Goal: Transaction & Acquisition: Purchase product/service

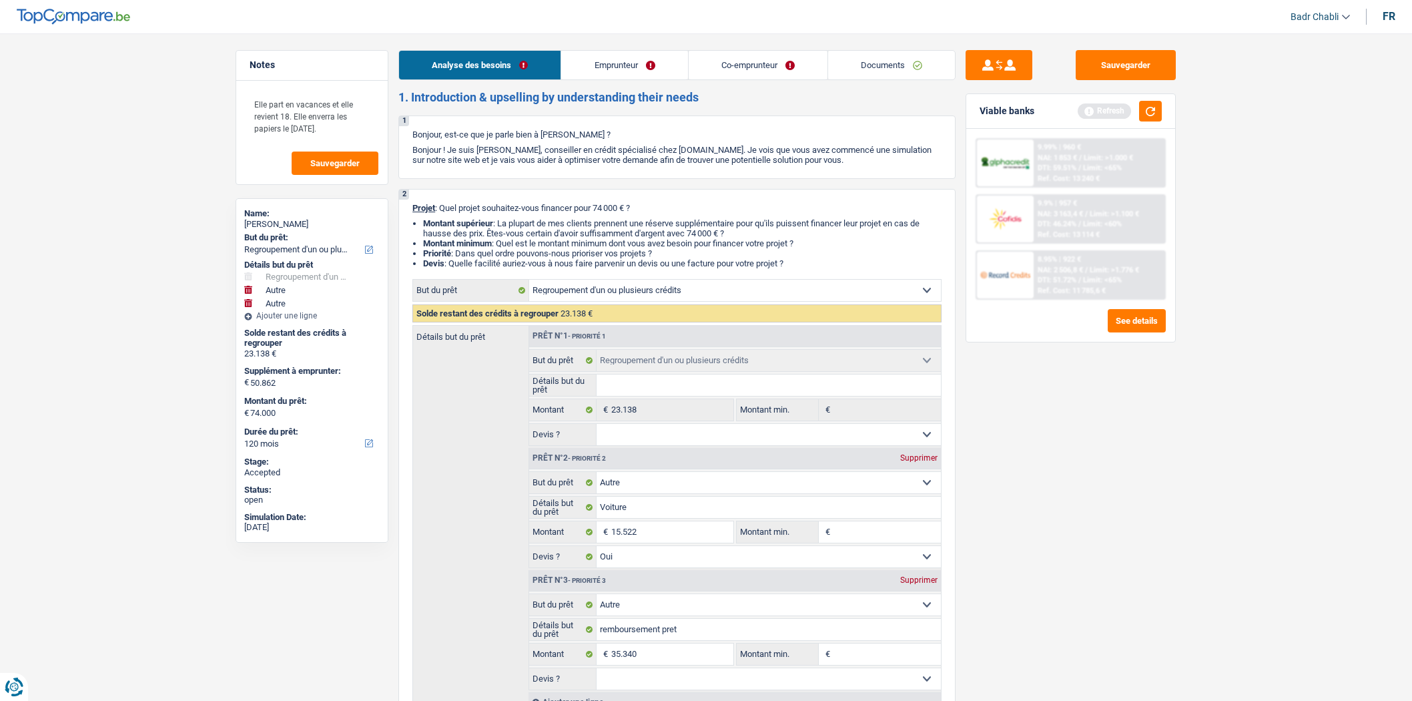
select select "refinancing"
select select "other"
select select "120"
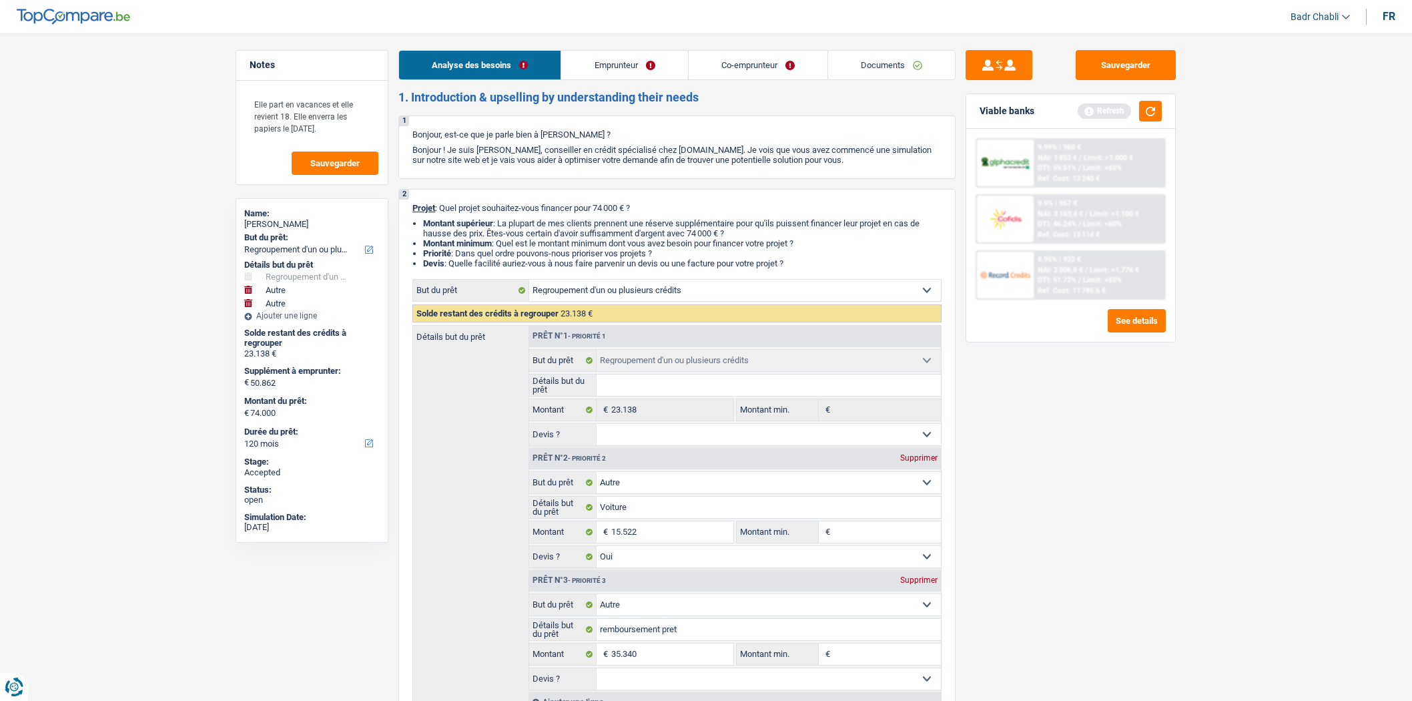
select select "refinancing"
select select "other"
select select "yes"
select select "other"
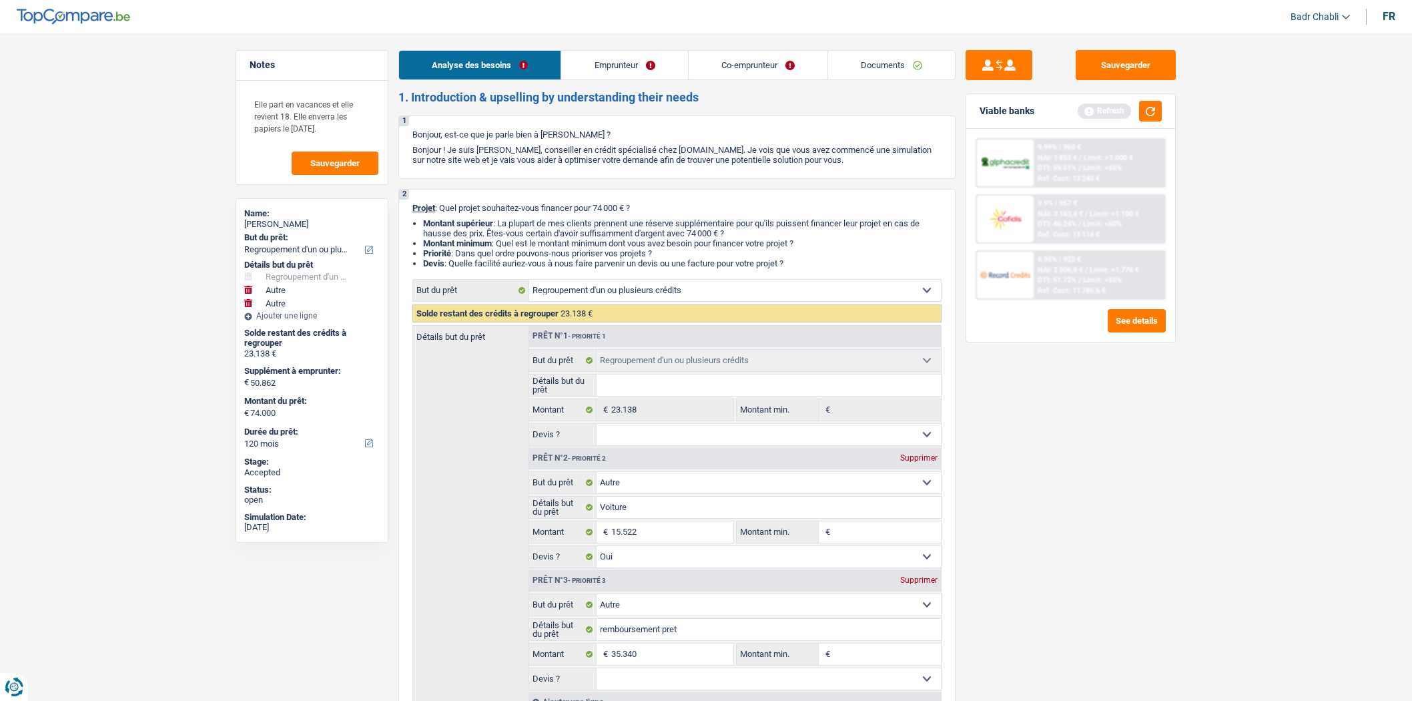
select select "120"
select select "privateEmployee"
select select "netSalary"
select select "familyAllowances"
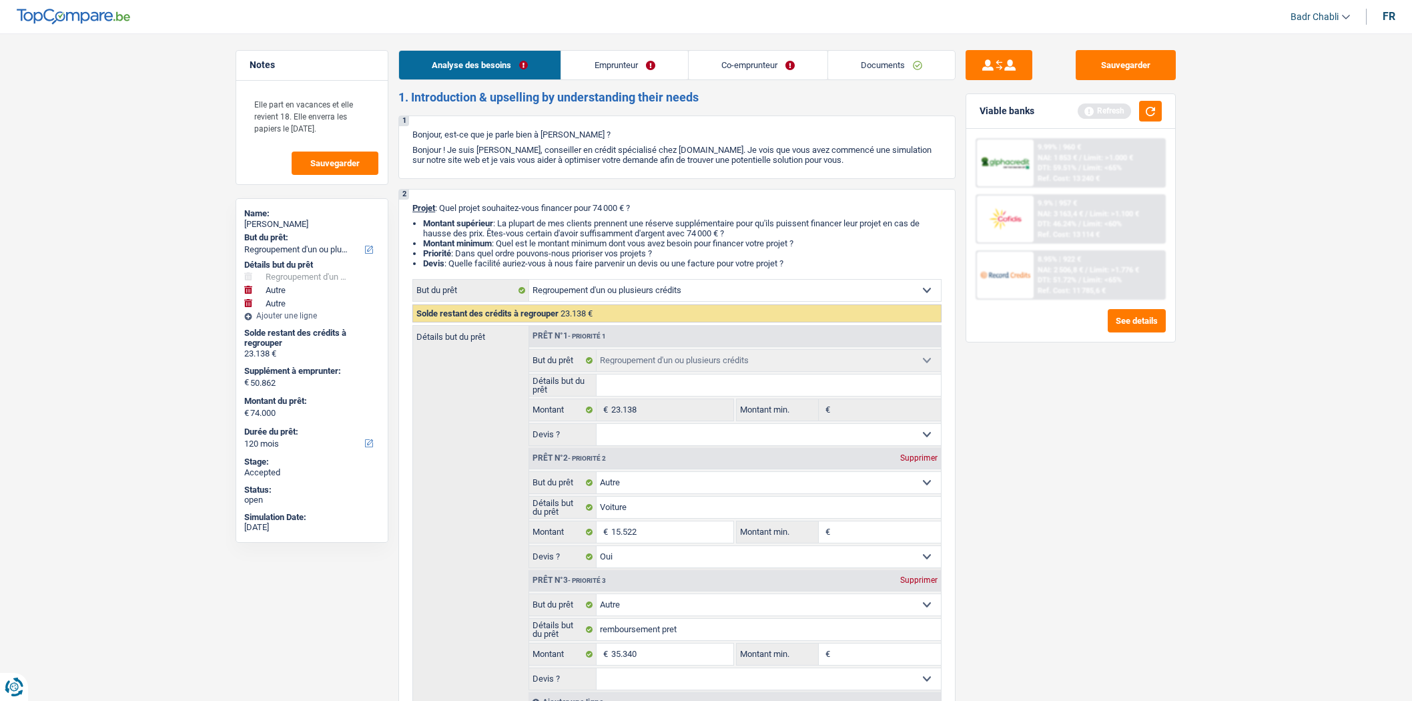
select select "mealVouchers"
select select "netSalary"
select select "mealVouchers"
select select "ownerWithMortgage"
select select "personalLoan"
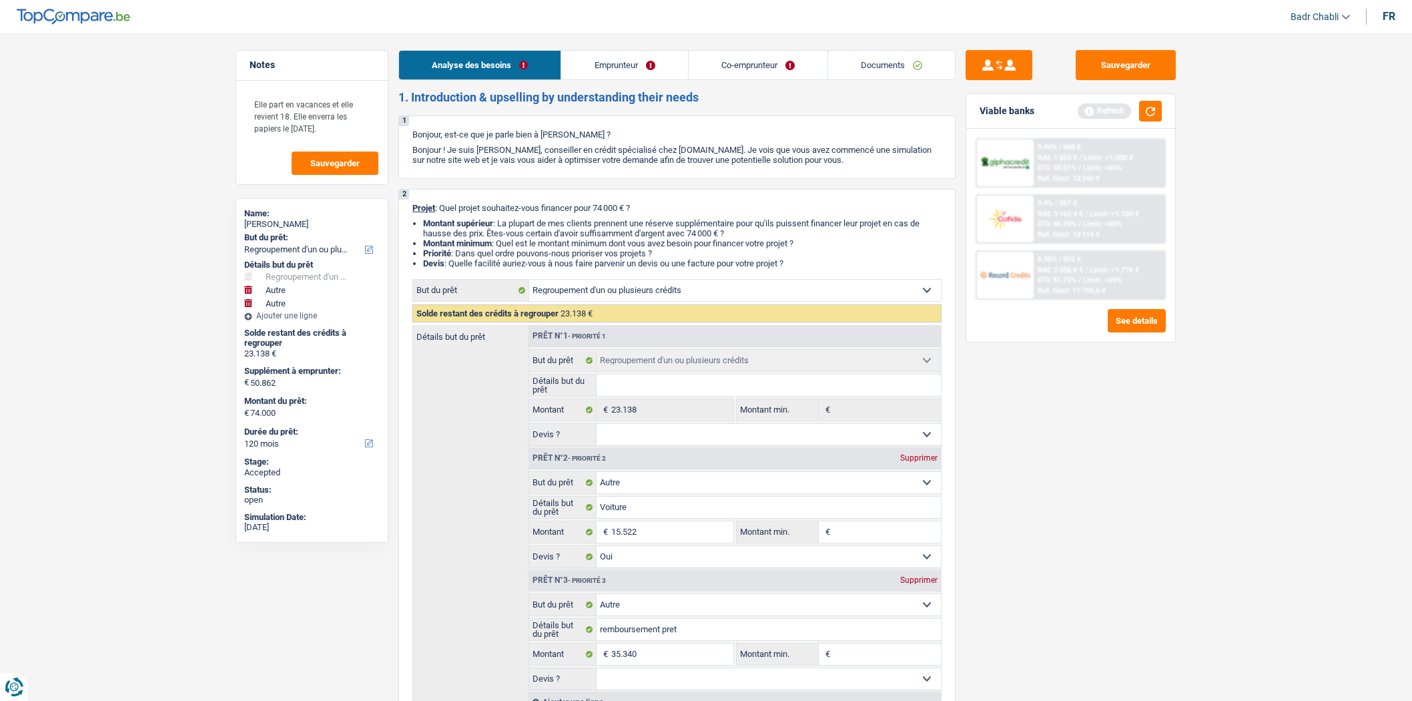
select select "other"
select select "36"
select select "personalLoan"
select select "other"
select select "120"
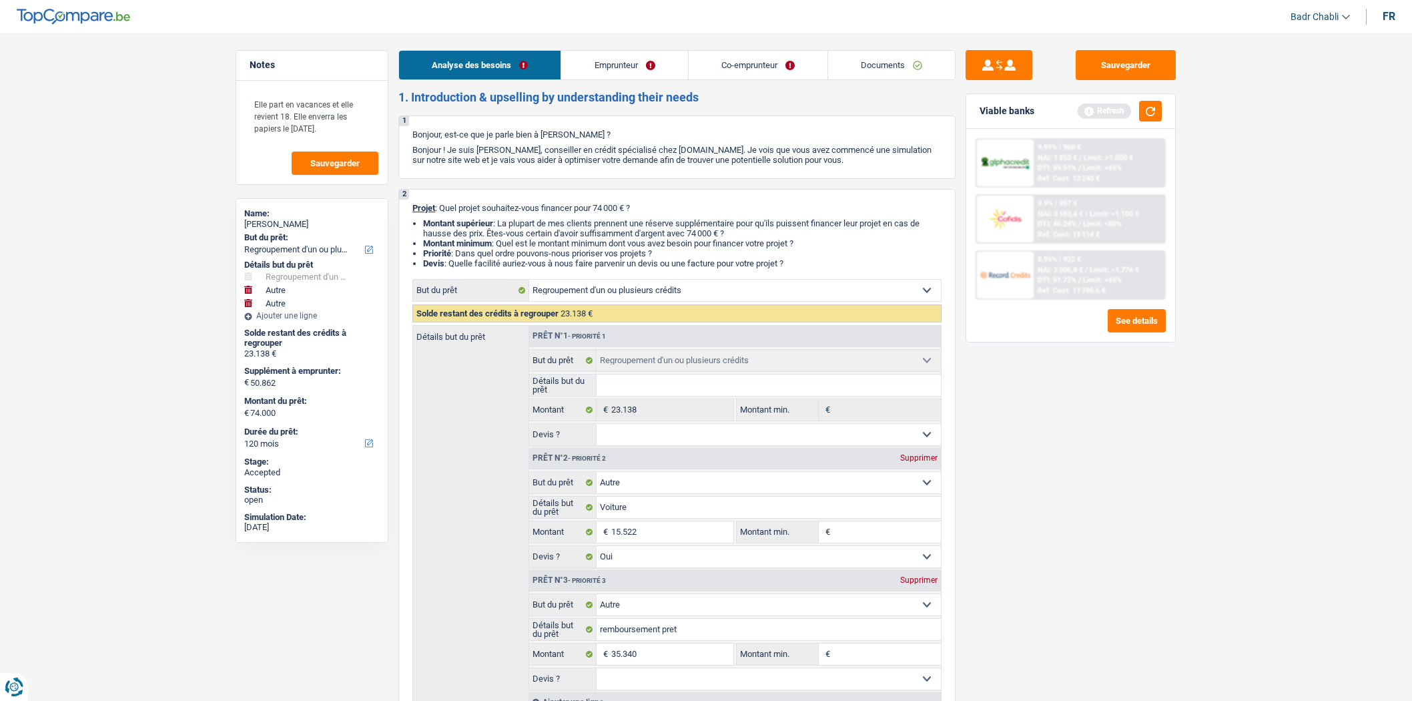
select select "personalLoan"
select select "other"
select select "84"
select select "mortgage"
select select "240"
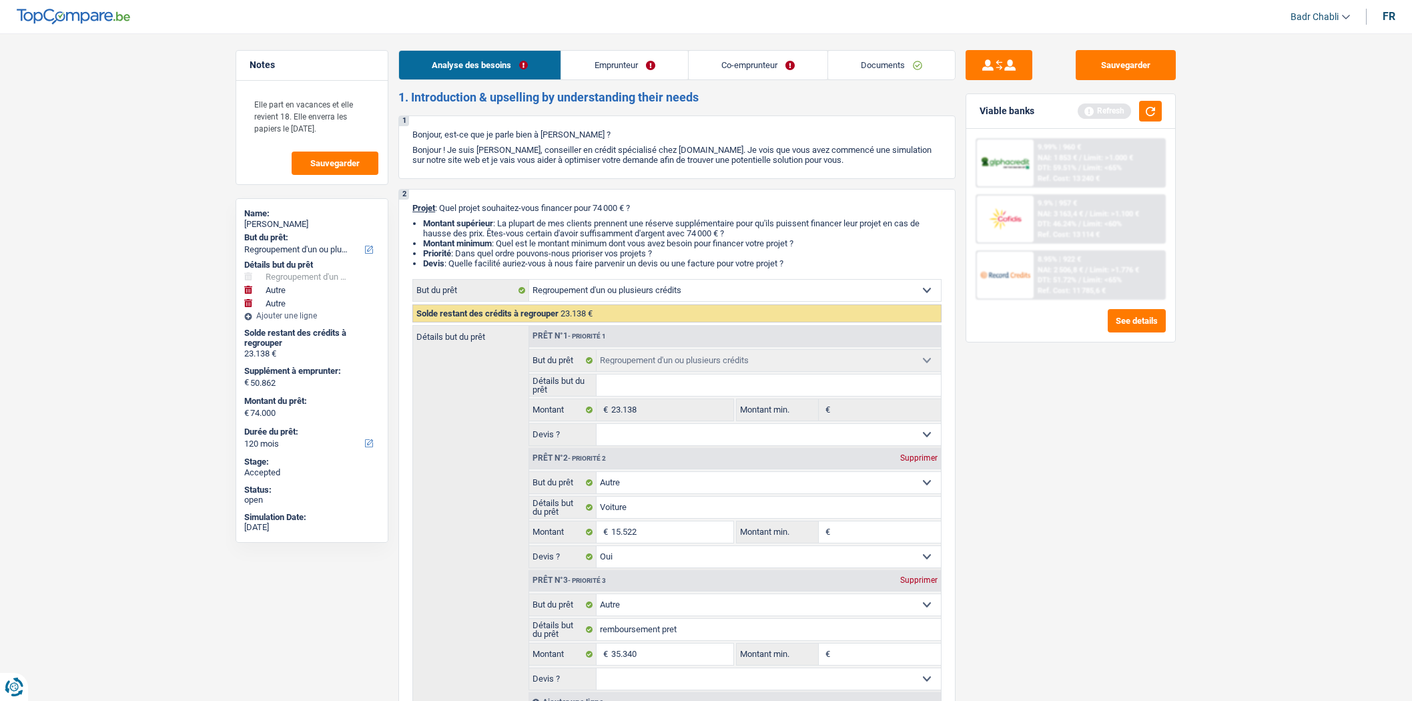
select select "refinancing"
select select "other"
select select "yes"
select select "other"
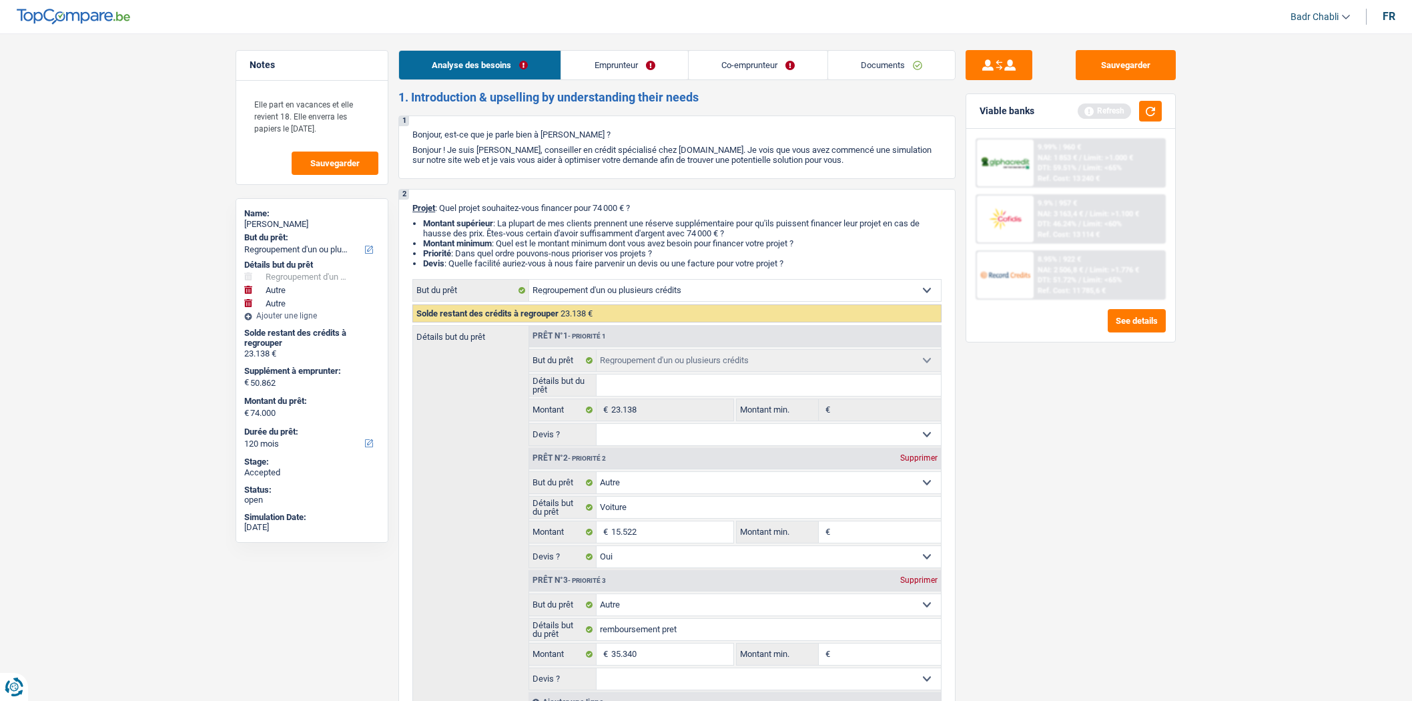
select select "120"
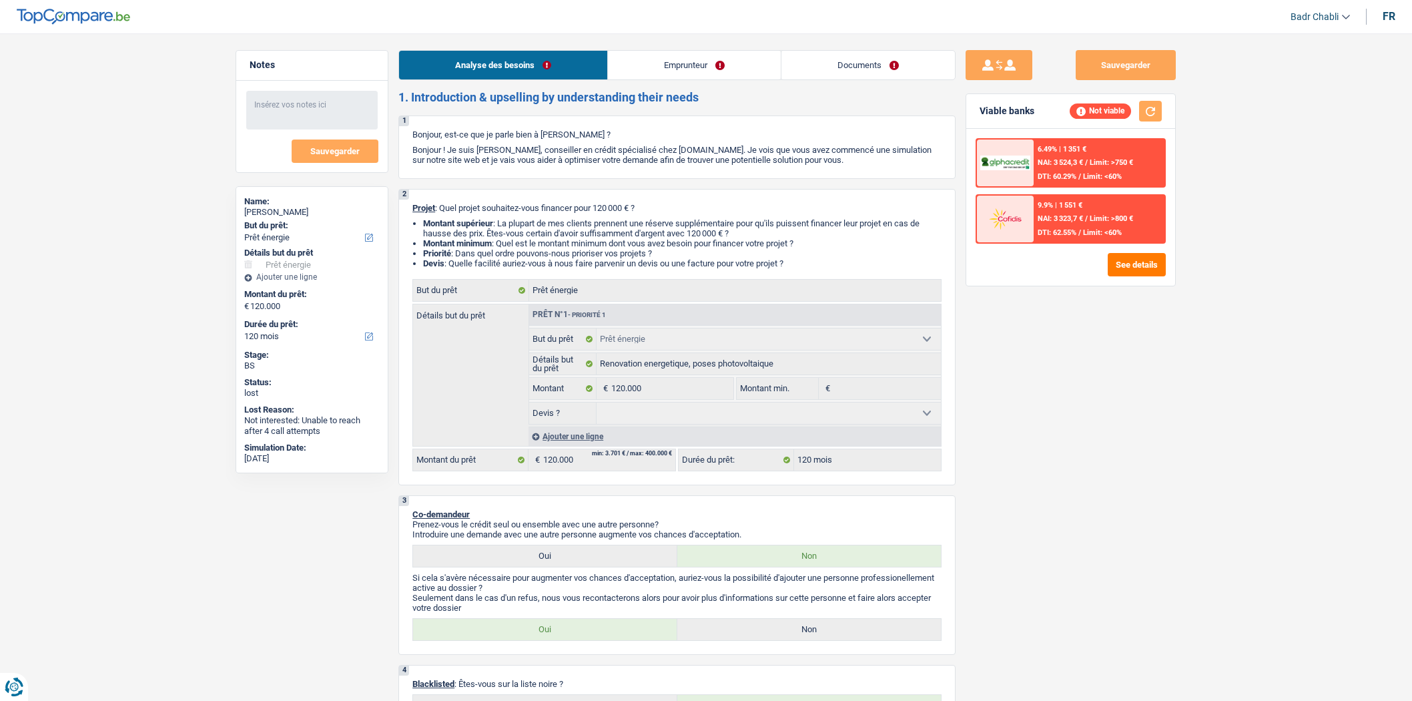
select select "energy"
select select "120"
select select "energy"
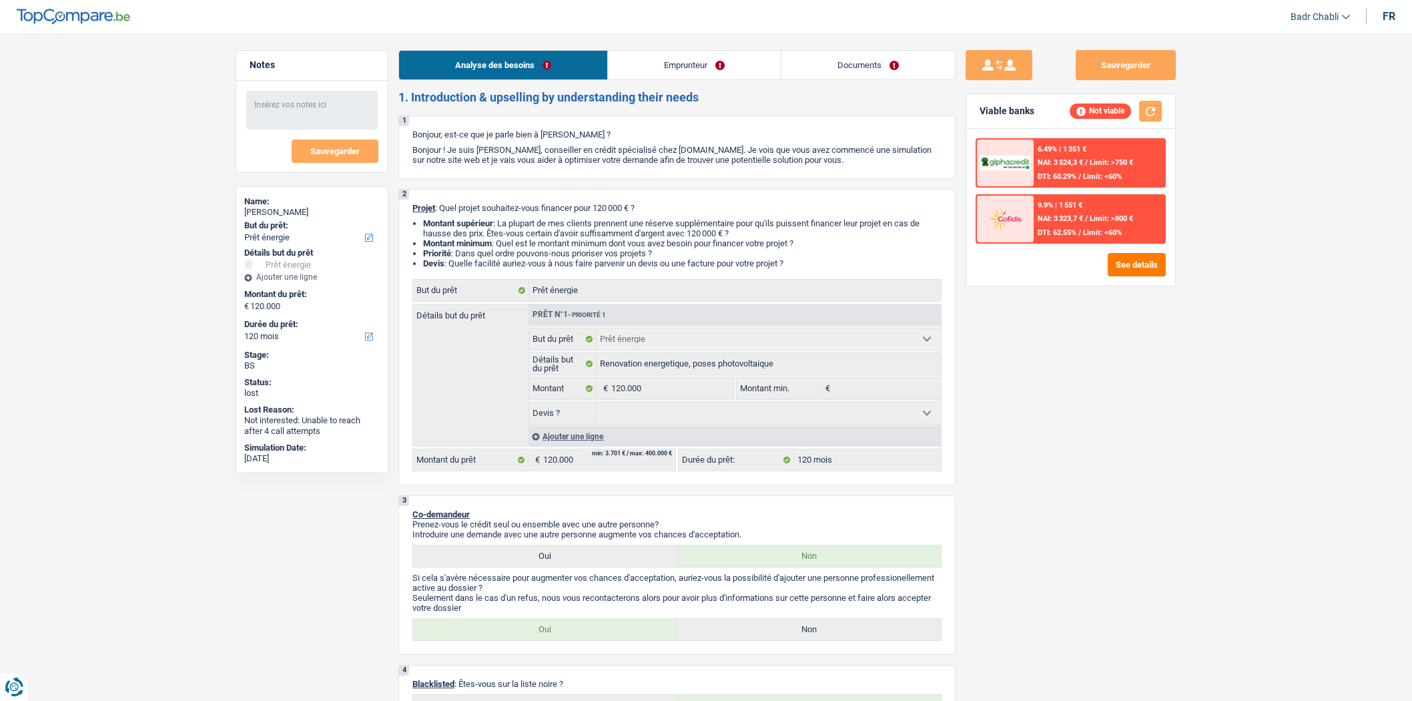
select select "120"
select select "publicEmployee"
select select "netSalary"
select select "familyAllowances"
select select "mealVouchers"
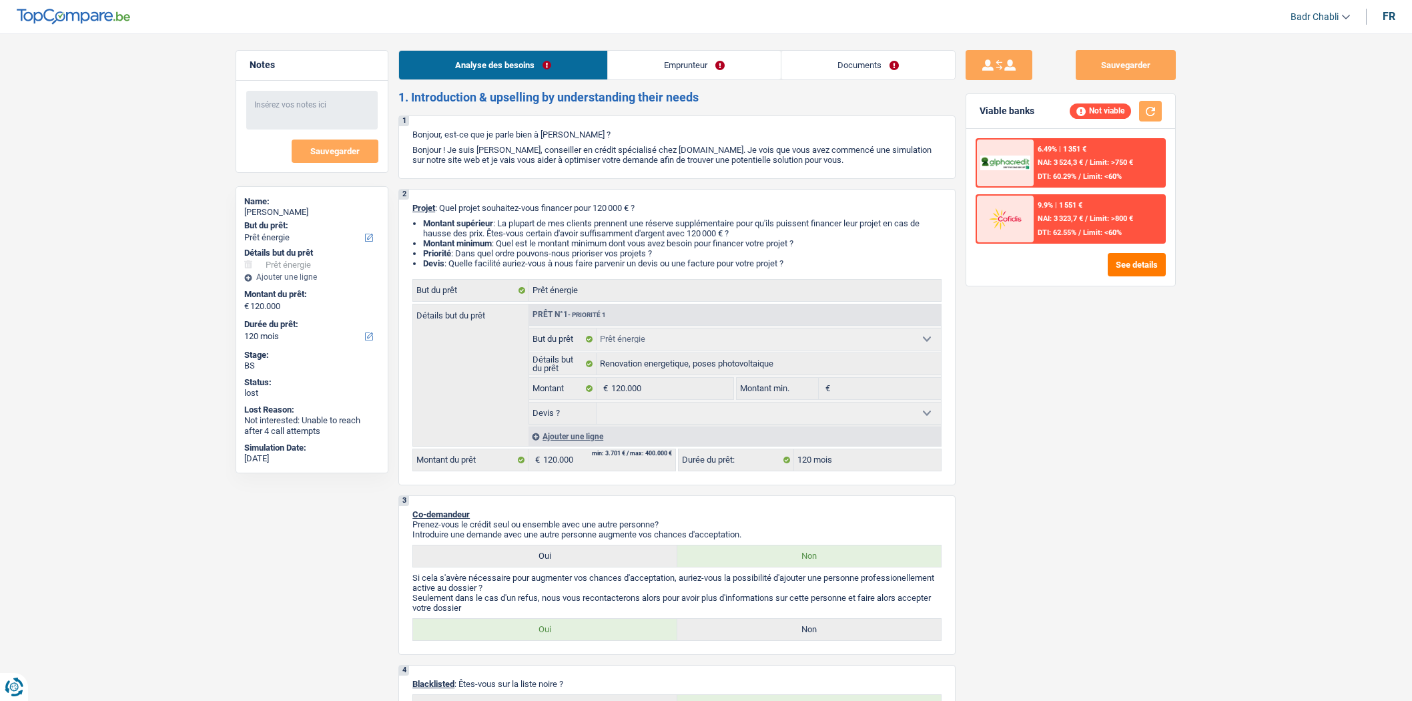
select select "ownerWithMortgage"
select select "mortgage"
select select "360"
select select "cardOrCredit"
select select "energy"
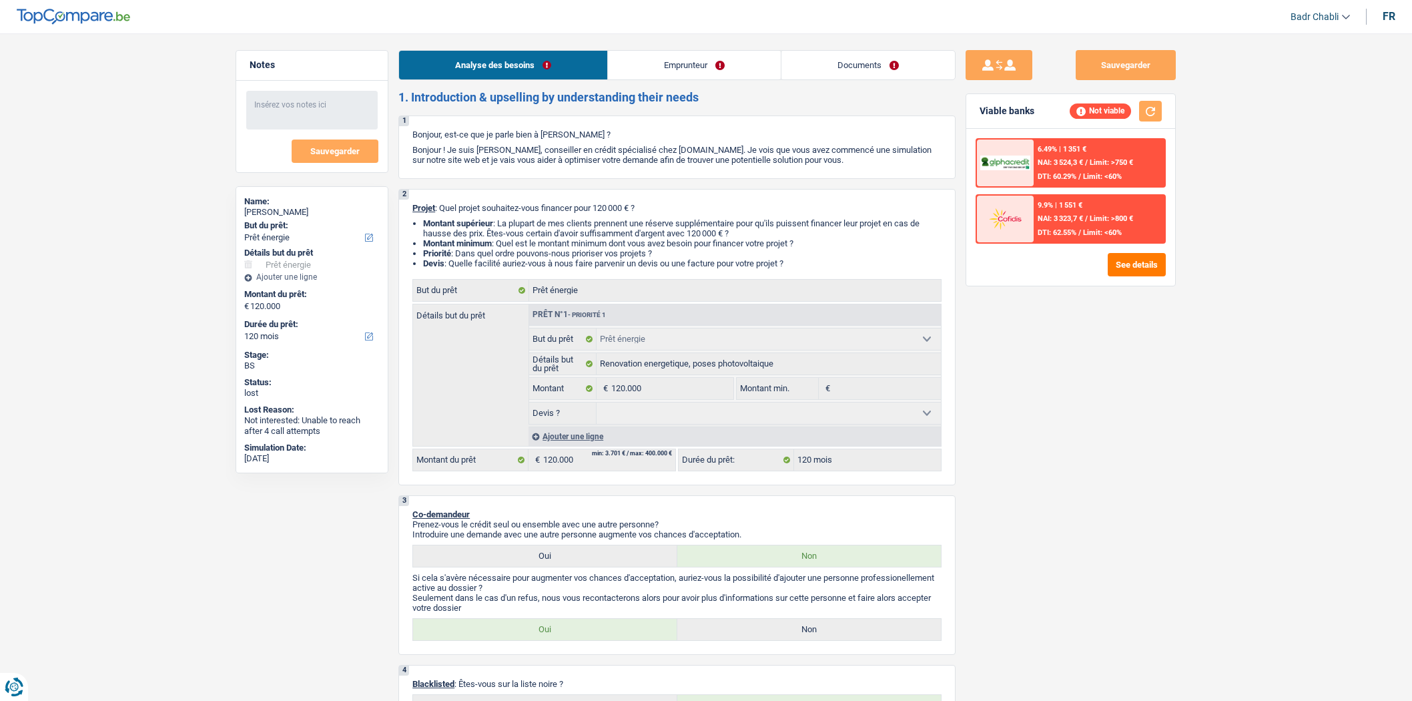
select select "energy"
select select "120"
click at [1029, 269] on div "See details" at bounding box center [1071, 264] width 190 height 23
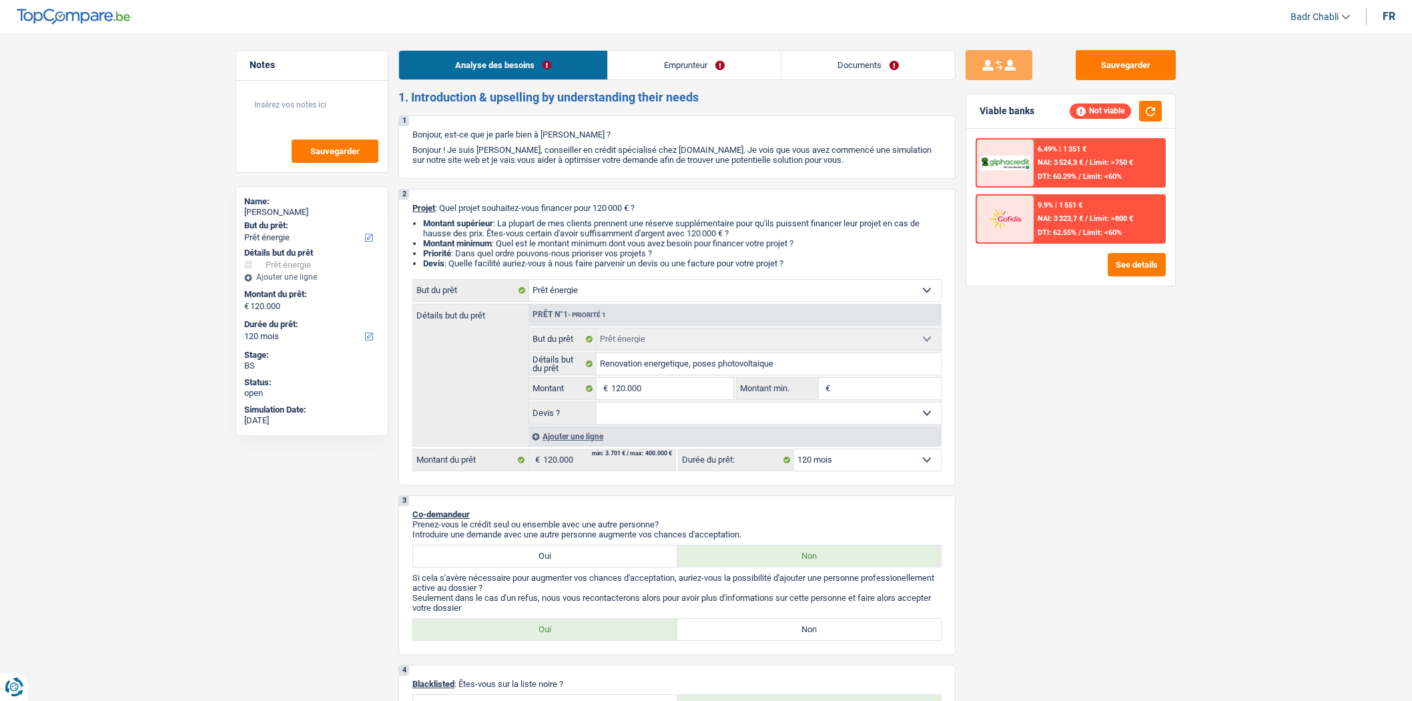
select select "energy"
select select "120"
select select "energy"
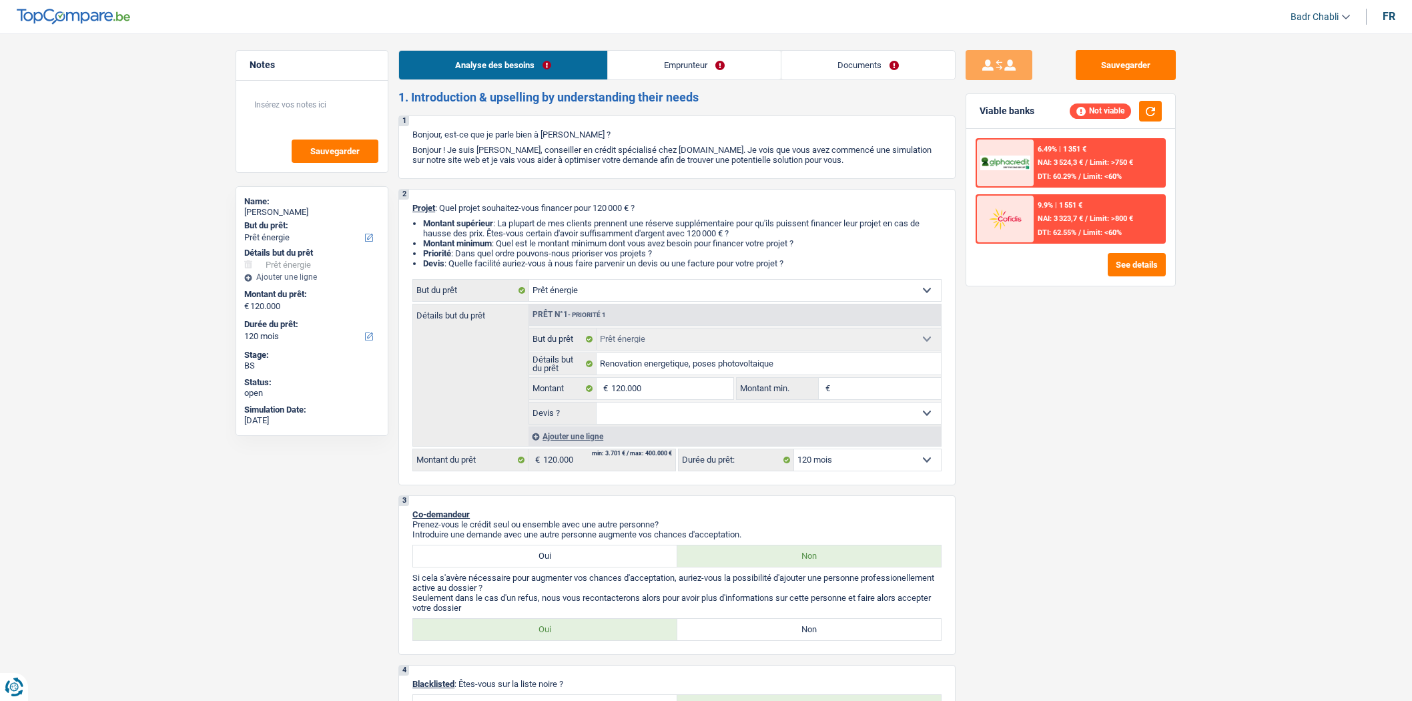
select select "120"
select select "publicEmployee"
select select "netSalary"
select select "familyAllowances"
select select "mealVouchers"
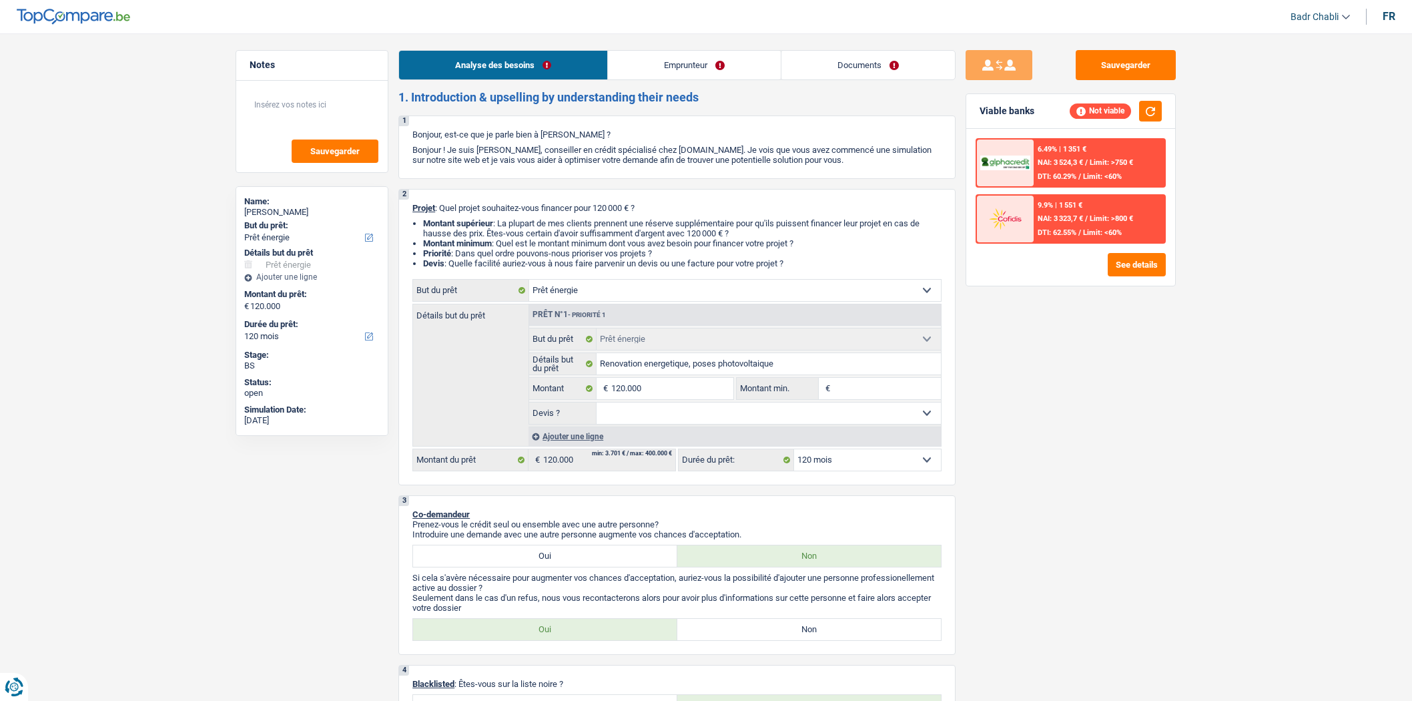
select select "ownerWithMortgage"
select select "mortgage"
select select "360"
select select "cardOrCredit"
select select "energy"
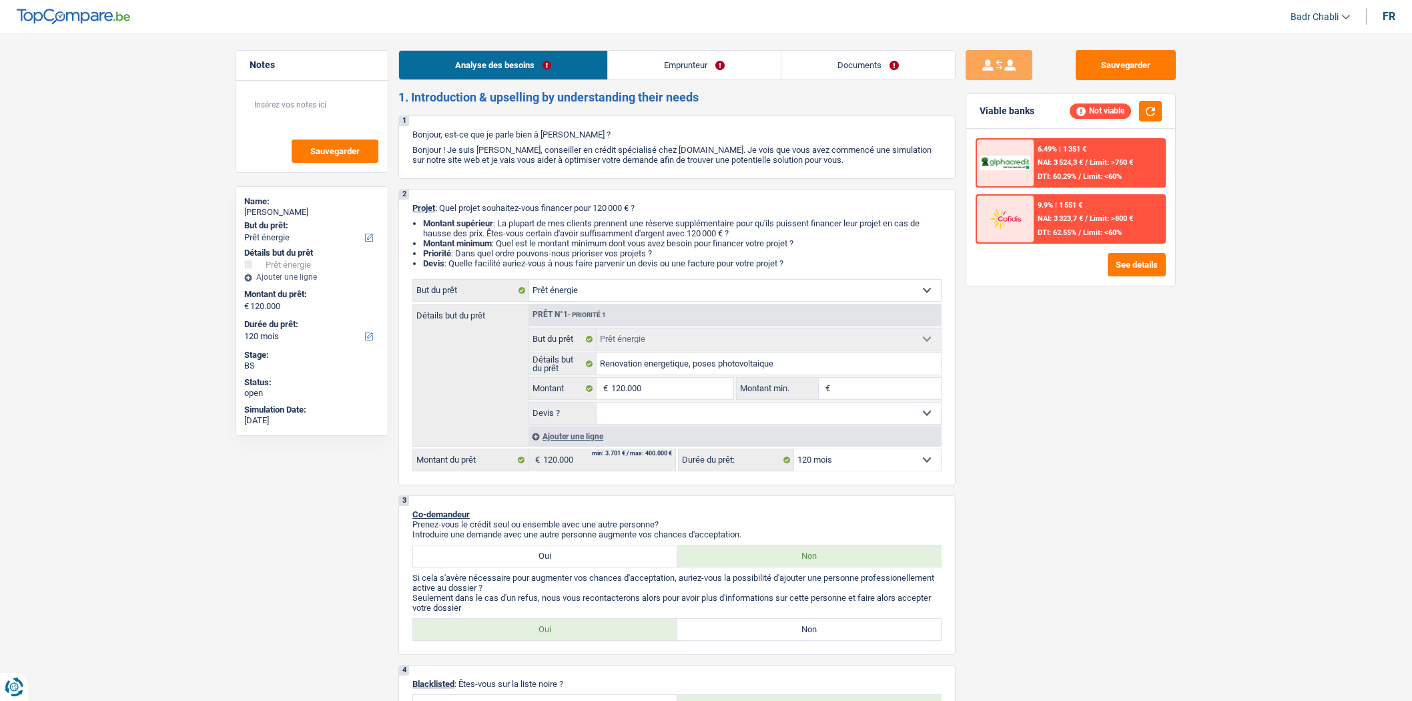
select select "energy"
select select "120"
click at [1133, 260] on button "See details" at bounding box center [1137, 264] width 58 height 23
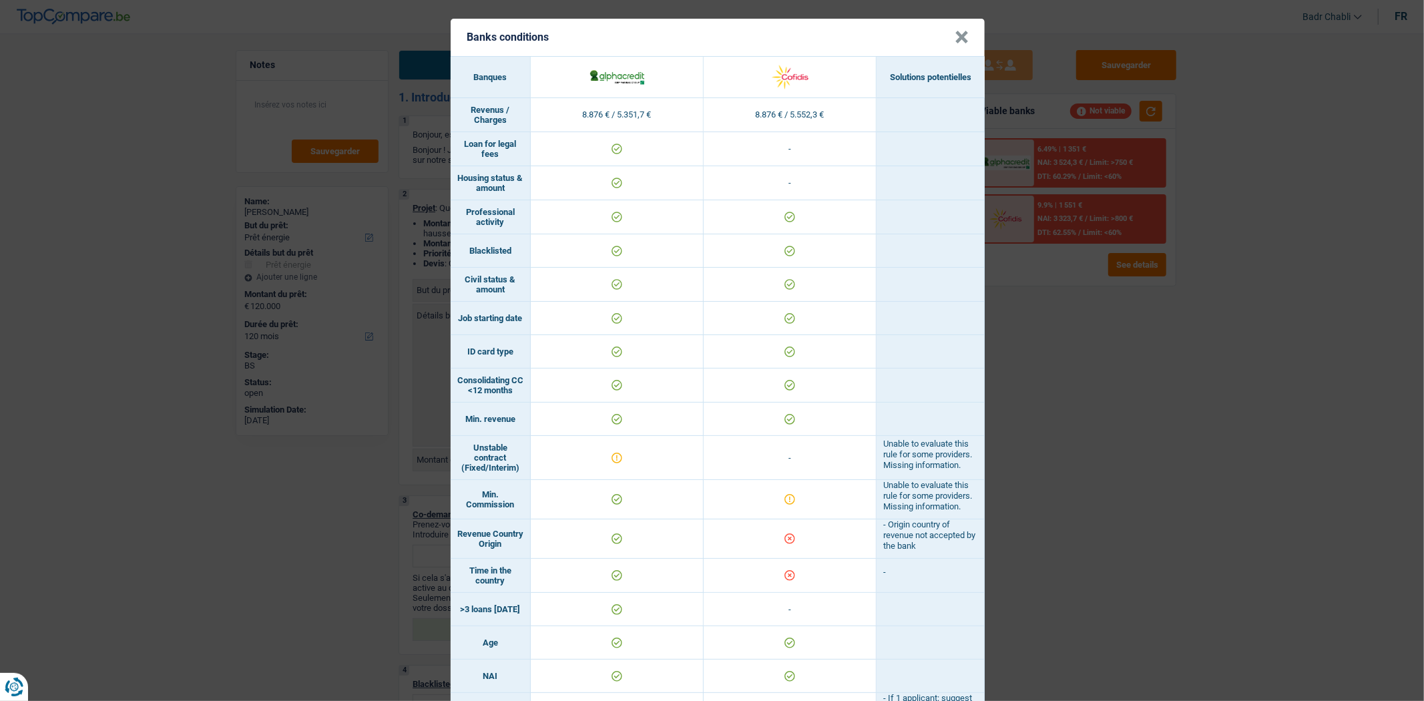
click at [963, 37] on header "Banks conditions ×" at bounding box center [718, 37] width 534 height 37
click at [958, 37] on button "×" at bounding box center [962, 37] width 14 height 13
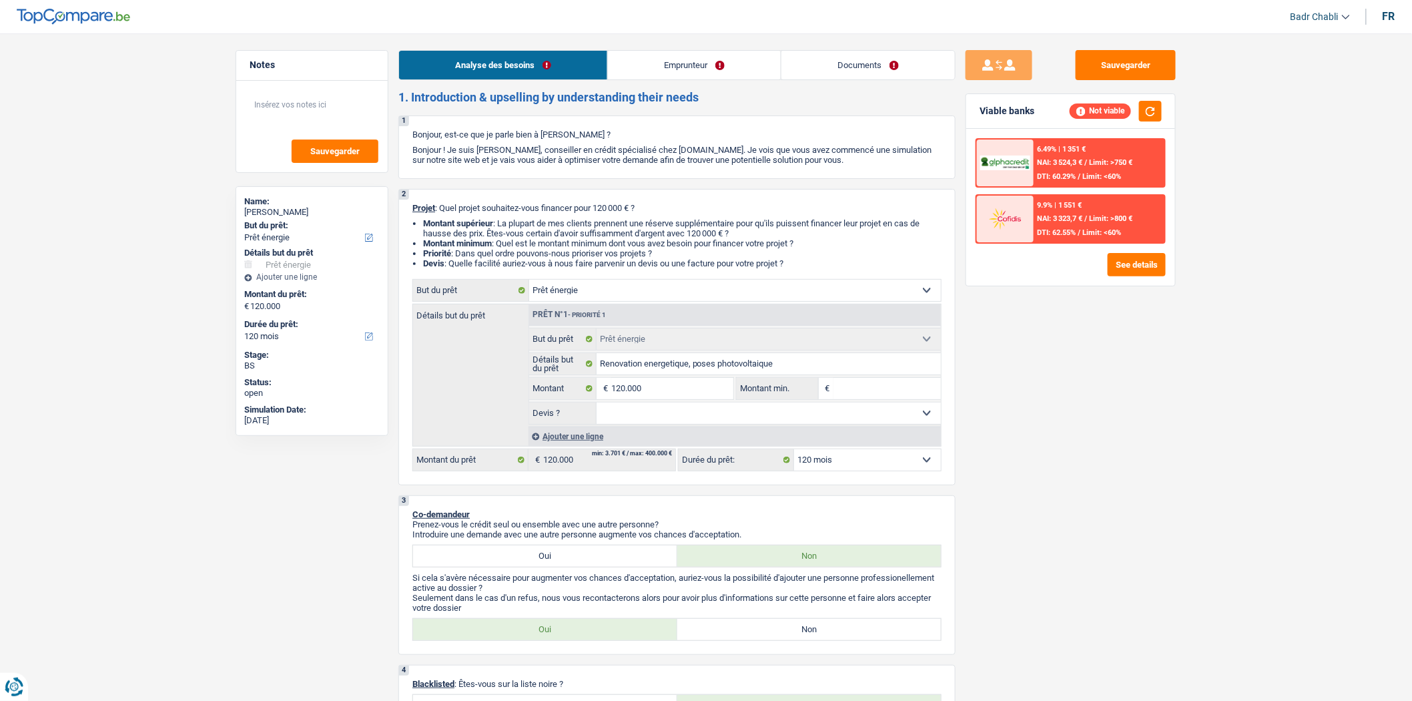
click at [729, 65] on link "Emprunteur" at bounding box center [694, 65] width 173 height 29
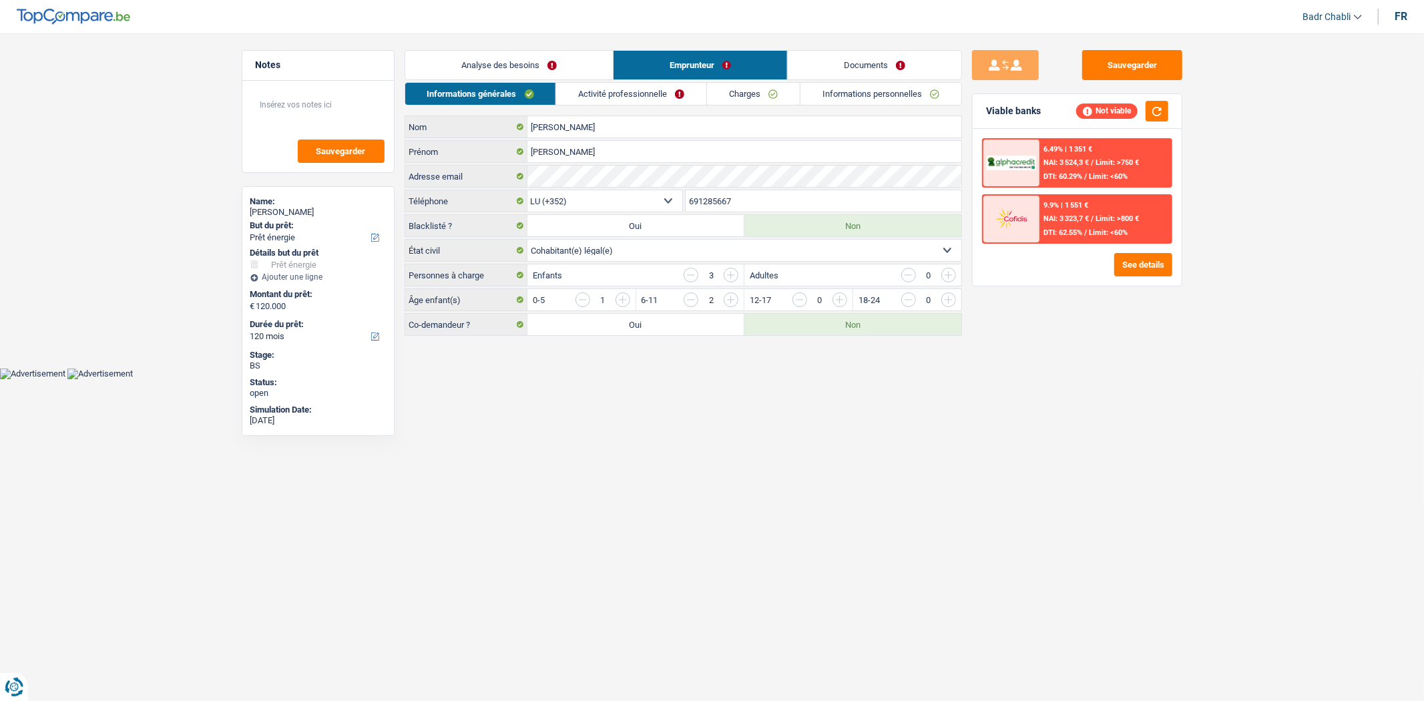
click at [651, 95] on link "Activité professionnelle" at bounding box center [631, 94] width 150 height 22
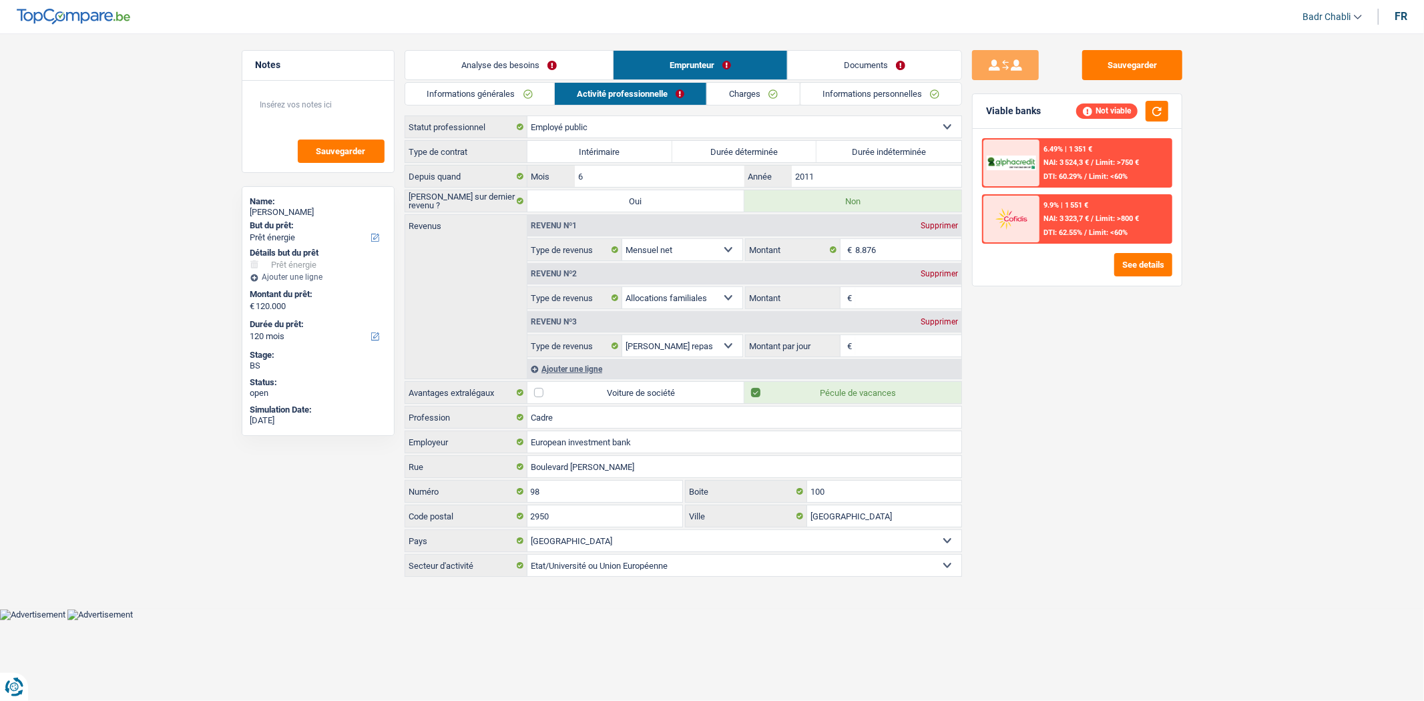
click at [762, 94] on link "Charges" at bounding box center [753, 94] width 93 height 22
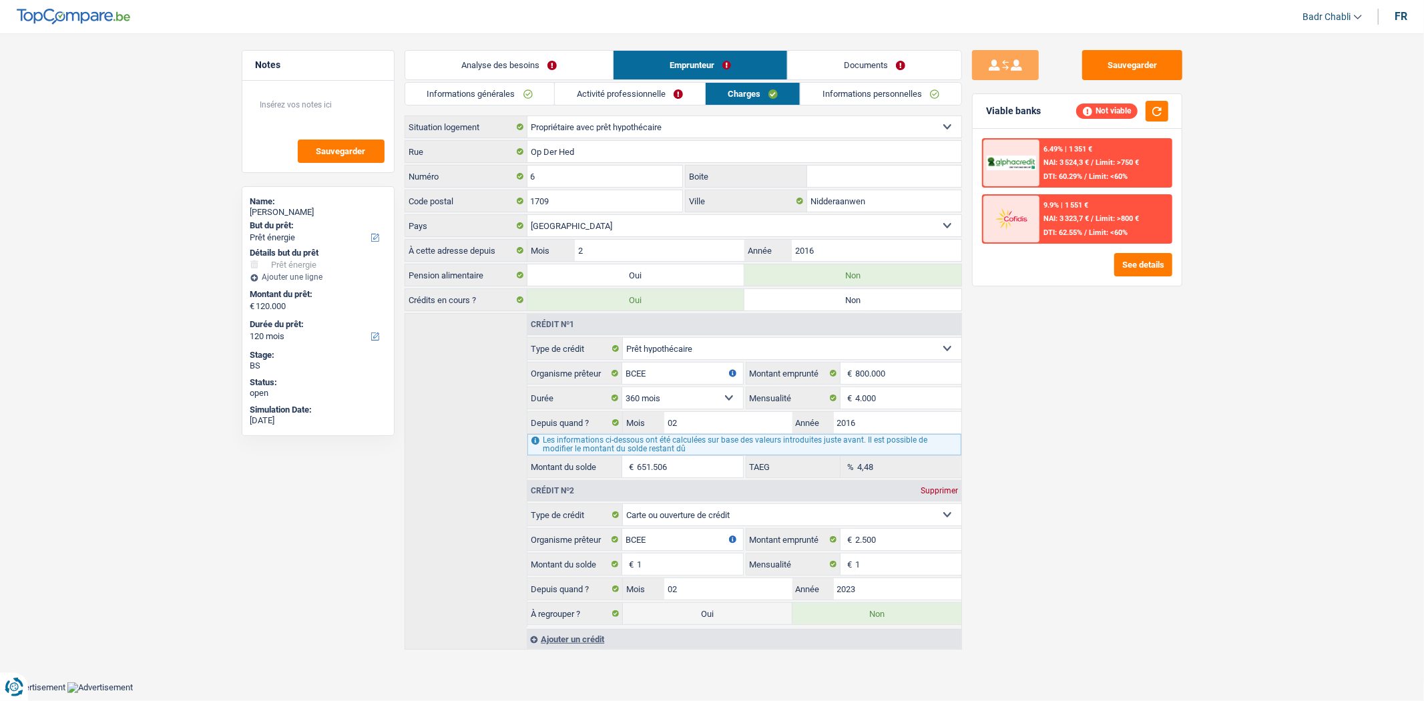
click at [545, 67] on link "Analyse des besoins" at bounding box center [509, 65] width 208 height 29
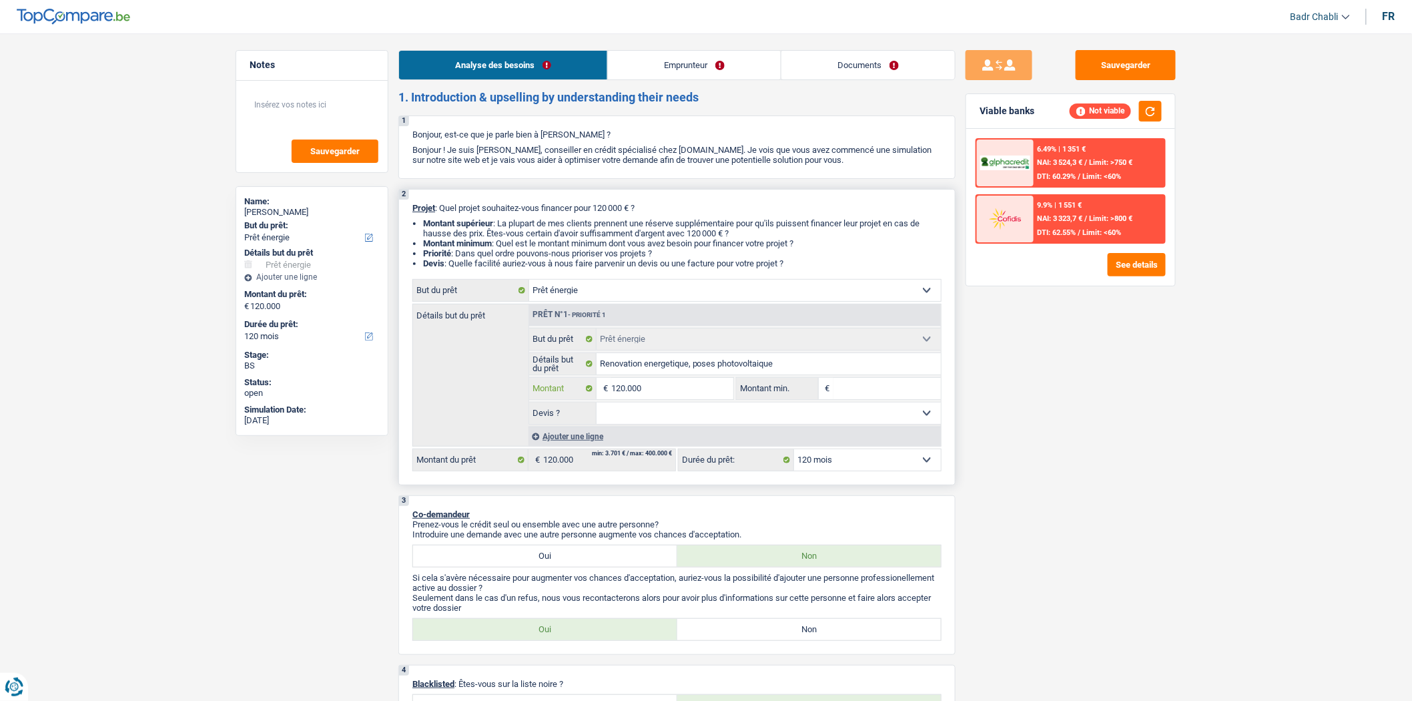
click at [678, 393] on input "120.000" at bounding box center [672, 388] width 122 height 21
type input "1"
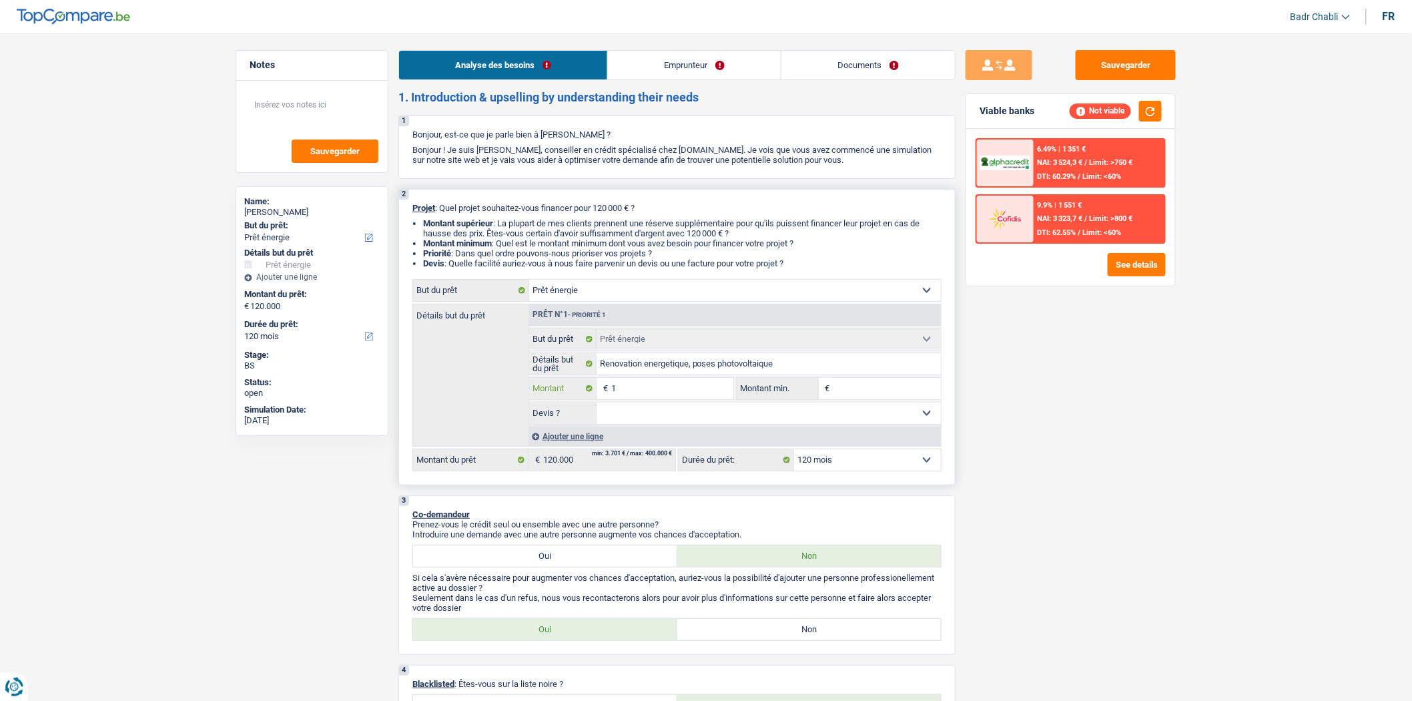
type input "11"
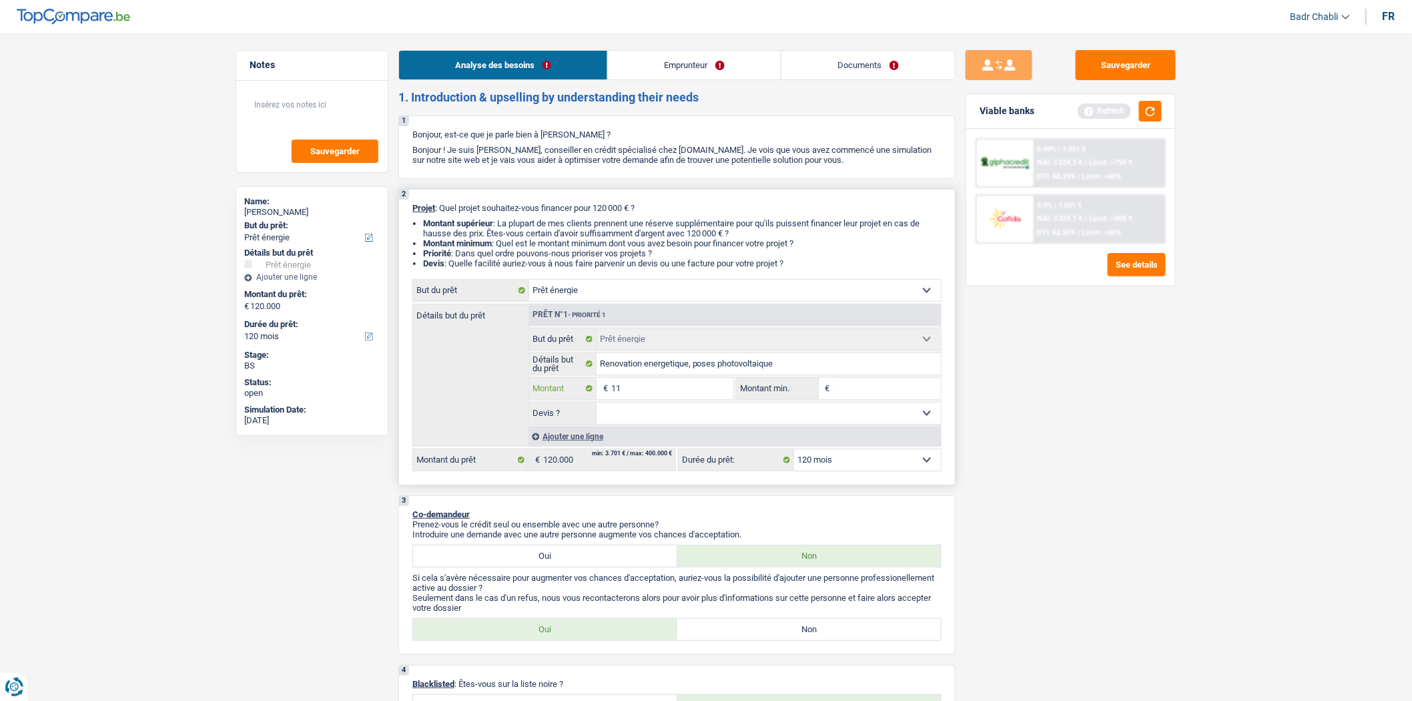
type input "110"
type input "1.100"
type input "11.000"
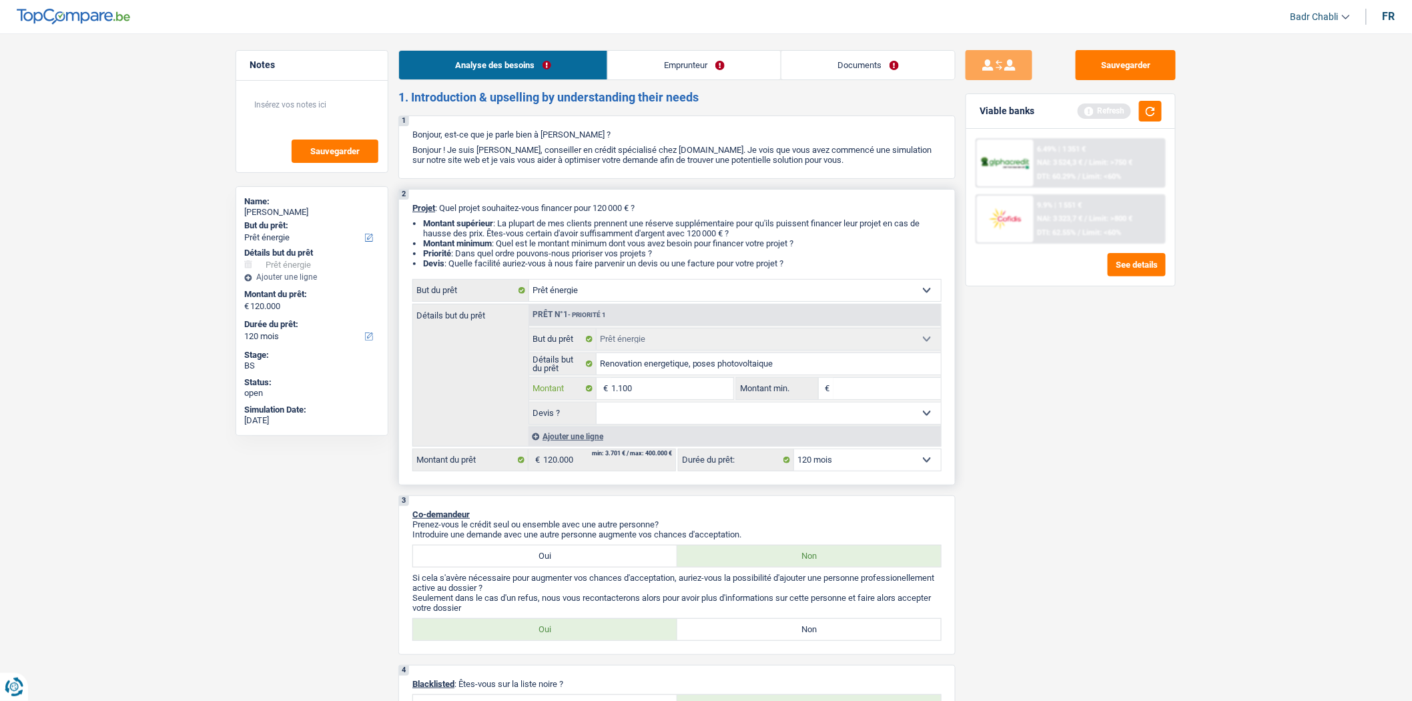
type input "11.000"
type input "110.000"
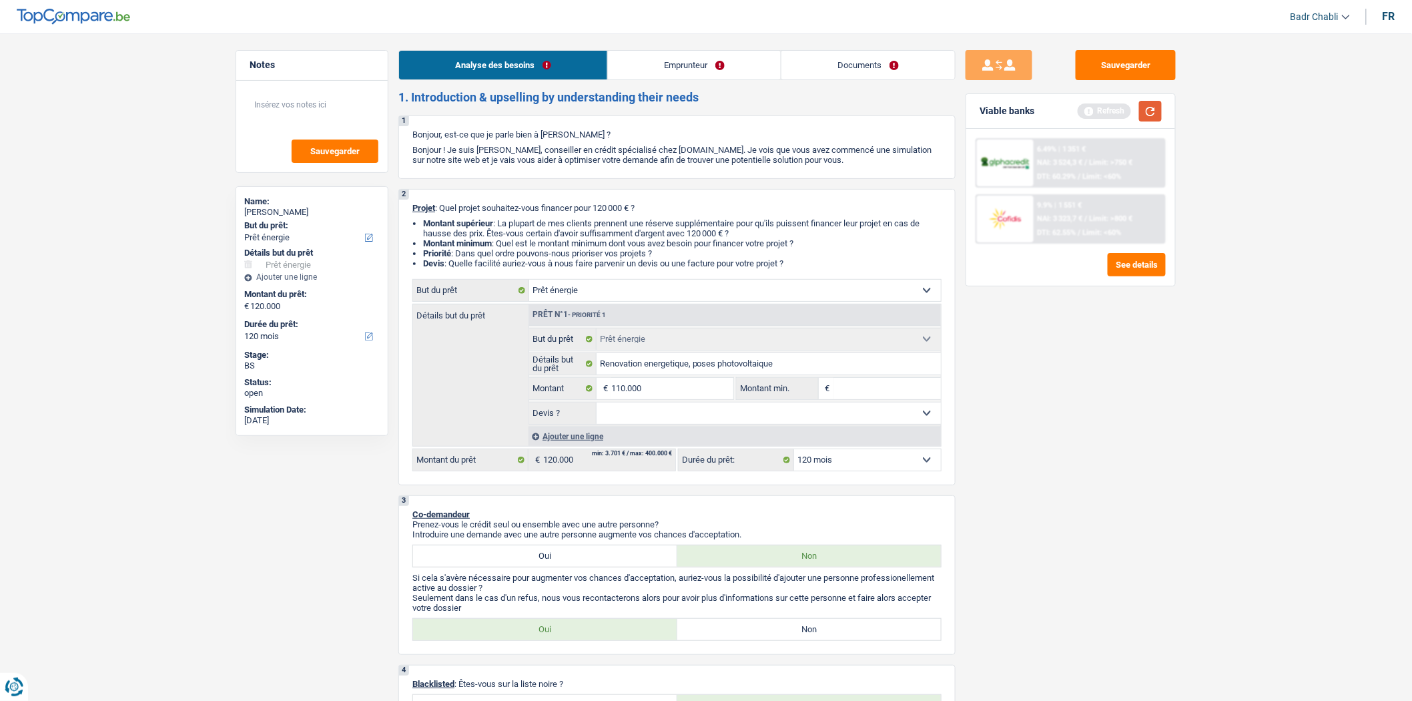
select select "144"
type input "110.000"
select select "144"
type input "110.000"
select select "144"
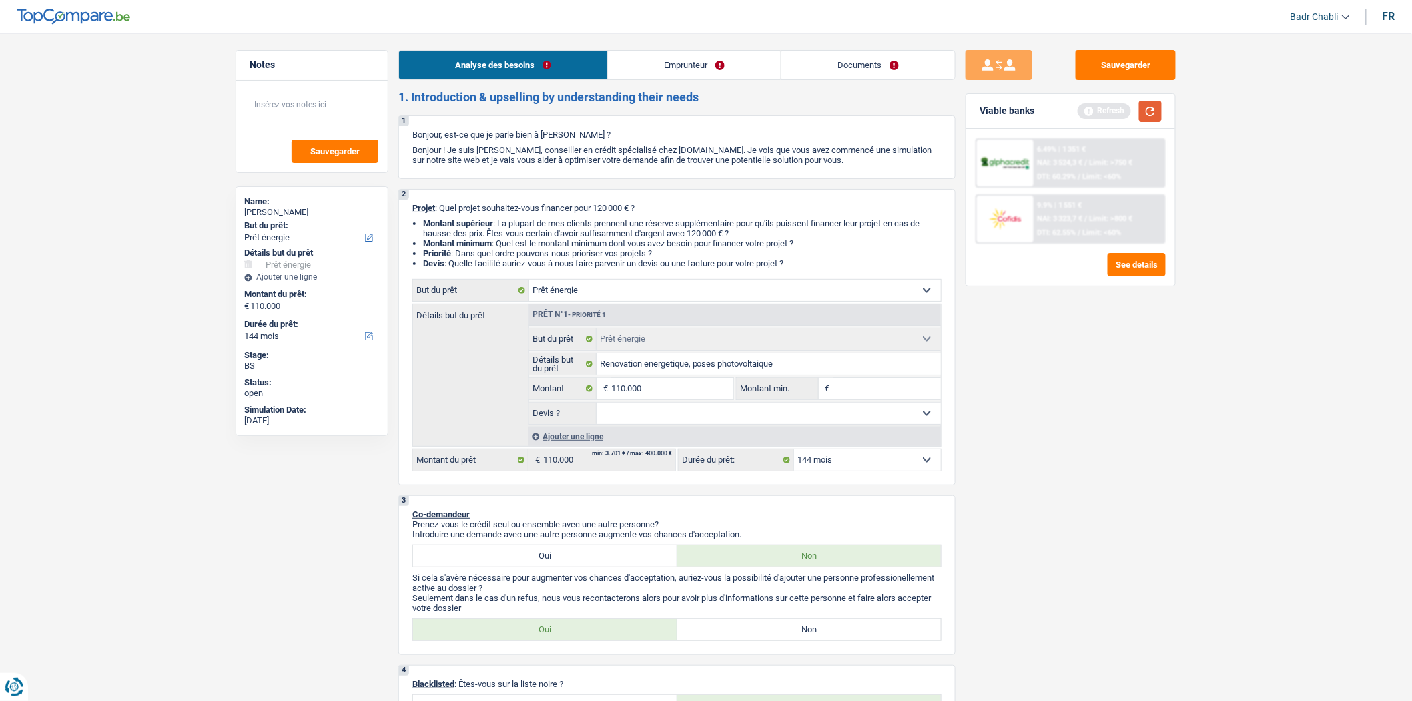
click at [1149, 109] on button "button" at bounding box center [1150, 111] width 23 height 21
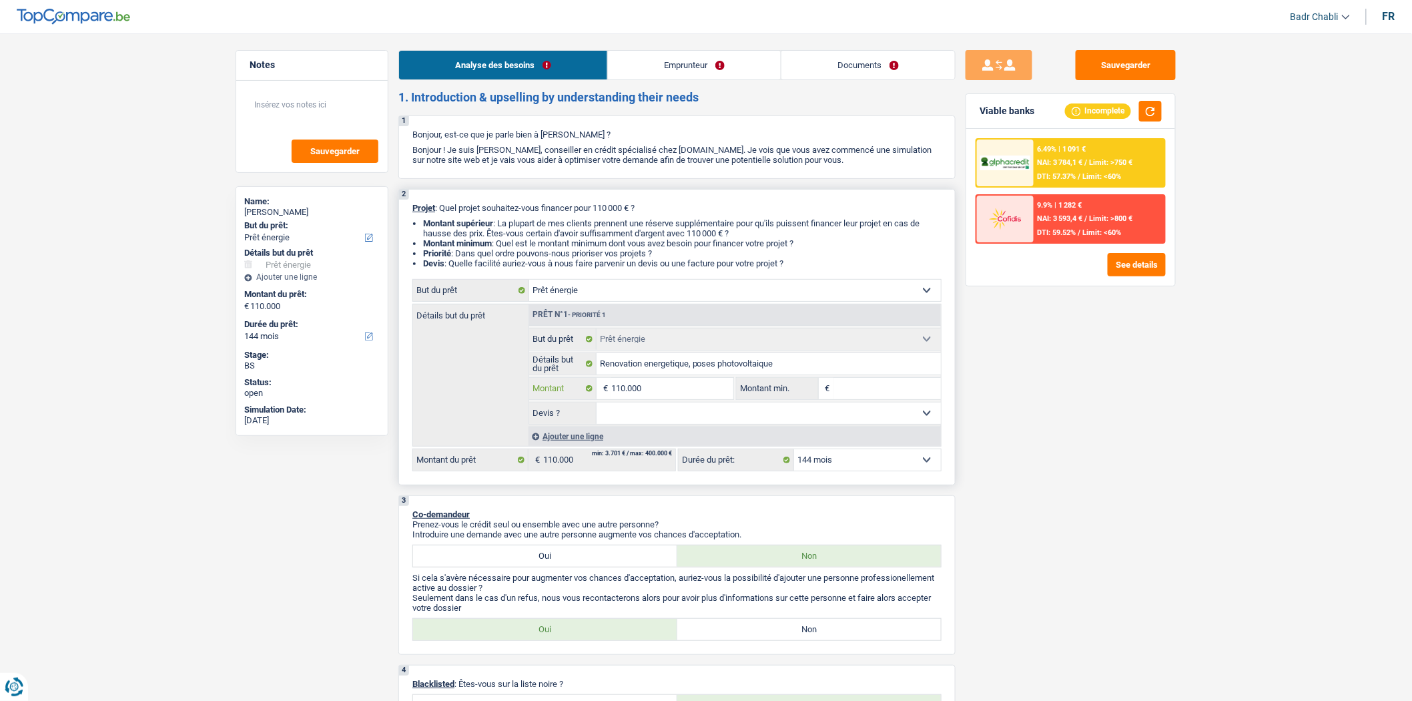
click at [651, 384] on input "110.000" at bounding box center [672, 388] width 122 height 21
type input "1"
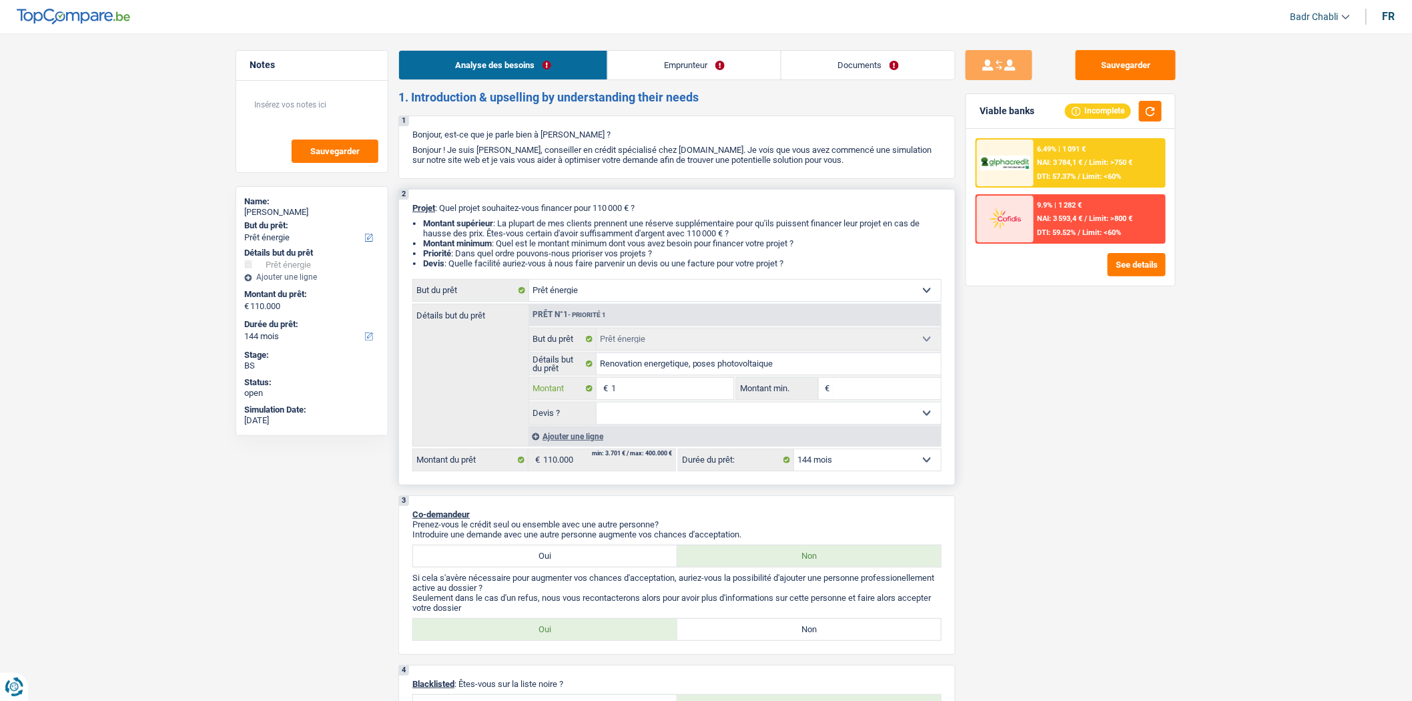
type input "11"
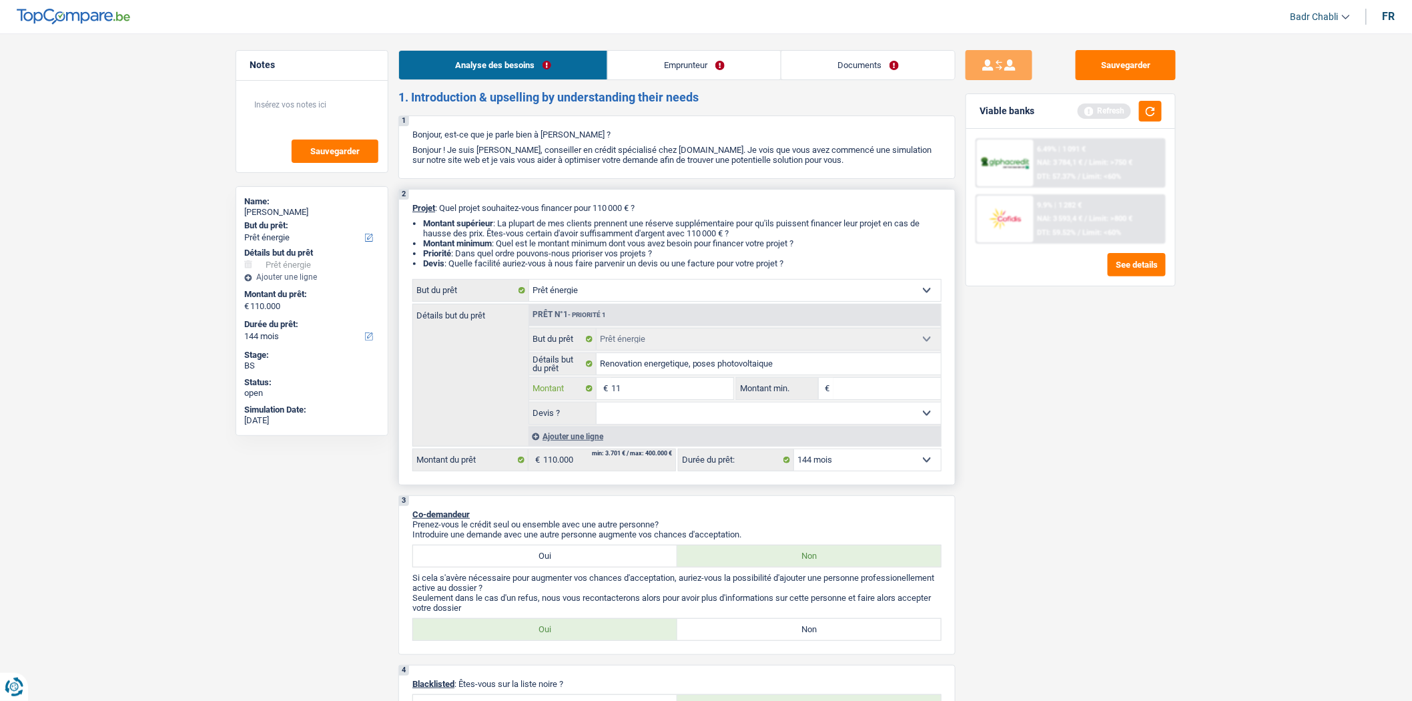
type input "115"
type input "1.150"
type input "11.500"
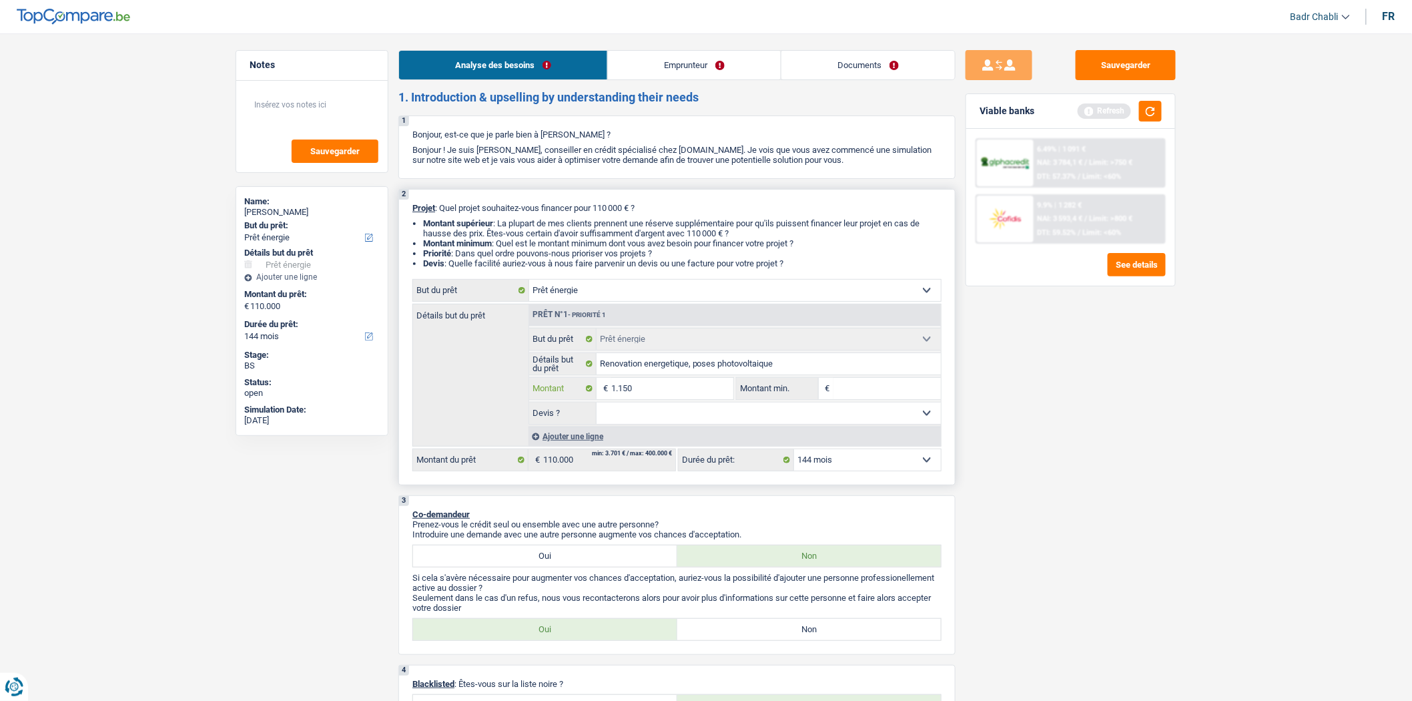
type input "11.500"
type input "115.000"
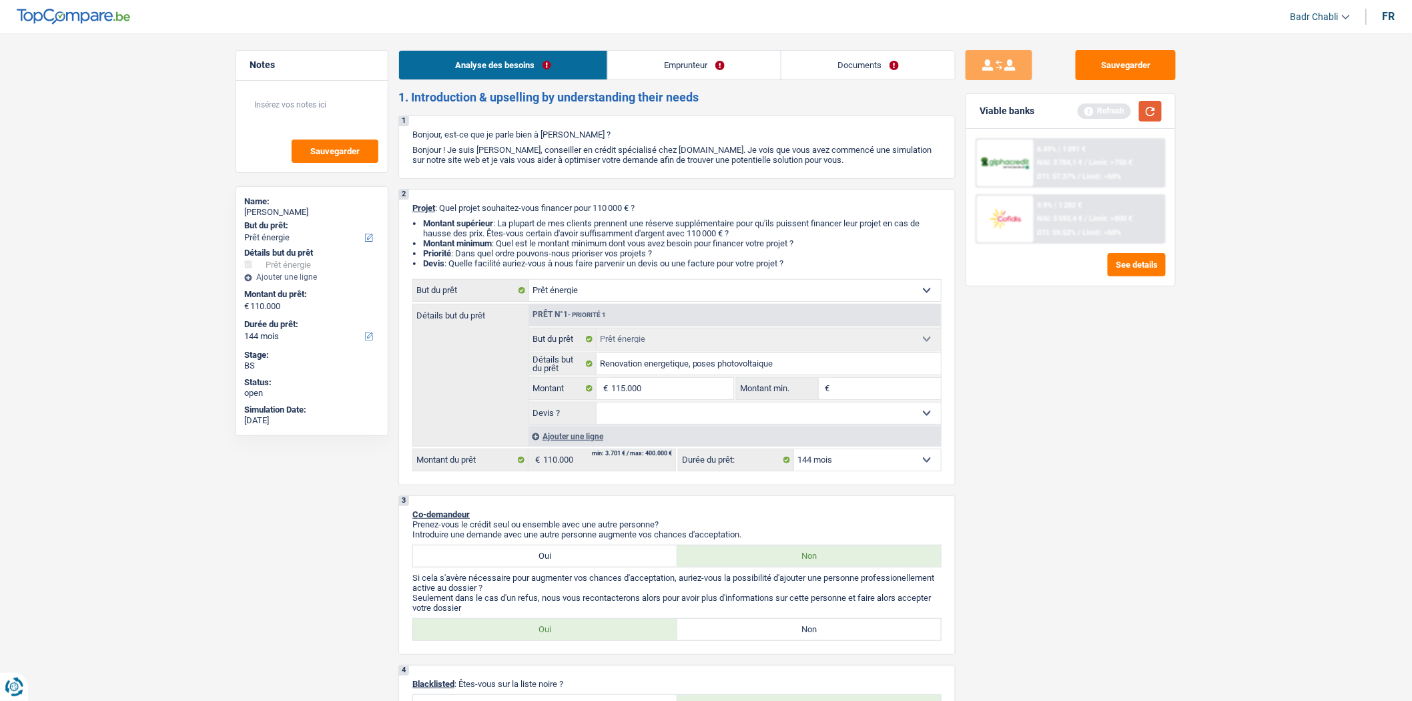
type input "115.000"
click at [1145, 110] on button "button" at bounding box center [1150, 111] width 23 height 21
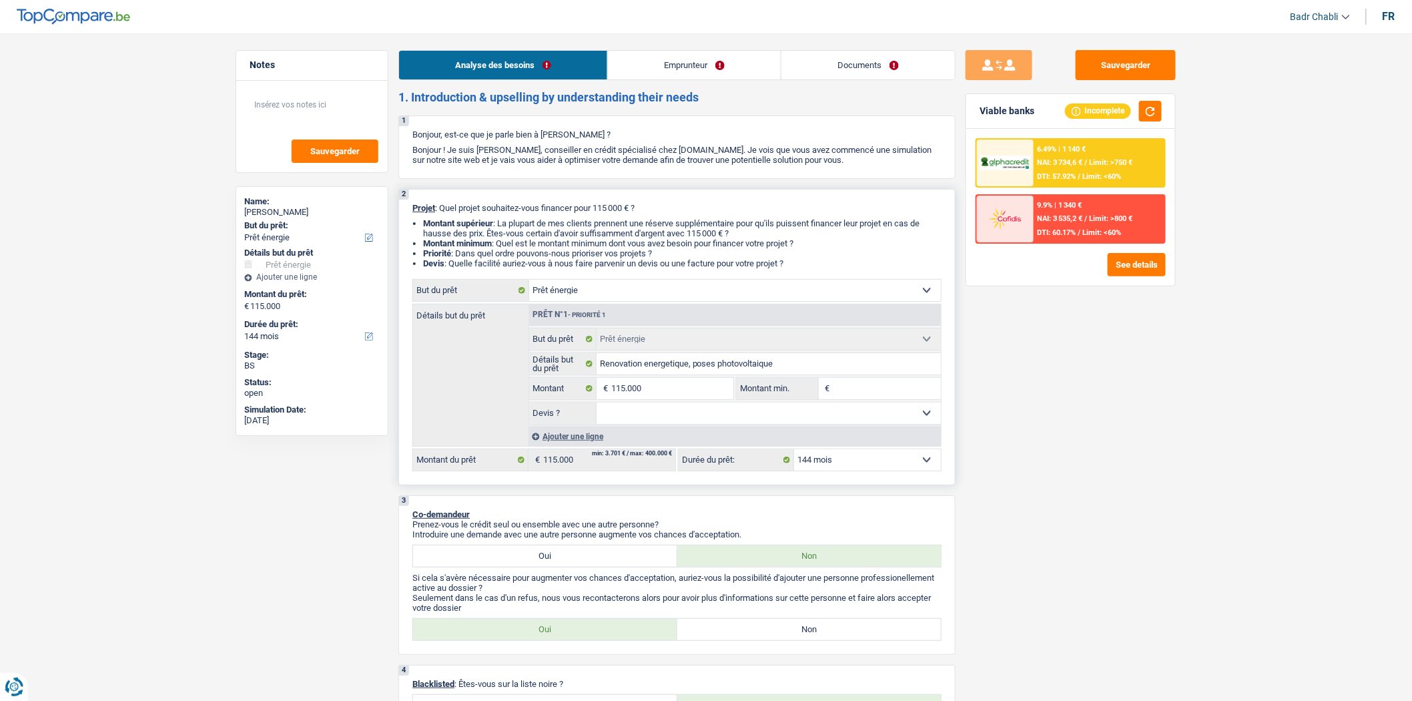
click at [712, 419] on select "Oui Non Non répondu Sélectionner une option" at bounding box center [769, 413] width 345 height 21
select select "yes"
click at [597, 406] on select "Oui Non Non répondu Sélectionner une option" at bounding box center [769, 413] width 345 height 21
select select "yes"
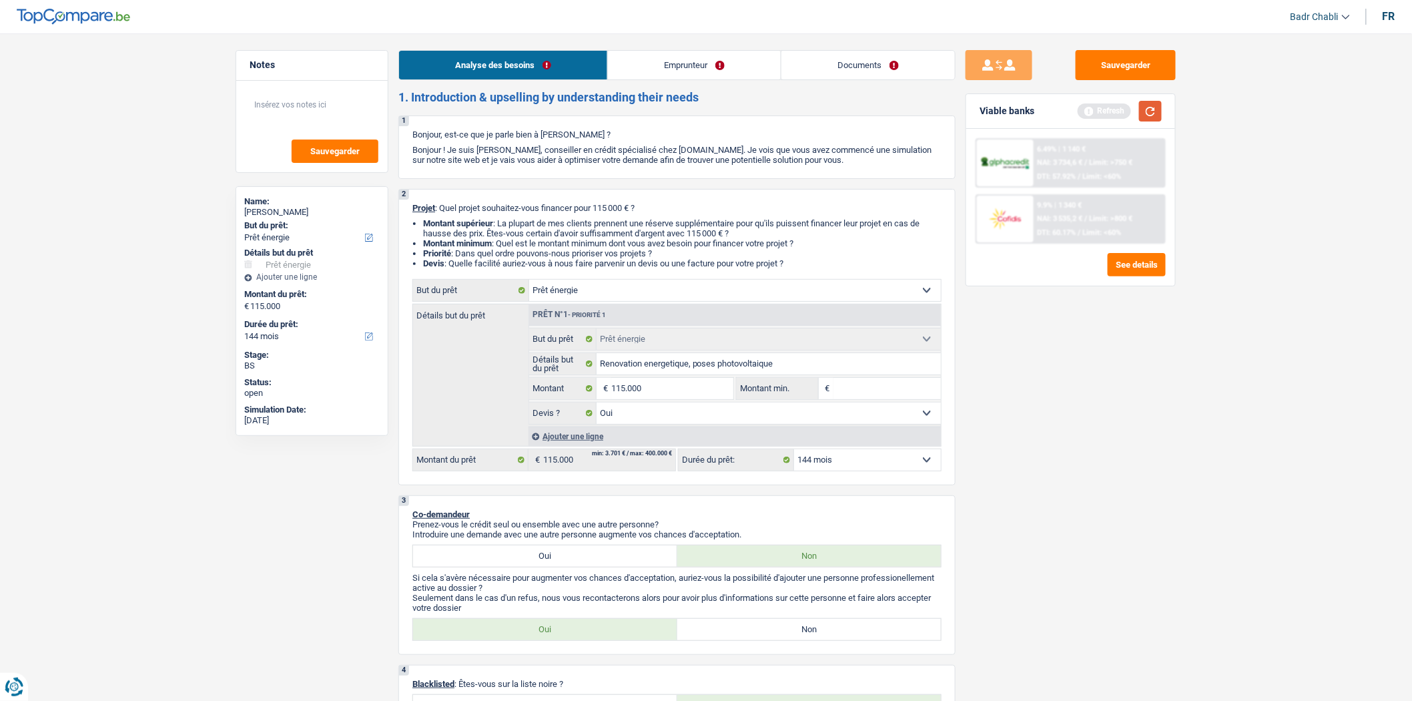
click at [1143, 103] on button "button" at bounding box center [1150, 111] width 23 height 21
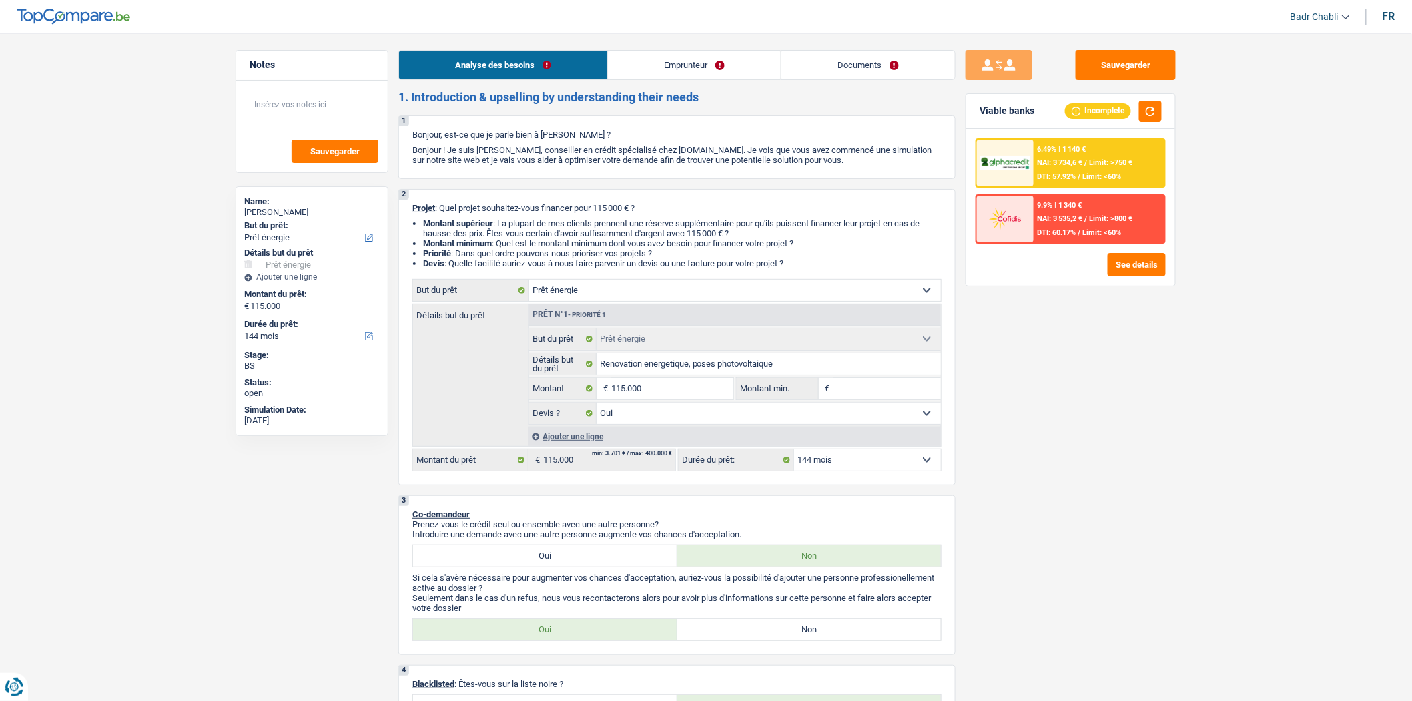
click at [712, 65] on link "Emprunteur" at bounding box center [694, 65] width 173 height 29
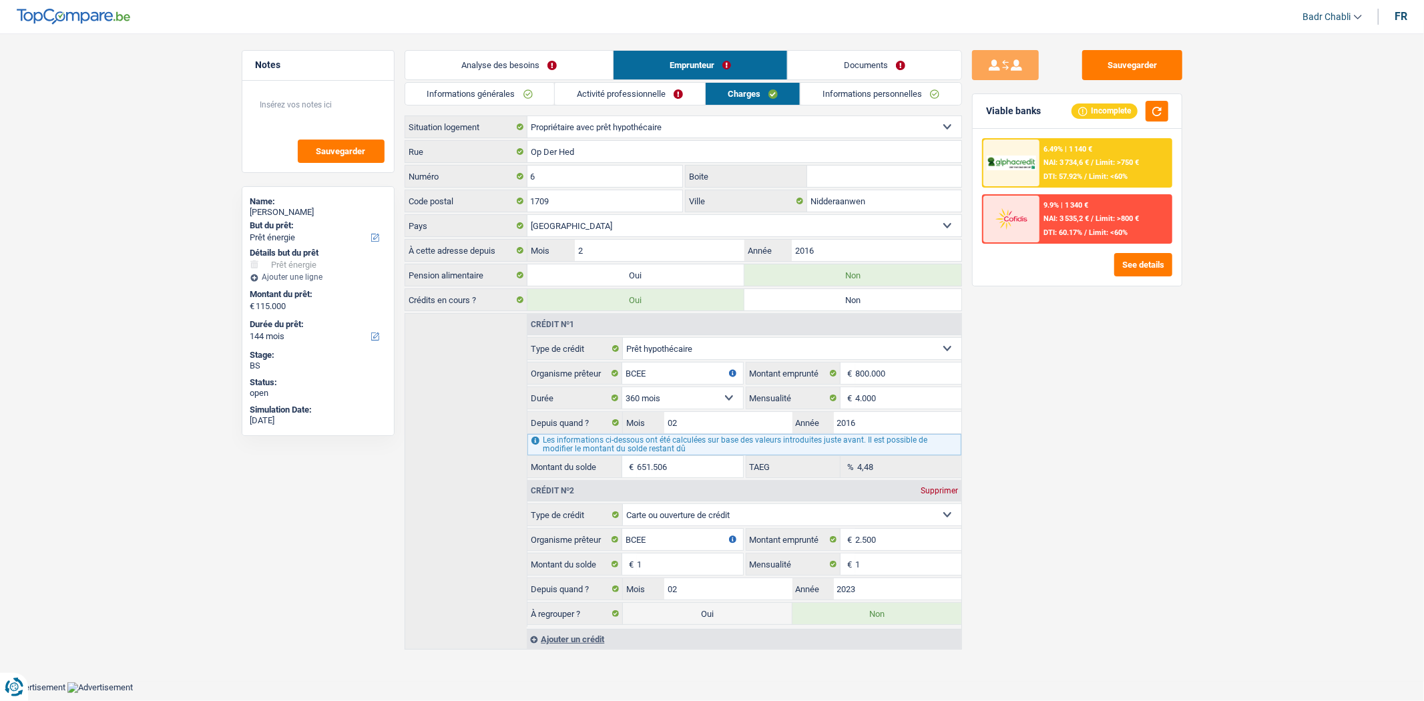
click at [642, 89] on link "Activité professionnelle" at bounding box center [630, 94] width 150 height 22
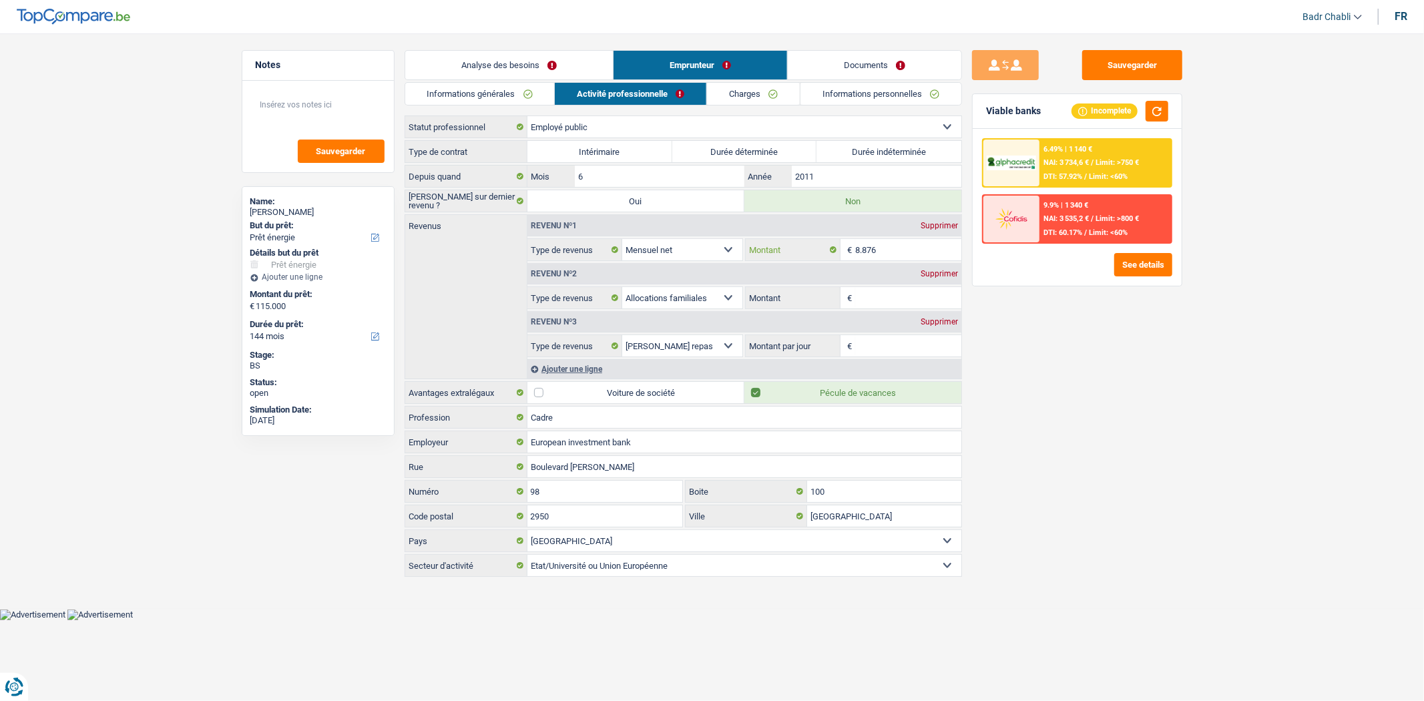
click at [896, 251] on input "8.876" at bounding box center [908, 249] width 106 height 21
click at [896, 250] on input "8.876" at bounding box center [908, 249] width 106 height 21
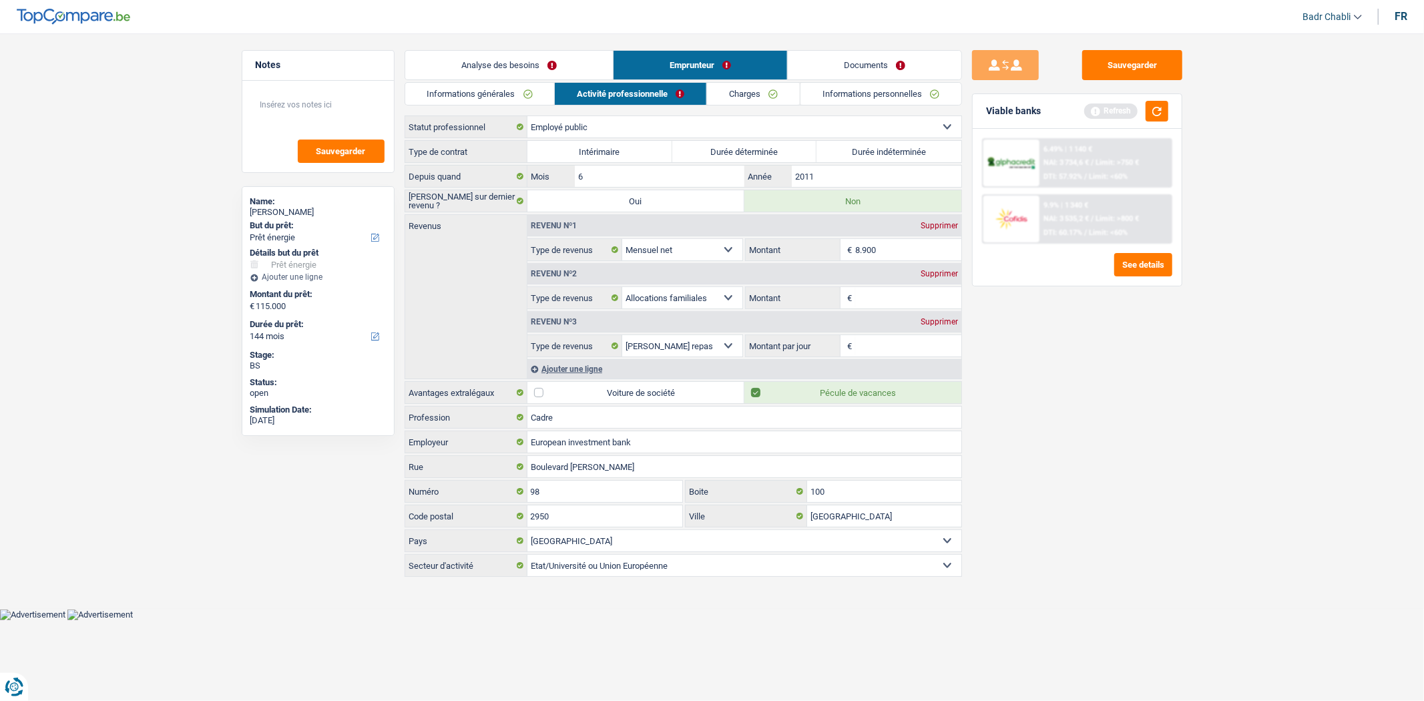
type input "8.900"
click at [943, 318] on div "Supprimer" at bounding box center [939, 322] width 44 height 8
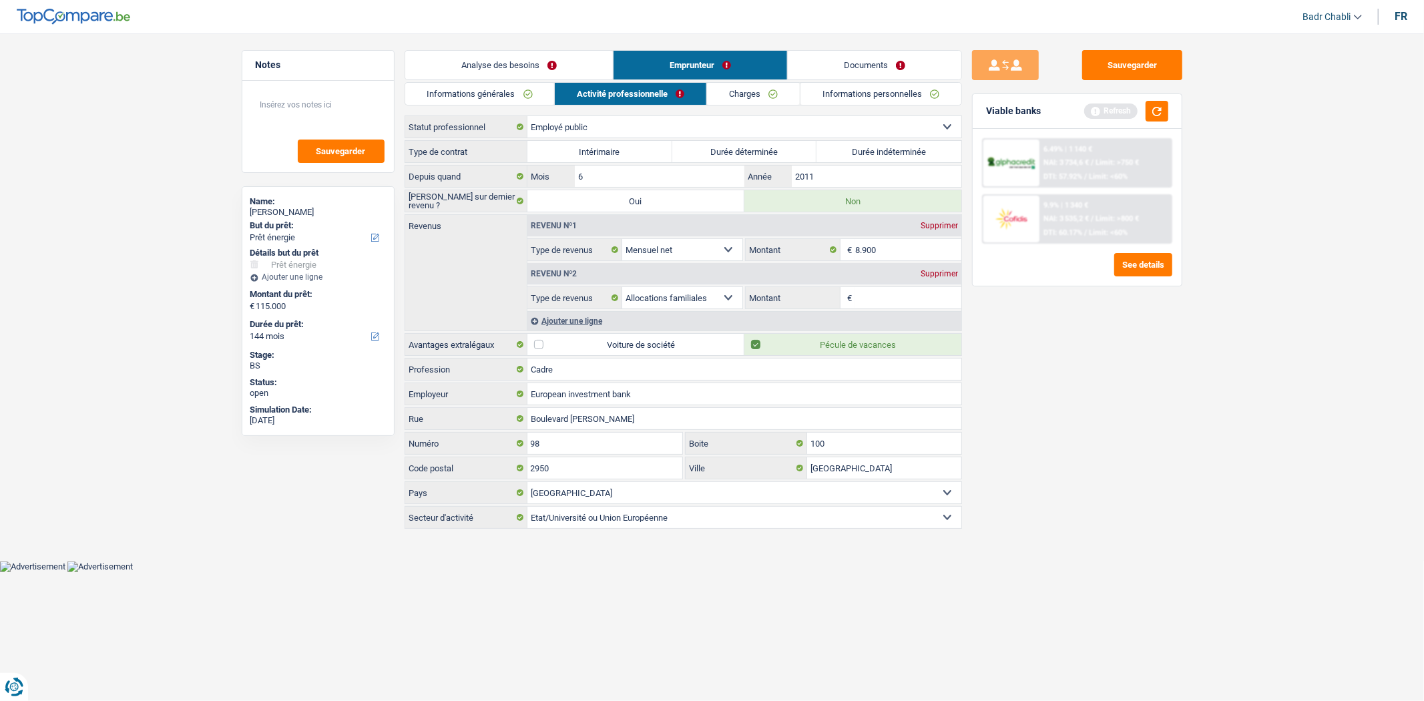
click at [936, 270] on div "Supprimer" at bounding box center [939, 274] width 44 height 8
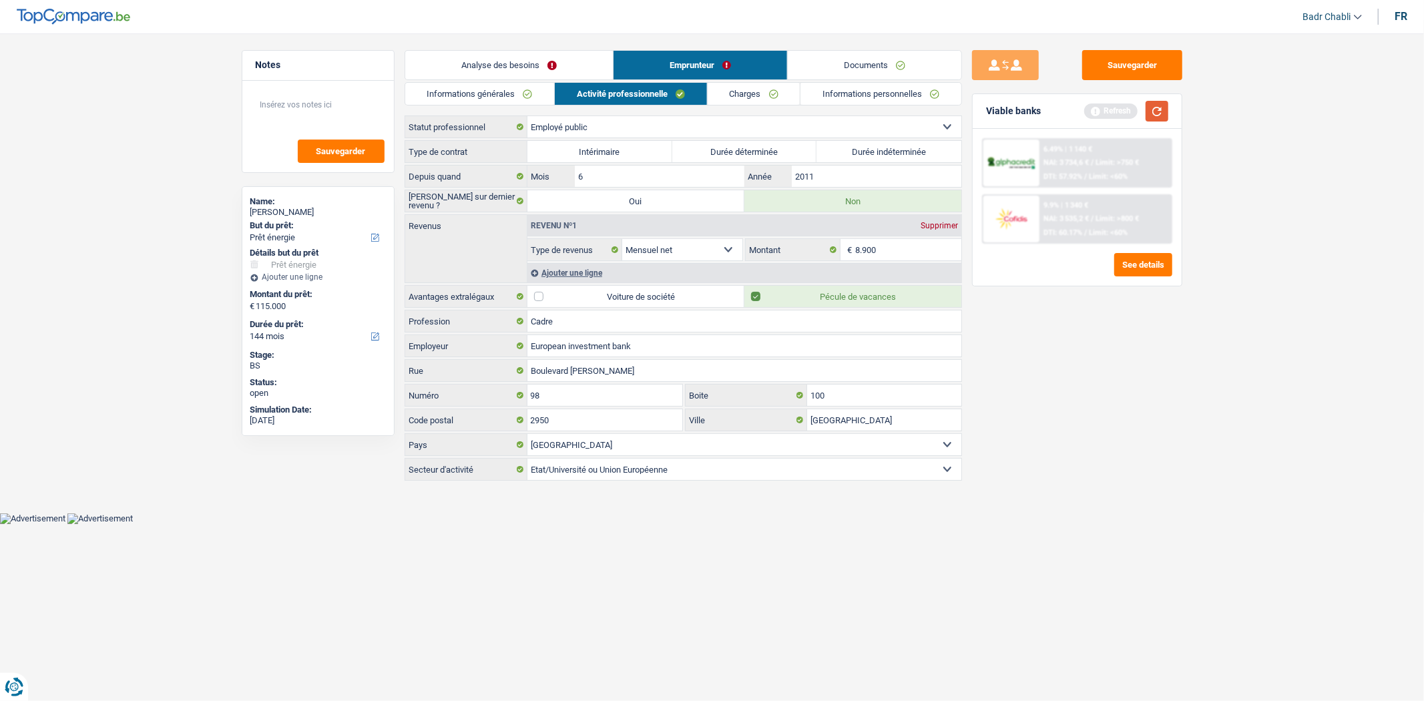
click at [1155, 101] on button "button" at bounding box center [1156, 111] width 23 height 21
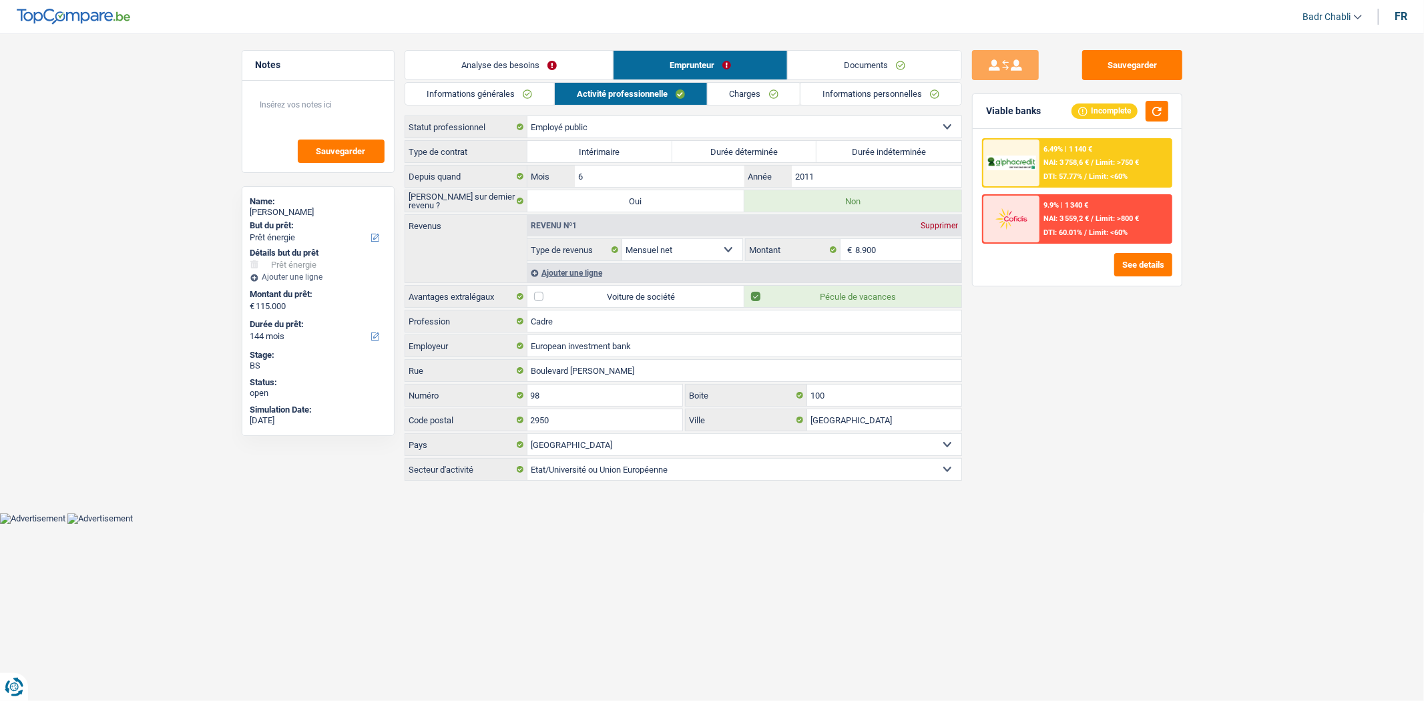
click at [483, 93] on link "Informations générales" at bounding box center [480, 94] width 150 height 22
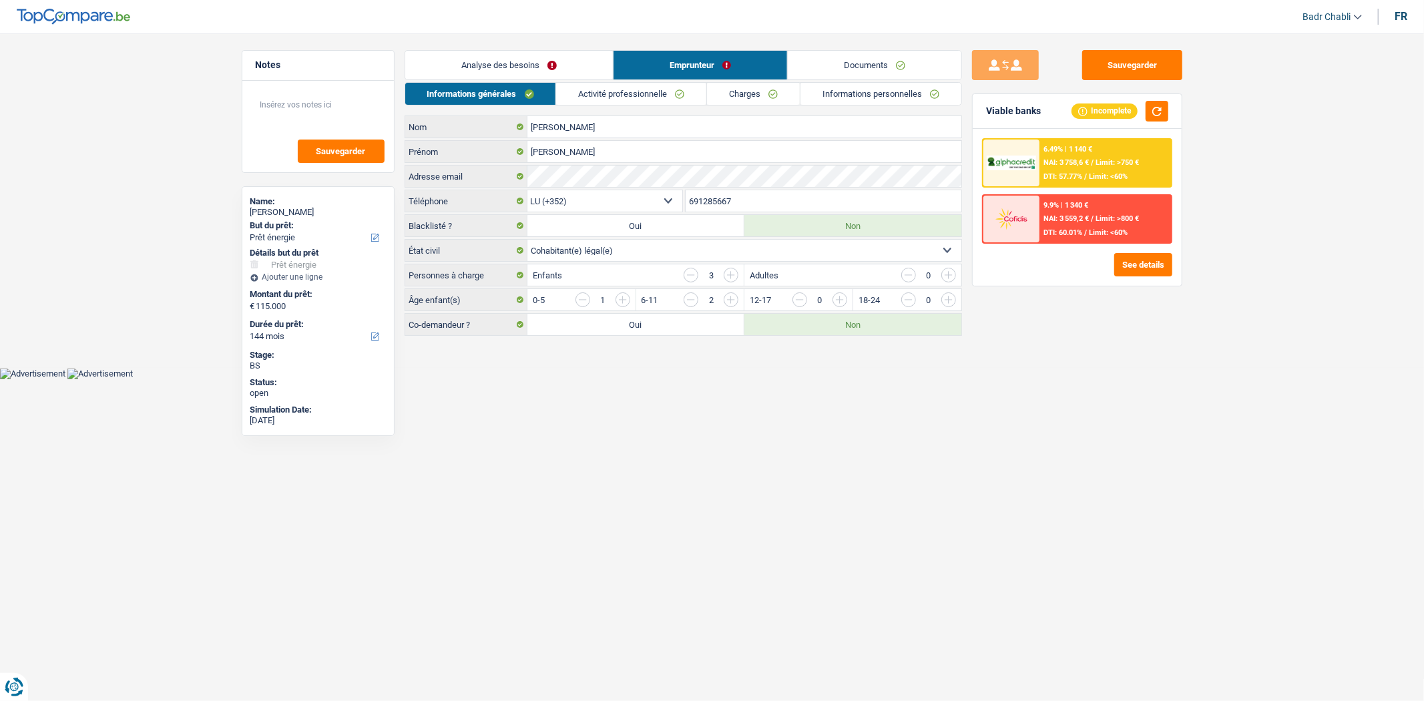
click at [531, 68] on link "Analyse des besoins" at bounding box center [509, 65] width 208 height 29
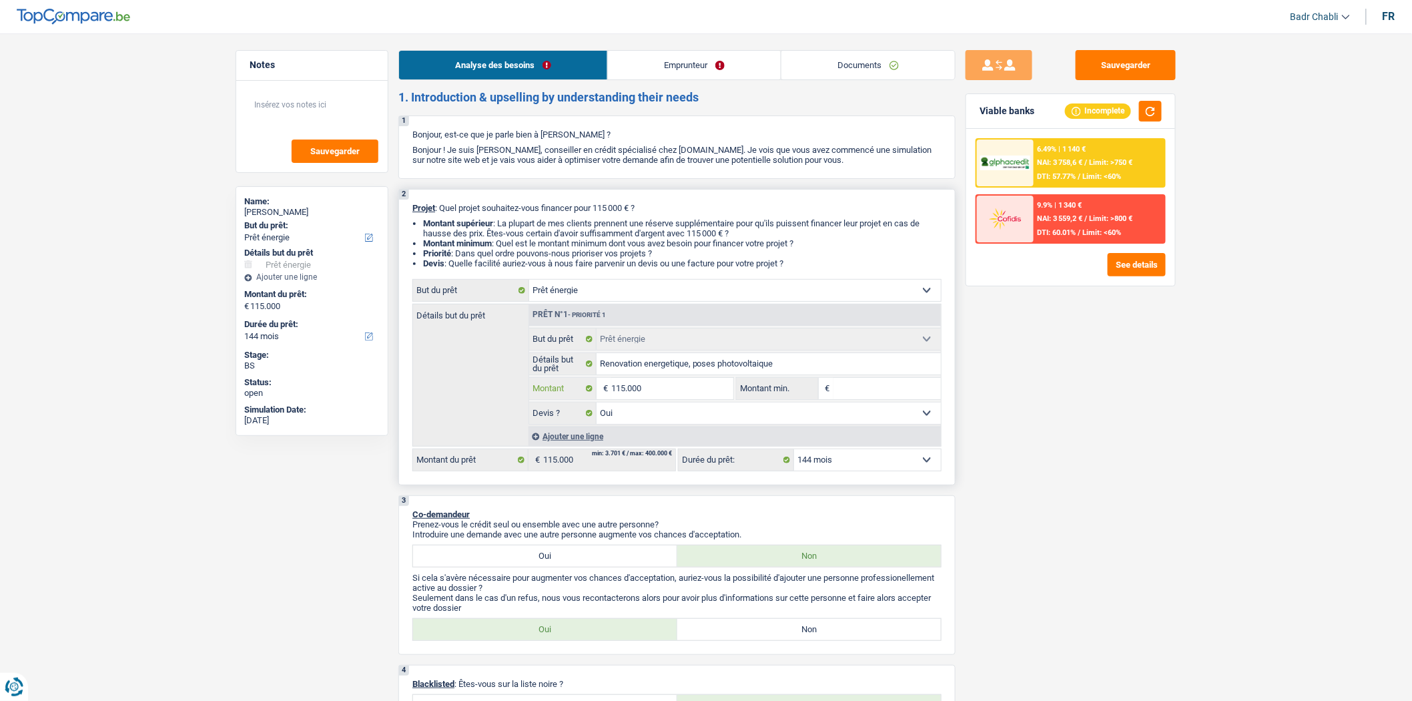
click at [692, 394] on input "115.000" at bounding box center [672, 388] width 122 height 21
click at [1125, 162] on span "Limit: >750 €" at bounding box center [1111, 162] width 43 height 9
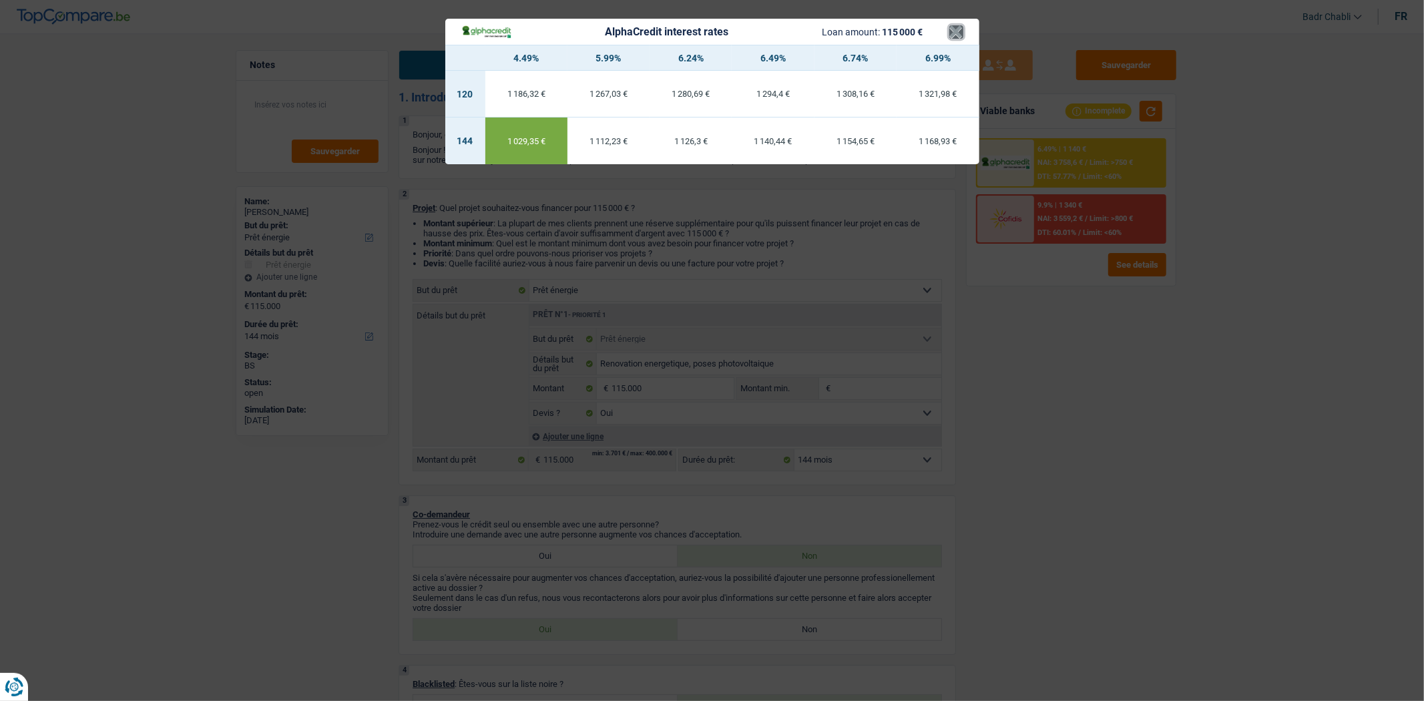
click at [955, 34] on button "×" at bounding box center [956, 31] width 14 height 13
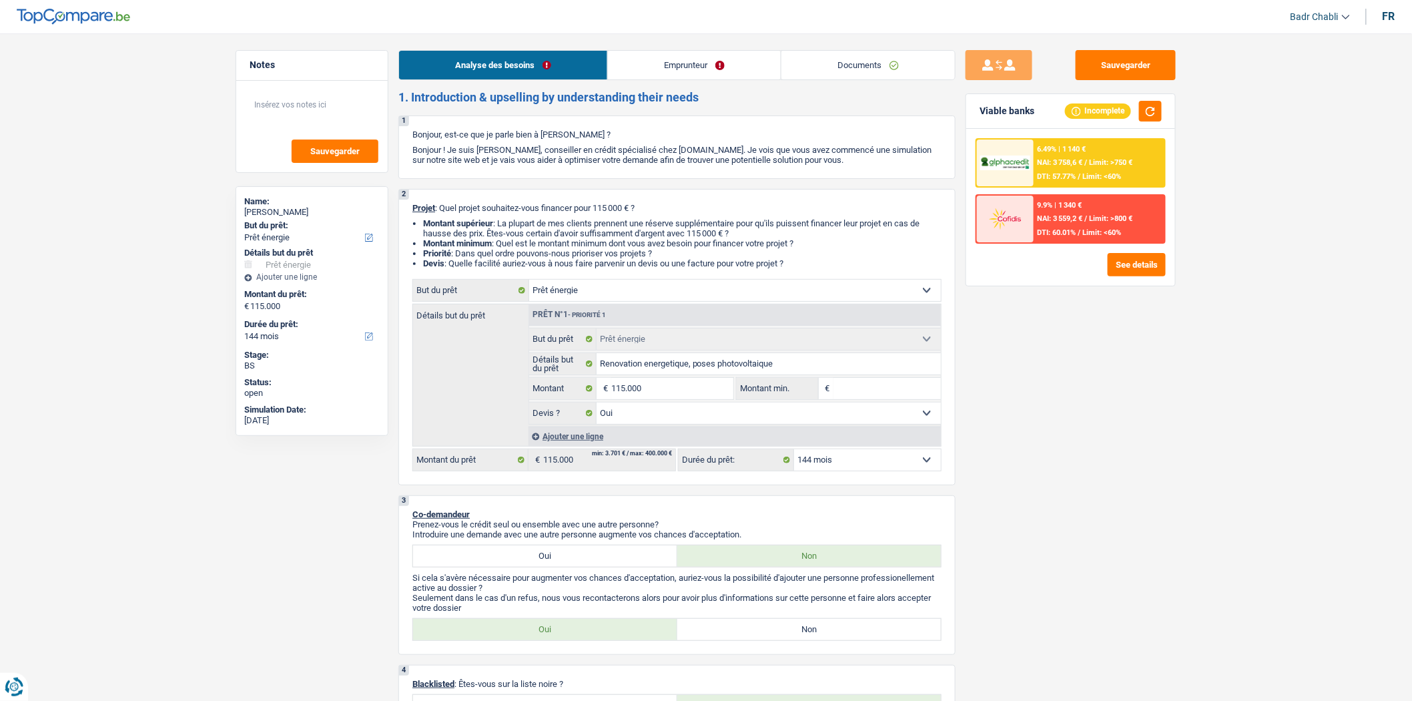
click at [1097, 165] on span "Limit: >750 €" at bounding box center [1111, 162] width 43 height 9
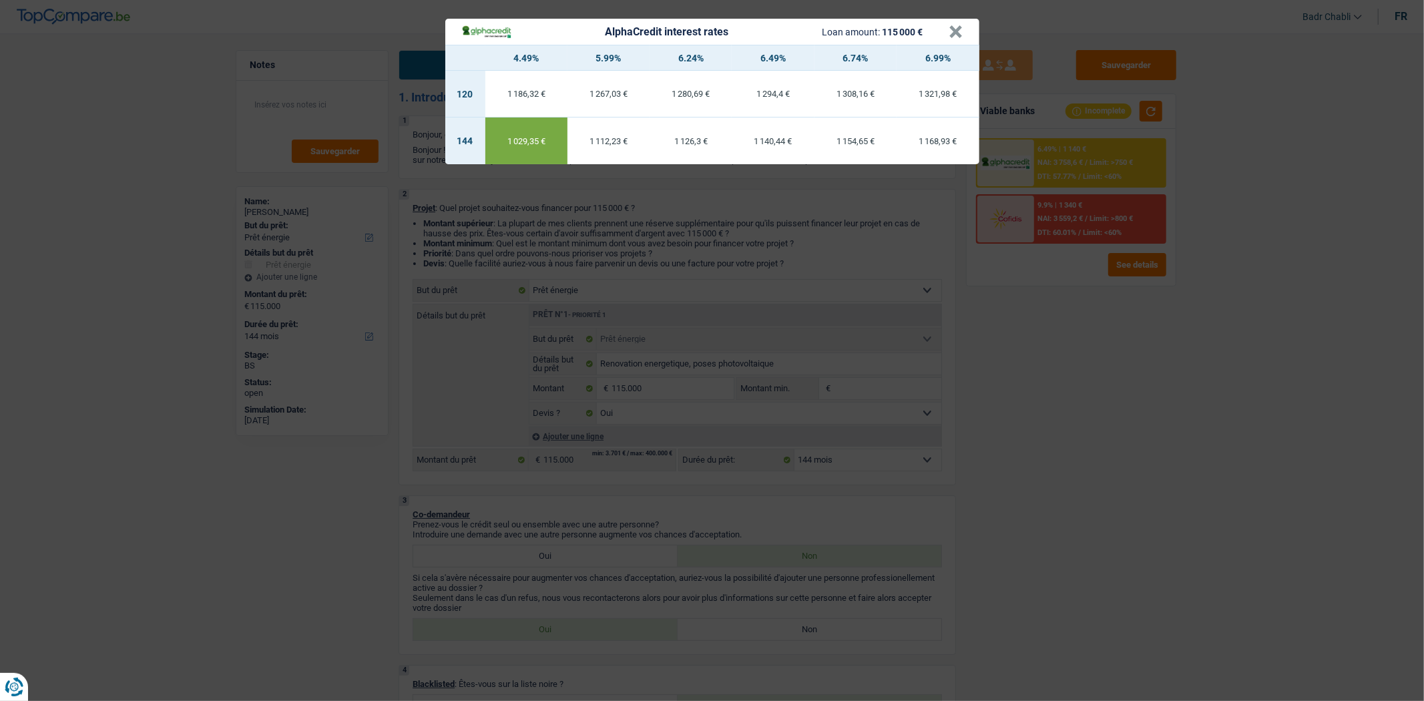
click at [537, 85] on td "1 186,32 €" at bounding box center [526, 94] width 82 height 47
select select "120"
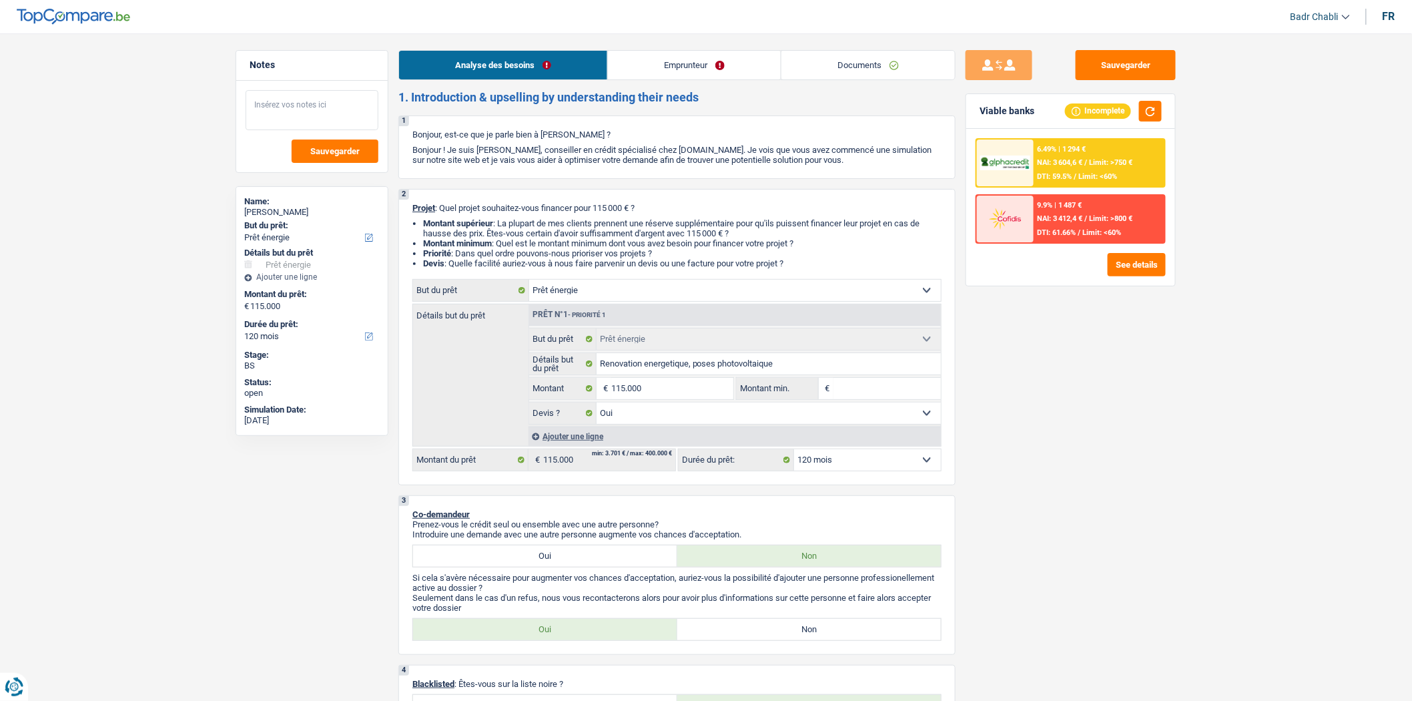
click at [321, 111] on textarea at bounding box center [312, 110] width 133 height 40
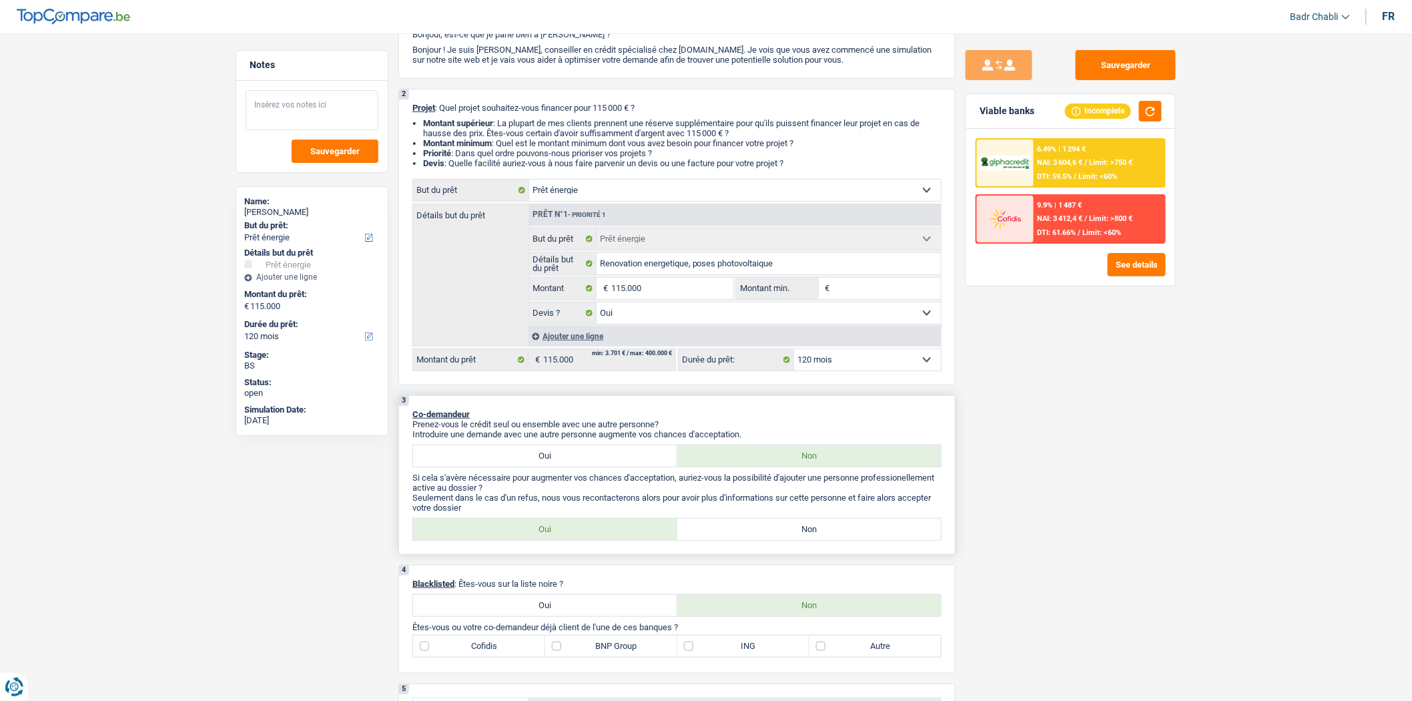
scroll to position [222, 0]
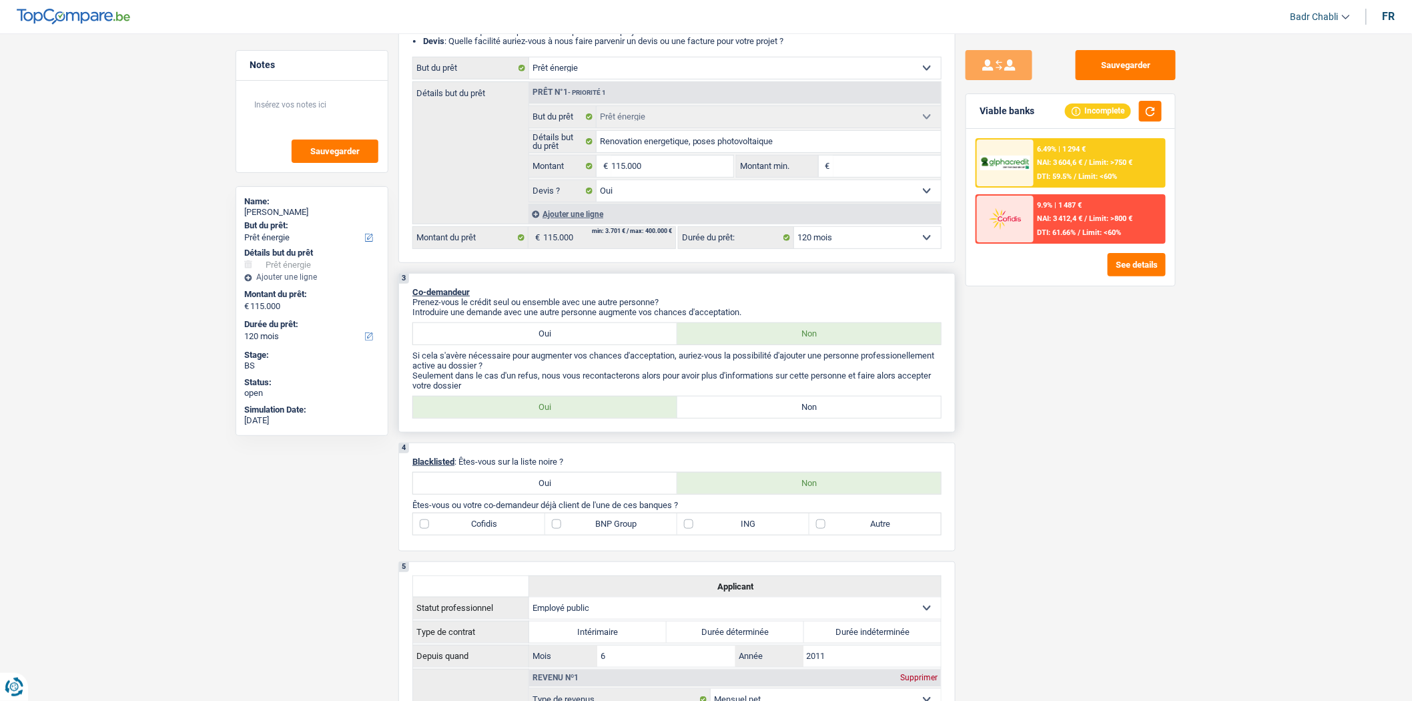
click at [765, 405] on label "Non" at bounding box center [810, 407] width 264 height 21
click at [765, 405] on input "Non" at bounding box center [810, 407] width 264 height 21
radio input "true"
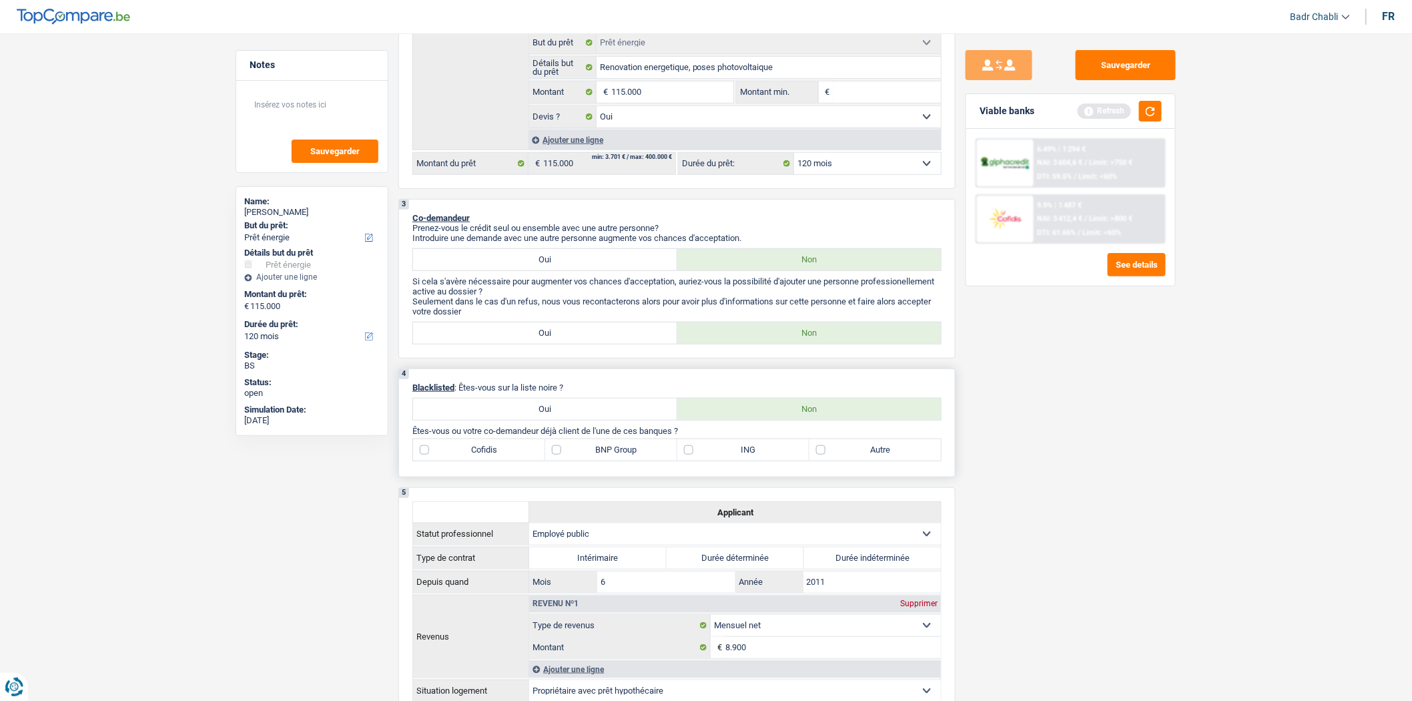
scroll to position [0, 0]
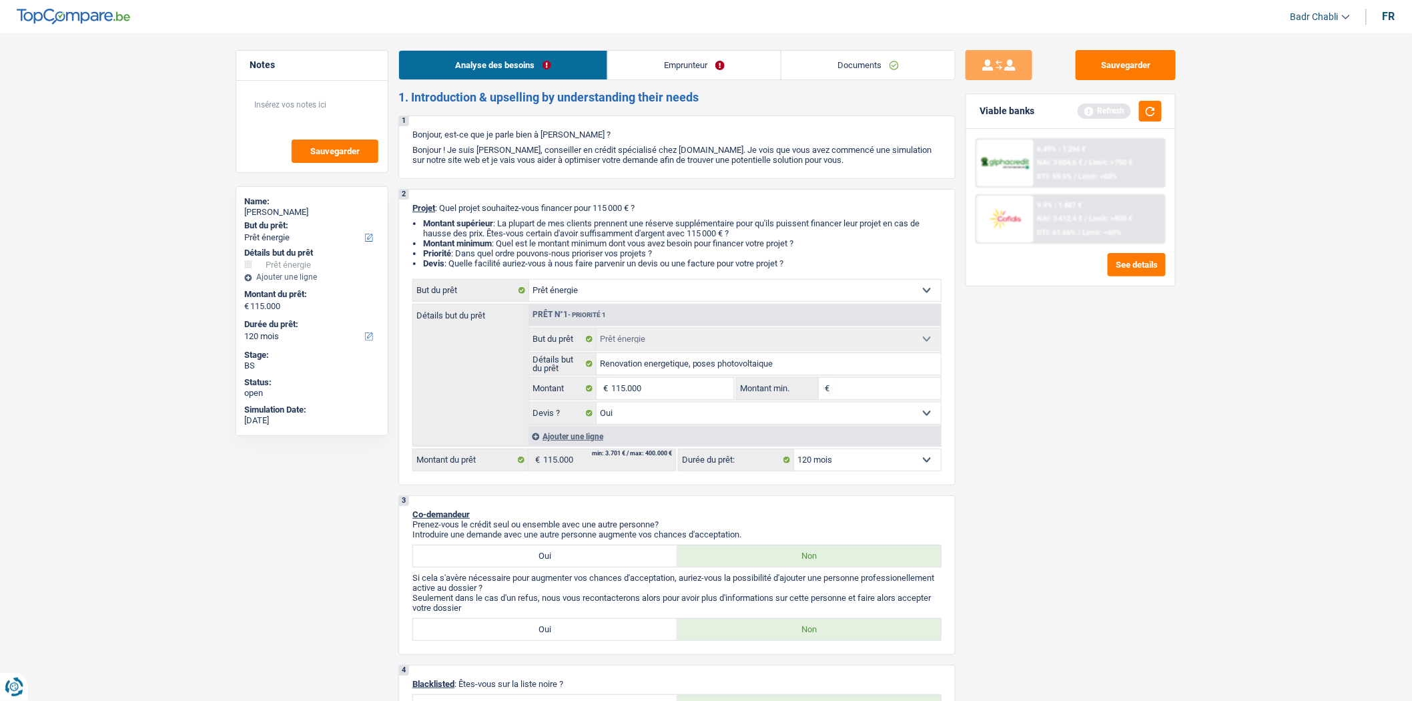
click at [690, 63] on link "Emprunteur" at bounding box center [694, 65] width 173 height 29
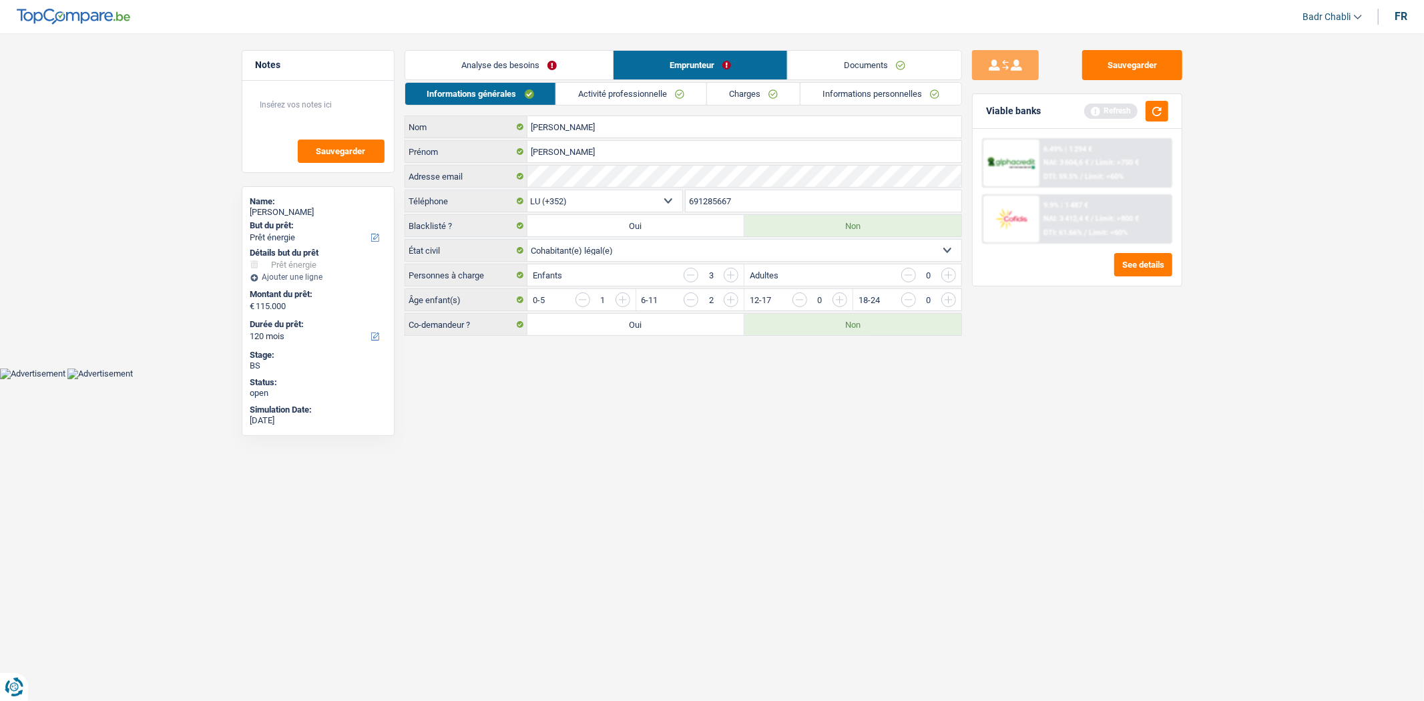
click at [732, 93] on link "Charges" at bounding box center [753, 94] width 93 height 22
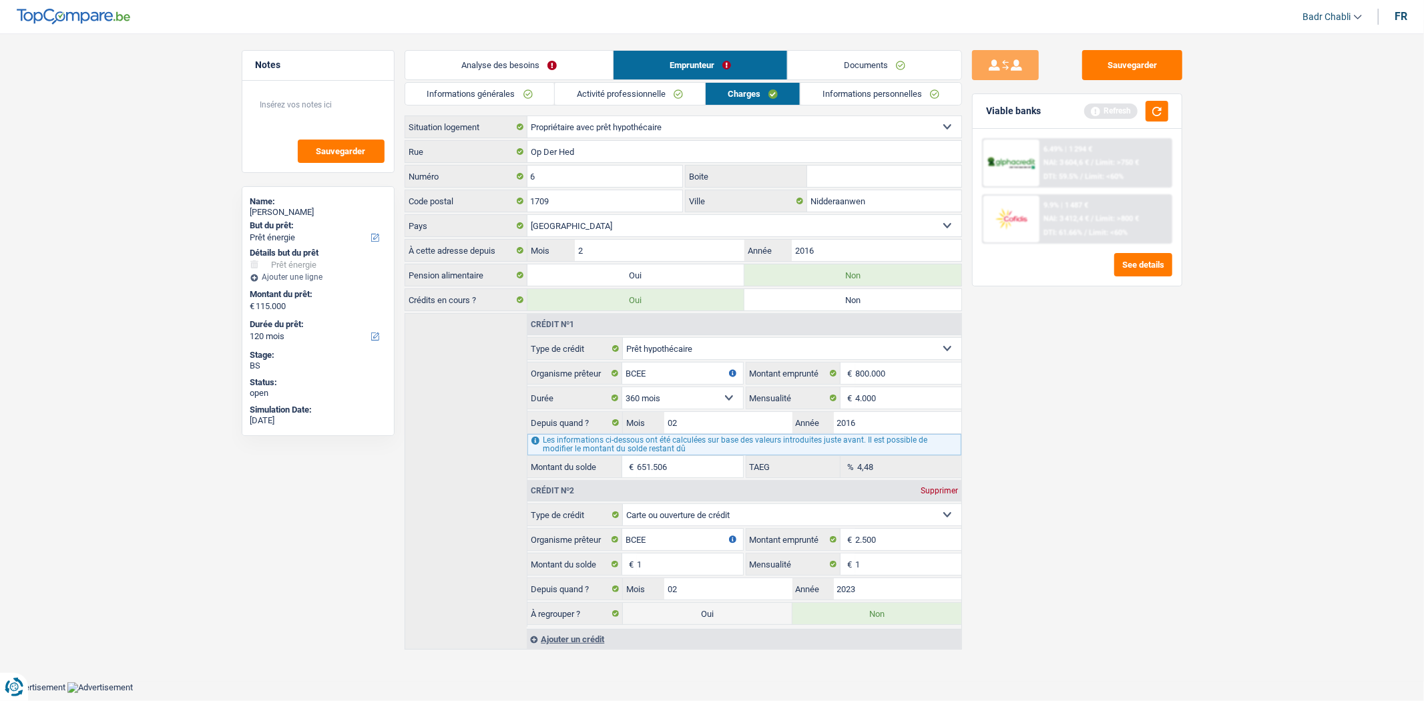
click at [516, 69] on link "Analyse des besoins" at bounding box center [509, 65] width 208 height 29
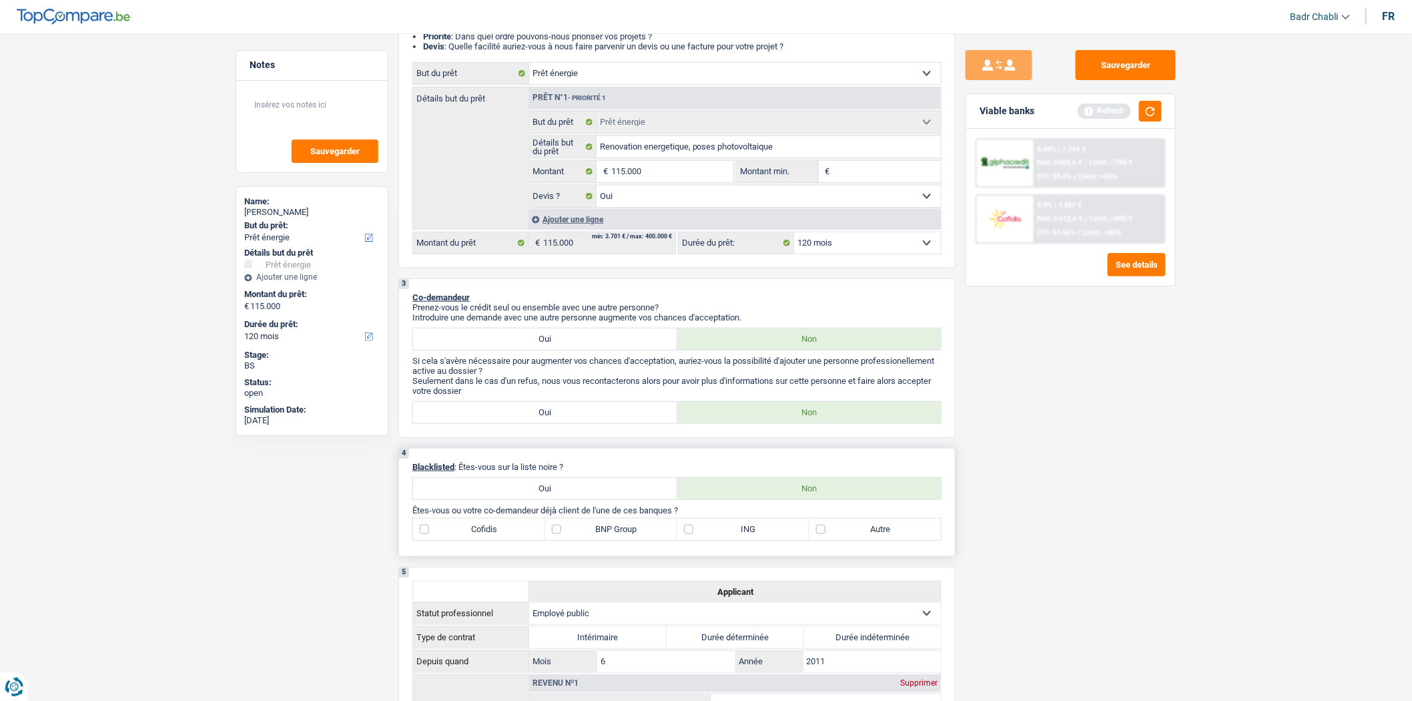
scroll to position [296, 0]
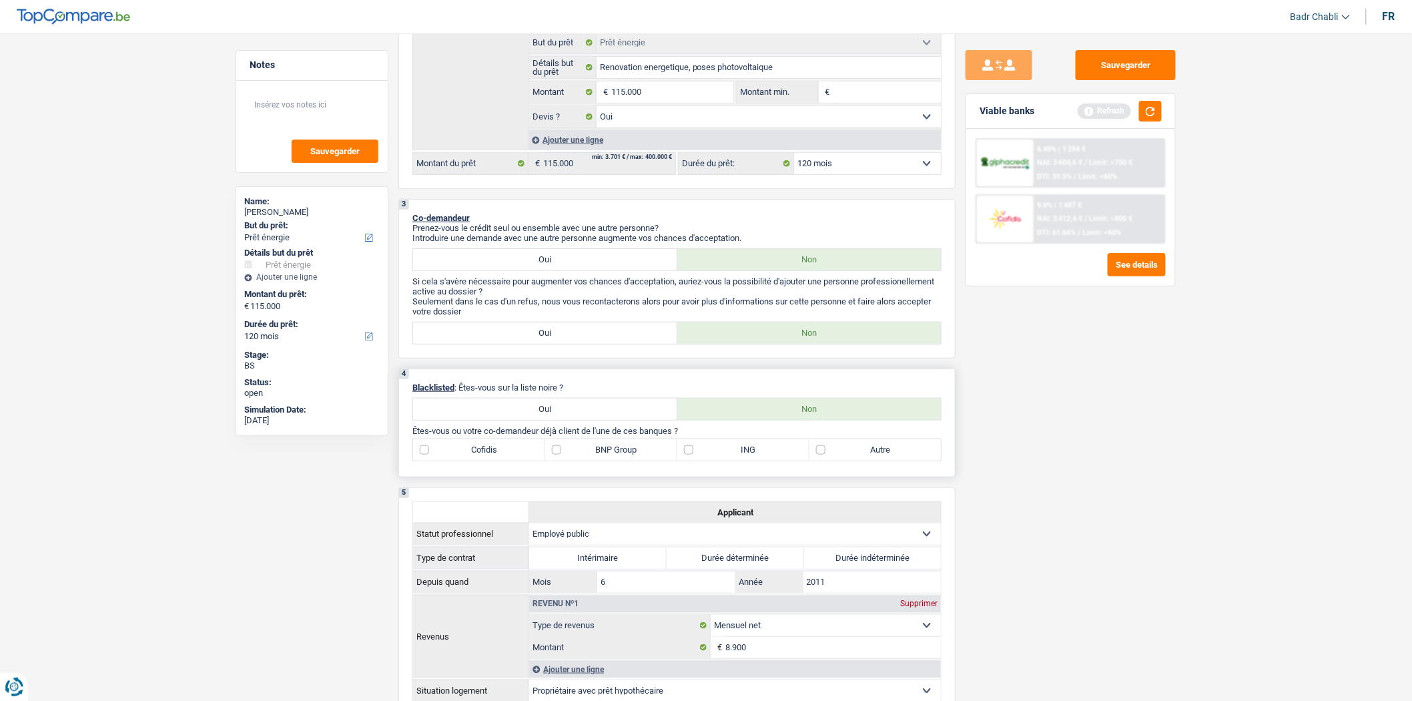
click at [569, 455] on label "BNP Group" at bounding box center [611, 449] width 132 height 21
click at [569, 455] on input "BNP Group" at bounding box center [611, 449] width 132 height 21
checkbox input "true"
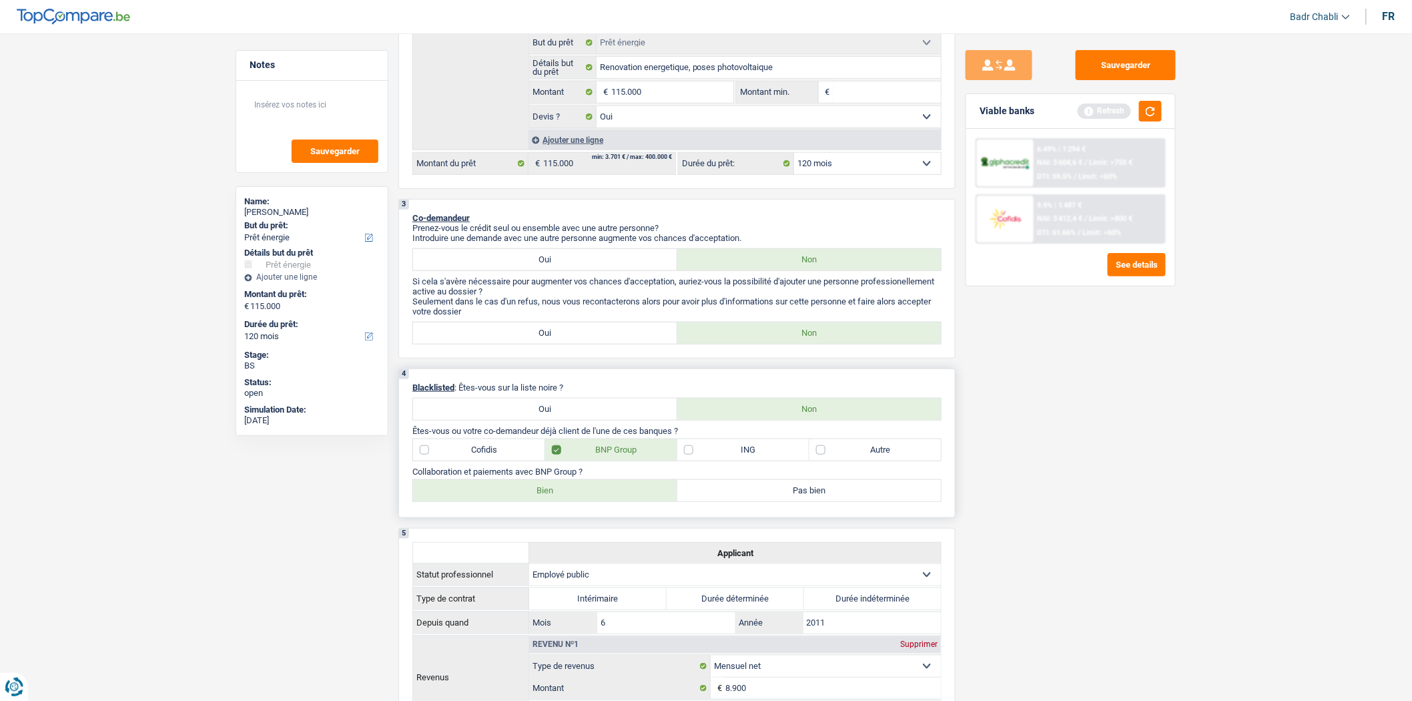
click at [565, 499] on label "Bien" at bounding box center [545, 490] width 264 height 21
click at [565, 499] on input "Bien" at bounding box center [545, 490] width 264 height 21
radio input "true"
click at [1155, 119] on button "button" at bounding box center [1150, 111] width 23 height 21
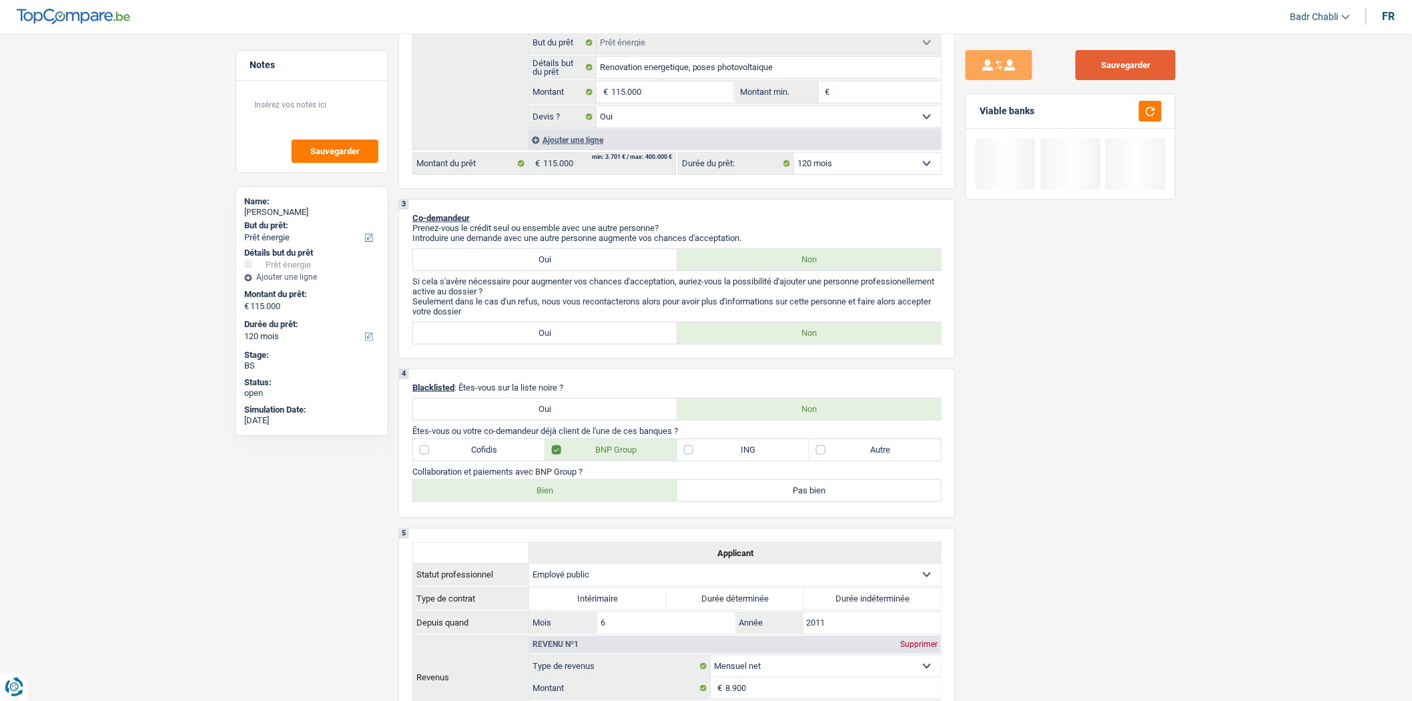
click at [1131, 55] on button "Sauvegarder" at bounding box center [1126, 65] width 100 height 30
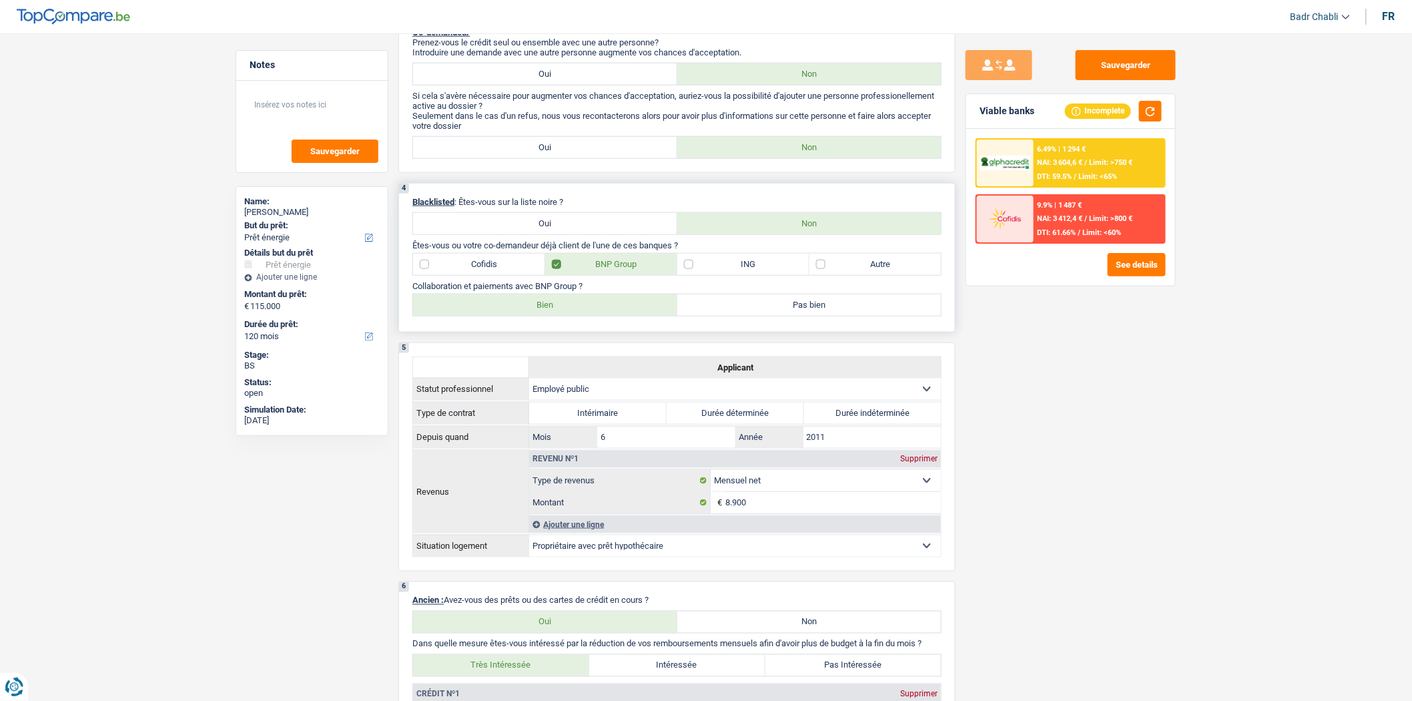
scroll to position [593, 0]
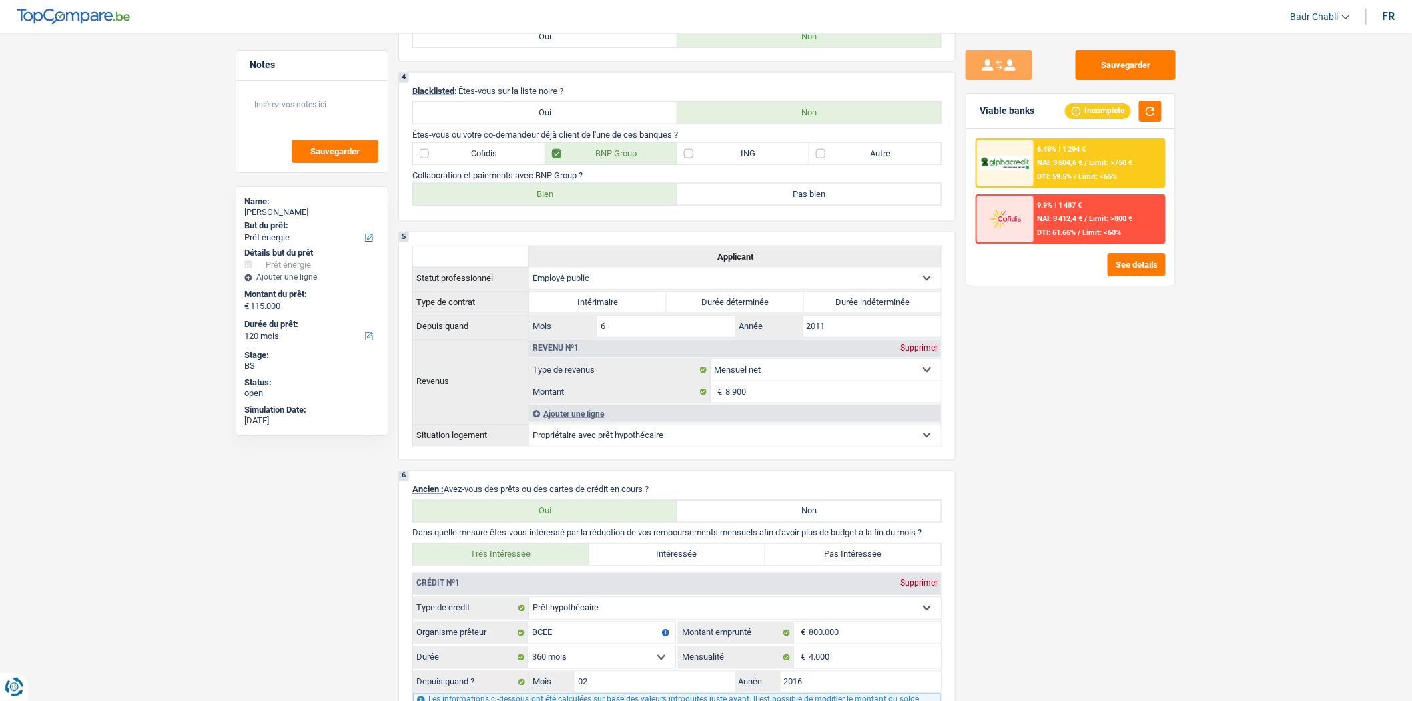
click at [1050, 307] on div "Sauvegarder Viable banks Incomplete 6.49% | 1 294 € NAI: 3 604,6 € / Limit: >75…" at bounding box center [1071, 363] width 230 height 626
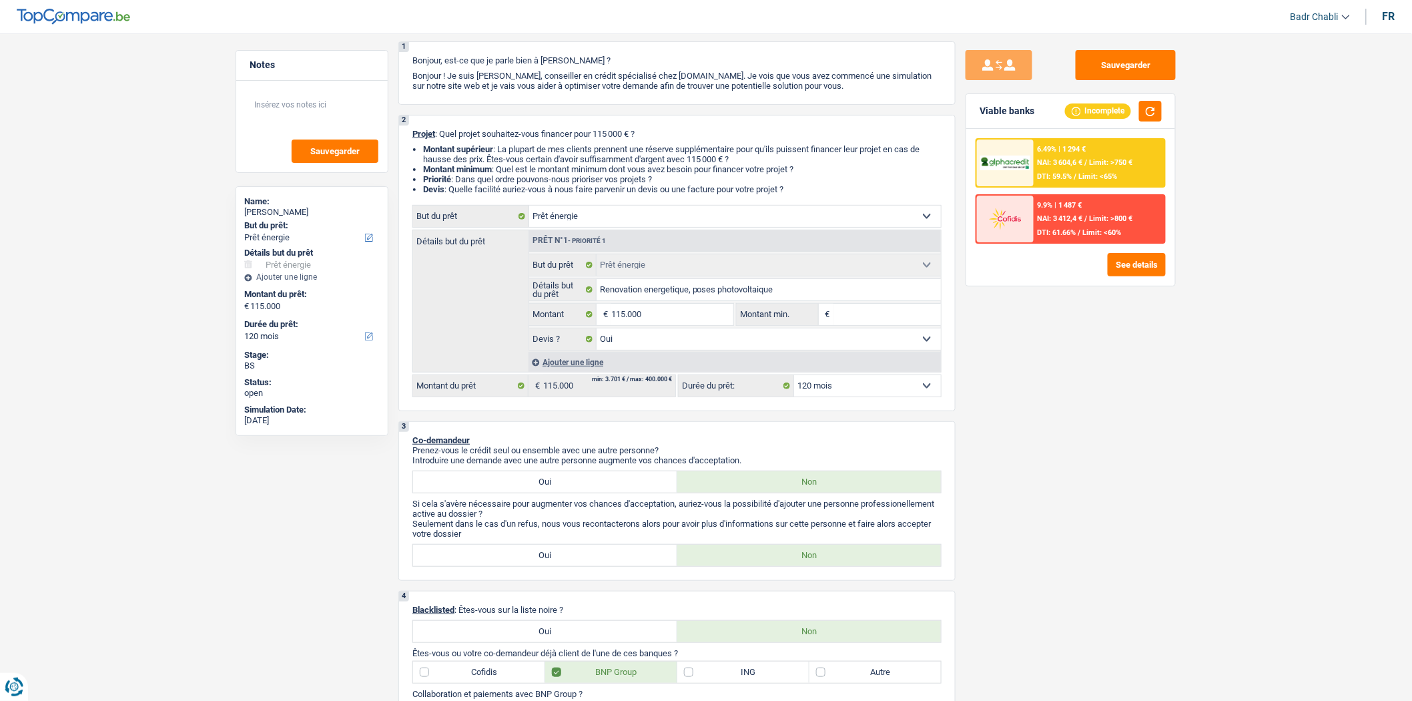
scroll to position [65, 0]
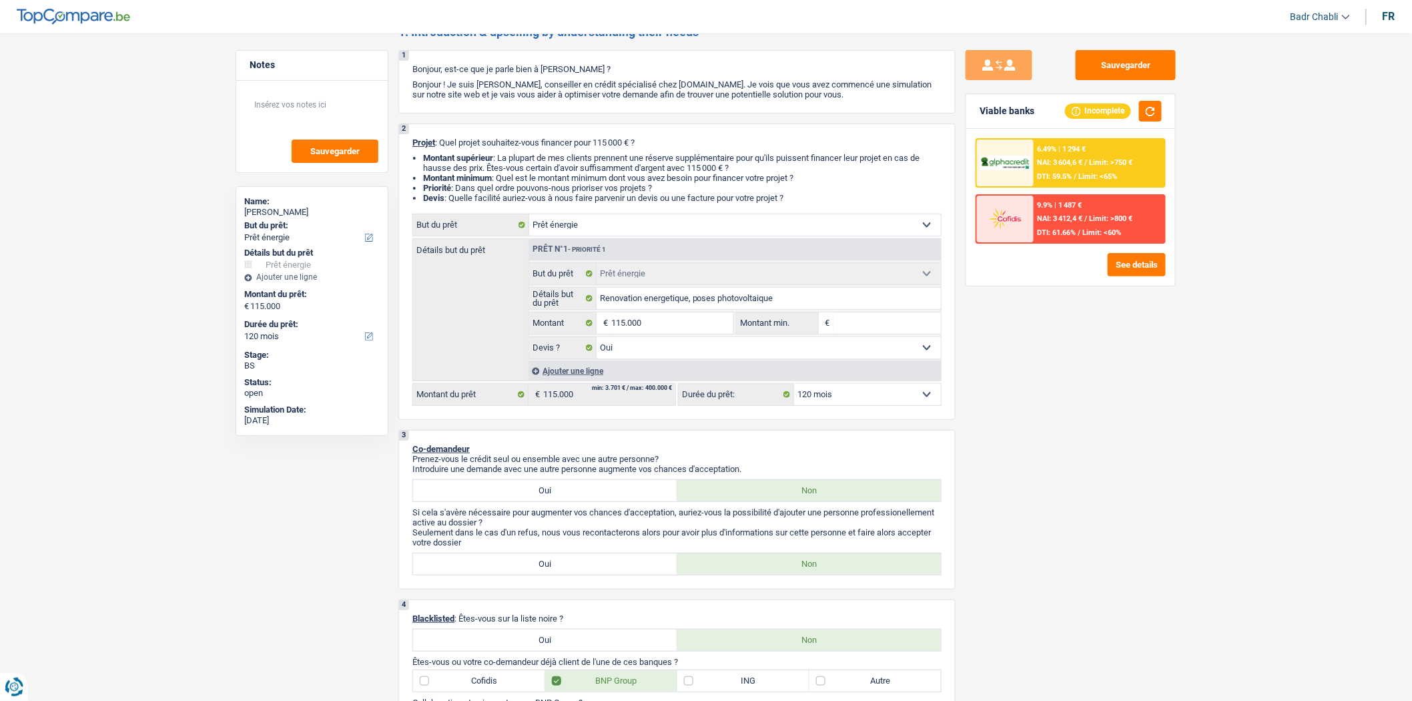
click at [1122, 164] on span "Limit: >750 €" at bounding box center [1111, 162] width 43 height 9
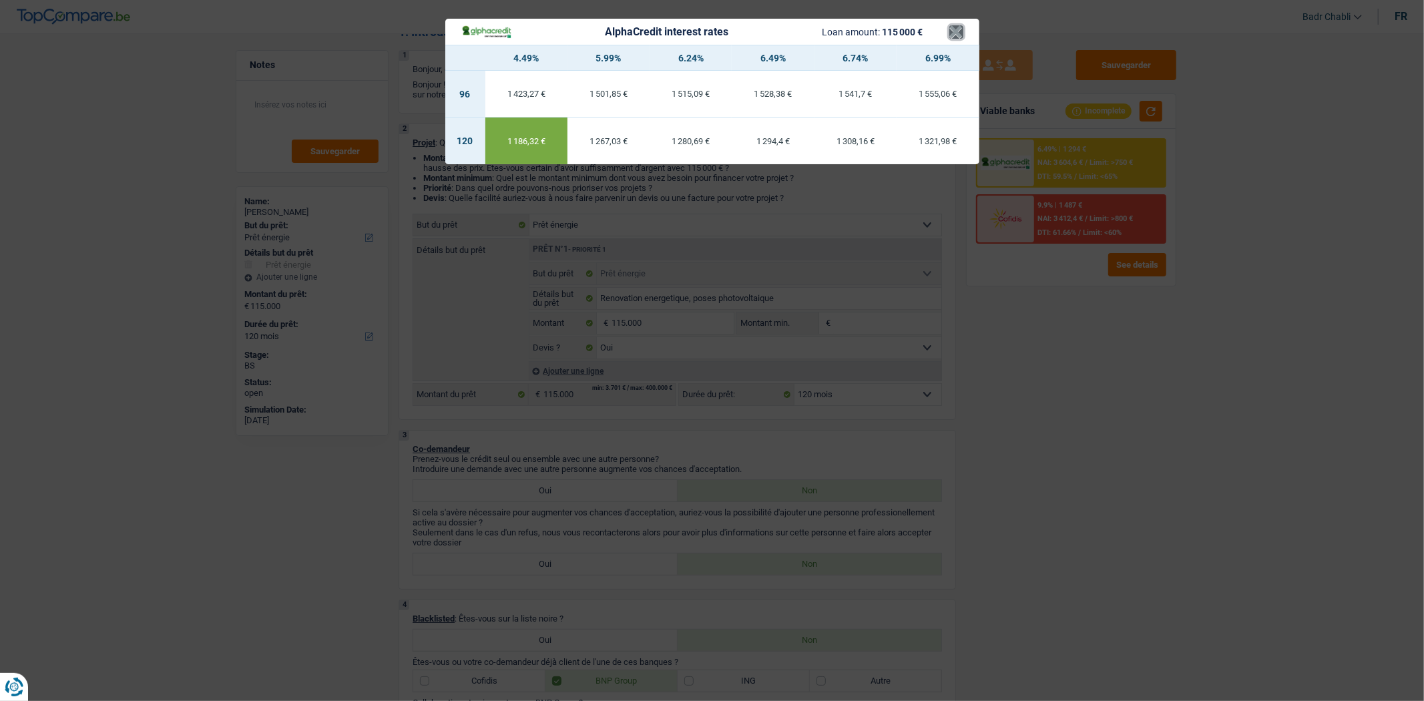
click at [956, 25] on button "×" at bounding box center [956, 31] width 14 height 13
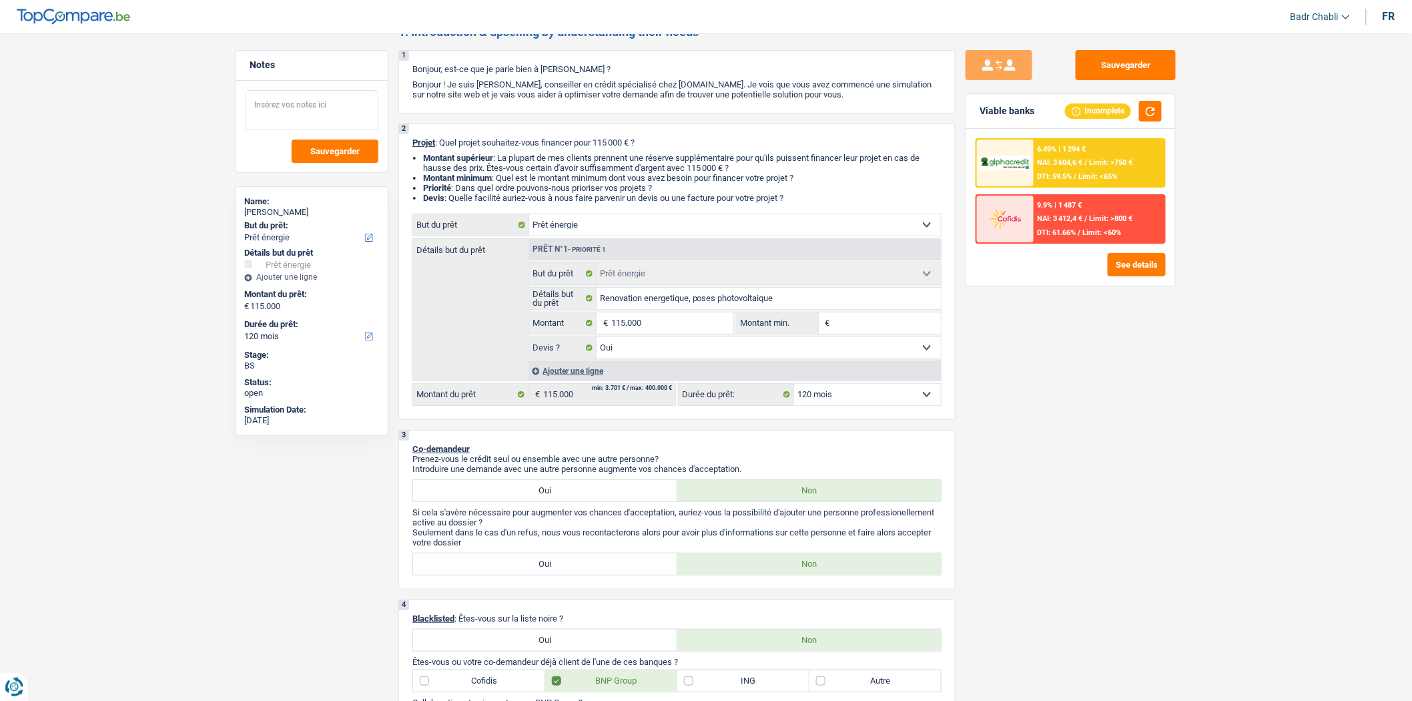
click at [318, 109] on textarea at bounding box center [312, 110] width 133 height 40
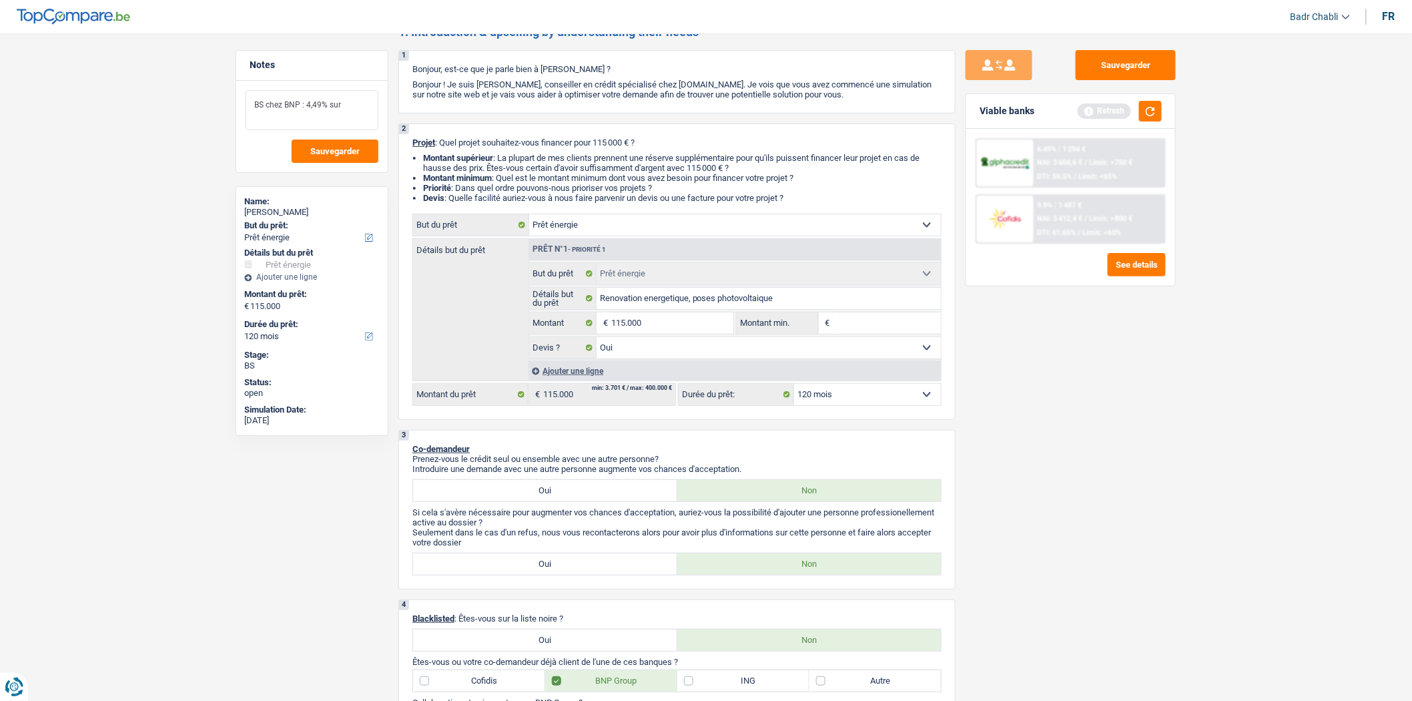
click at [357, 98] on textarea "BS chez BNP : 4,49% sur" at bounding box center [312, 110] width 133 height 40
type textarea "BS chez BNP : 4,49% sur 120 mois a 1189€ par mois"
click at [332, 142] on button "Sauvegarder" at bounding box center [335, 151] width 87 height 23
click at [1138, 71] on button "Sauvegarder" at bounding box center [1126, 65] width 100 height 30
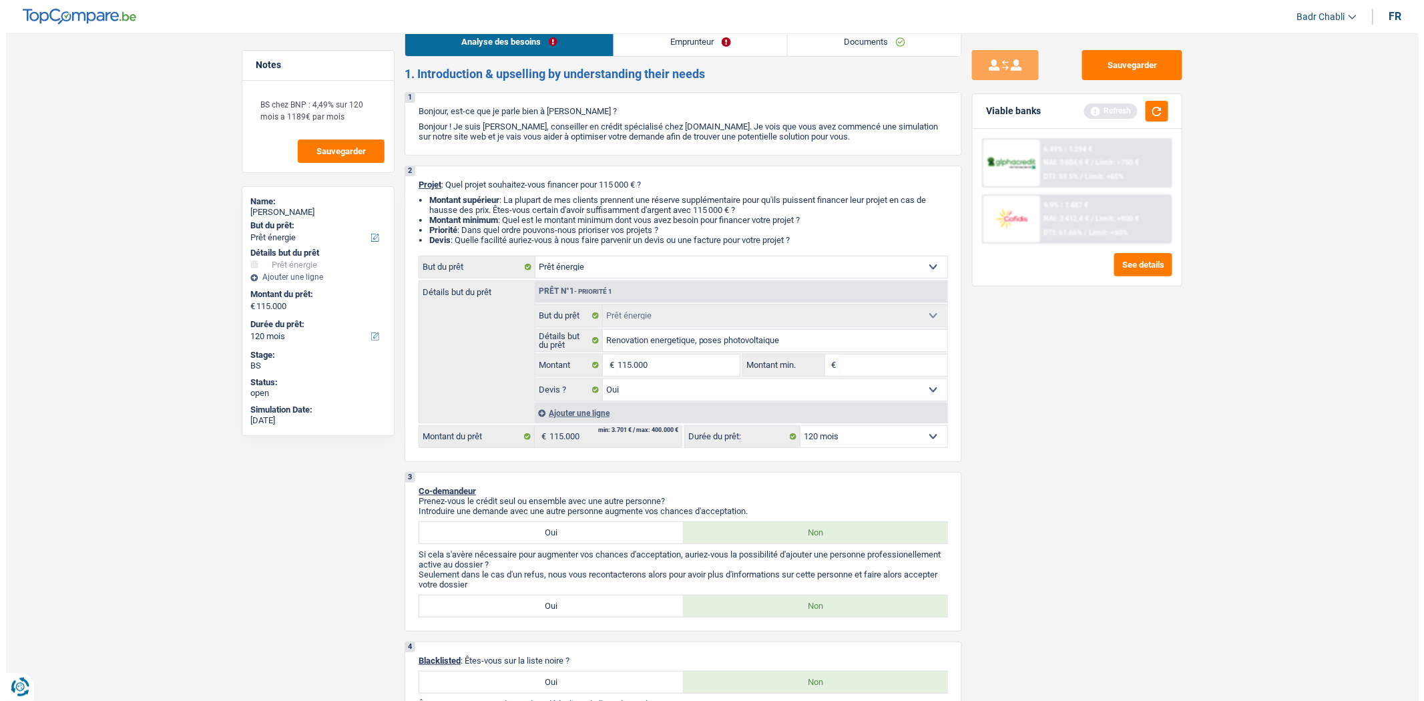
scroll to position [0, 0]
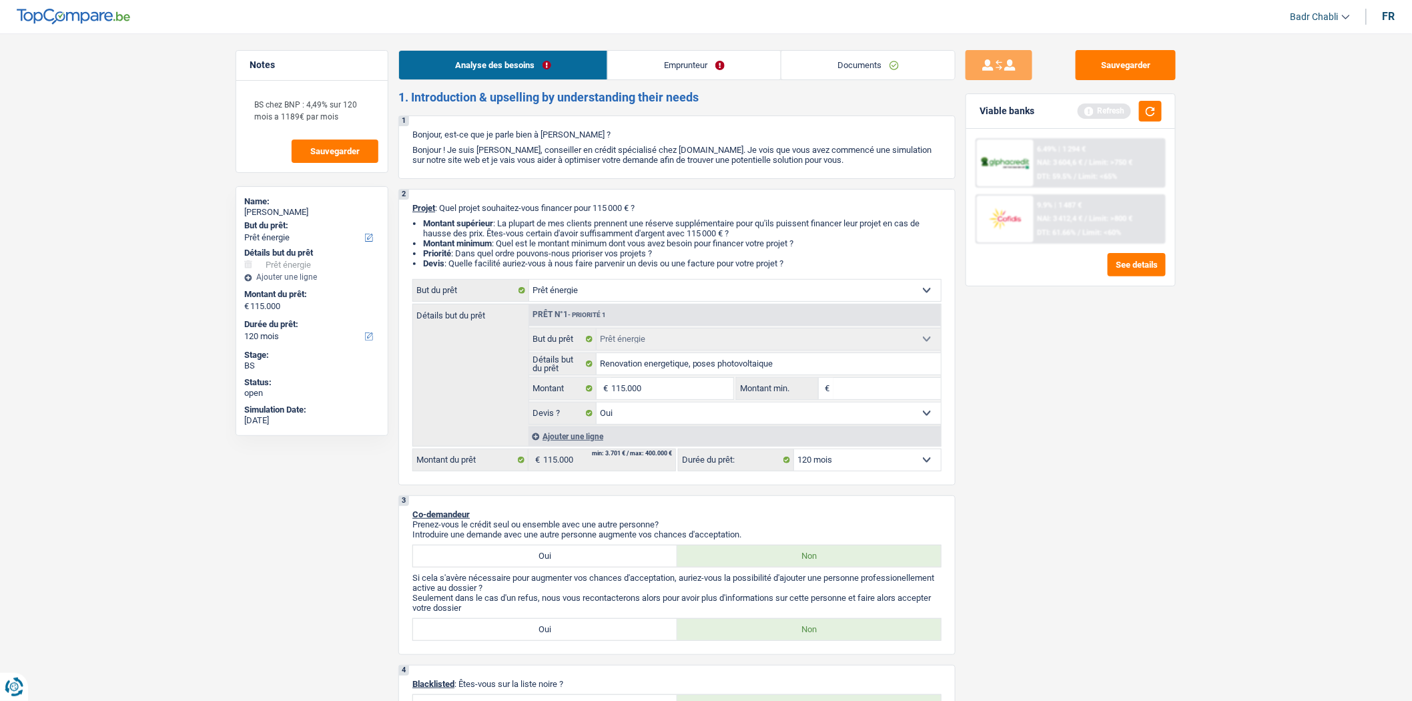
click at [669, 55] on link "Emprunteur" at bounding box center [694, 65] width 173 height 29
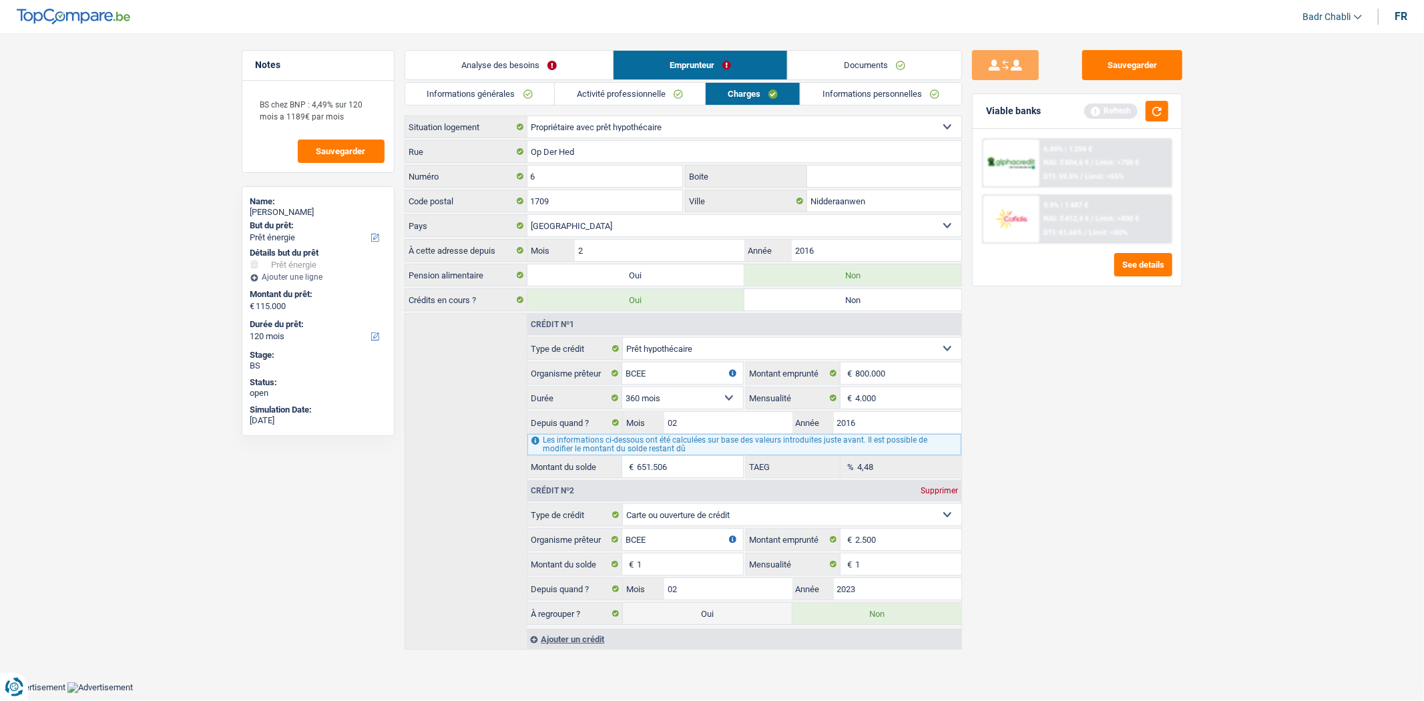
click at [626, 96] on link "Activité professionnelle" at bounding box center [630, 94] width 150 height 22
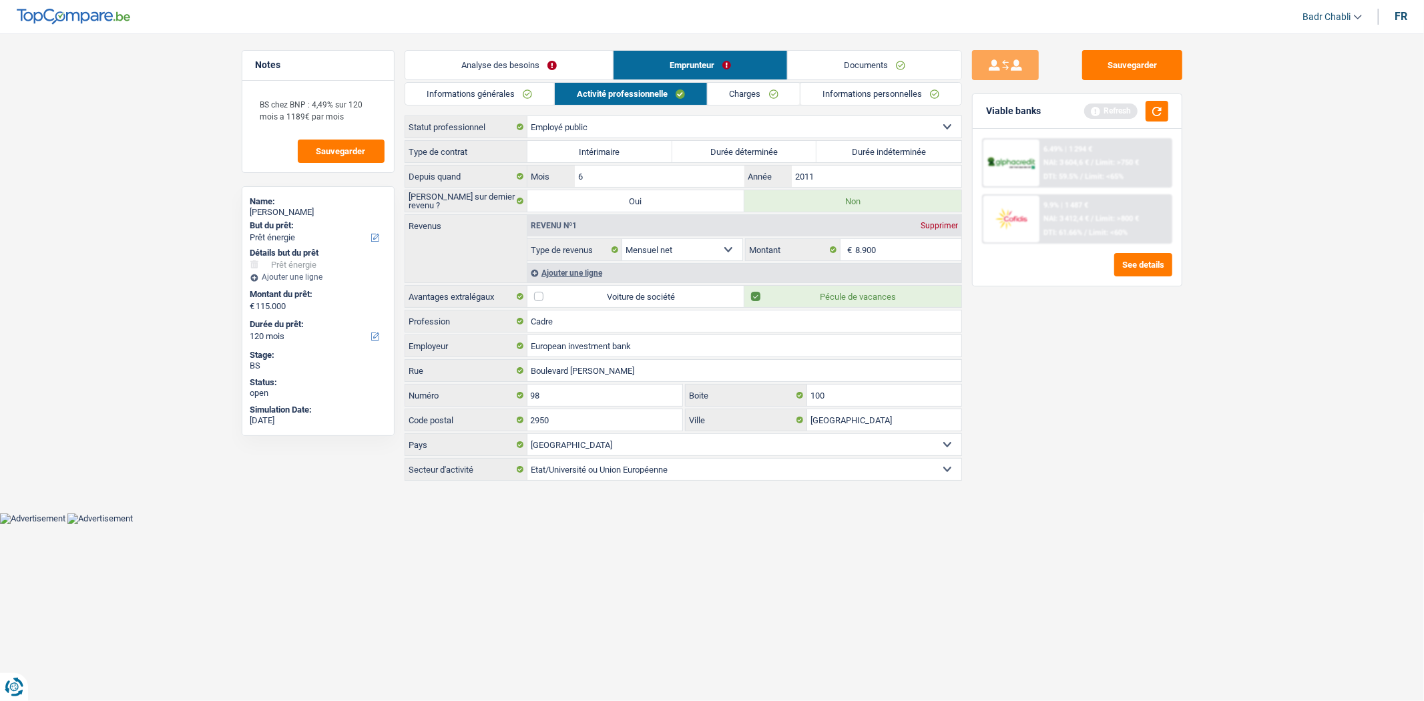
click at [758, 95] on link "Charges" at bounding box center [754, 94] width 93 height 22
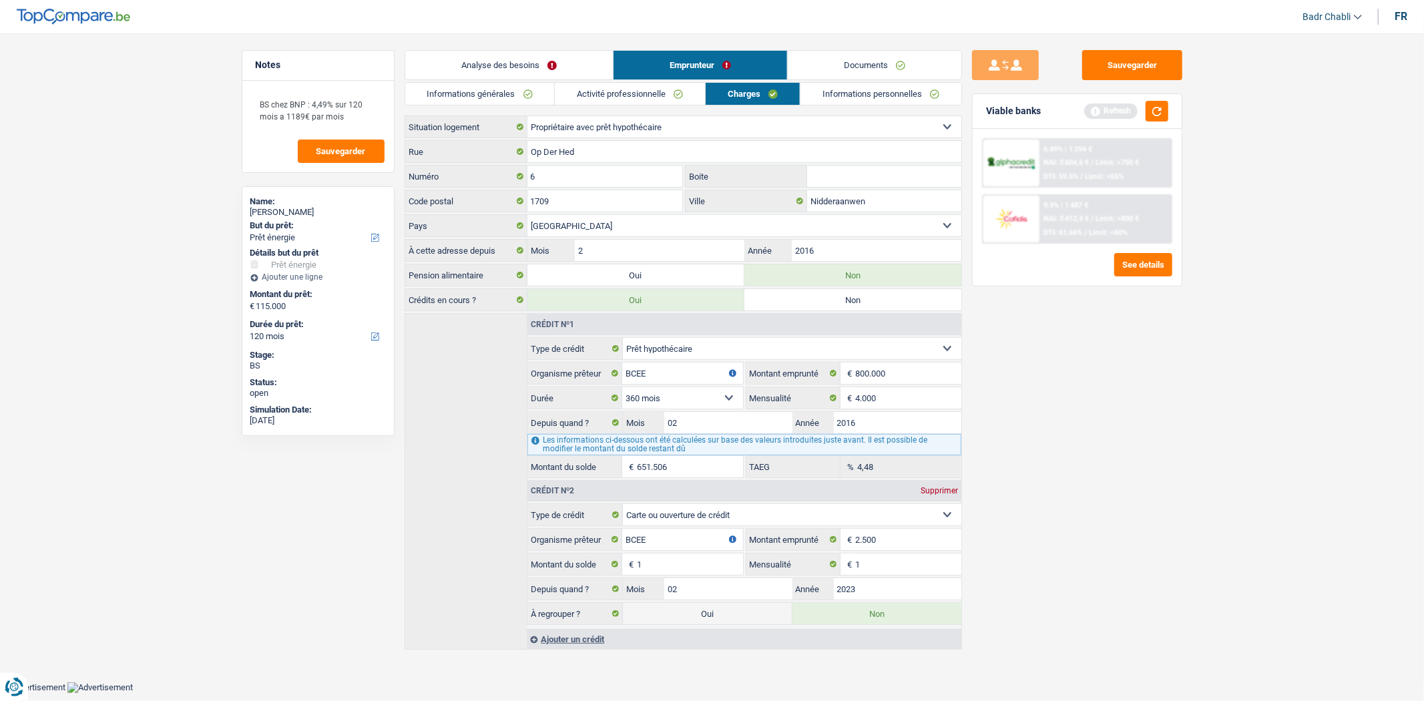
click at [668, 89] on link "Activité professionnelle" at bounding box center [630, 94] width 150 height 22
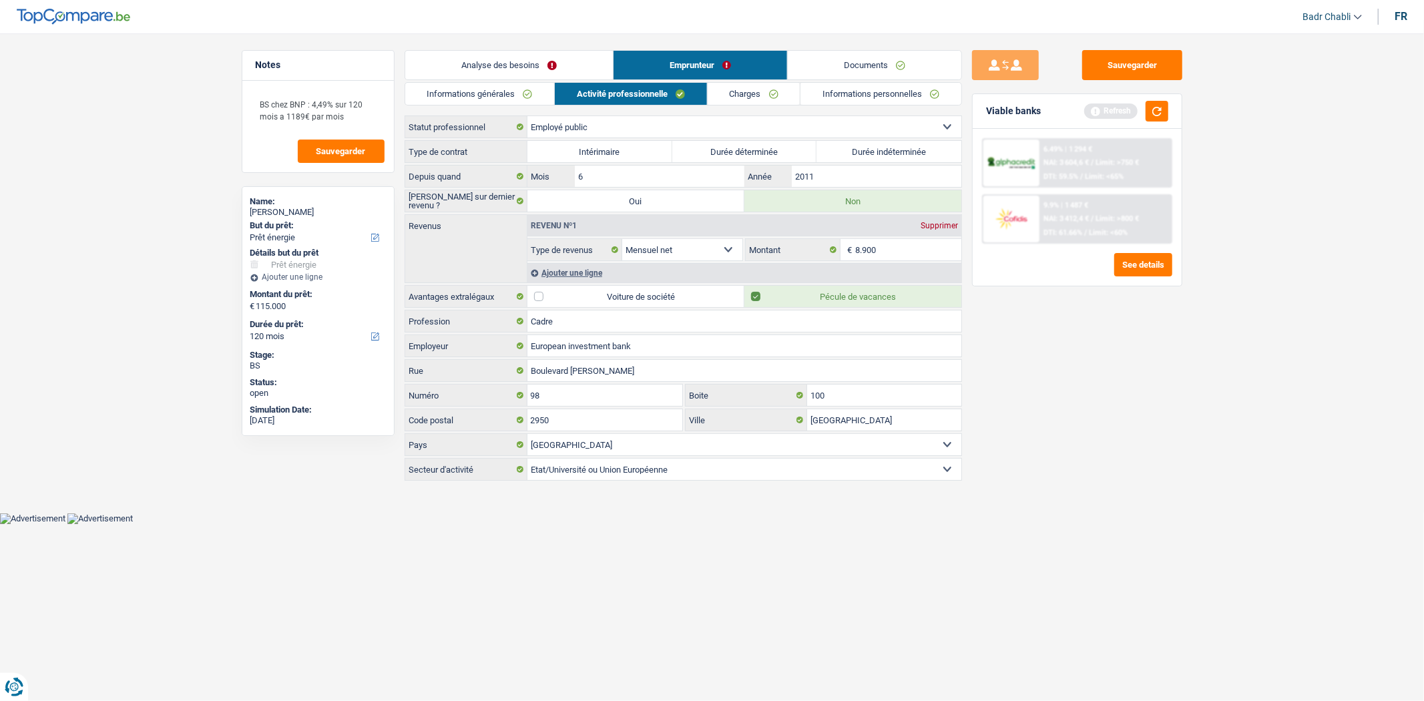
click at [877, 144] on label "Durée indéterminée" at bounding box center [888, 151] width 145 height 21
click at [877, 144] on input "Durée indéterminée" at bounding box center [888, 151] width 145 height 21
radio input "true"
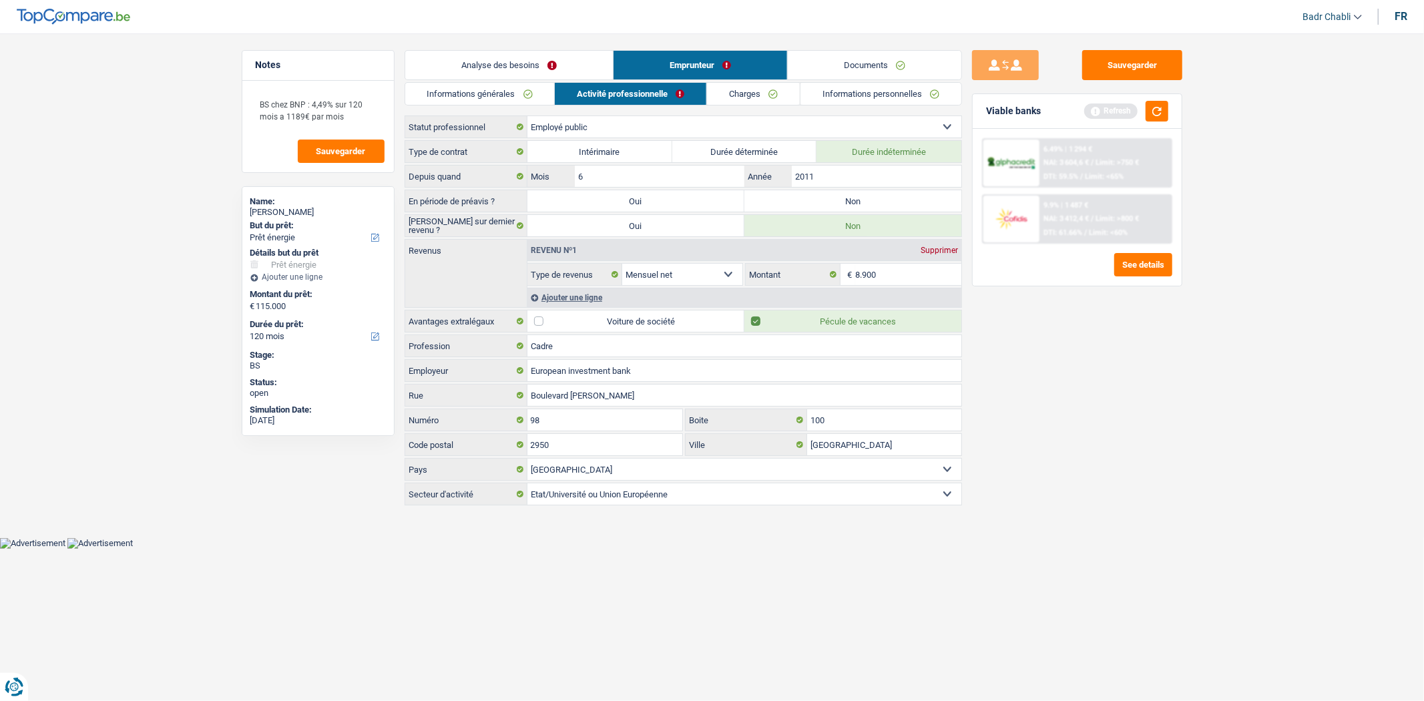
drag, startPoint x: 879, startPoint y: 144, endPoint x: 841, endPoint y: 195, distance: 63.9
click at [841, 195] on label "Non" at bounding box center [852, 200] width 217 height 21
click at [841, 195] on input "Non" at bounding box center [852, 200] width 217 height 21
radio input "true"
click at [1111, 75] on button "Sauvegarder" at bounding box center [1132, 65] width 100 height 30
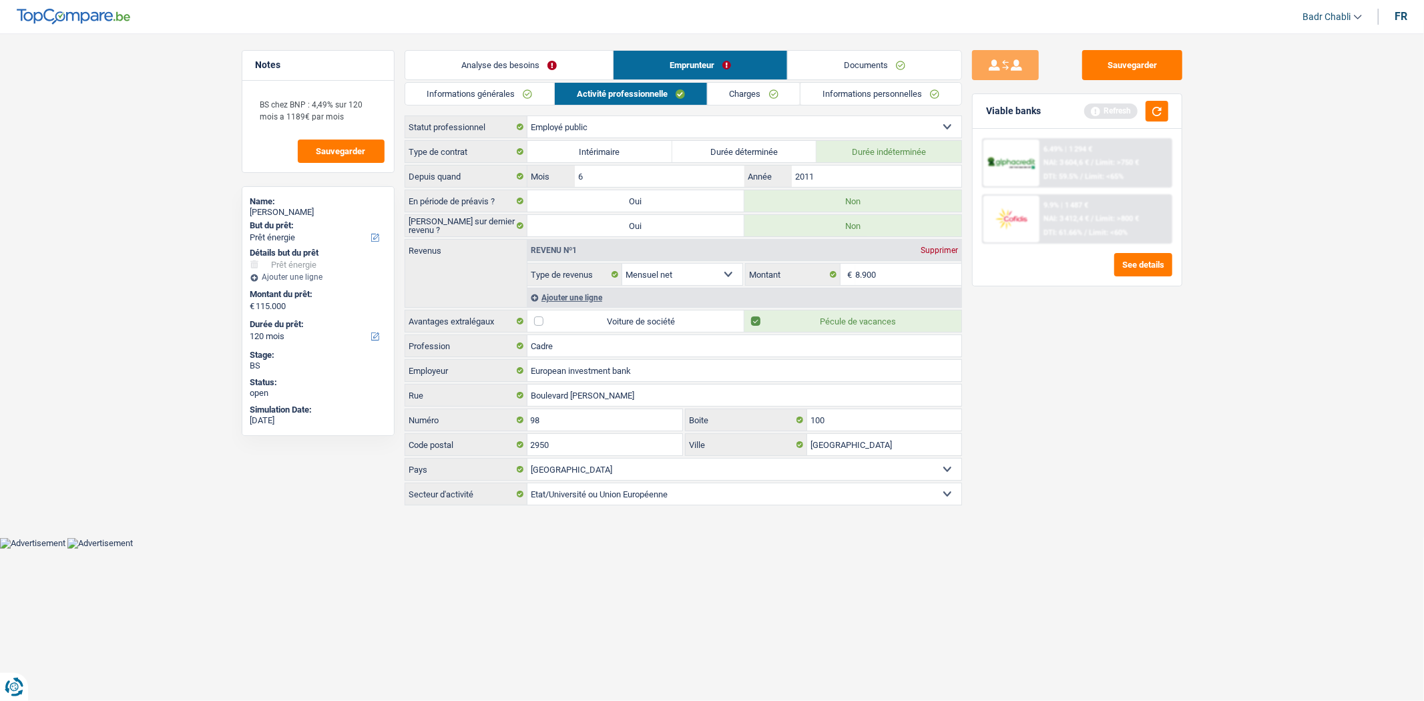
click at [883, 87] on link "Informations personnelles" at bounding box center [880, 94] width 161 height 22
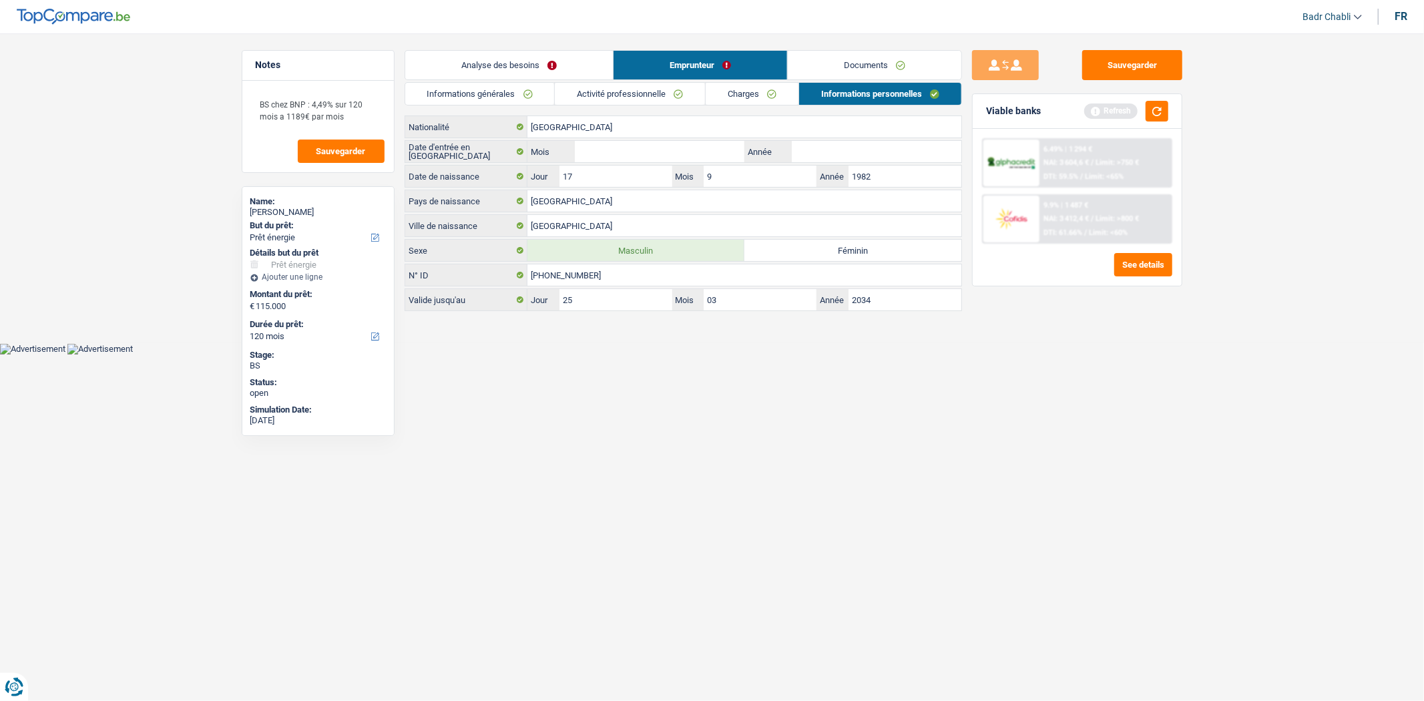
click at [883, 64] on link "Documents" at bounding box center [875, 65] width 174 height 29
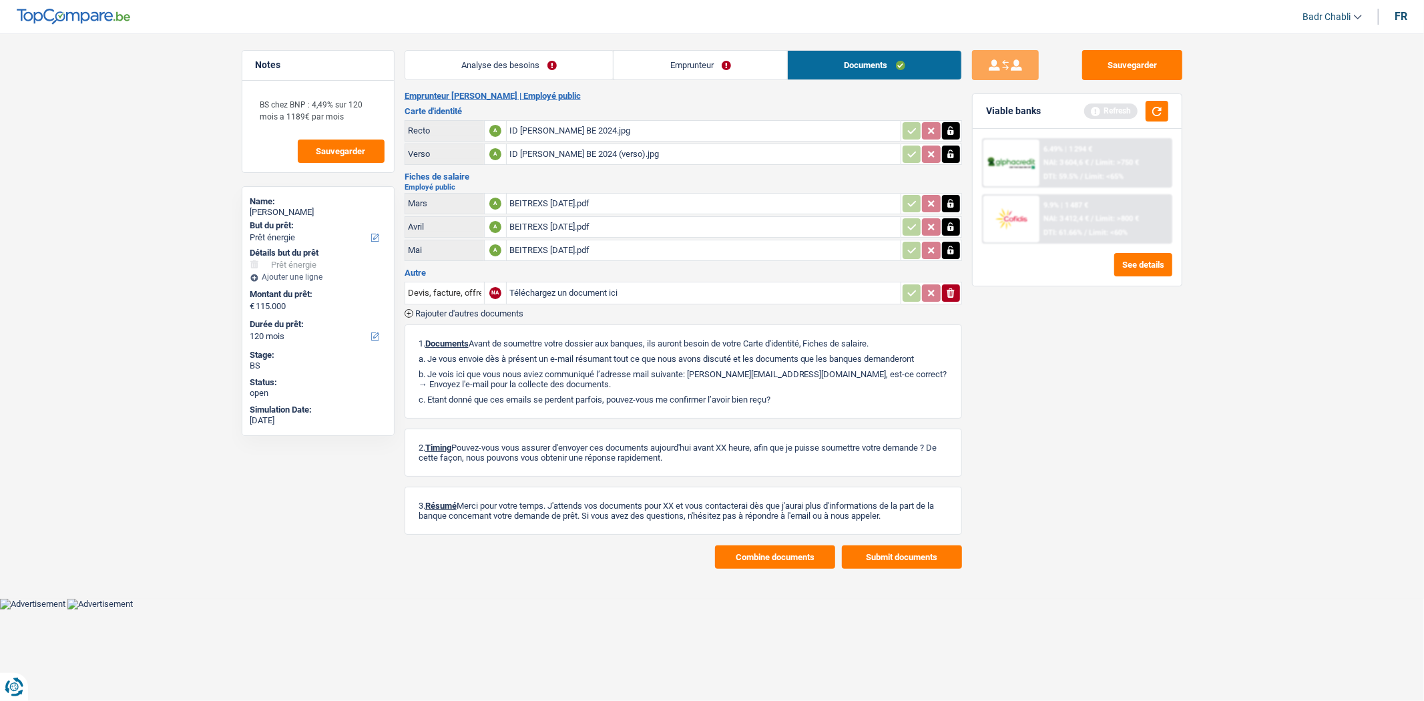
click at [556, 245] on div "BEITREXS June 2025.pdf" at bounding box center [703, 250] width 388 height 20
click at [1143, 50] on button "Sauvegarder" at bounding box center [1132, 65] width 100 height 30
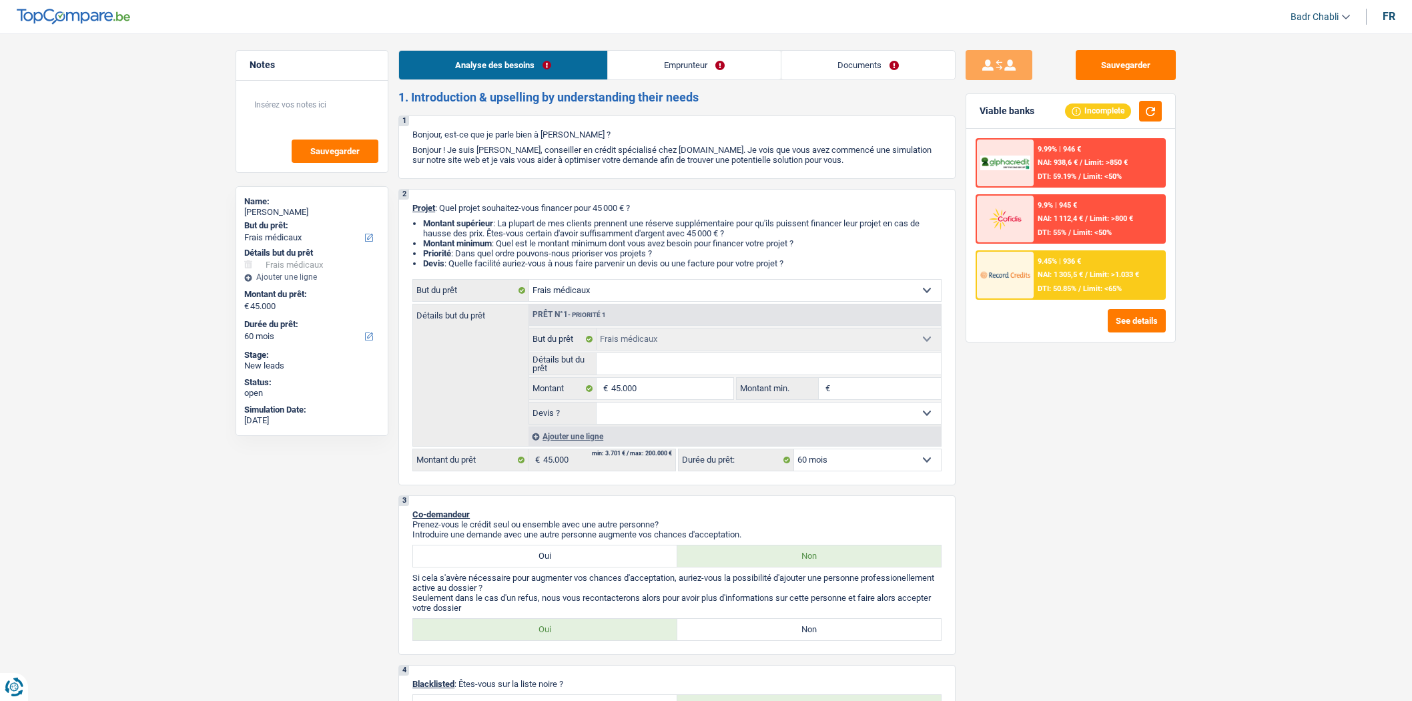
select select "medical"
select select "60"
select select "medical"
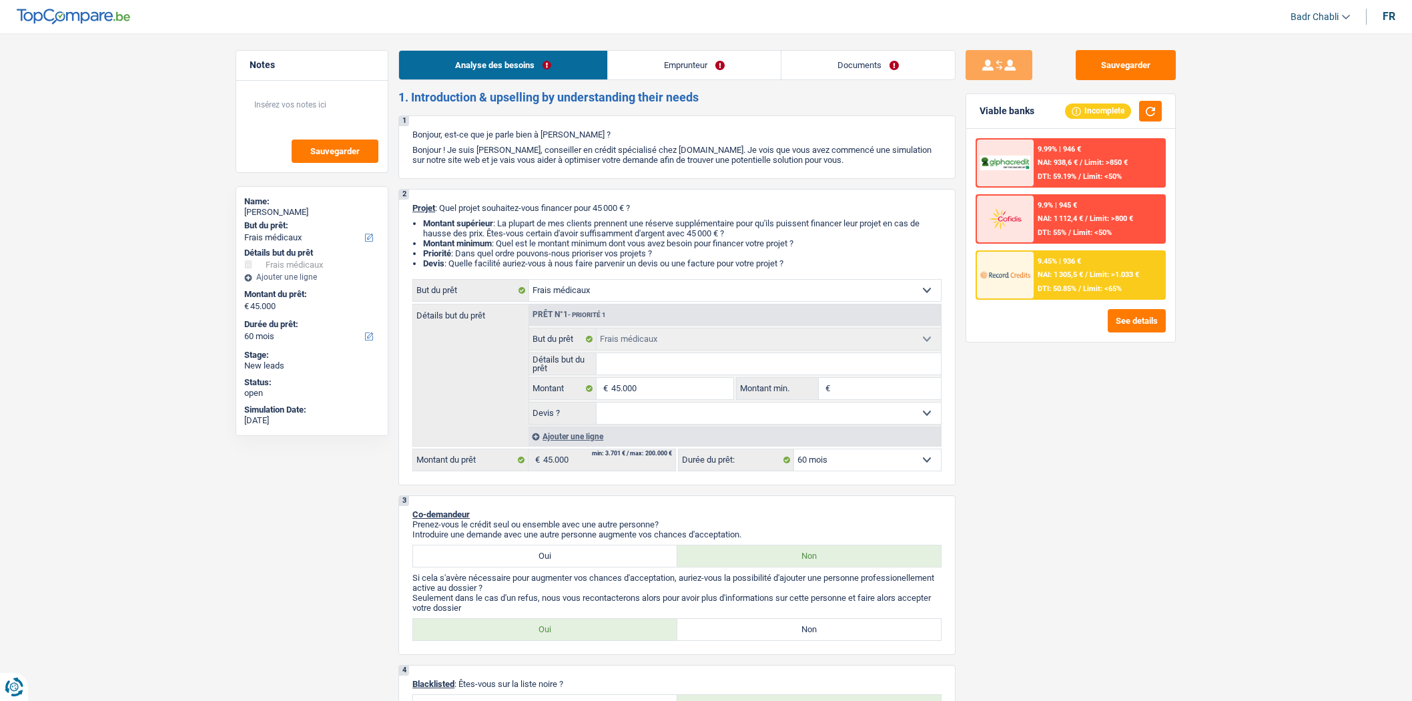
select select "60"
select select "privateEmployee"
select select "netSalary"
select select "mealVouchers"
select select "rents"
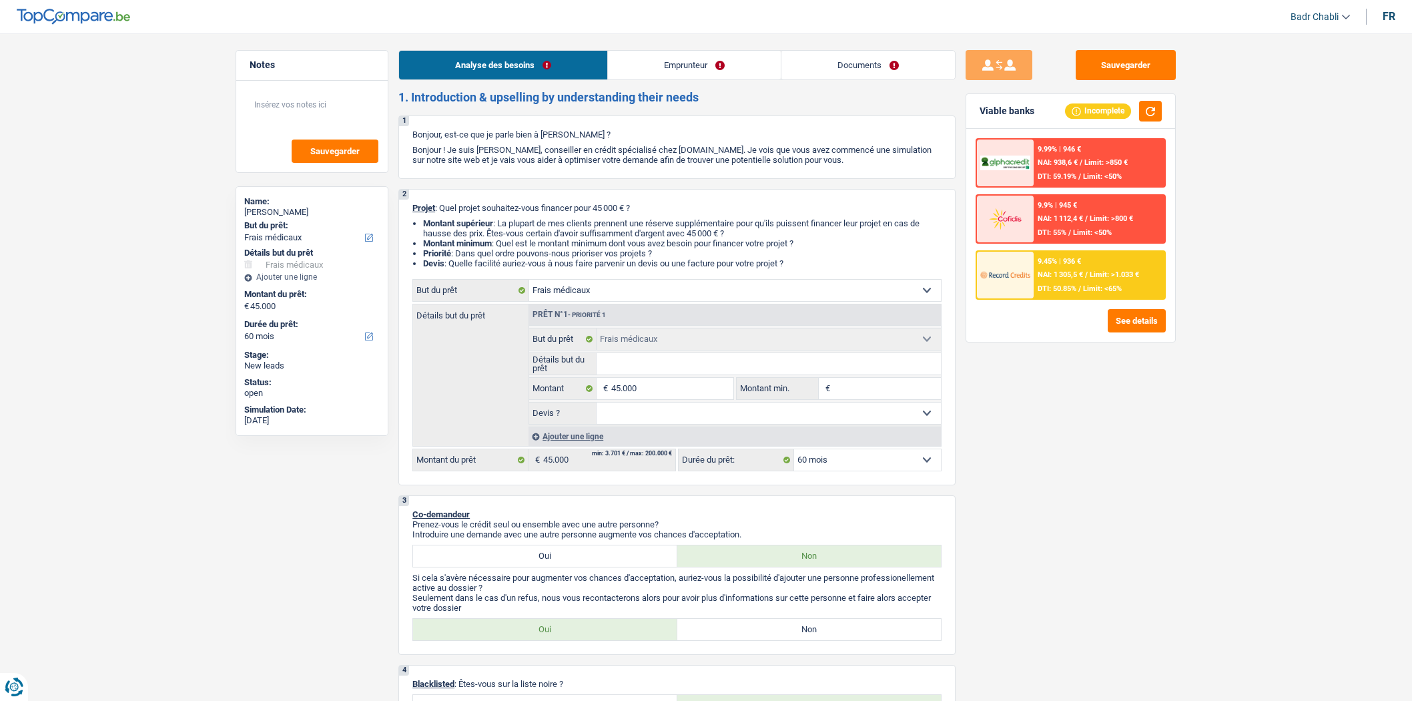
select select "medical"
select select "60"
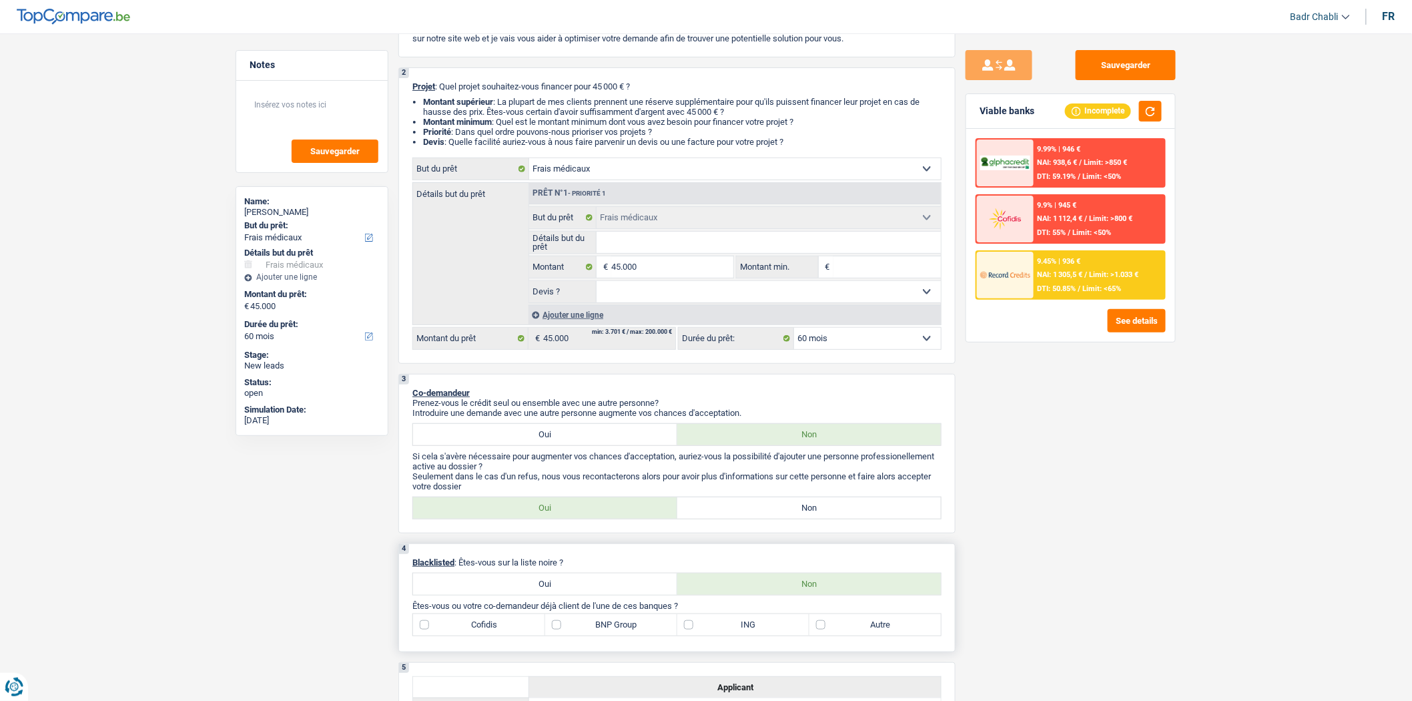
scroll to position [222, 0]
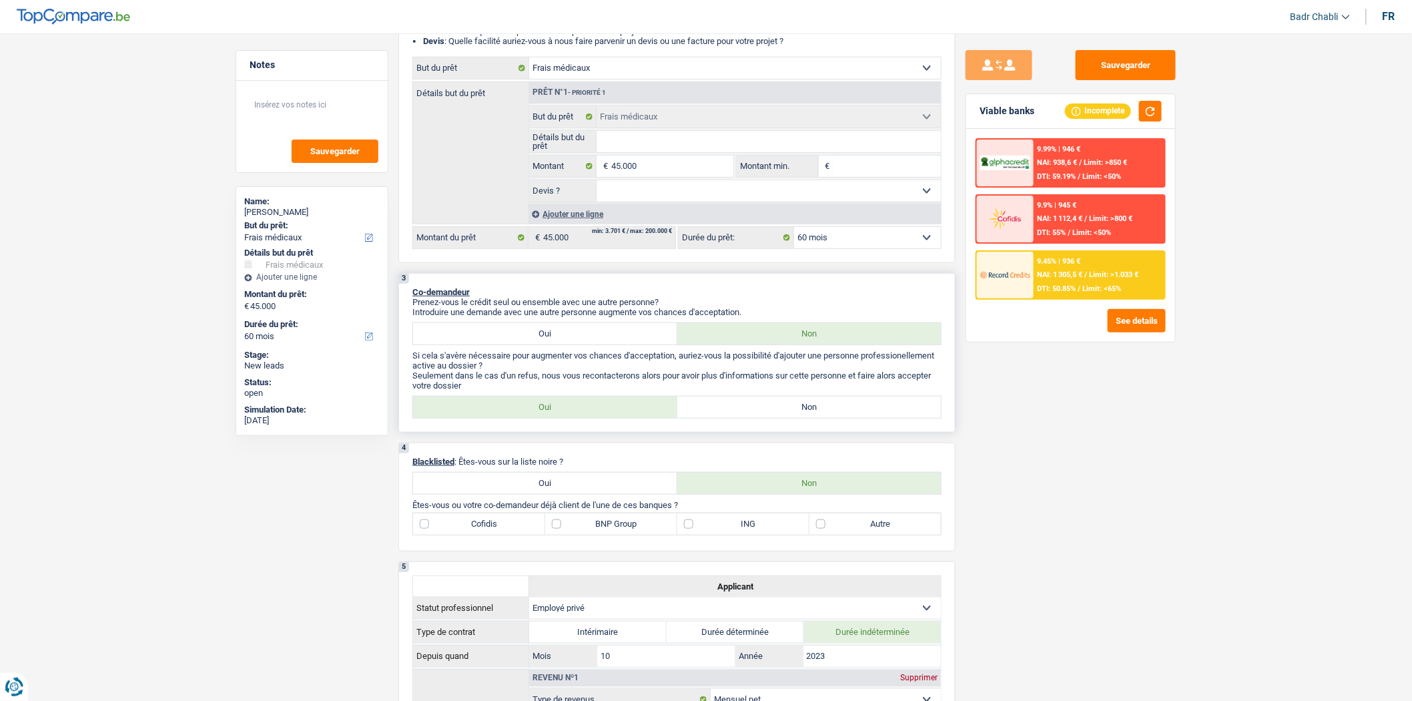
click at [791, 410] on label "Non" at bounding box center [810, 407] width 264 height 21
click at [791, 410] on input "Non" at bounding box center [810, 407] width 264 height 21
radio input "true"
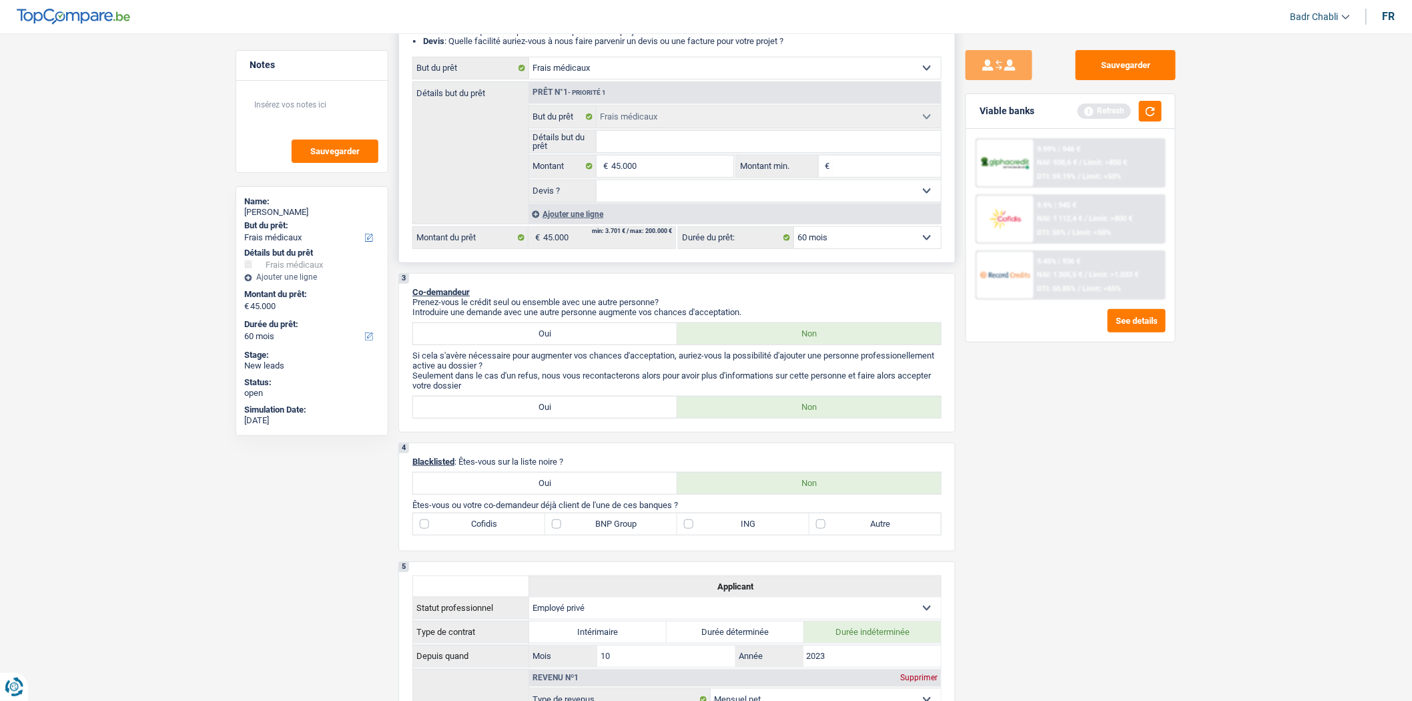
click at [674, 143] on input "Détails but du prêt" at bounding box center [769, 141] width 345 height 21
type input "s"
type input "so"
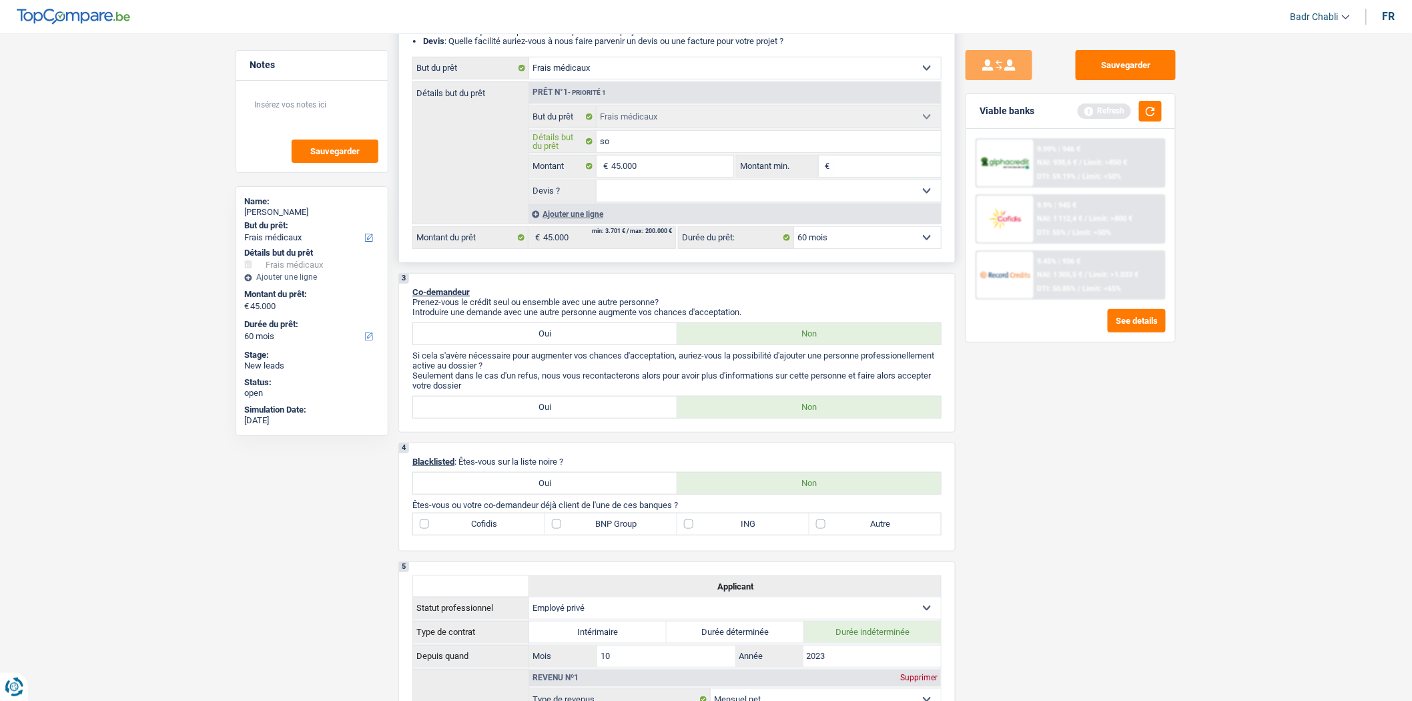
type input "soi"
type input "soin"
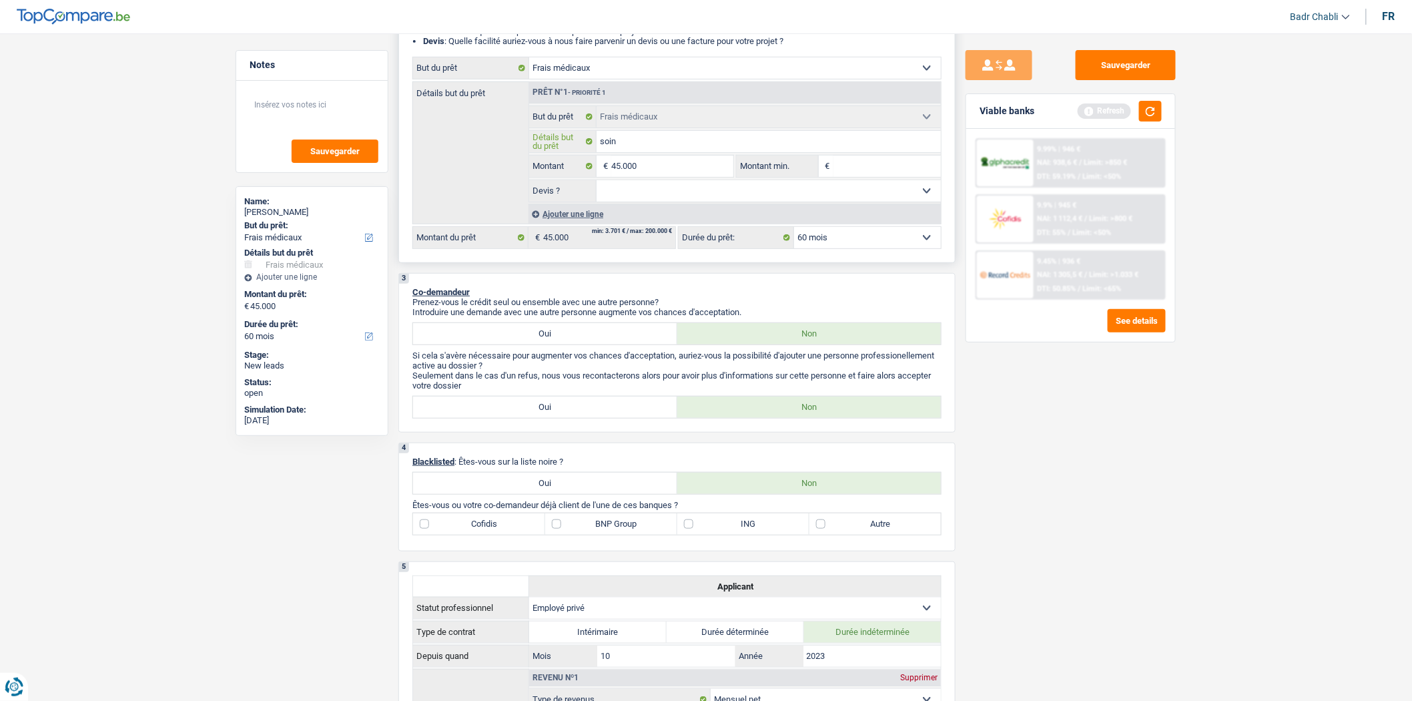
type input "soin"
type input "soin d"
type input "soin de"
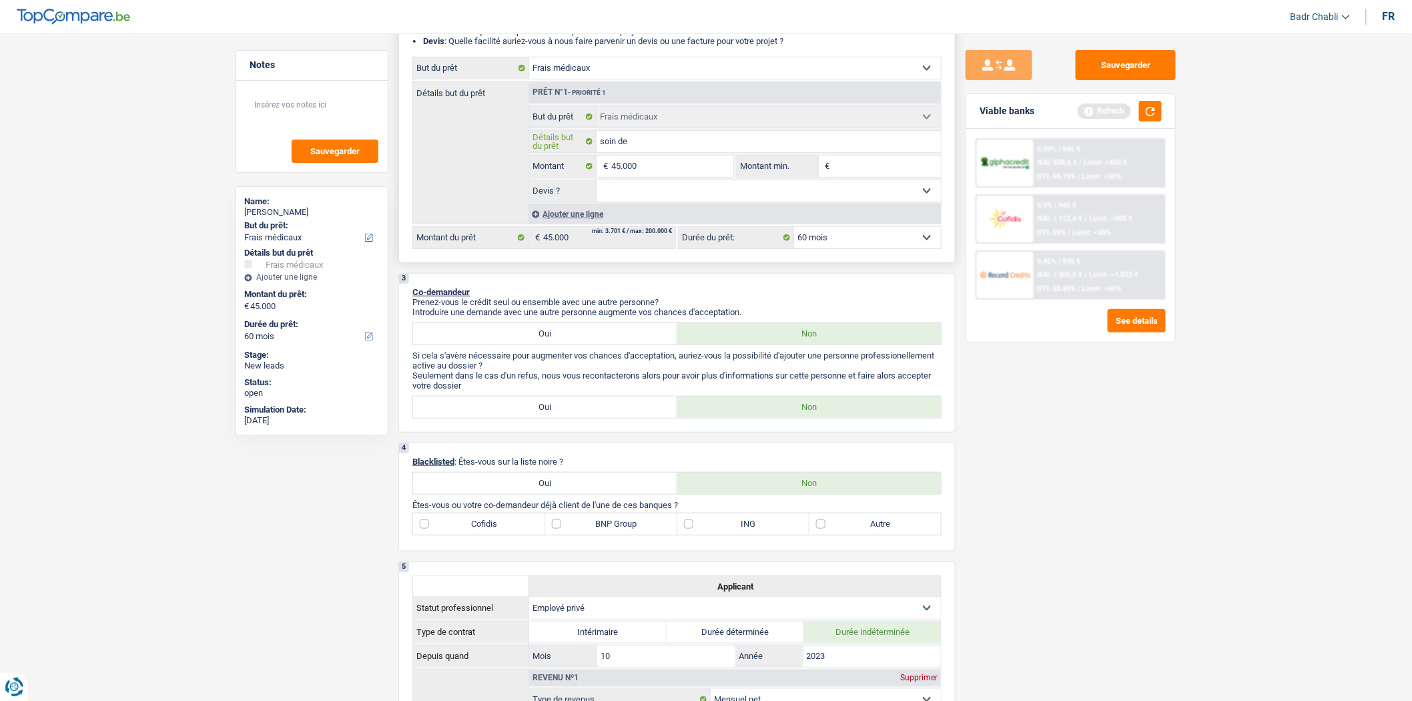
type input "soin den"
type input "soin de"
type input "soin"
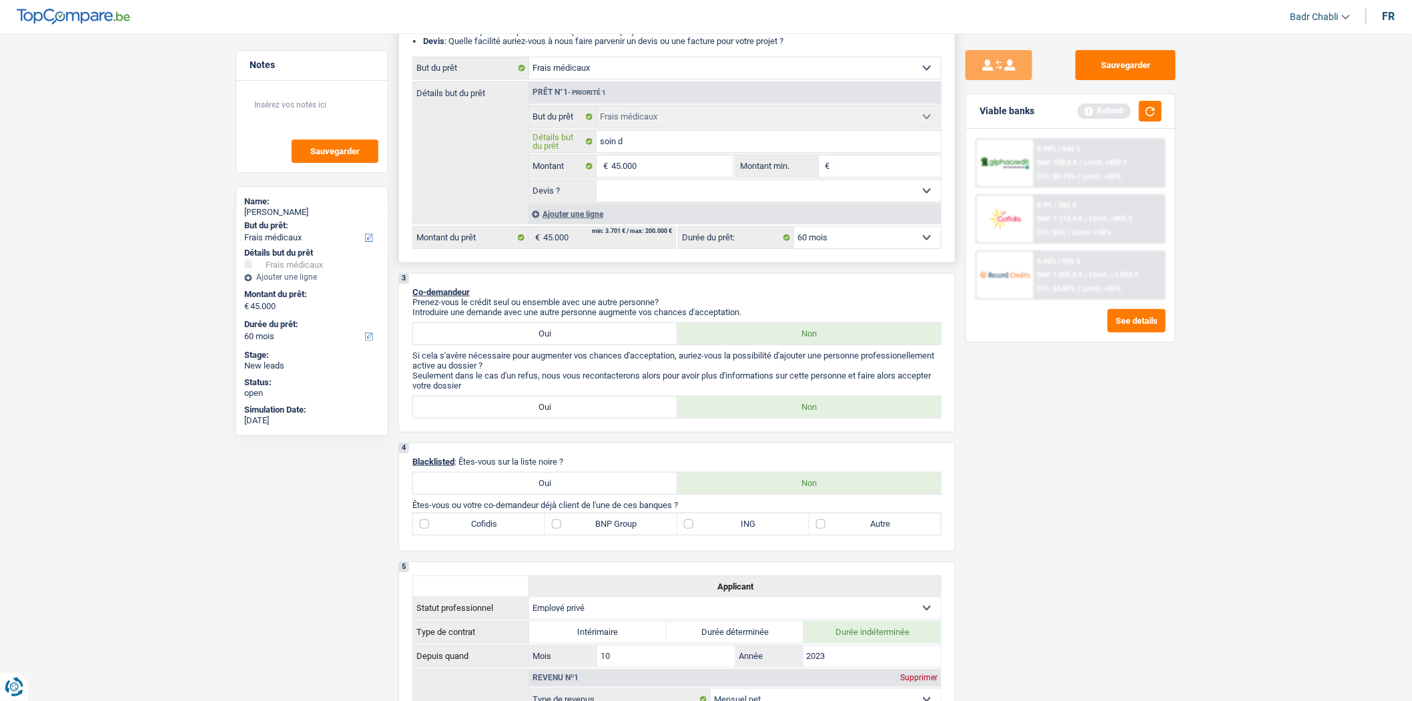
type input "soin"
type input "soi"
type input "so"
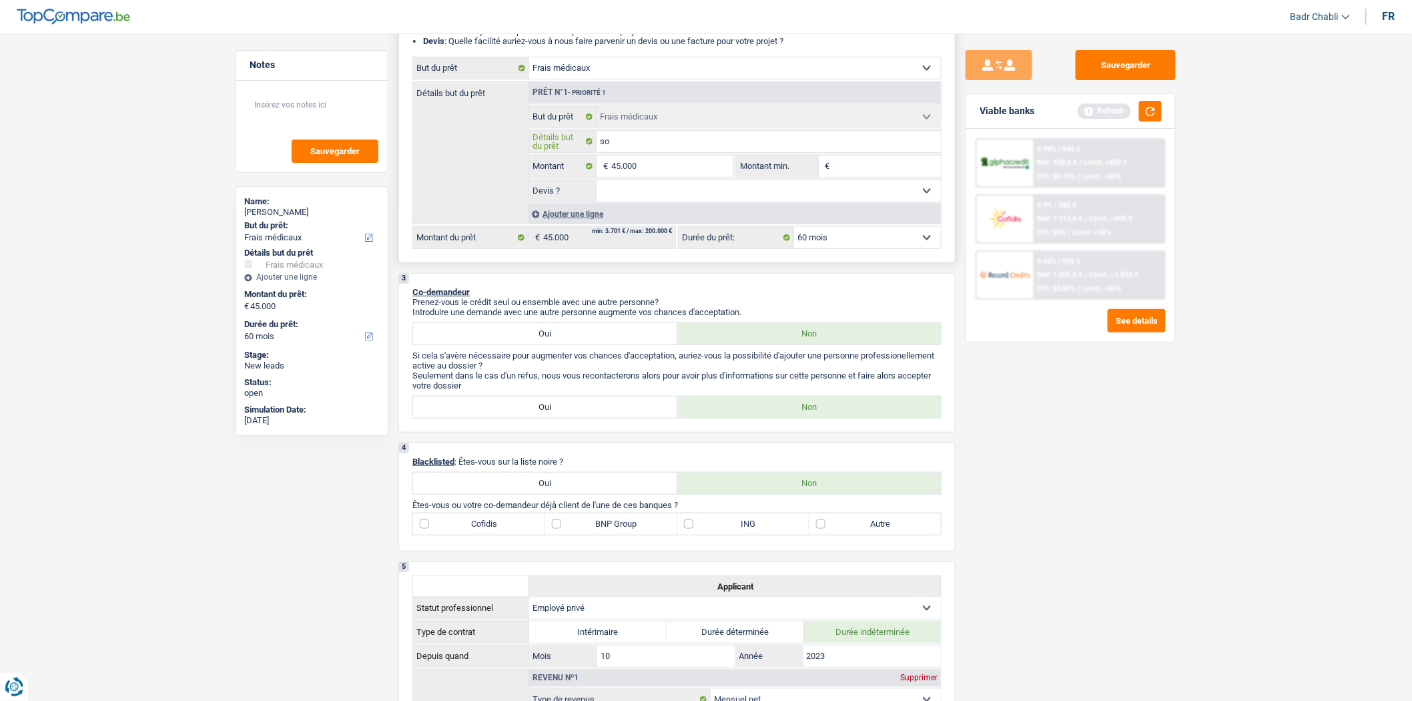
type input "s"
type input "S"
type input "So"
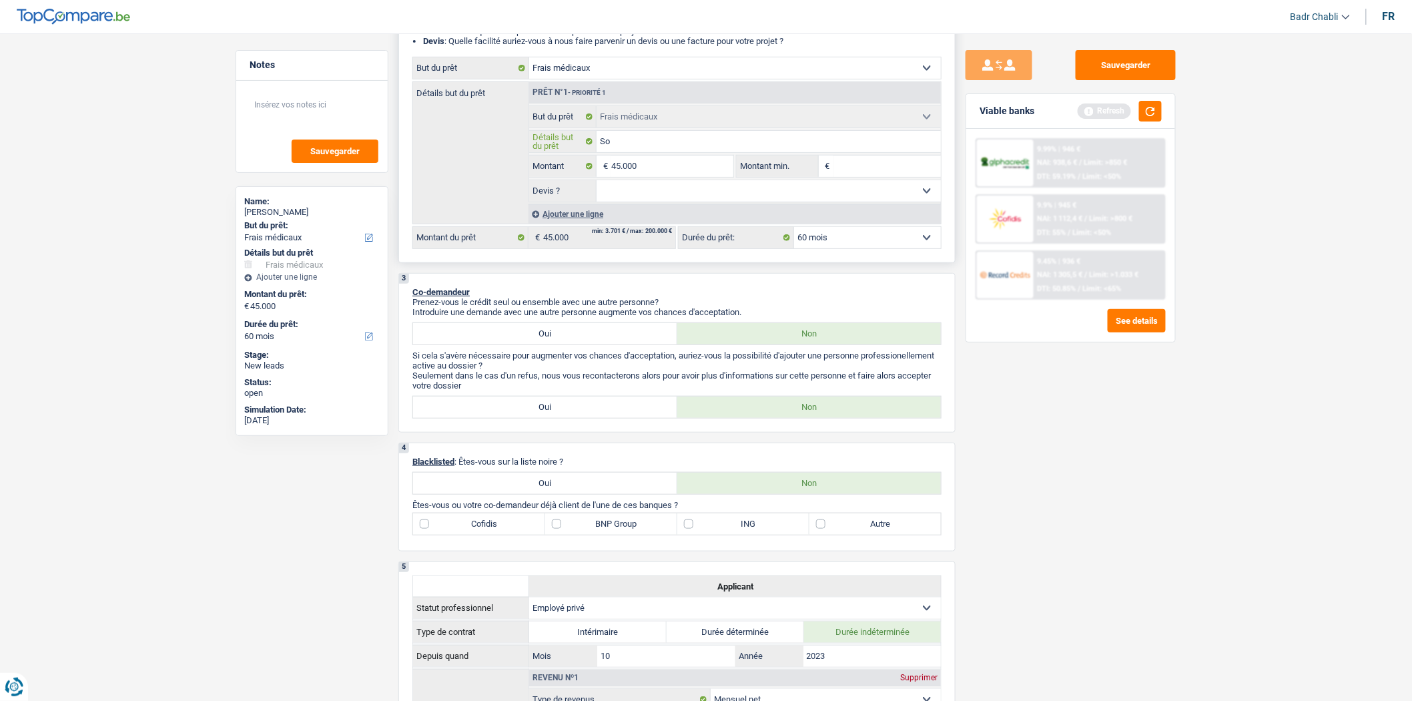
type input "Soi"
type input "Soin"
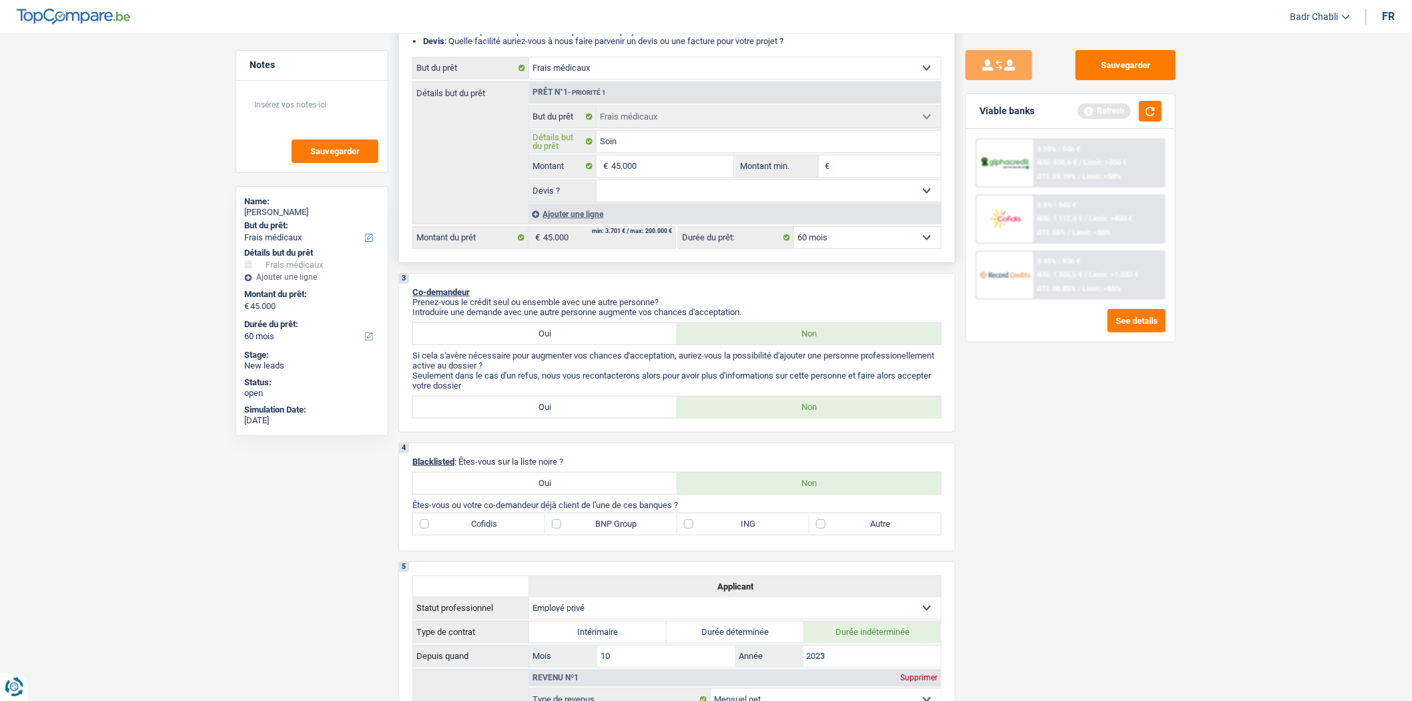
type input "Soin"
type input "Soins"
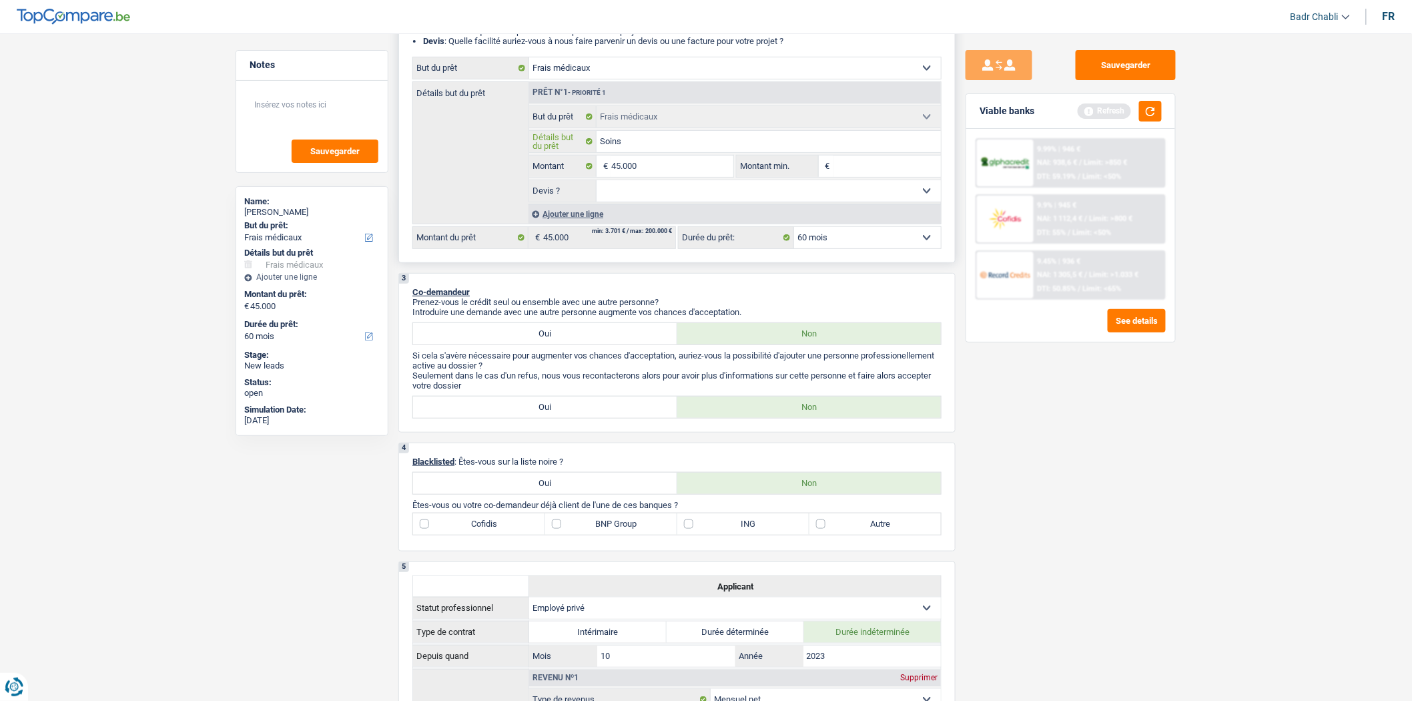
type input "Soins"
type input "Soins d"
type input "Soins de"
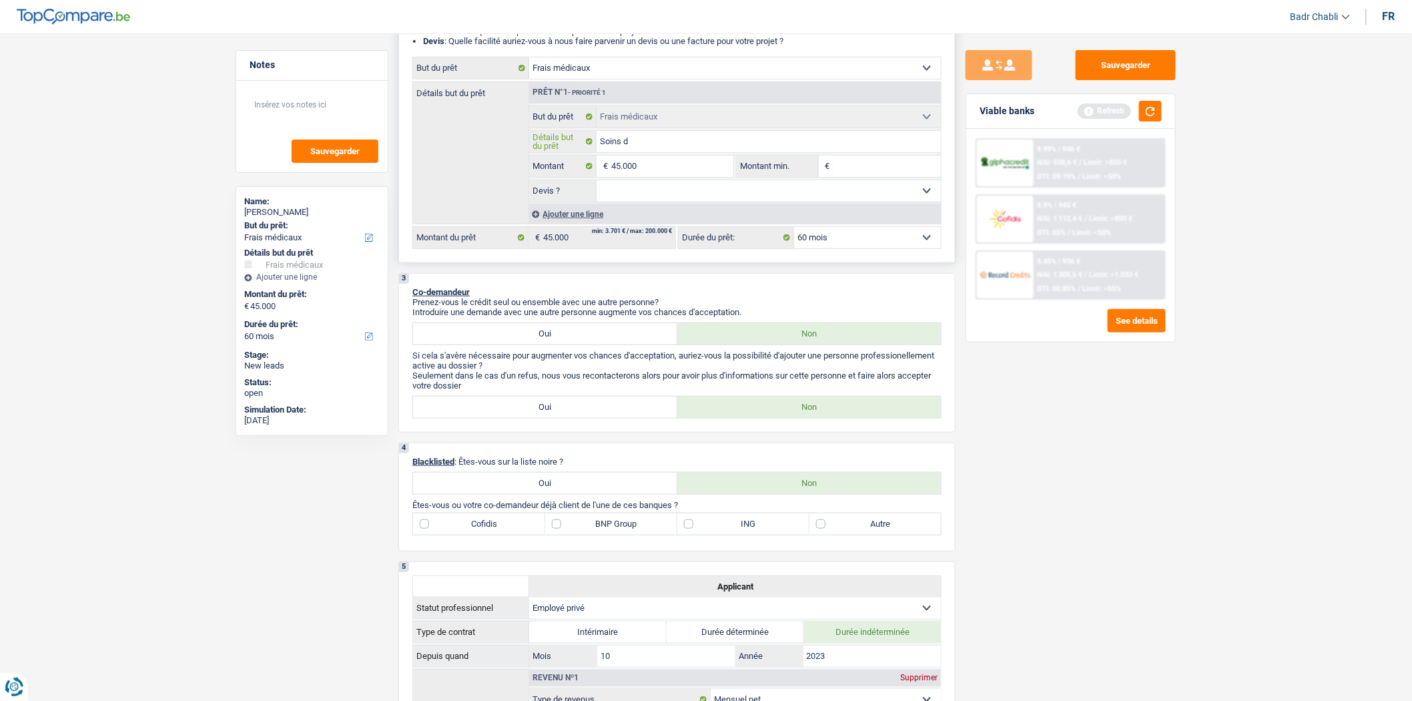
type input "Soins de"
type input "Soins den"
type input "Soins dent"
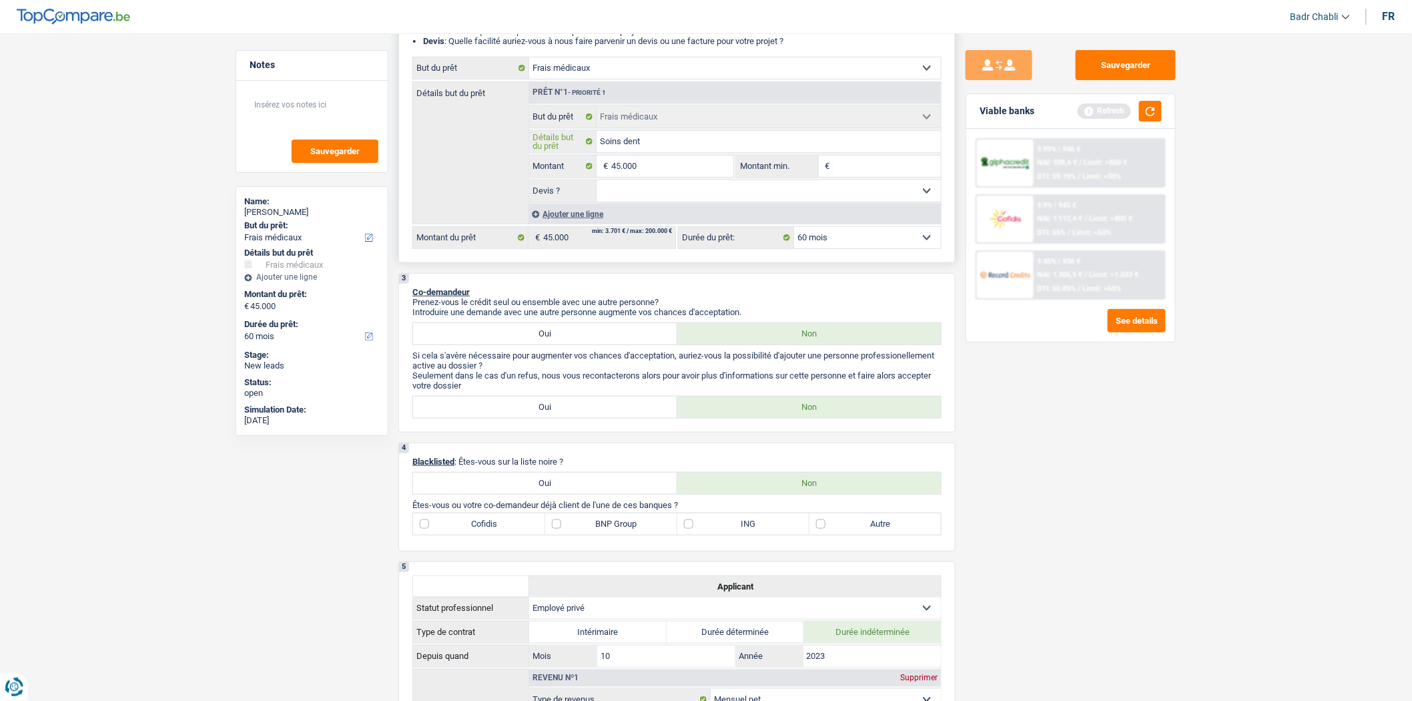
type input "Soins denta"
type input "Soins dentai"
type input "Soins dentair"
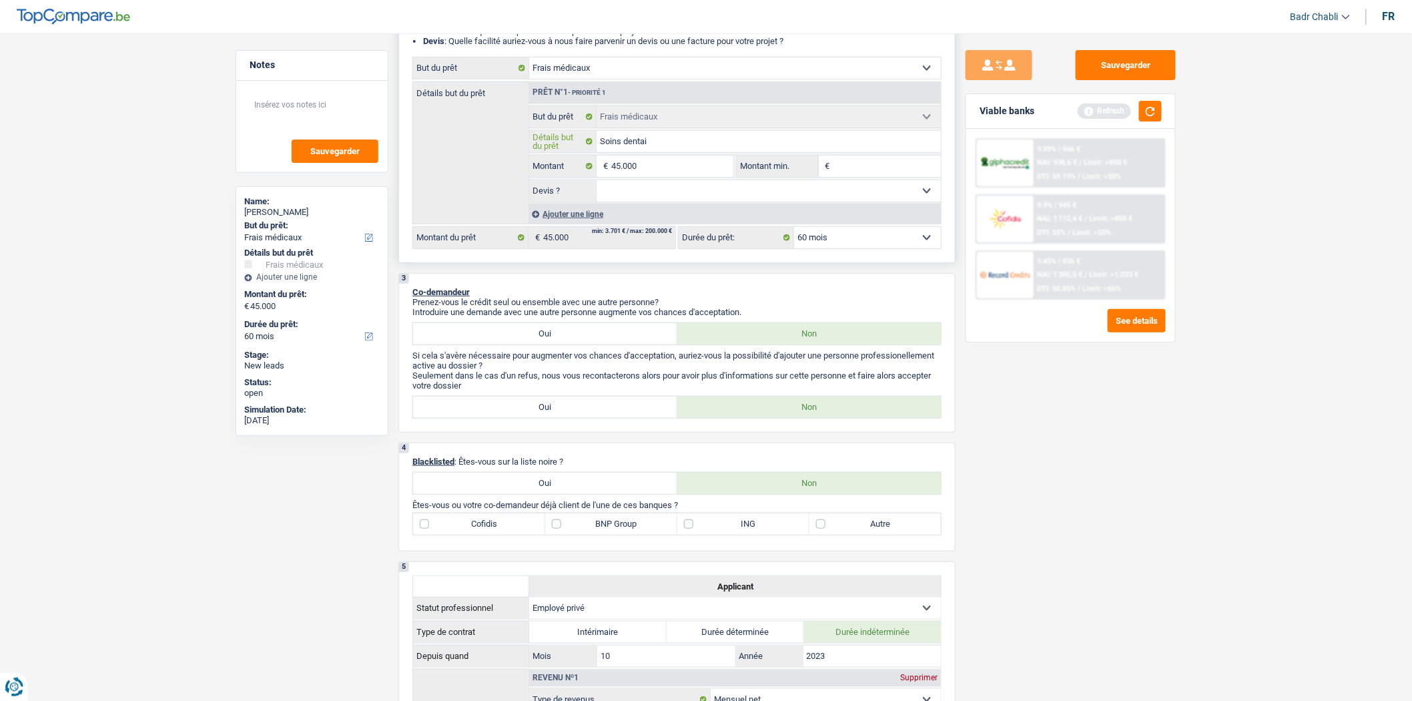
type input "Soins dentair"
type input "Soins dentaire"
type input "Soins dentaires"
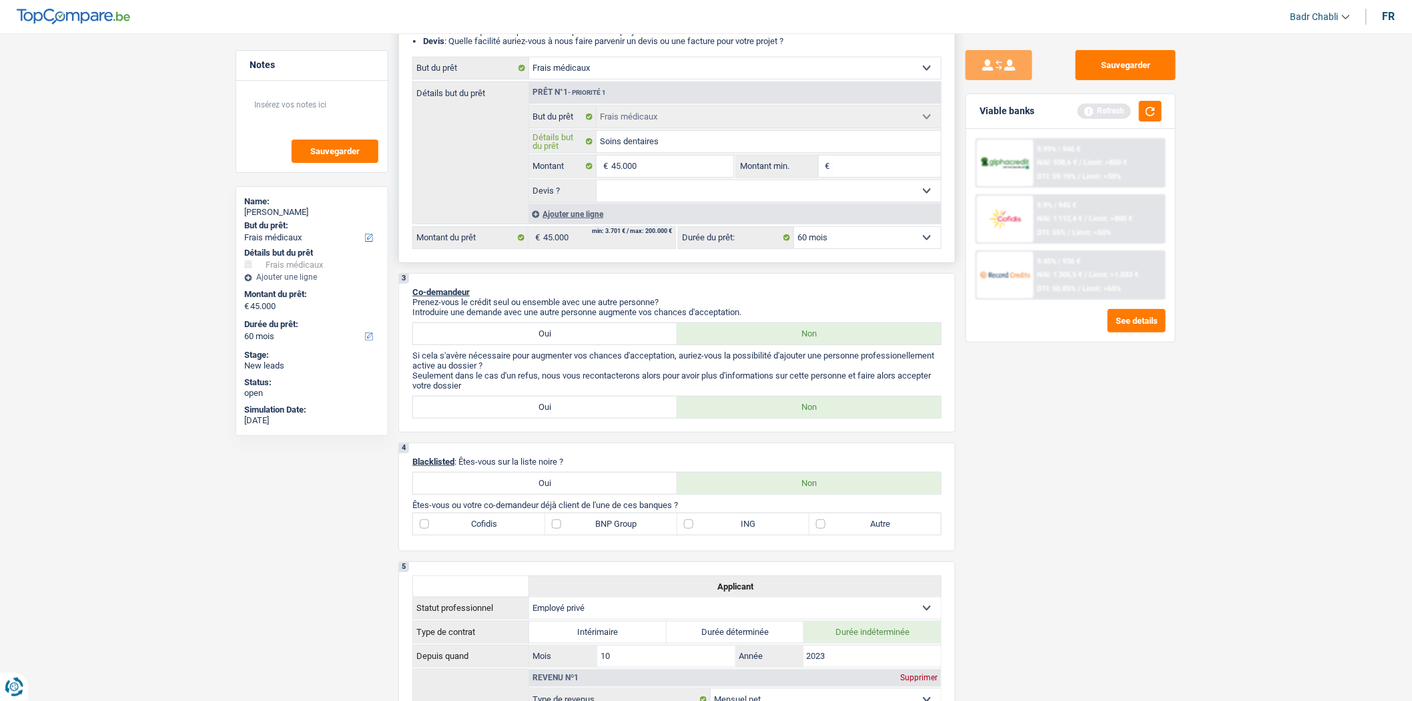
type input "Soins dentaires"
click at [686, 185] on select "Oui Non Non répondu Sélectionner une option" at bounding box center [769, 190] width 345 height 21
select select "yes"
click at [597, 184] on select "Oui Non Non répondu Sélectionner une option" at bounding box center [769, 190] width 345 height 21
select select "yes"
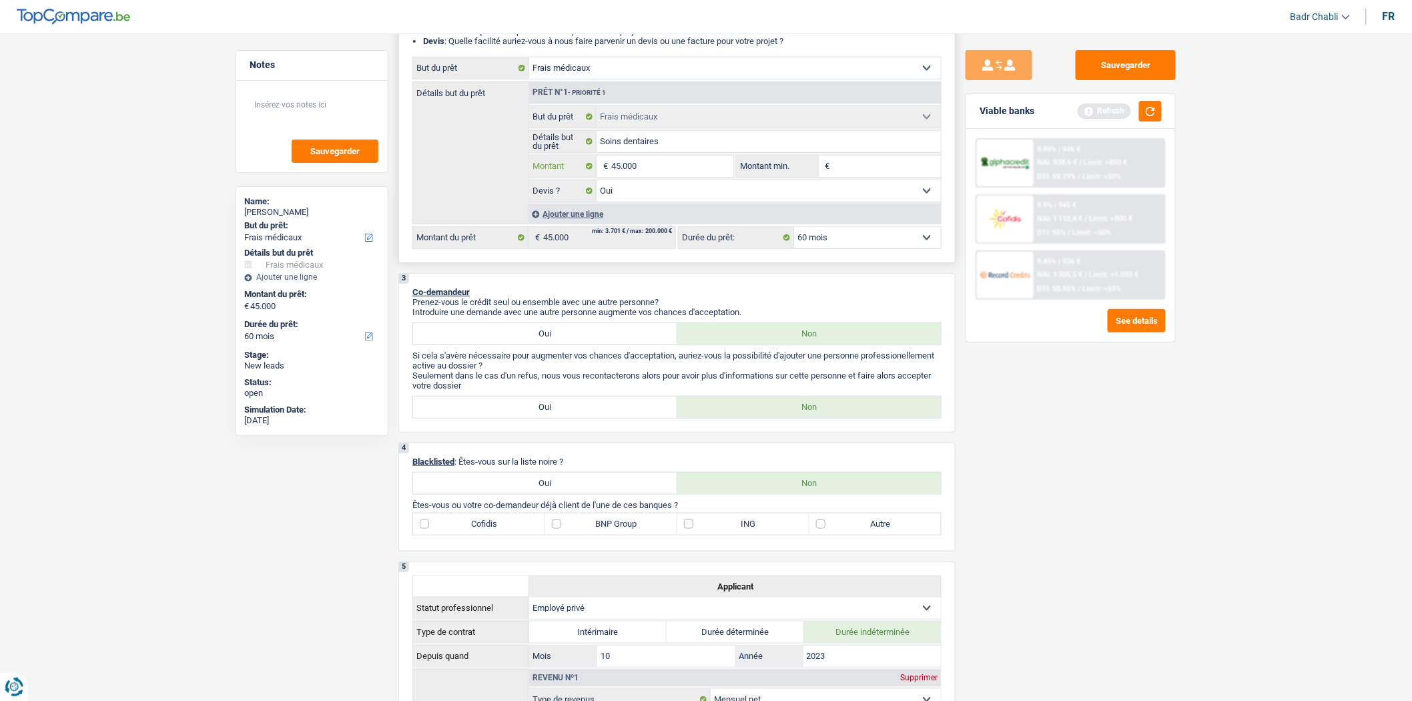
click at [670, 166] on input "45.000" at bounding box center [672, 166] width 122 height 21
click at [878, 170] on input "Montant min." at bounding box center [888, 166] width 108 height 21
paste input "45.000"
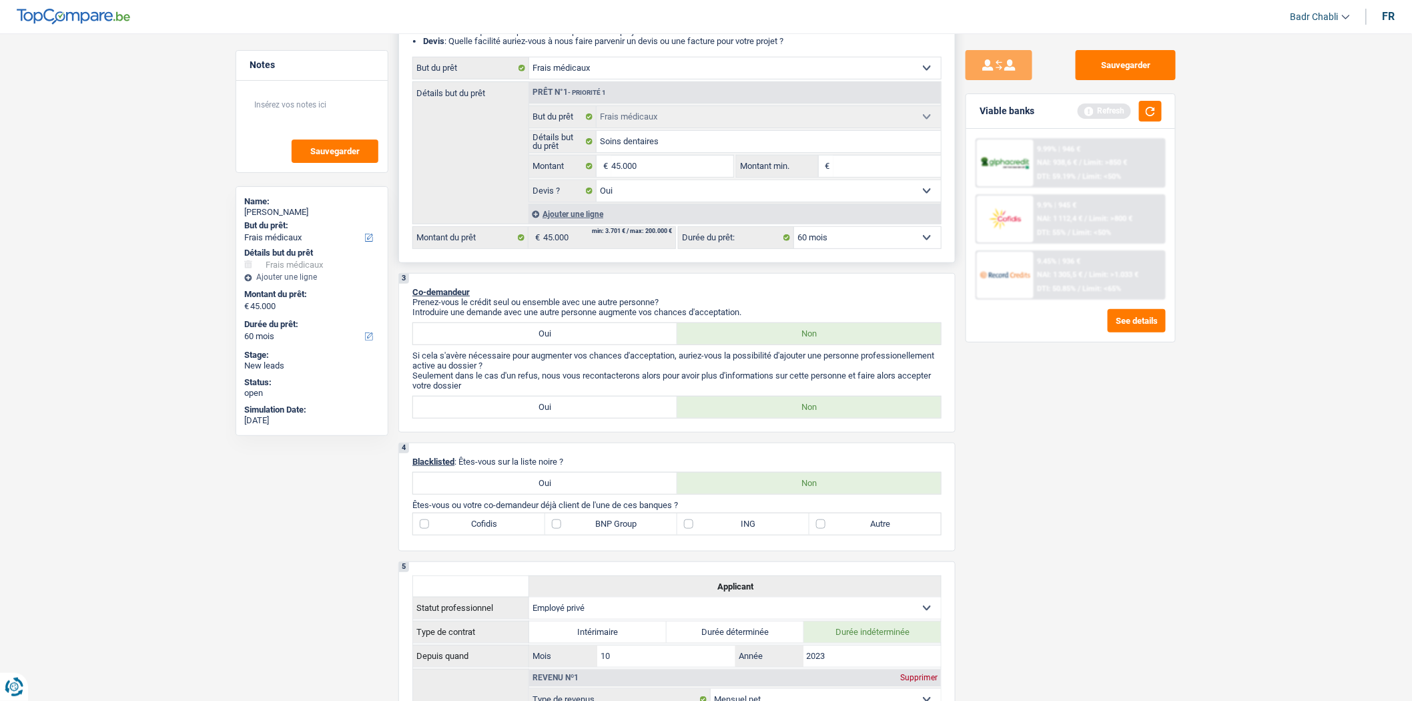
type input "45.000"
click at [826, 240] on select "12 mois 18 mois 24 mois 30 mois 36 mois 42 mois 48 mois 60 mois 72 mois 84 mois…" at bounding box center [867, 237] width 147 height 21
select select "120"
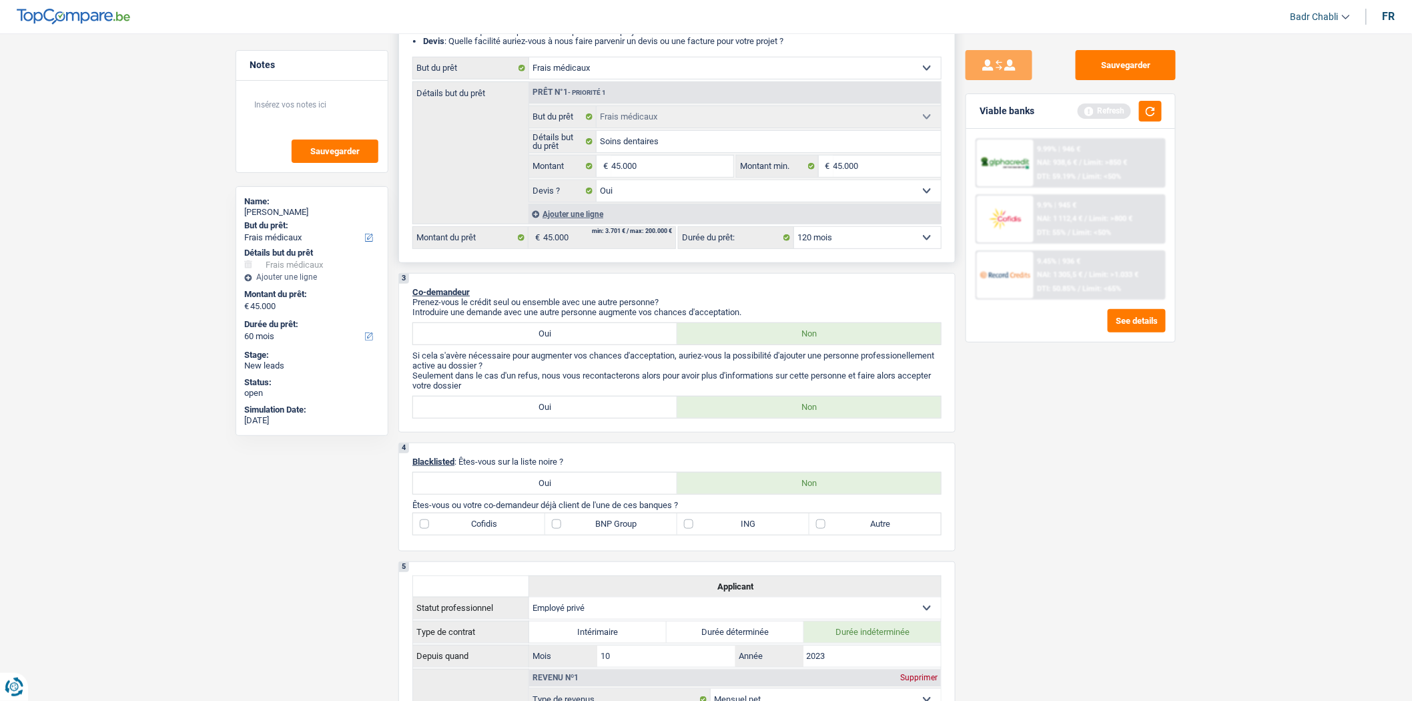
click at [794, 230] on select "12 mois 18 mois 24 mois 30 mois 36 mois 42 mois 48 mois 60 mois 72 mois 84 mois…" at bounding box center [867, 237] width 147 height 21
select select "120"
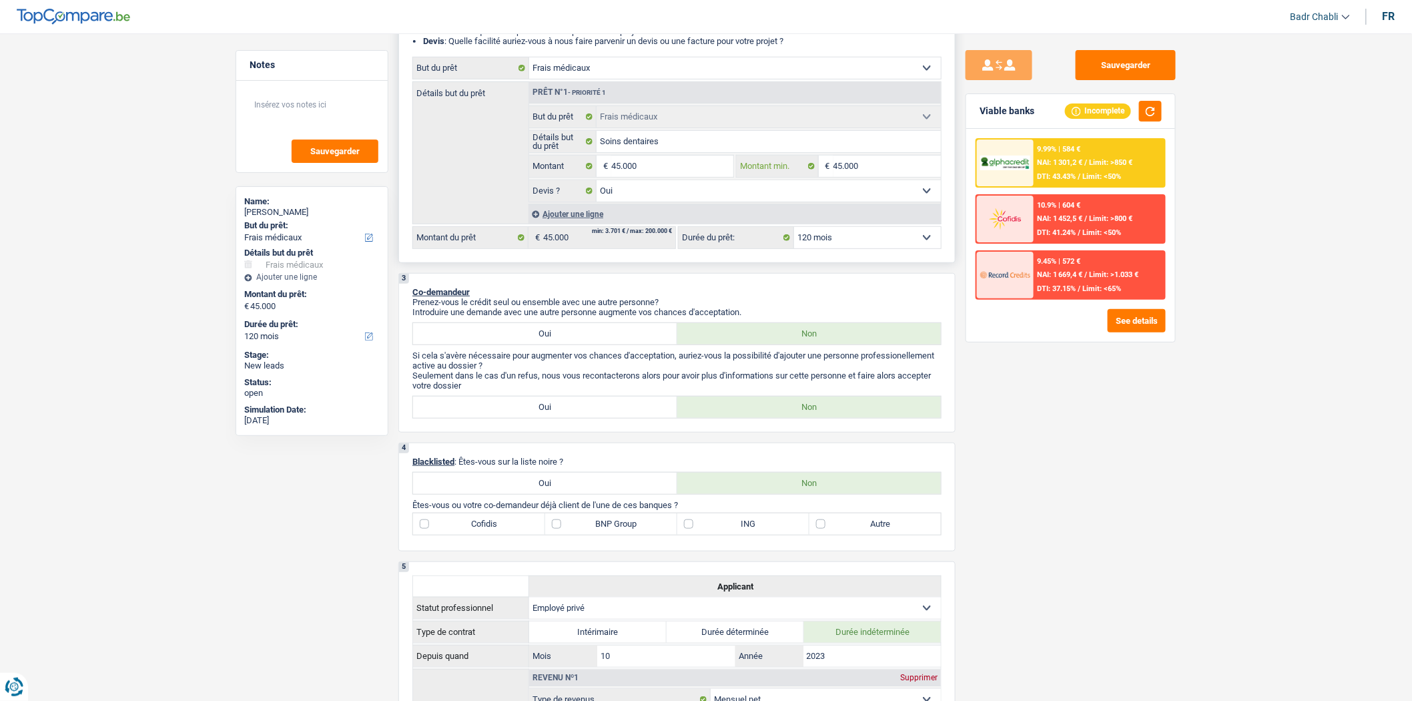
click at [857, 168] on input "45.000" at bounding box center [888, 166] width 108 height 21
type input "4"
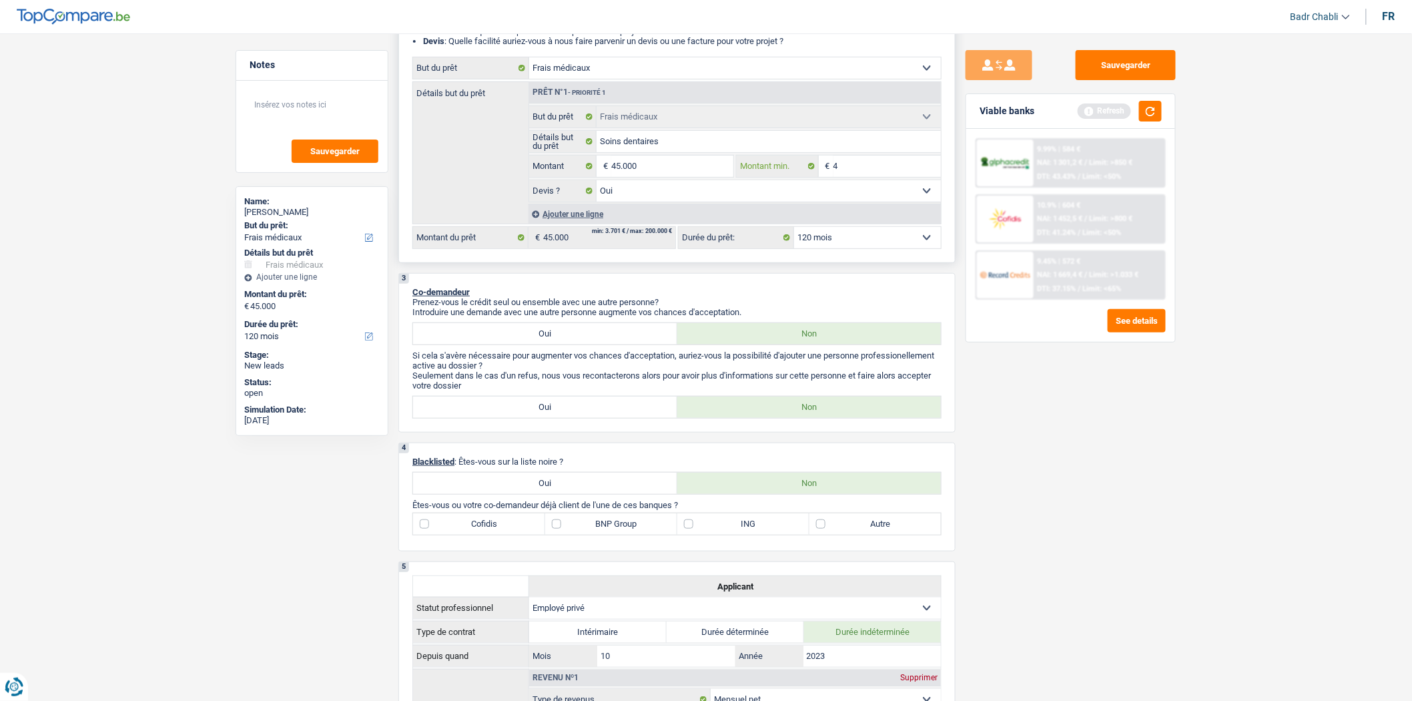
type input "45"
type input "450"
type input "4.500"
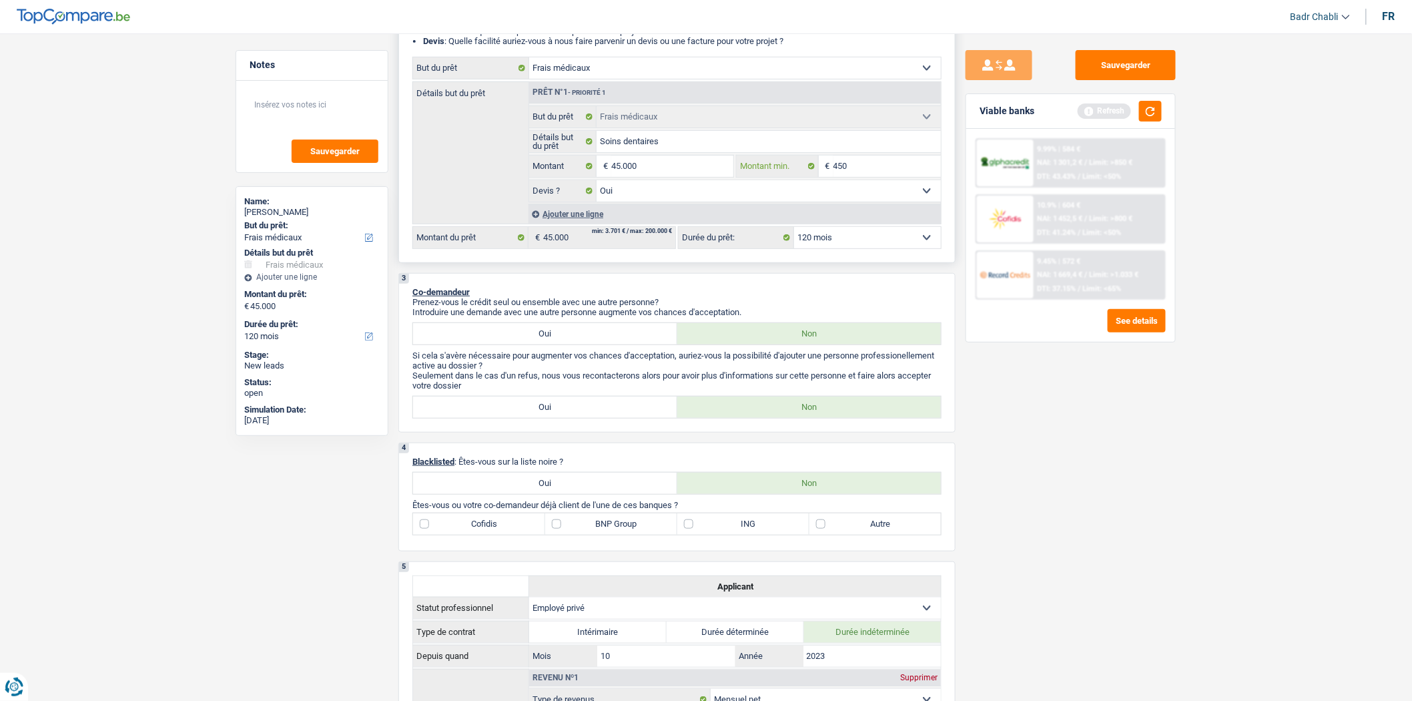
type input "4.500"
type input "45.000"
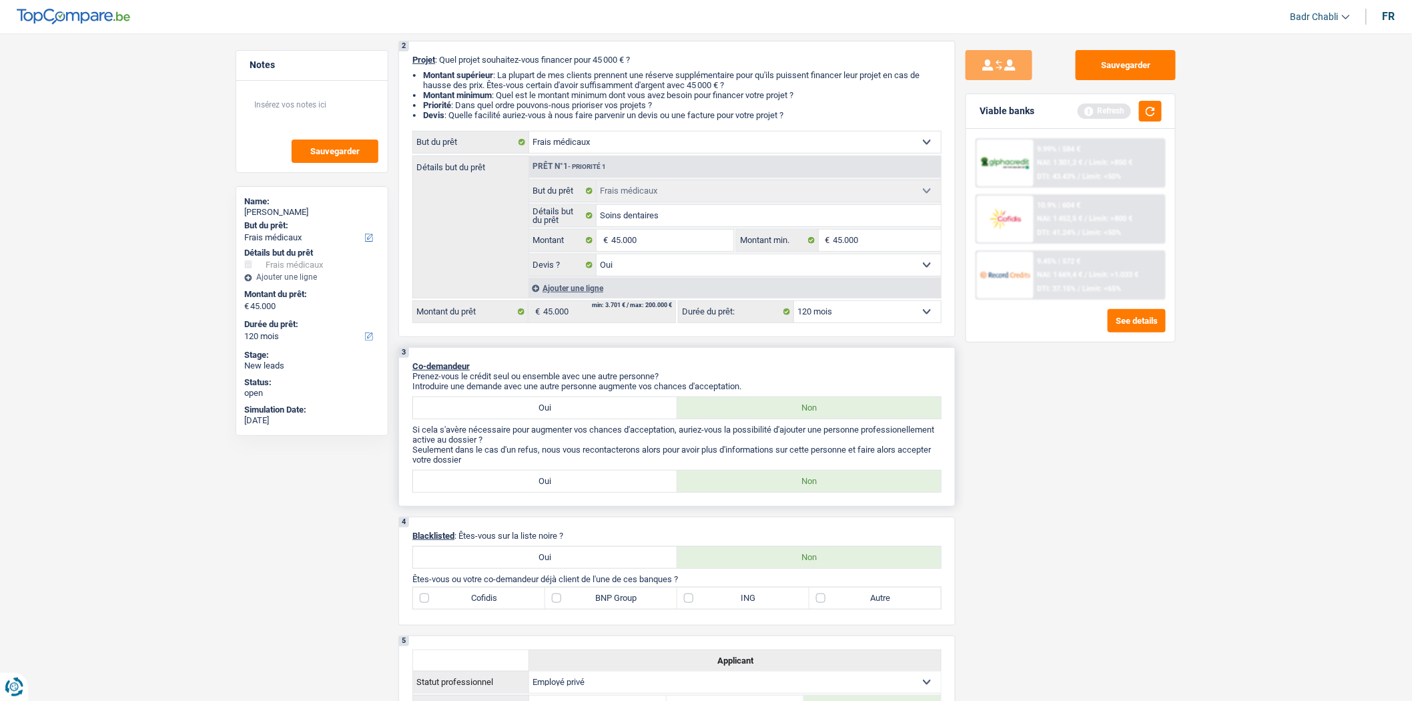
scroll to position [0, 0]
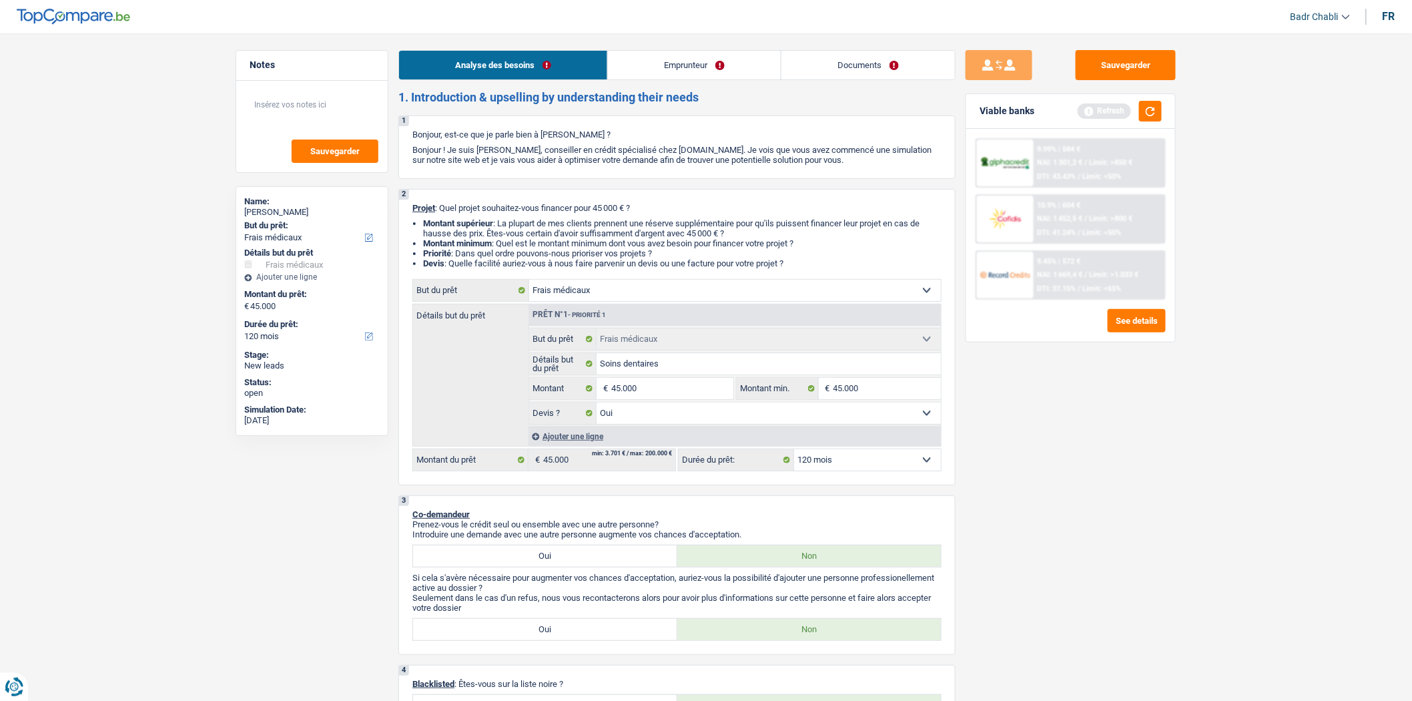
click at [691, 63] on link "Emprunteur" at bounding box center [694, 65] width 173 height 29
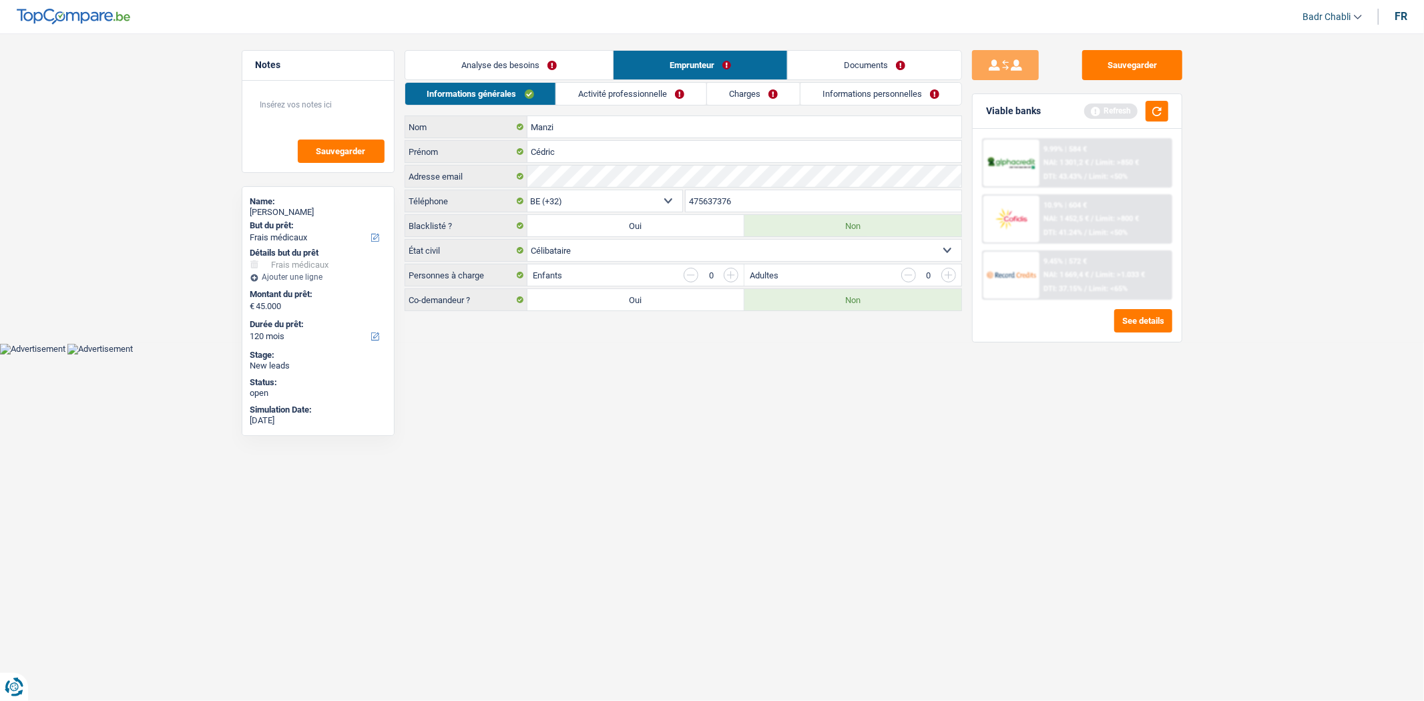
click at [536, 71] on link "Analyse des besoins" at bounding box center [509, 65] width 208 height 29
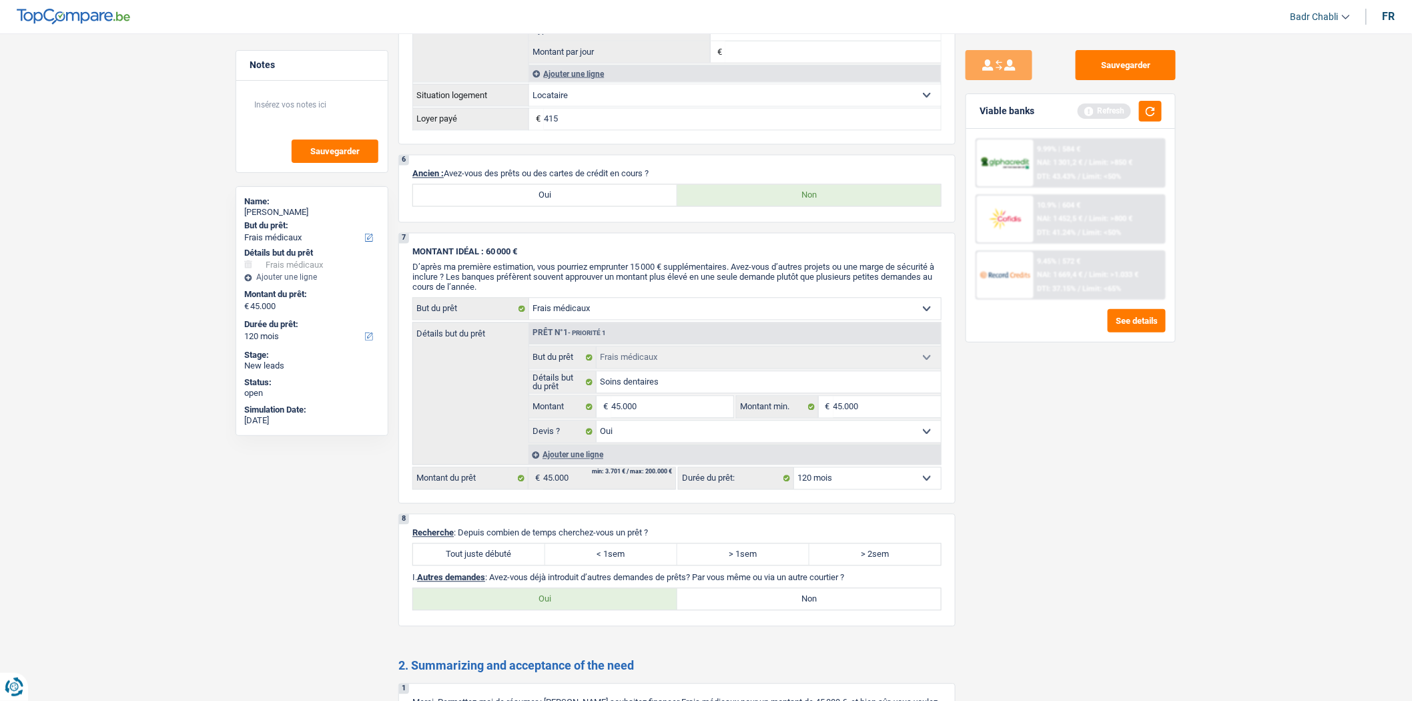
scroll to position [1038, 0]
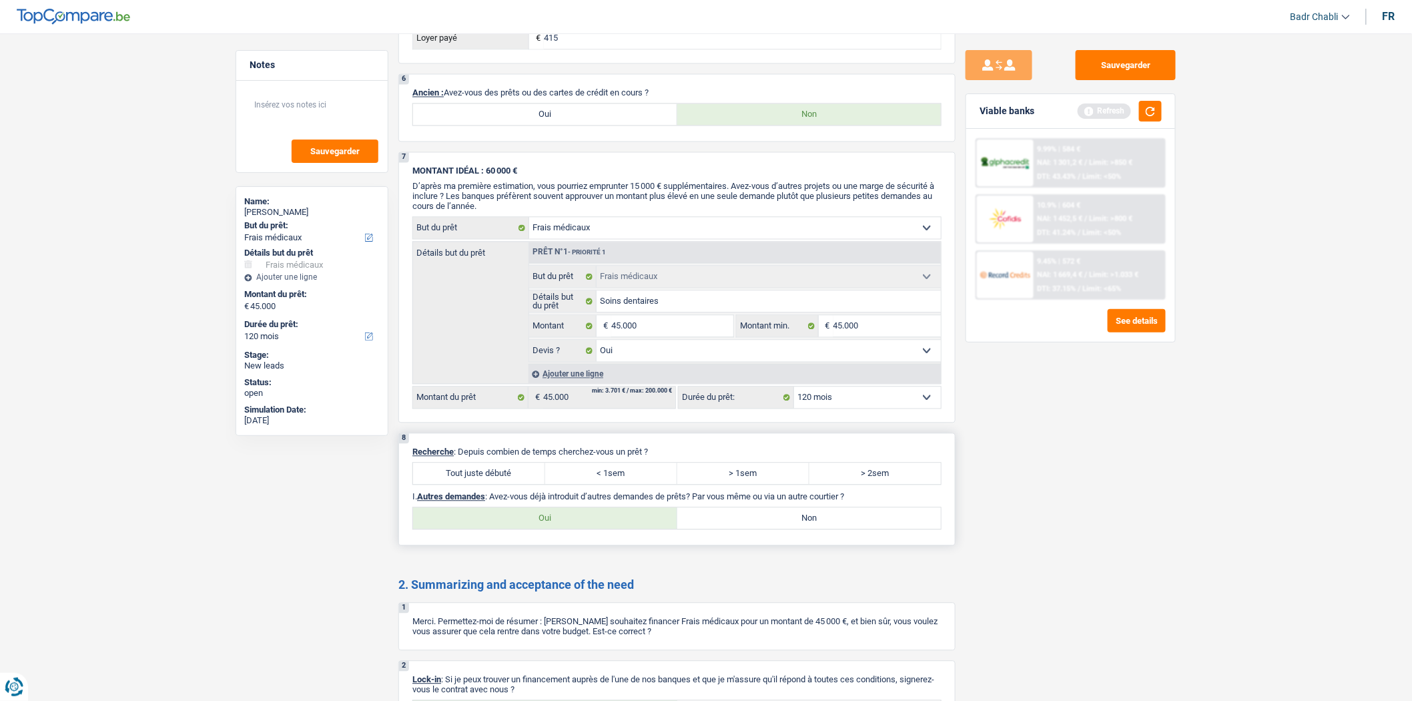
click at [497, 482] on label "Tout juste débuté" at bounding box center [479, 473] width 132 height 21
click at [497, 482] on input "Tout juste débuté" at bounding box center [479, 473] width 132 height 21
radio input "true"
click at [800, 529] on label "Non" at bounding box center [810, 518] width 264 height 21
click at [800, 529] on input "Non" at bounding box center [810, 518] width 264 height 21
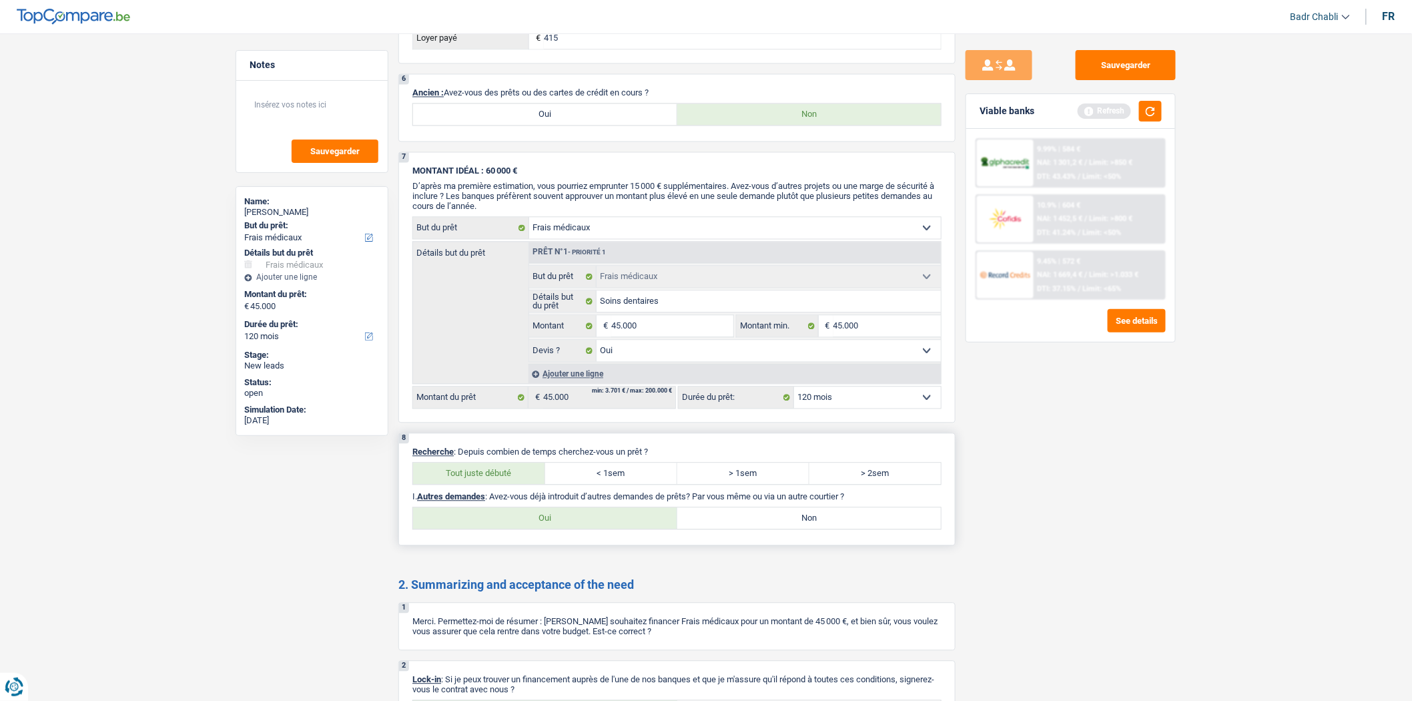
radio input "true"
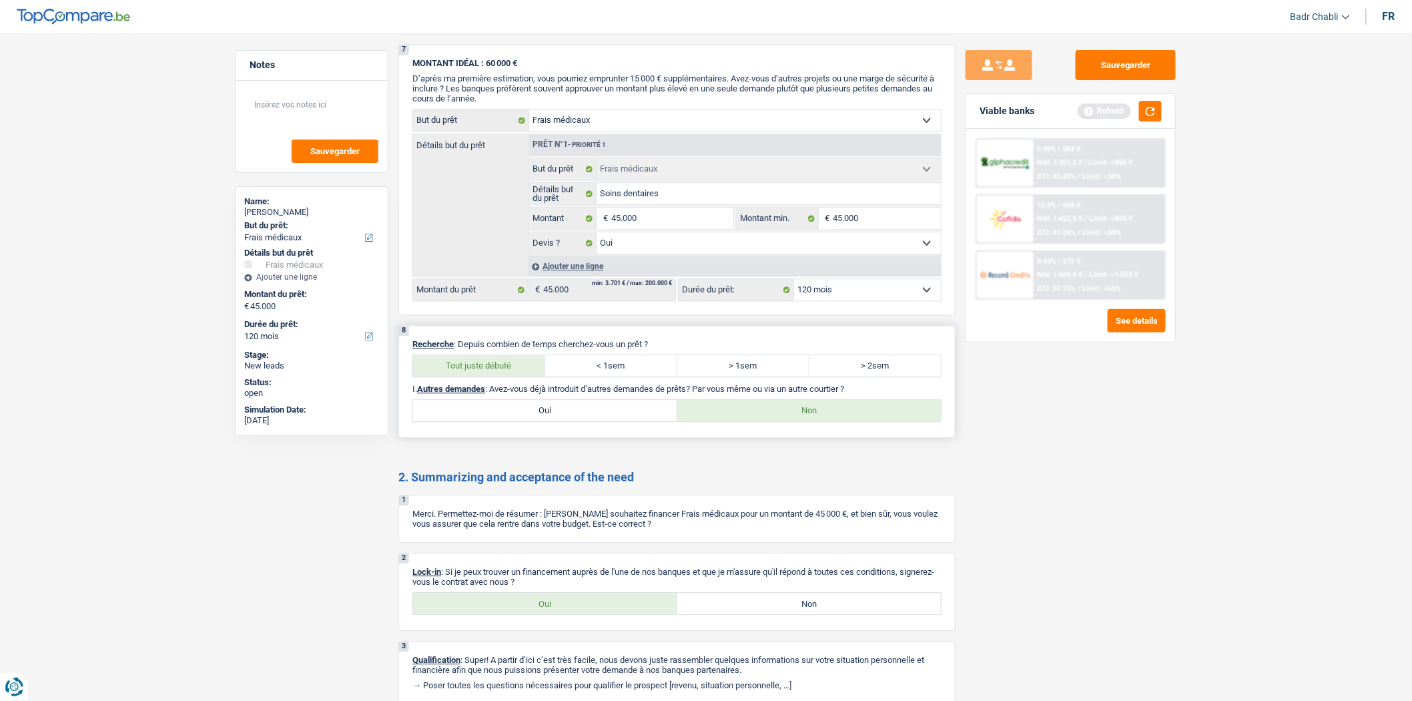
scroll to position [1217, 0]
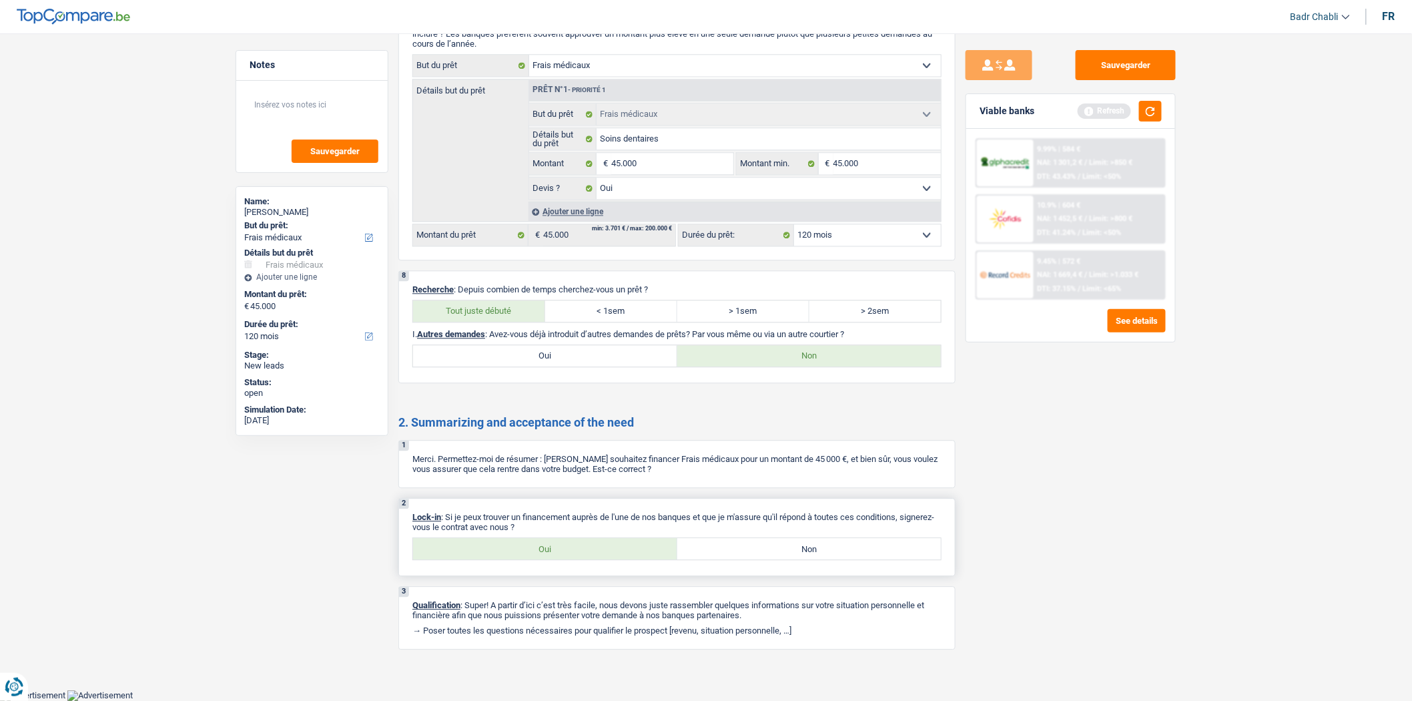
click at [567, 547] on label "Oui" at bounding box center [545, 548] width 264 height 21
click at [567, 547] on input "Oui" at bounding box center [545, 548] width 264 height 21
radio input "true"
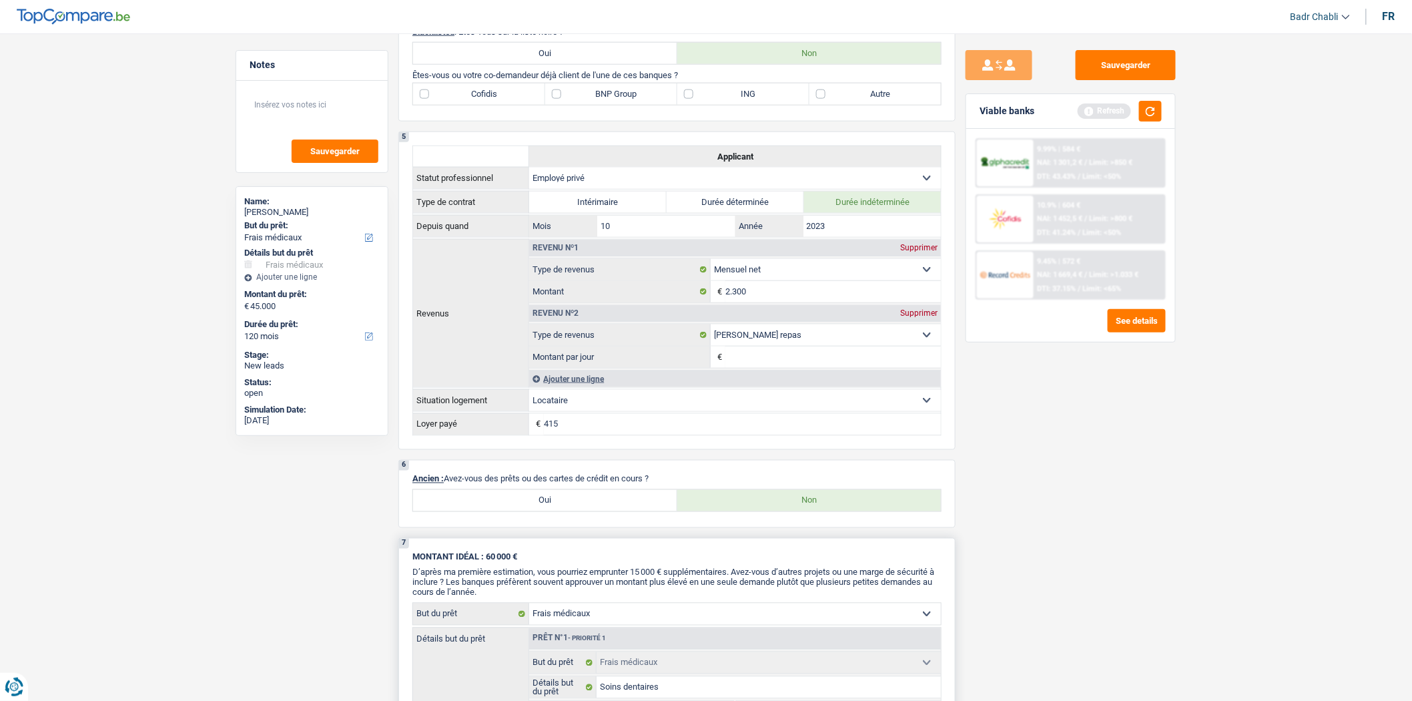
scroll to position [772, 0]
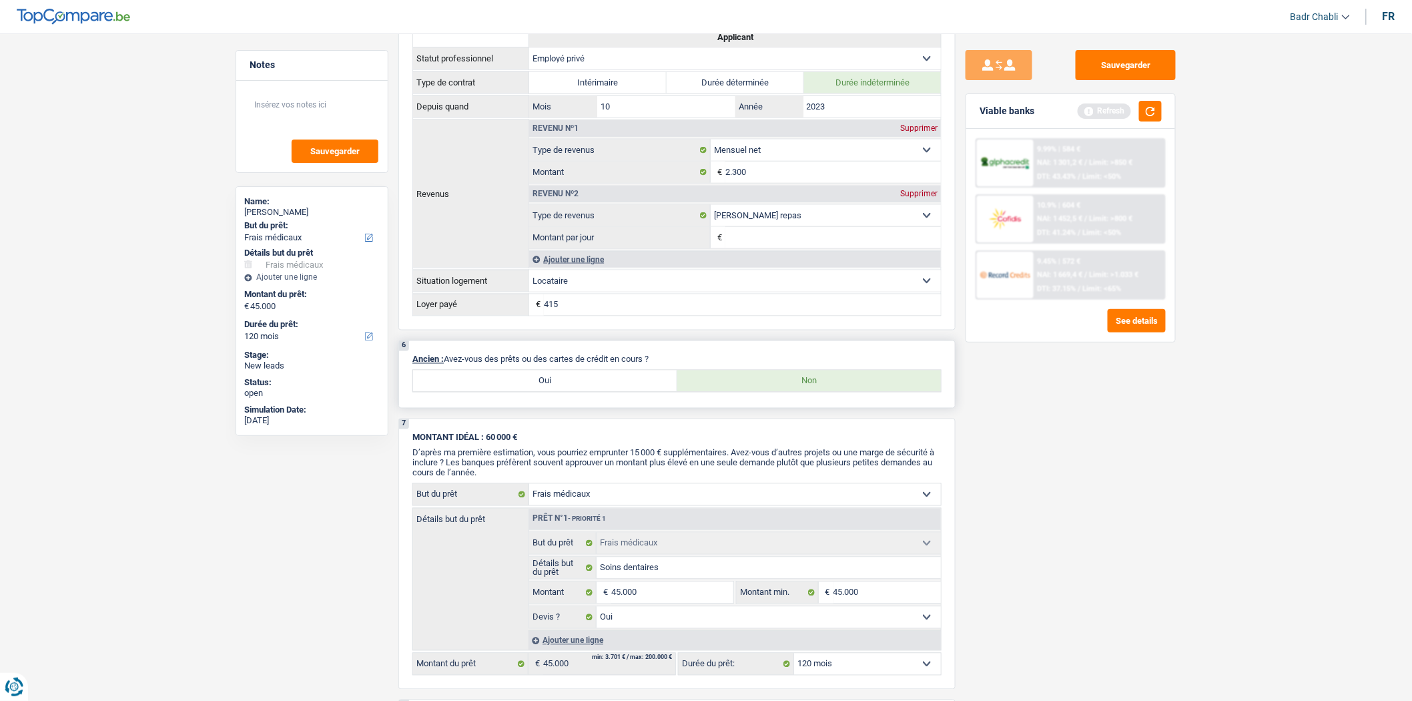
click at [586, 387] on label "Oui" at bounding box center [545, 380] width 264 height 21
click at [586, 387] on input "Oui" at bounding box center [545, 380] width 264 height 21
radio input "true"
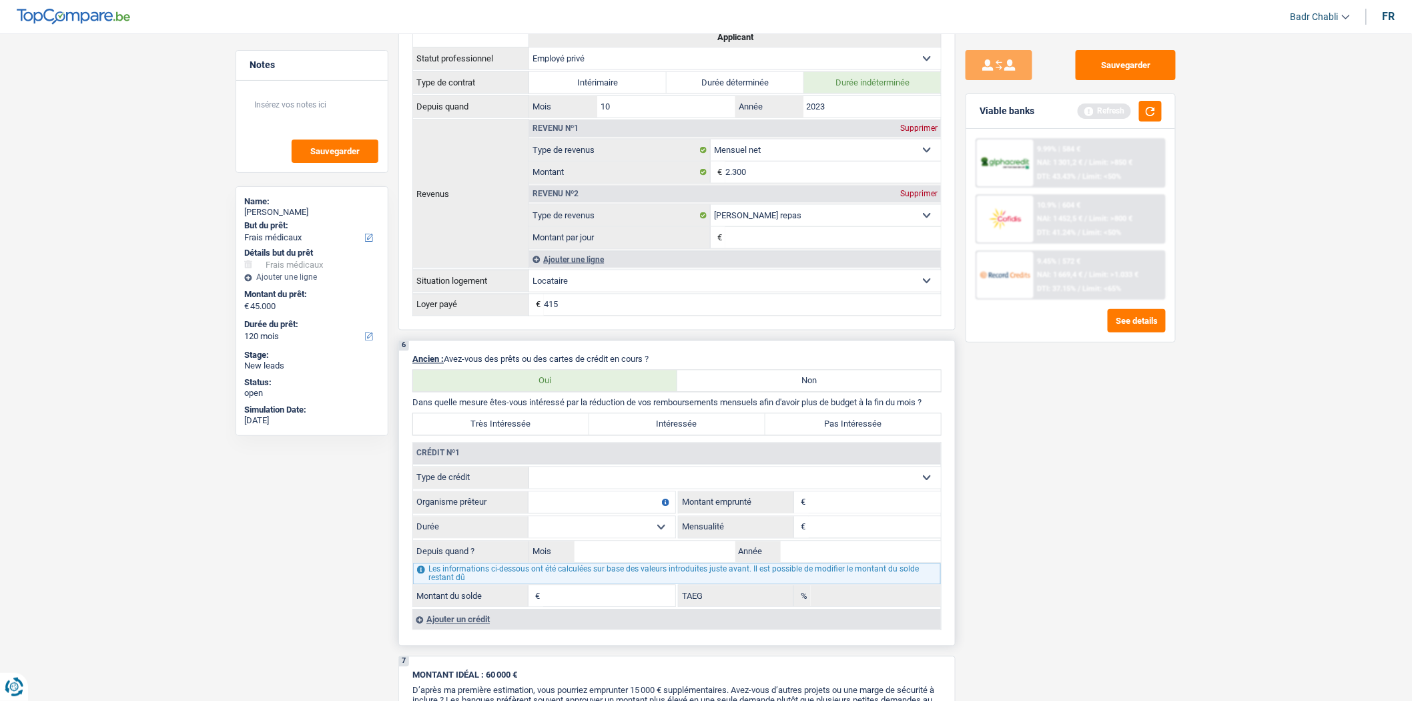
click at [599, 484] on select "Carte ou ouverture de crédit Prêt hypothécaire Vente à tempérament Prêt à tempé…" at bounding box center [735, 477] width 412 height 21
select select "personalLoan"
type input "0"
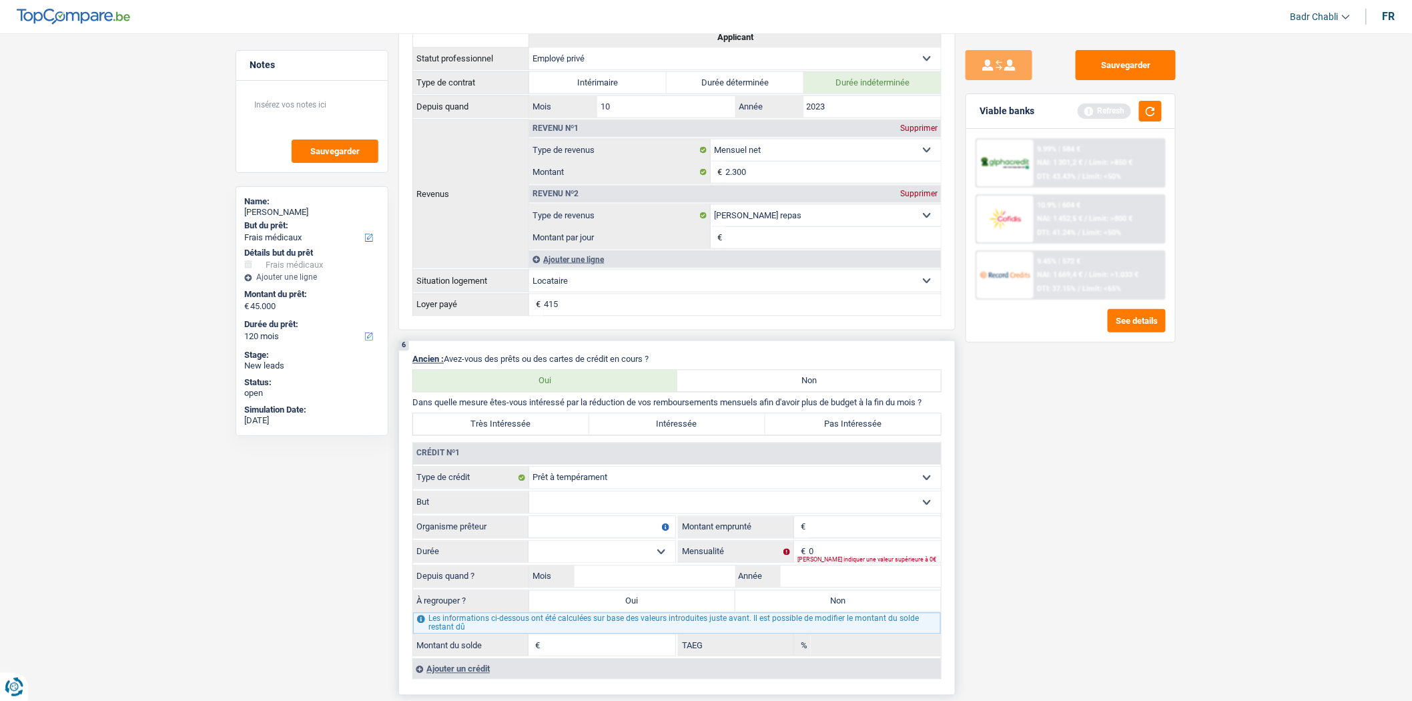
click at [625, 513] on select "Confort maison: meubles, textile, peinture, électroménager, outillage non-profe…" at bounding box center [735, 502] width 412 height 21
select select "homeFurnishingOrRelocation"
click at [529, 502] on select "Confort maison: meubles, textile, peinture, électroménager, outillage non-profe…" at bounding box center [735, 502] width 412 height 21
click at [629, 465] on div "Crédit nº1" at bounding box center [677, 453] width 528 height 21
click at [629, 485] on select "Carte ou ouverture de crédit Prêt hypothécaire Vente à tempérament Prêt à tempé…" at bounding box center [735, 477] width 412 height 21
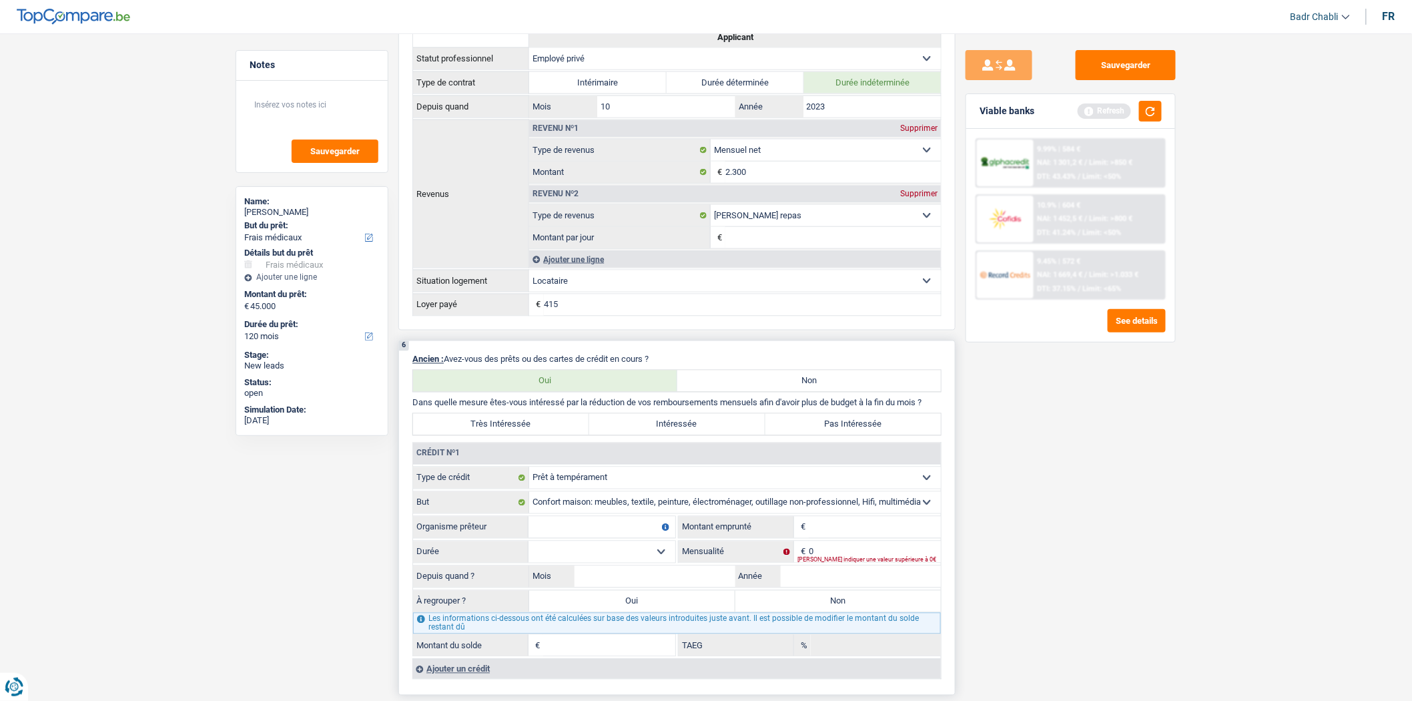
select select "carLoan"
click at [529, 477] on select "Carte ou ouverture de crédit Prêt hypothécaire Vente à tempérament Prêt à tempé…" at bounding box center [735, 477] width 412 height 21
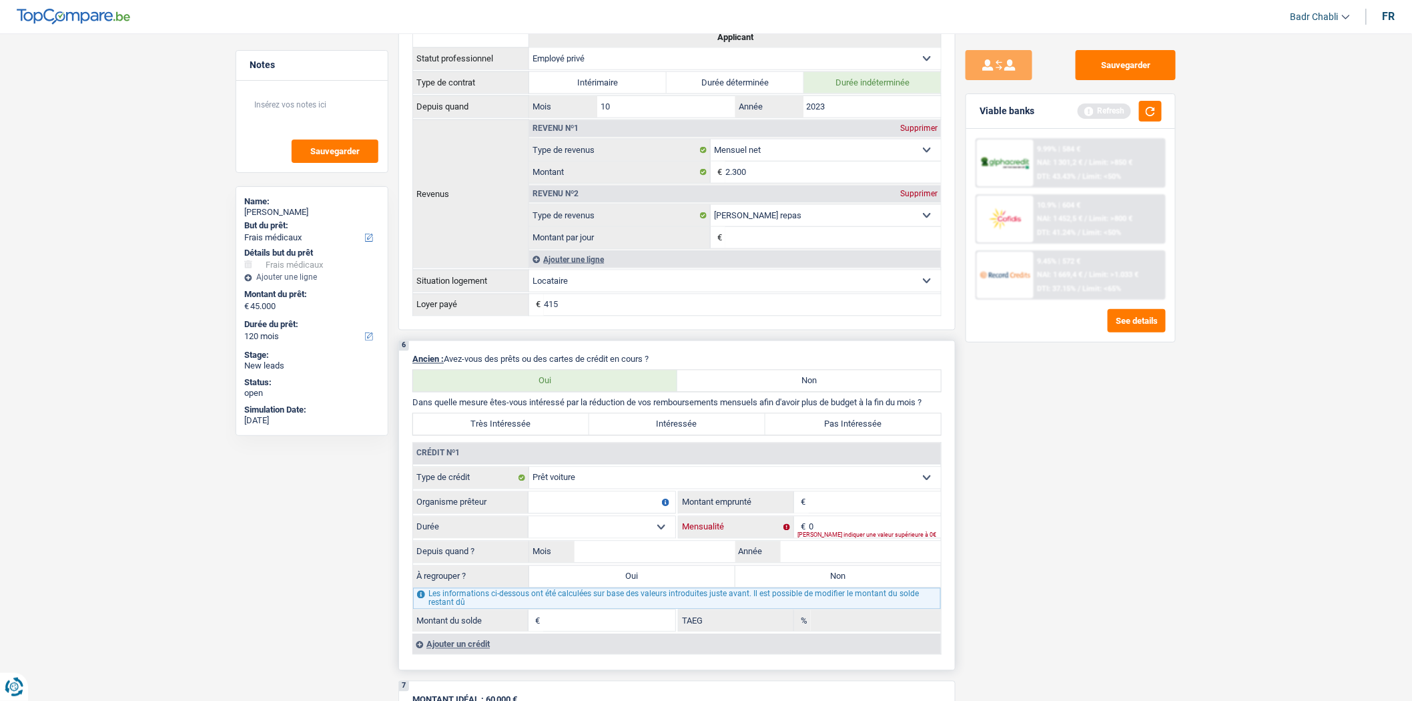
click at [829, 535] on input "0" at bounding box center [875, 527] width 132 height 21
click at [837, 537] on input "0" at bounding box center [875, 527] width 132 height 21
type input "262"
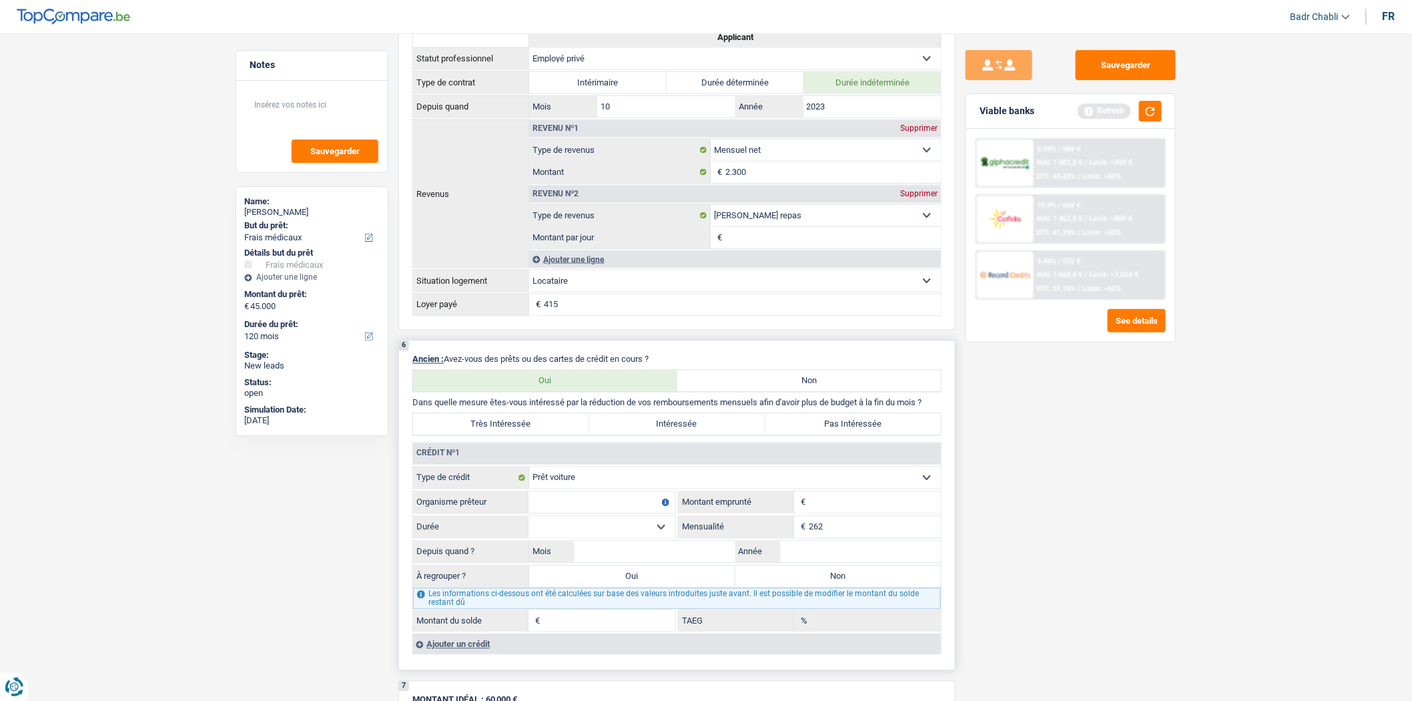
click at [634, 512] on input "Organisme prêteur" at bounding box center [602, 502] width 147 height 21
type input "CBC"
click at [662, 538] on select "12 mois 18 mois 24 mois Sélectionner une option" at bounding box center [602, 527] width 147 height 21
click at [846, 506] on input "Montant" at bounding box center [875, 502] width 132 height 21
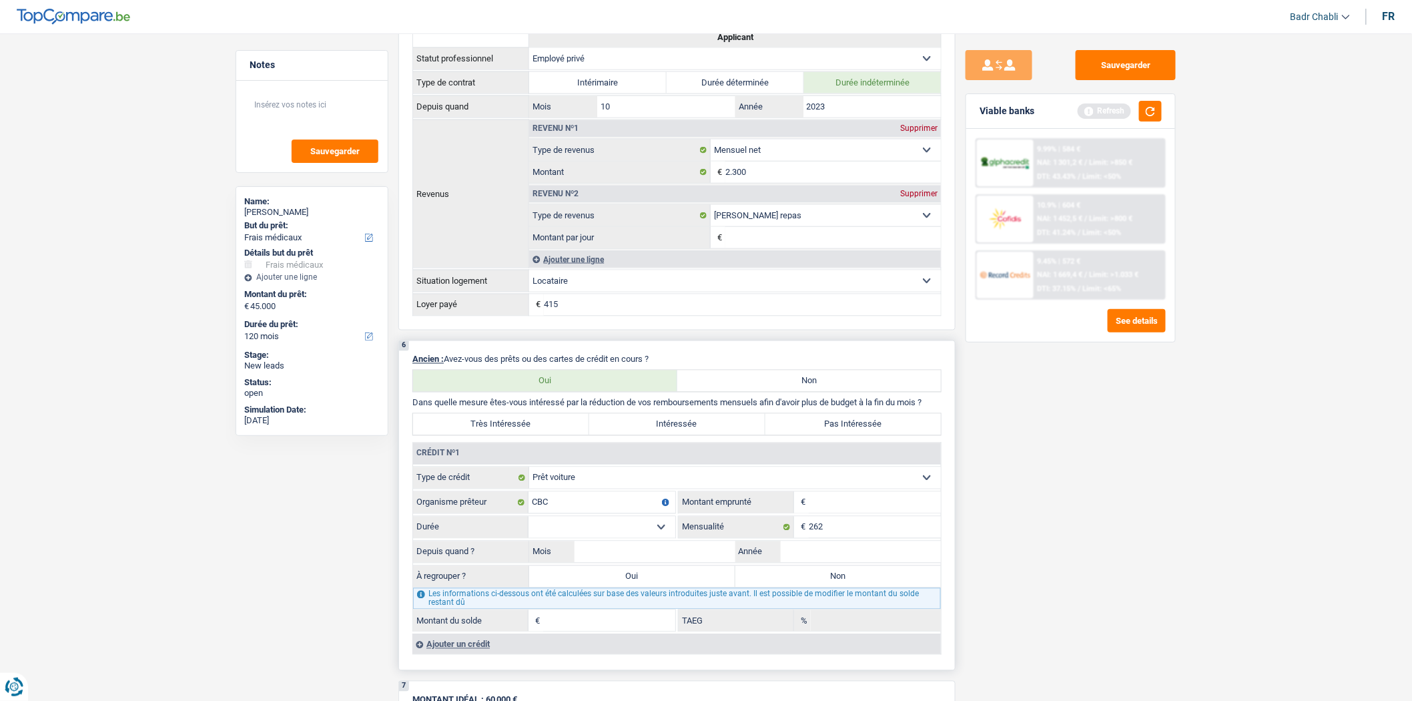
click at [854, 513] on input "Montant" at bounding box center [875, 502] width 132 height 21
type input "7.000"
click at [650, 531] on select "12 mois 18 mois 24 mois 30 mois 36 mois 42 mois Sélectionner une option" at bounding box center [602, 527] width 147 height 21
select select "42"
click at [529, 527] on select "12 mois 18 mois 24 mois 30 mois 36 mois 42 mois Sélectionner une option" at bounding box center [602, 527] width 147 height 21
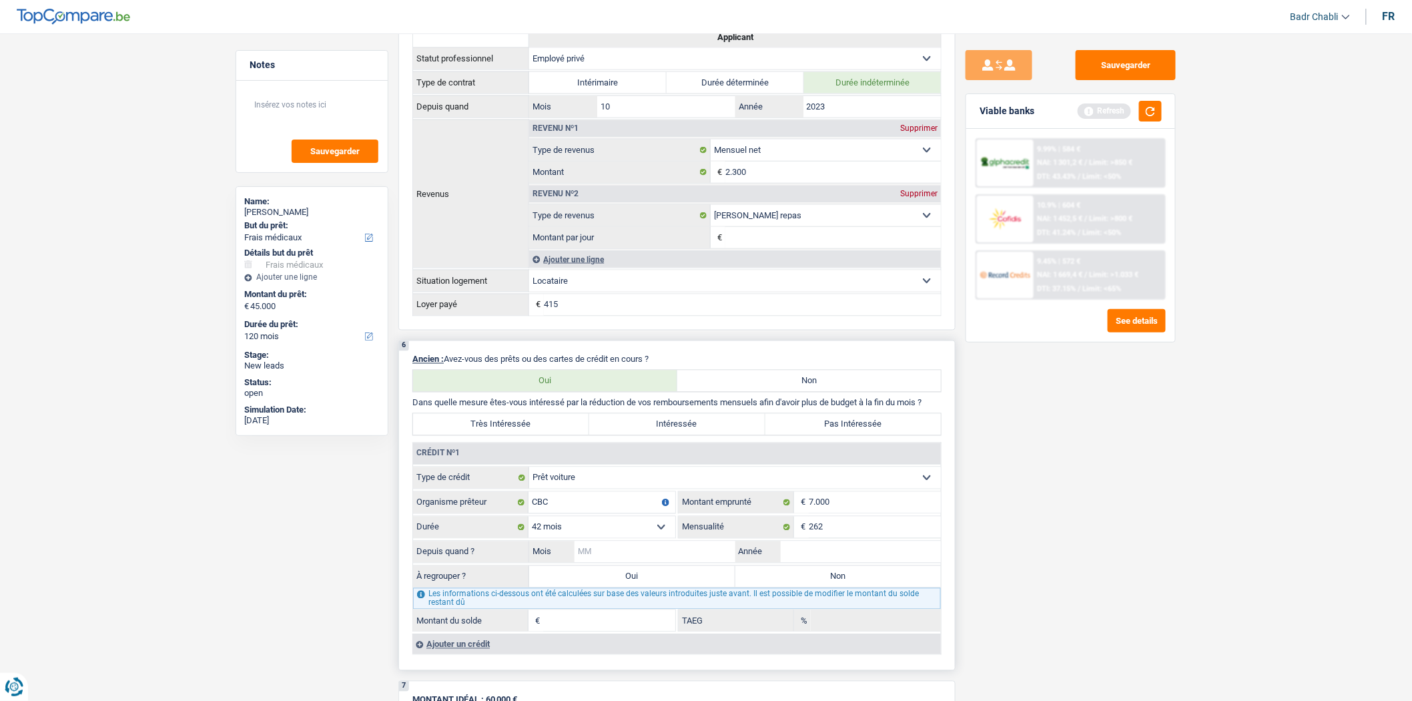
click at [679, 563] on input "Mois" at bounding box center [655, 551] width 161 height 21
type input "01"
type input "2024"
type input "4.637"
type input "31,47"
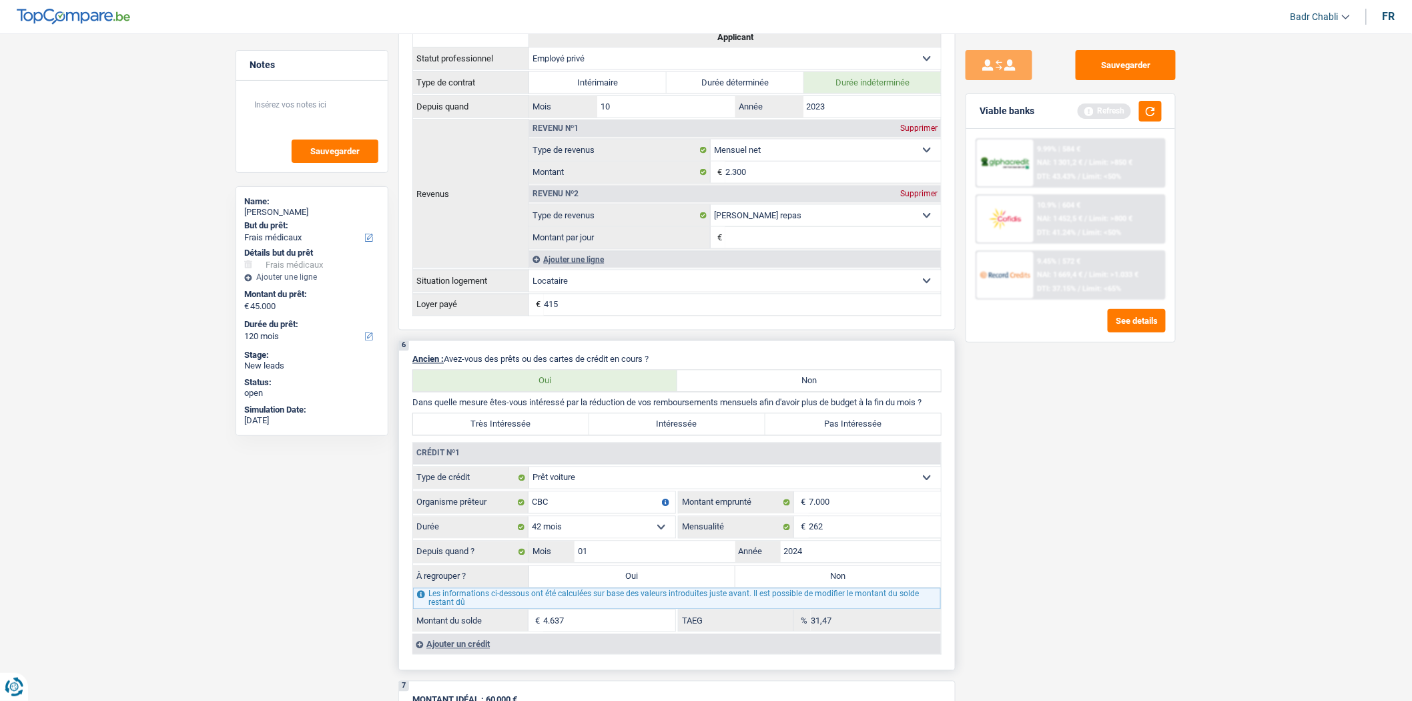
click at [592, 532] on select "12 mois 18 mois 24 mois 30 mois 36 mois 42 mois Sélectionner une option" at bounding box center [602, 527] width 147 height 21
click at [529, 527] on select "12 mois 18 mois 24 mois 30 mois 36 mois 42 mois Sélectionner une option" at bounding box center [602, 527] width 147 height 21
click at [676, 563] on input "01" at bounding box center [655, 551] width 161 height 21
click at [601, 531] on select "12 mois 18 mois 24 mois 30 mois 36 mois 42 mois Sélectionner une option" at bounding box center [602, 527] width 147 height 21
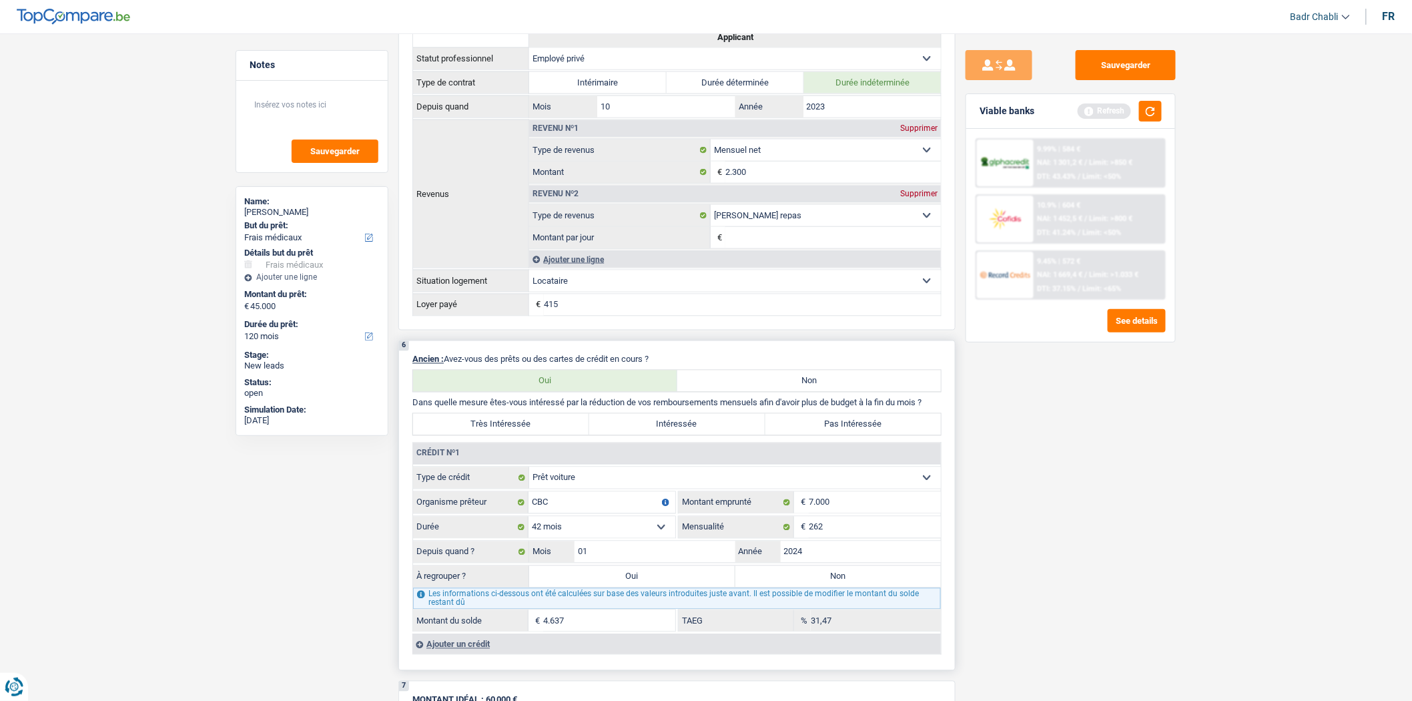
select select "30"
click at [529, 527] on select "12 mois 18 mois 24 mois 30 mois 36 mois 42 mois Sélectionner une option" at bounding box center [602, 527] width 147 height 21
type input "2.755"
type input "9,57"
click at [802, 587] on label "Non" at bounding box center [839, 576] width 206 height 21
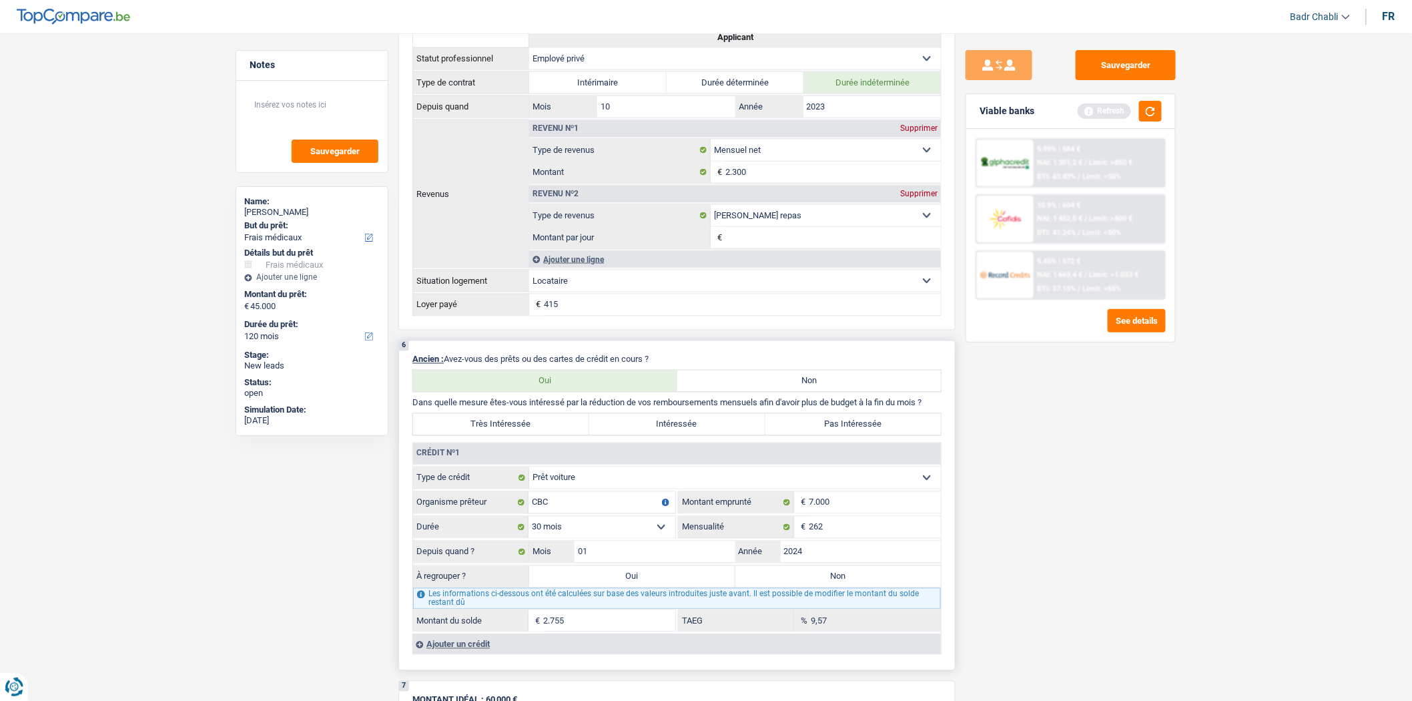
click at [802, 587] on input "Non" at bounding box center [839, 576] width 206 height 21
radio input "true"
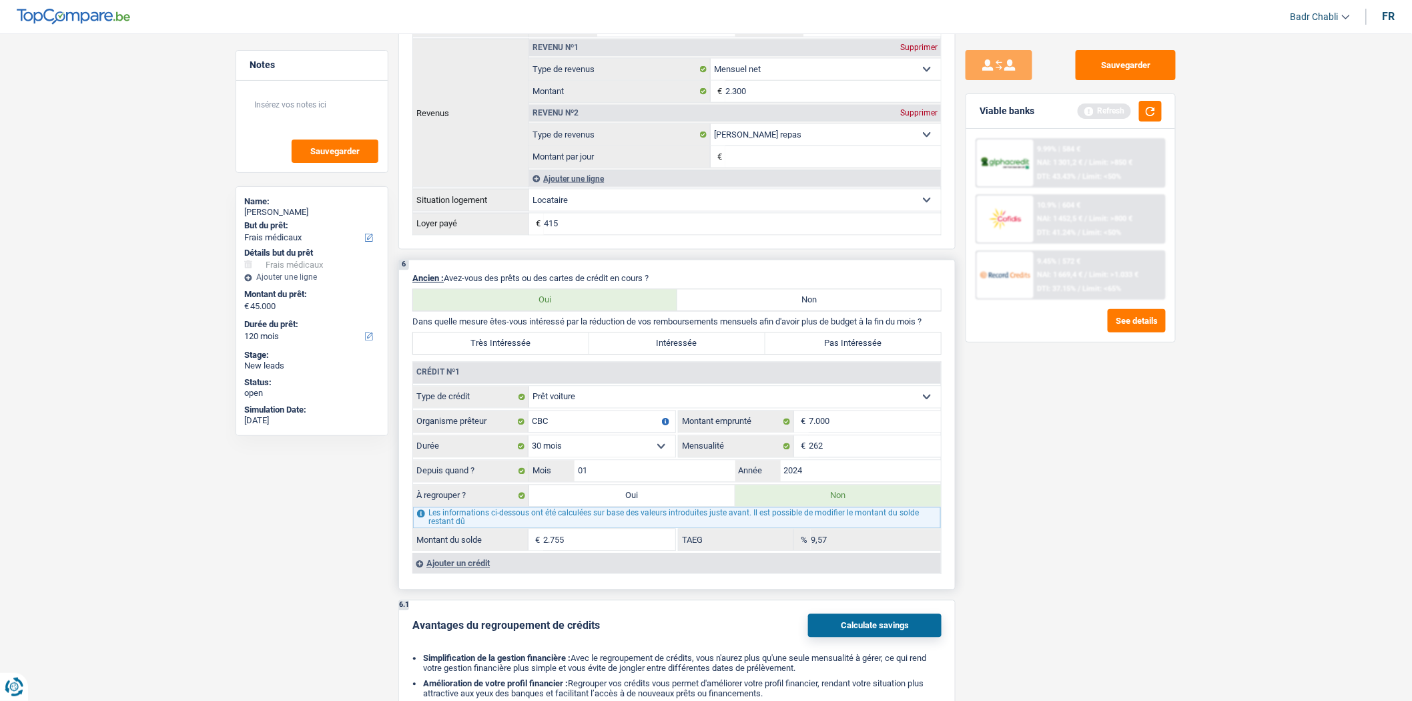
scroll to position [920, 0]
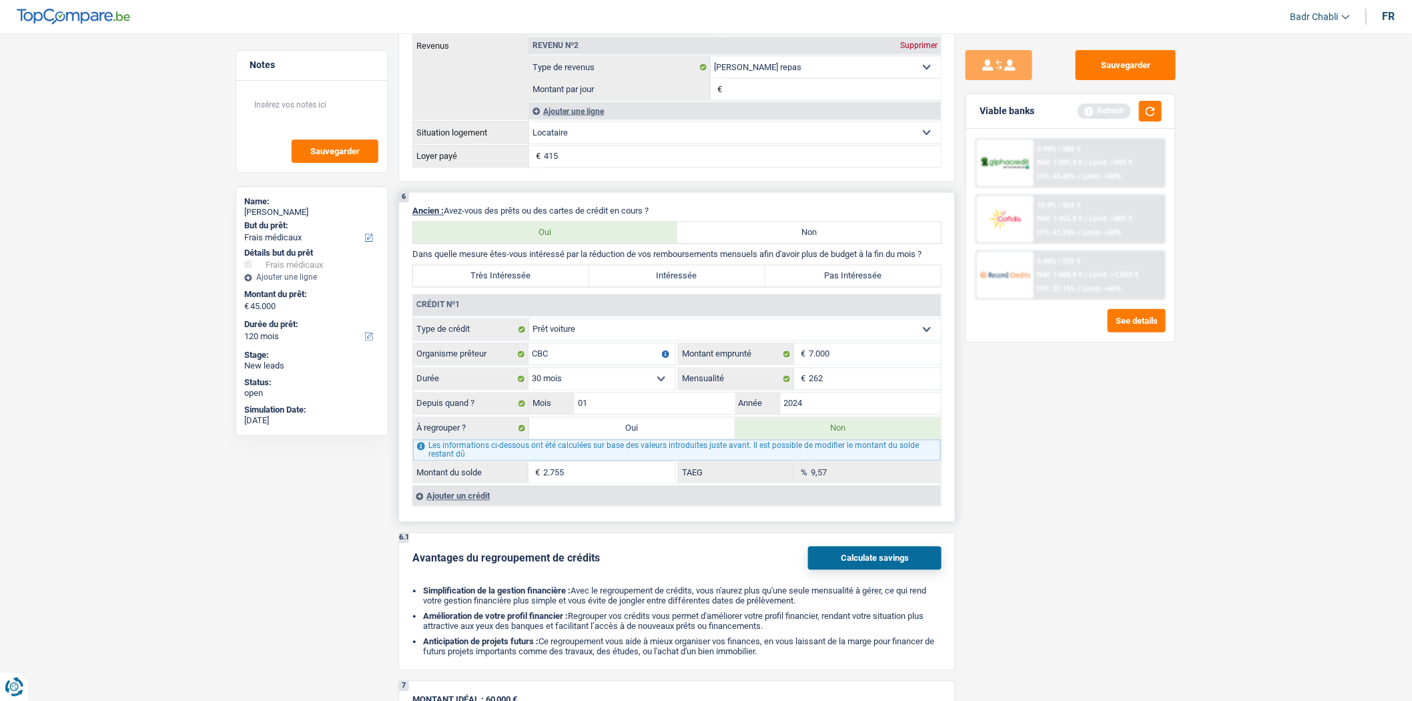
click at [482, 506] on div "Ajouter un crédit" at bounding box center [677, 496] width 529 height 20
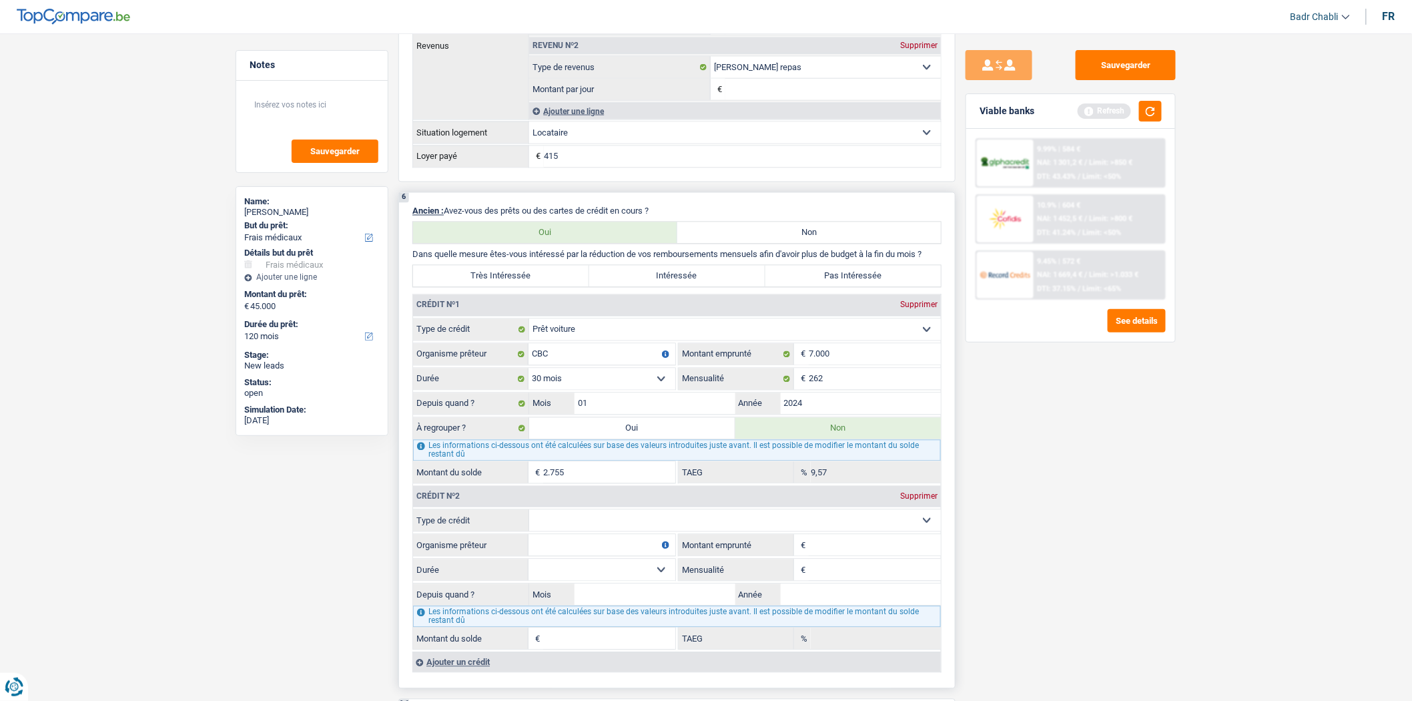
click at [614, 544] on fieldset "Carte ou ouverture de crédit Prêt hypothécaire Vente à tempérament Prêt à tempé…" at bounding box center [677, 579] width 528 height 141
click at [616, 531] on select "Carte ou ouverture de crédit Prêt hypothécaire Vente à tempérament Prêt à tempé…" at bounding box center [735, 520] width 412 height 21
select select "cardOrCredit"
type input "0"
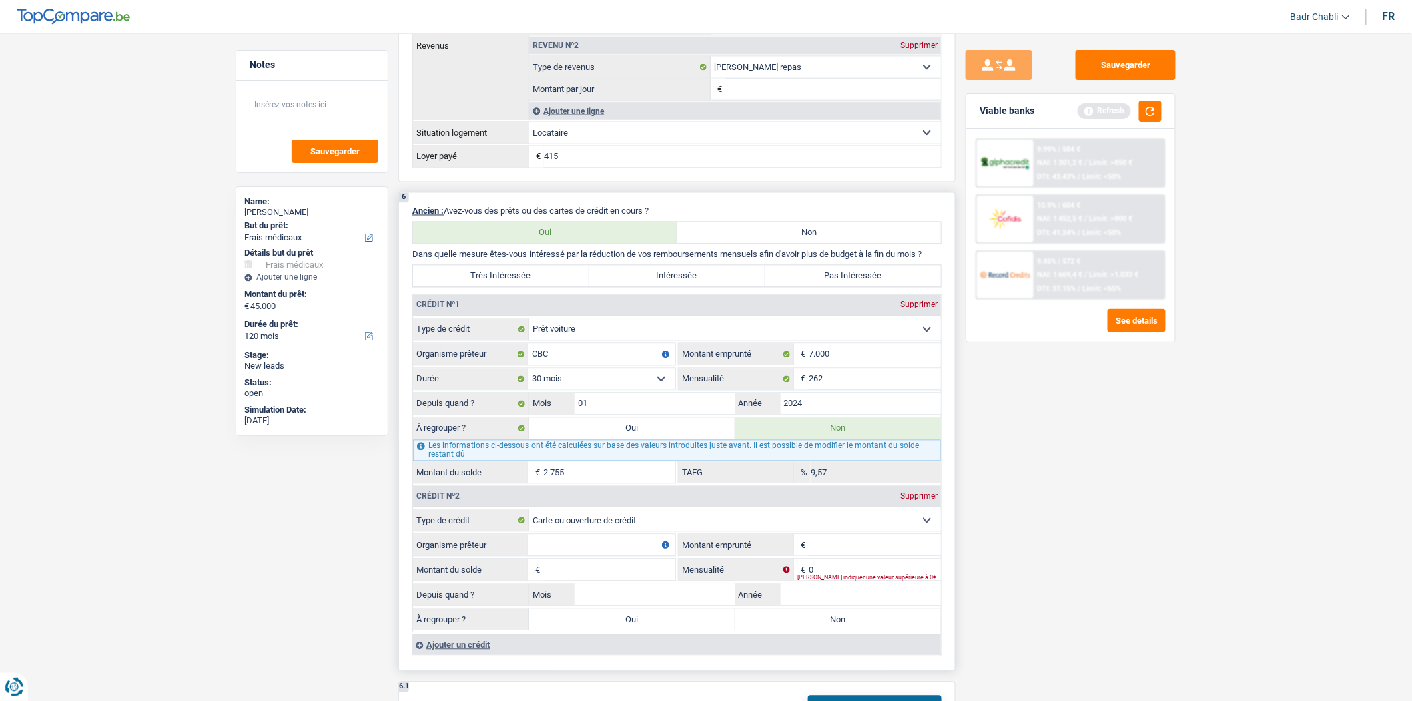
click at [615, 556] on input "Organisme prêteur" at bounding box center [602, 545] width 147 height 21
type input "Keytrade"
click at [862, 556] on input "Montant emprunté" at bounding box center [875, 545] width 132 height 21
type input "1.250"
type input "1"
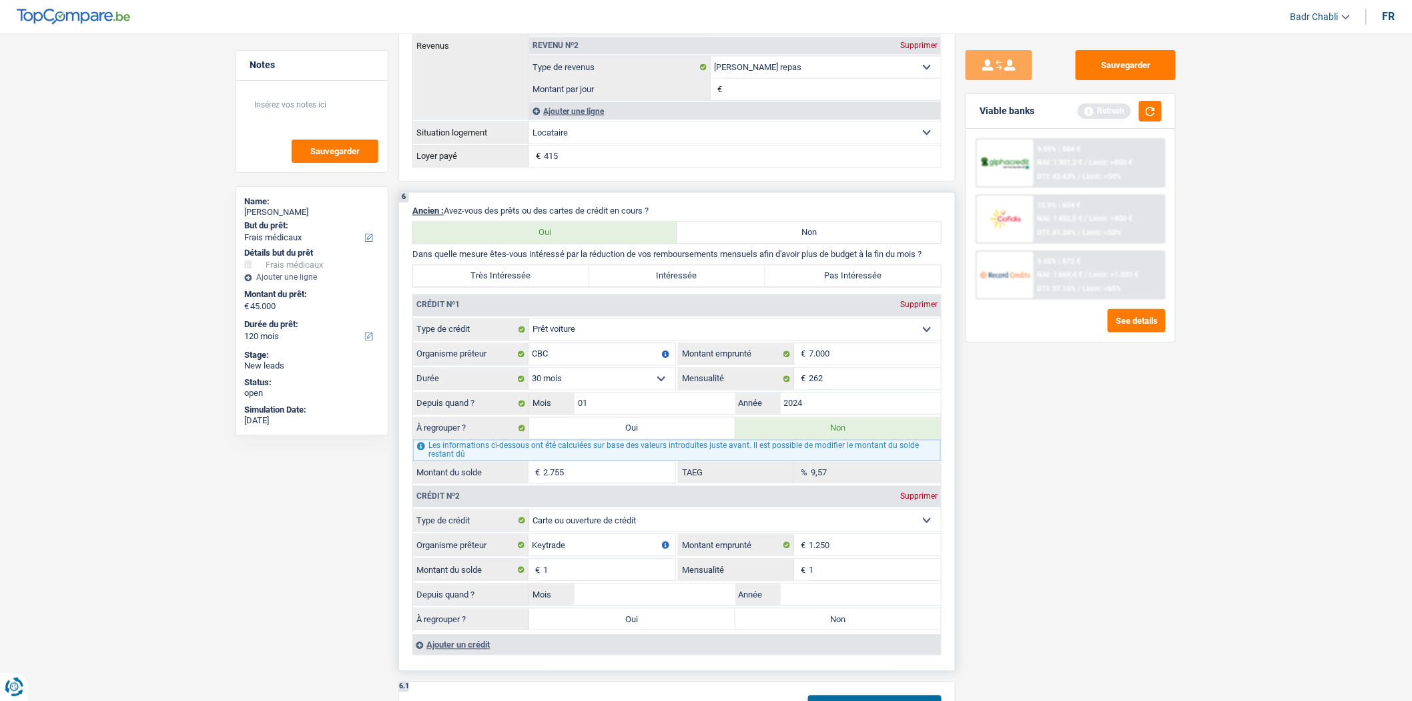
type input "1"
type input "02"
type input "2023"
click at [850, 630] on label "Non" at bounding box center [839, 619] width 206 height 21
click at [850, 630] on input "Non" at bounding box center [839, 619] width 206 height 21
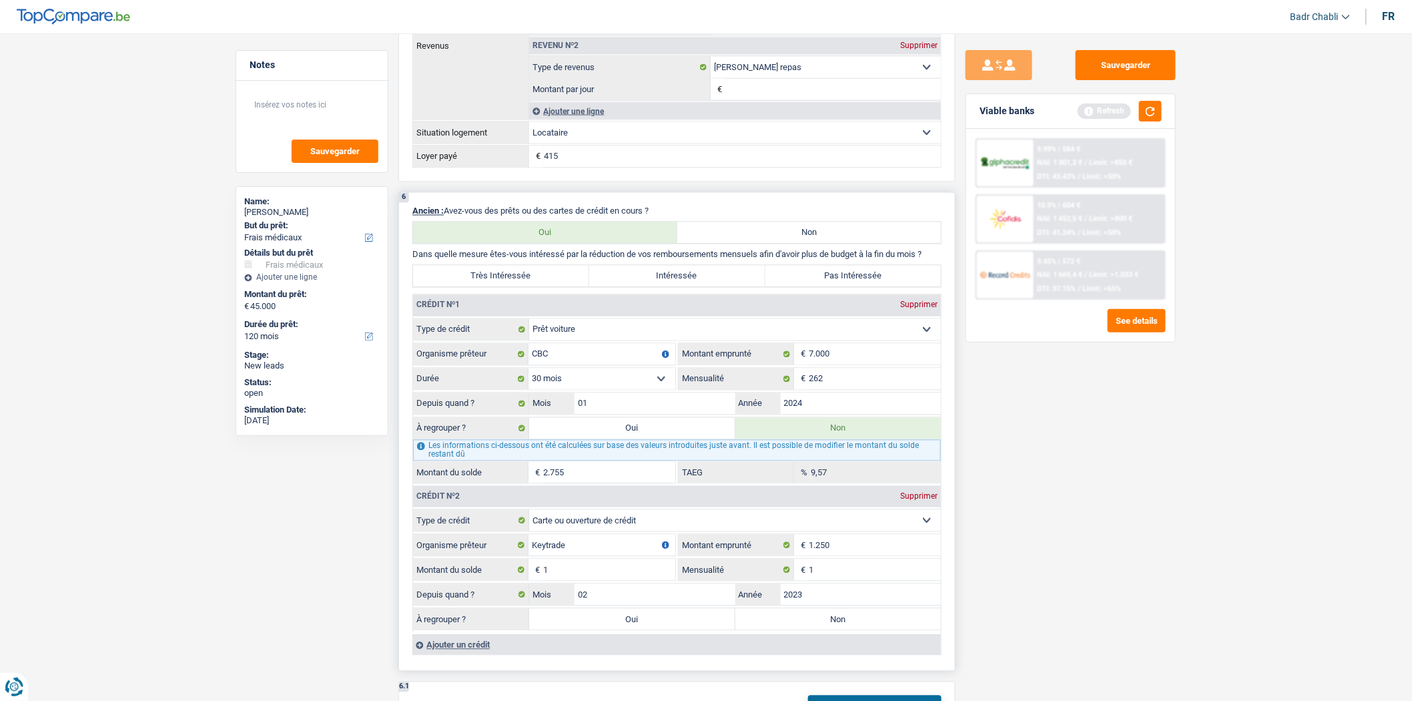
radio input "true"
click at [848, 283] on label "Pas Intéressée" at bounding box center [854, 276] width 176 height 21
click at [848, 283] on input "Pas Intéressée" at bounding box center [854, 276] width 176 height 21
radio input "true"
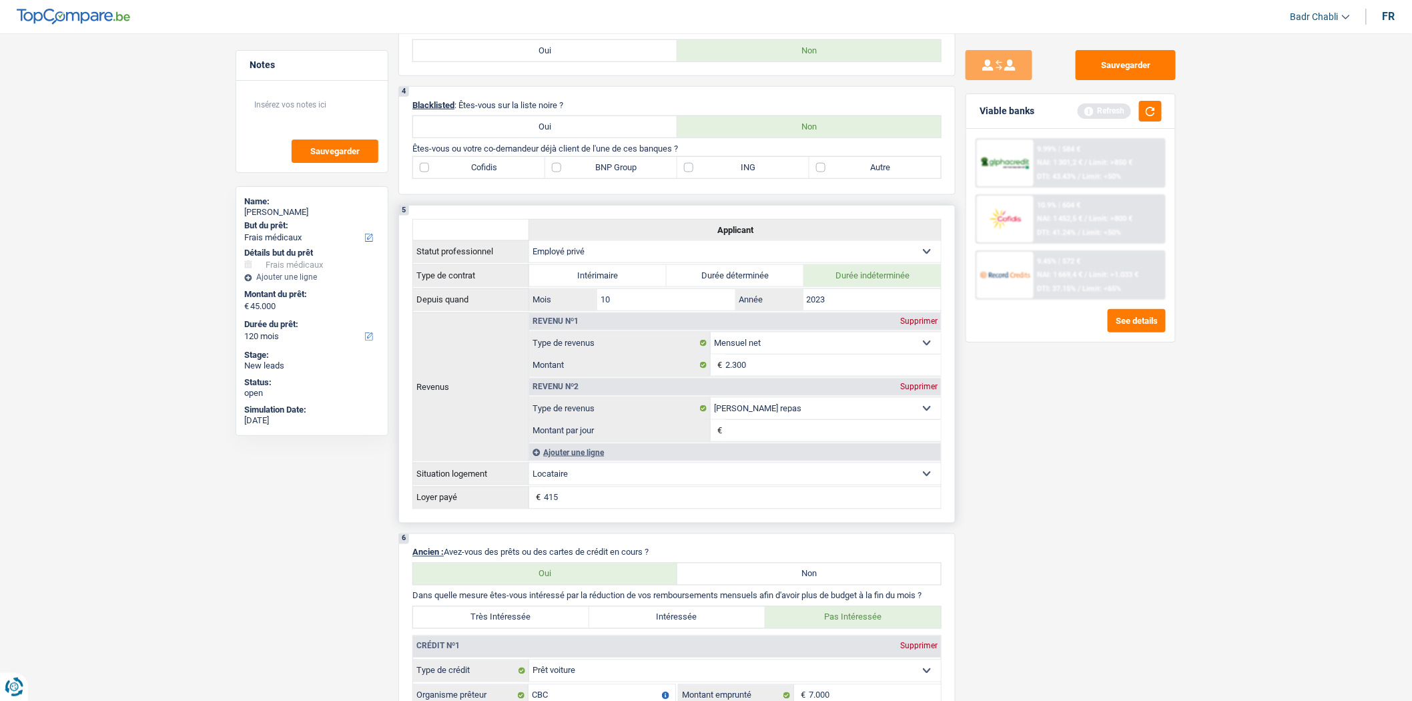
scroll to position [370, 0]
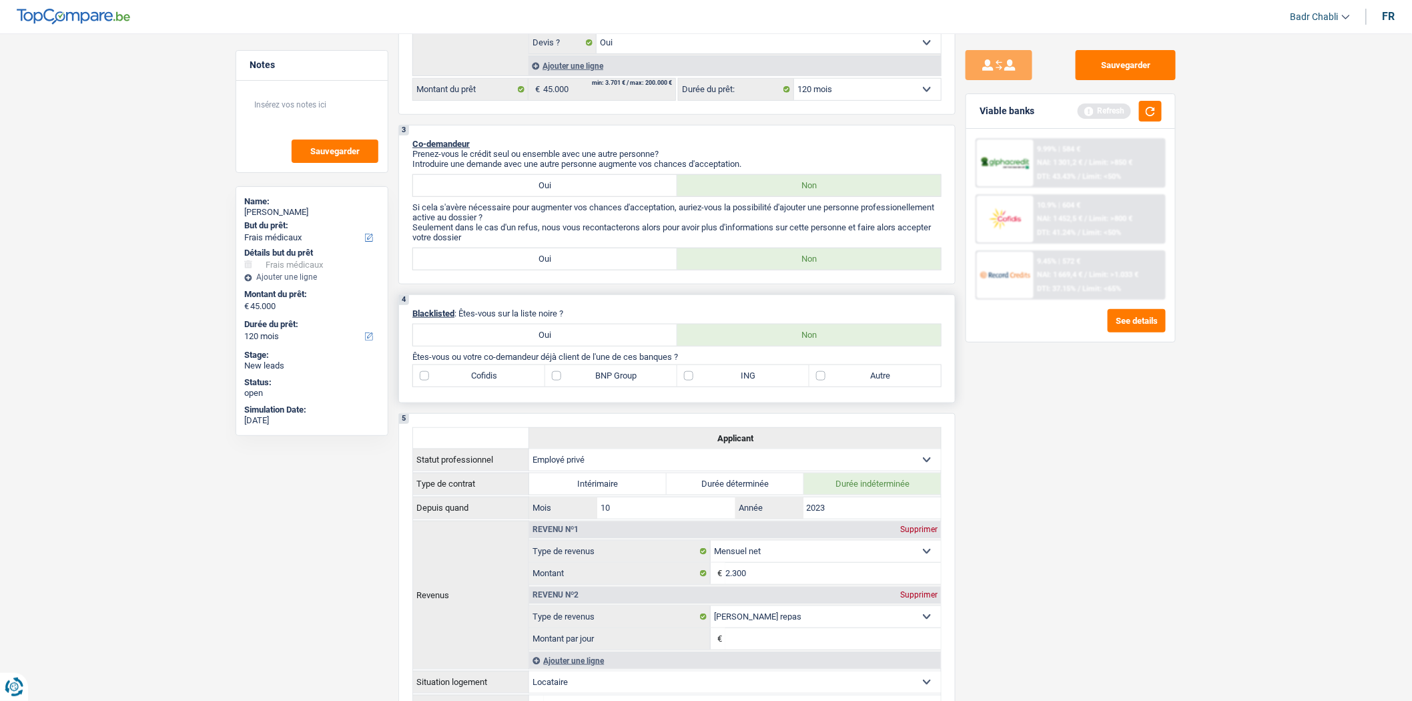
click at [690, 382] on label "ING" at bounding box center [744, 375] width 132 height 21
click at [690, 382] on input "ING" at bounding box center [744, 375] width 132 height 21
checkbox input "true"
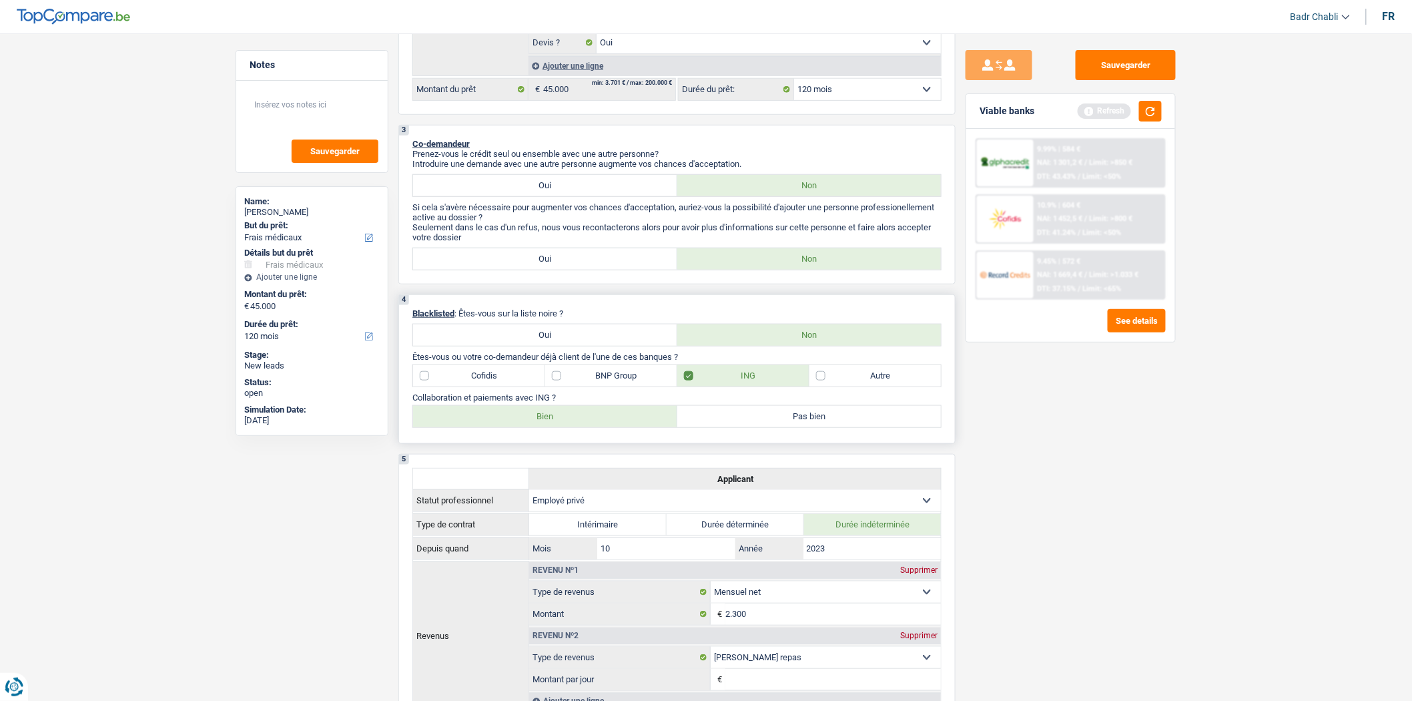
click at [569, 427] on label "Bien" at bounding box center [545, 416] width 264 height 21
click at [569, 427] on input "Bien" at bounding box center [545, 416] width 264 height 21
radio input "true"
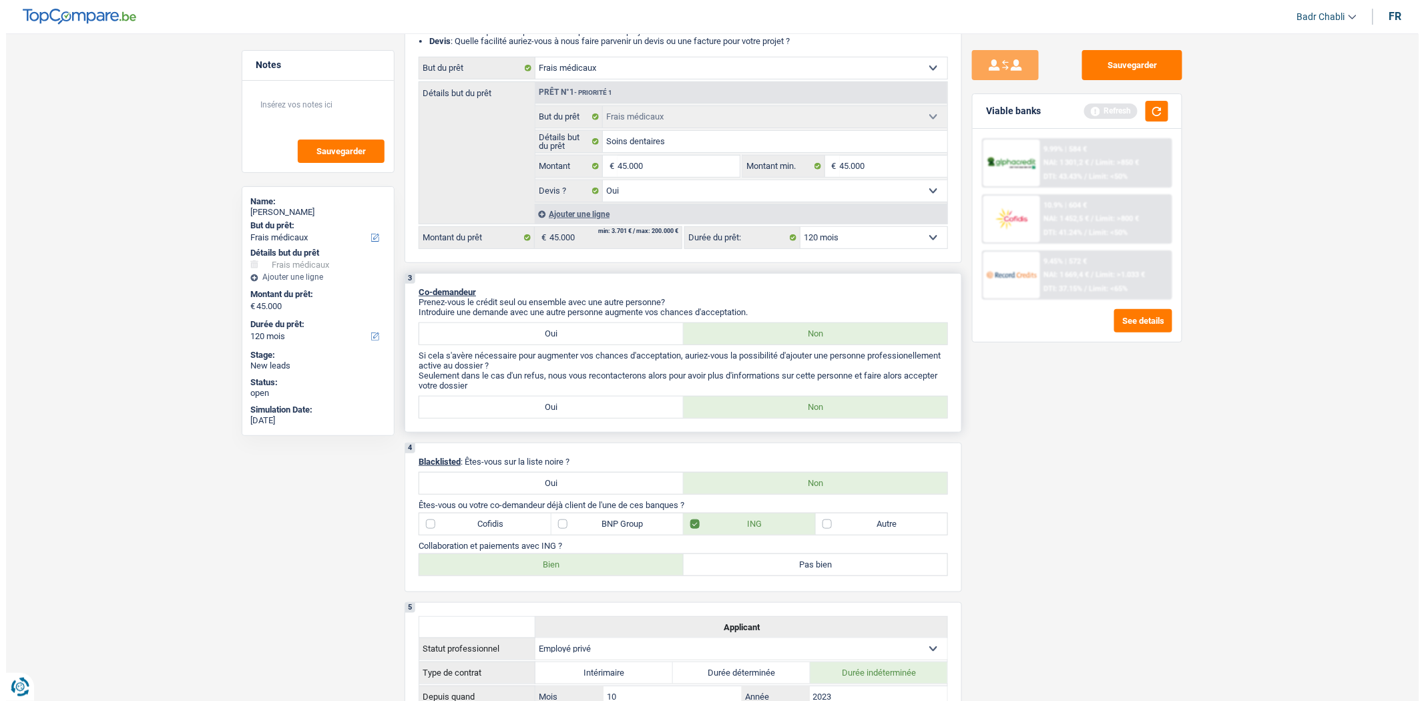
scroll to position [0, 0]
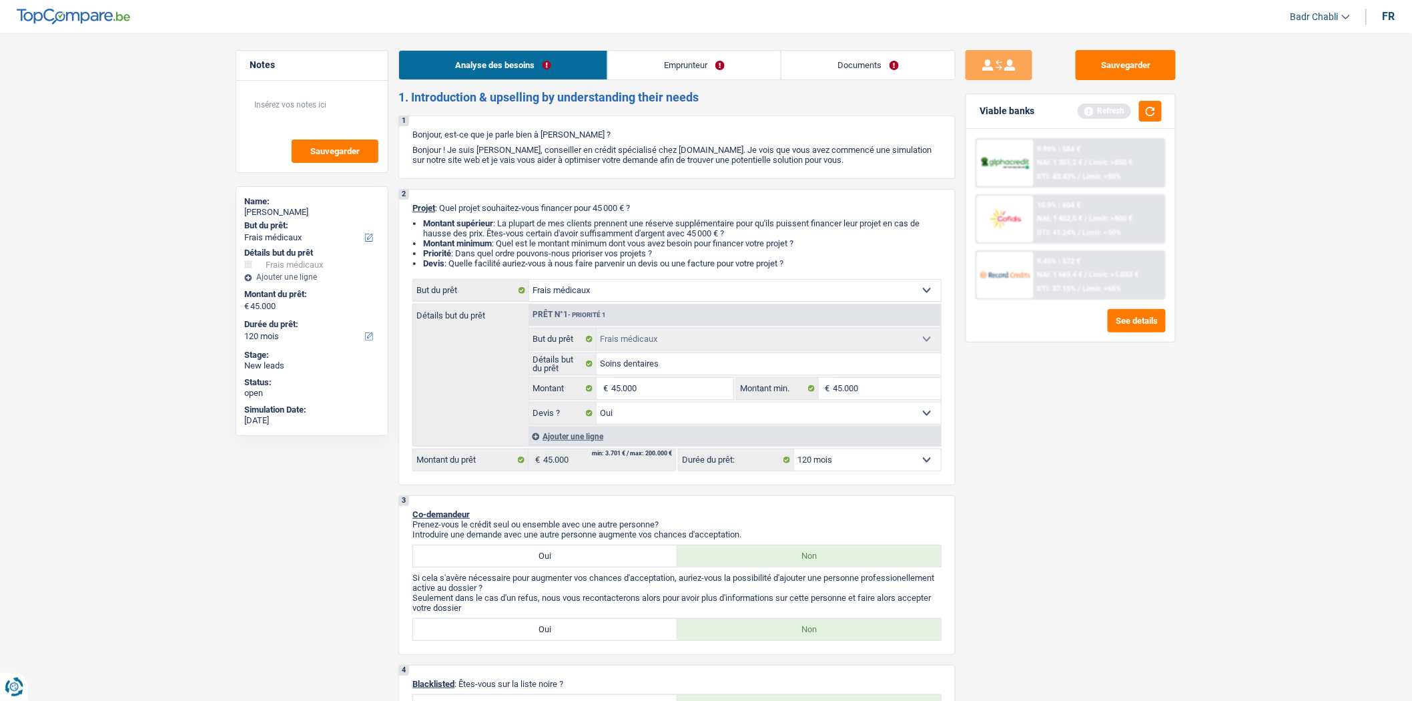
click at [645, 79] on li "Emprunteur" at bounding box center [694, 65] width 174 height 30
click at [651, 67] on link "Emprunteur" at bounding box center [694, 65] width 173 height 29
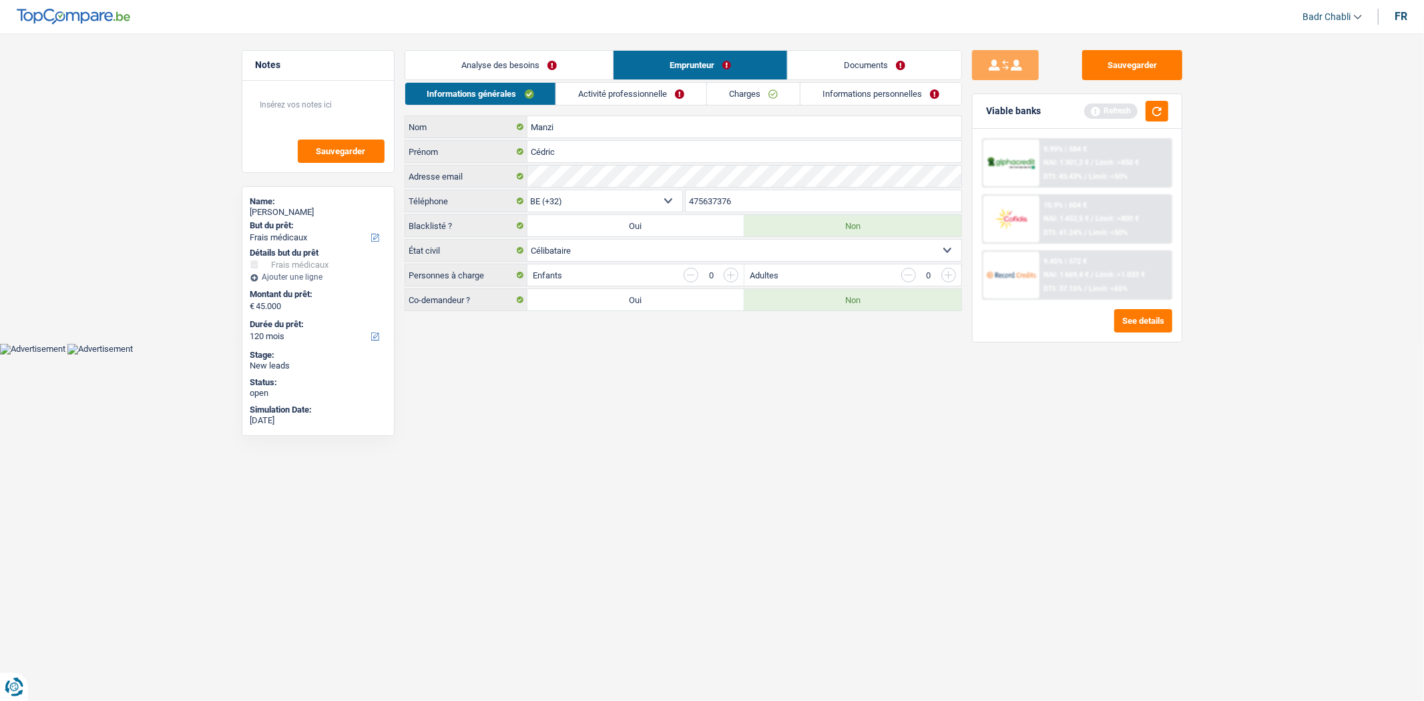
click at [635, 88] on link "Activité professionnelle" at bounding box center [631, 94] width 150 height 22
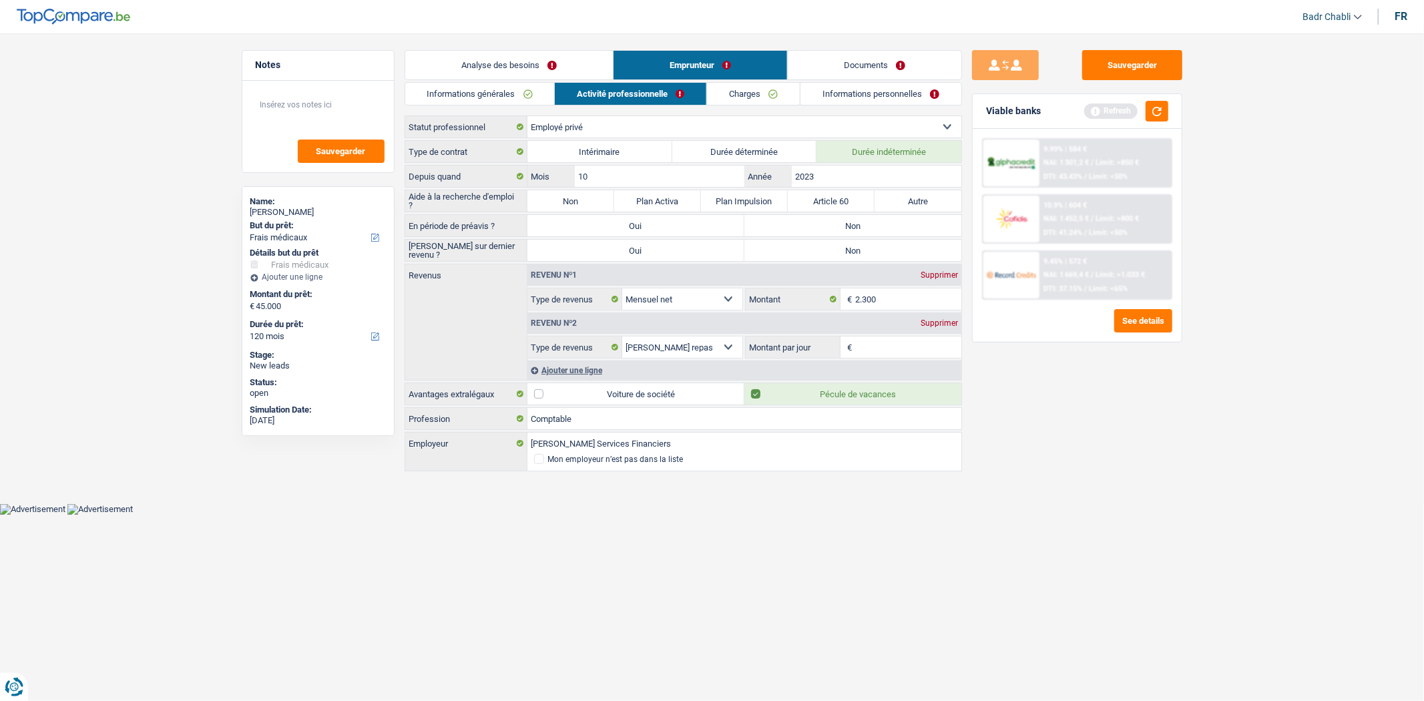
click at [856, 216] on label "Non" at bounding box center [852, 225] width 217 height 21
click at [856, 216] on input "Non" at bounding box center [852, 225] width 217 height 21
radio input "true"
click at [579, 204] on label "Non" at bounding box center [570, 200] width 87 height 21
click at [579, 204] on input "Non" at bounding box center [570, 200] width 87 height 21
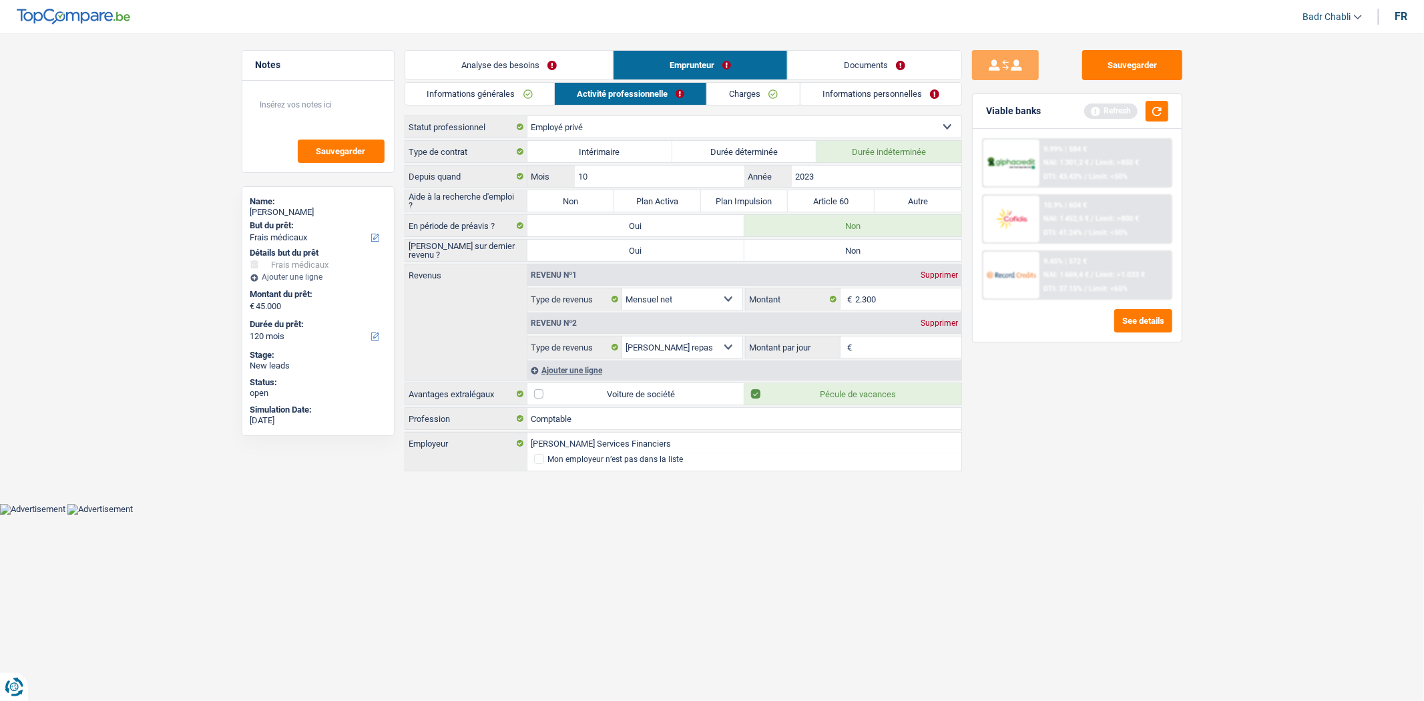
radio input "true"
click at [848, 254] on label "Non" at bounding box center [852, 250] width 217 height 21
click at [848, 254] on input "Non" at bounding box center [852, 250] width 217 height 21
radio input "true"
click at [884, 348] on input "Montant par jour" at bounding box center [908, 346] width 106 height 21
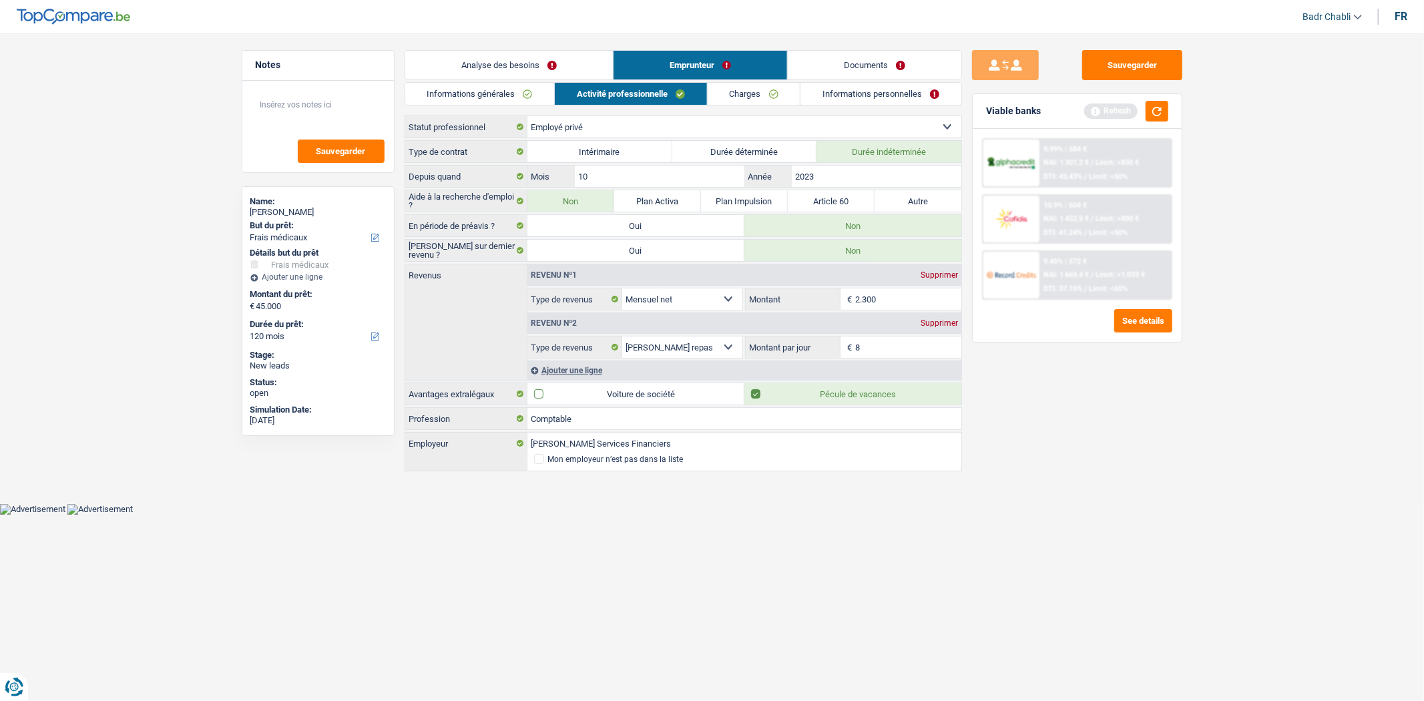
type input "8,0"
click at [1145, 111] on button "button" at bounding box center [1156, 111] width 23 height 21
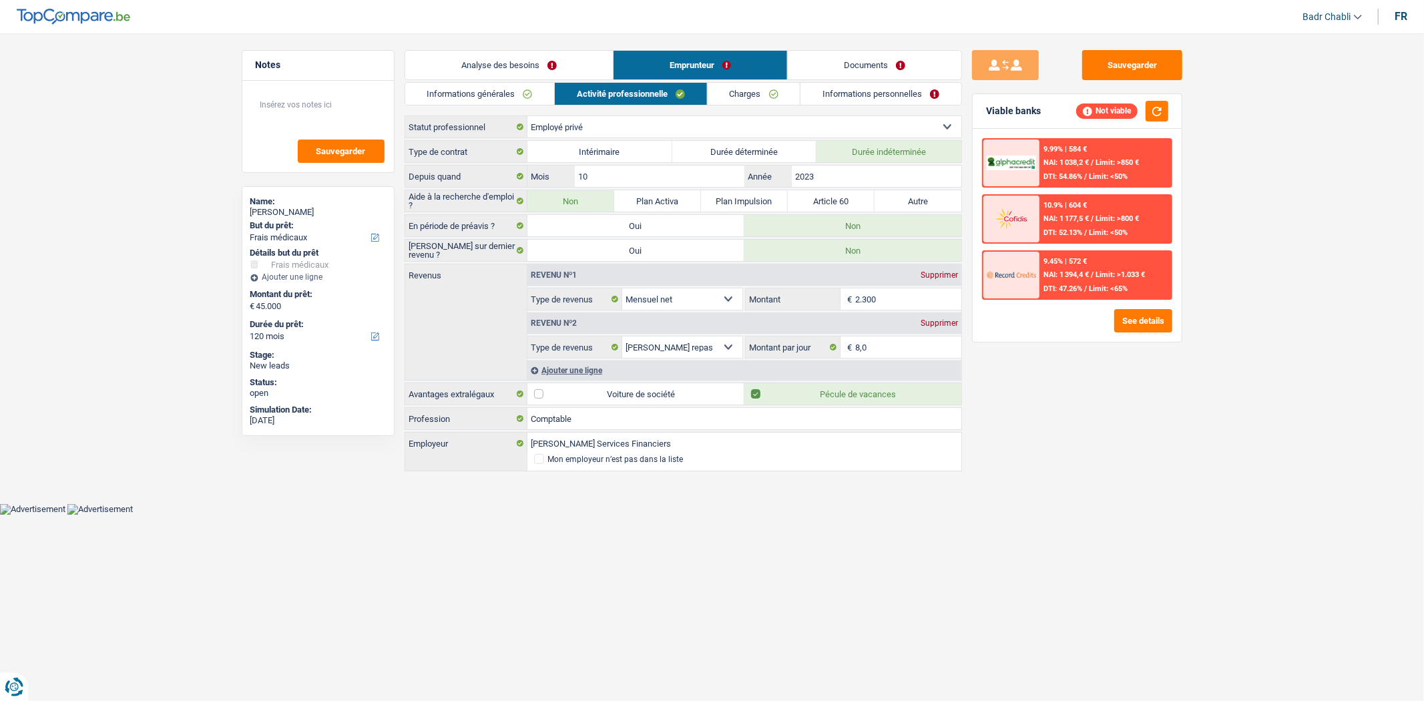
click at [452, 61] on link "Analyse des besoins" at bounding box center [509, 65] width 208 height 29
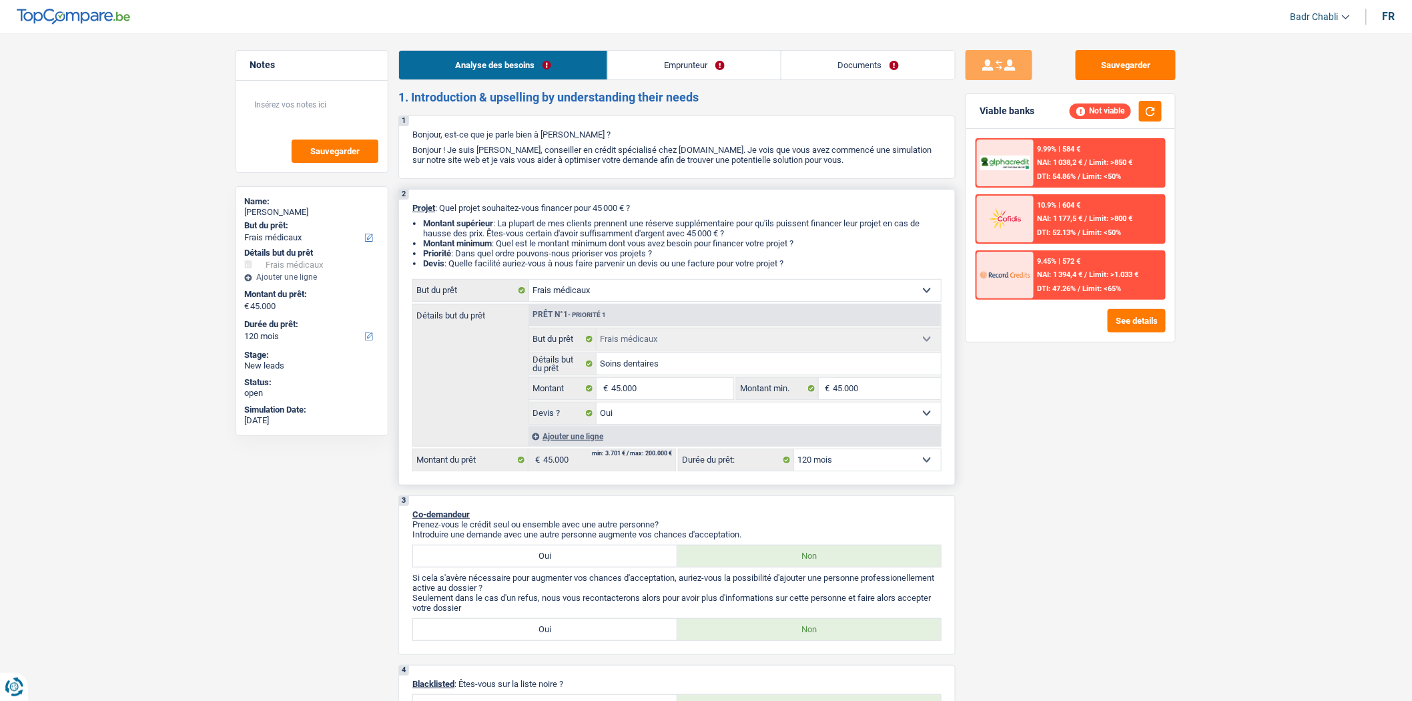
click at [868, 470] on select "12 mois 18 mois 24 mois 30 mois 36 mois 42 mois 48 mois 60 mois 72 mois 84 mois…" at bounding box center [867, 459] width 147 height 21
click at [794, 453] on select "12 mois 18 mois 24 mois 30 mois 36 mois 42 mois 48 mois 60 mois 72 mois 84 mois…" at bounding box center [867, 459] width 147 height 21
click at [1131, 309] on button "See details" at bounding box center [1137, 320] width 58 height 23
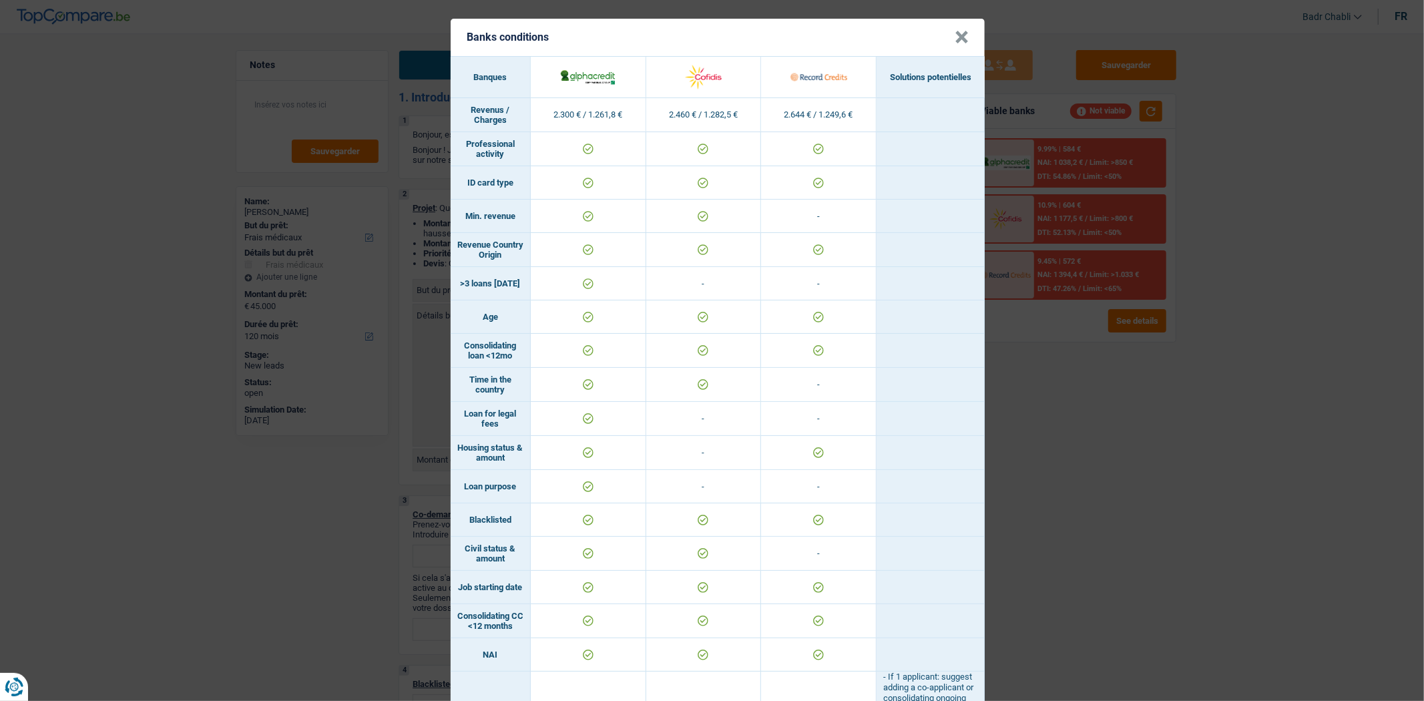
click at [959, 37] on button "×" at bounding box center [962, 37] width 14 height 13
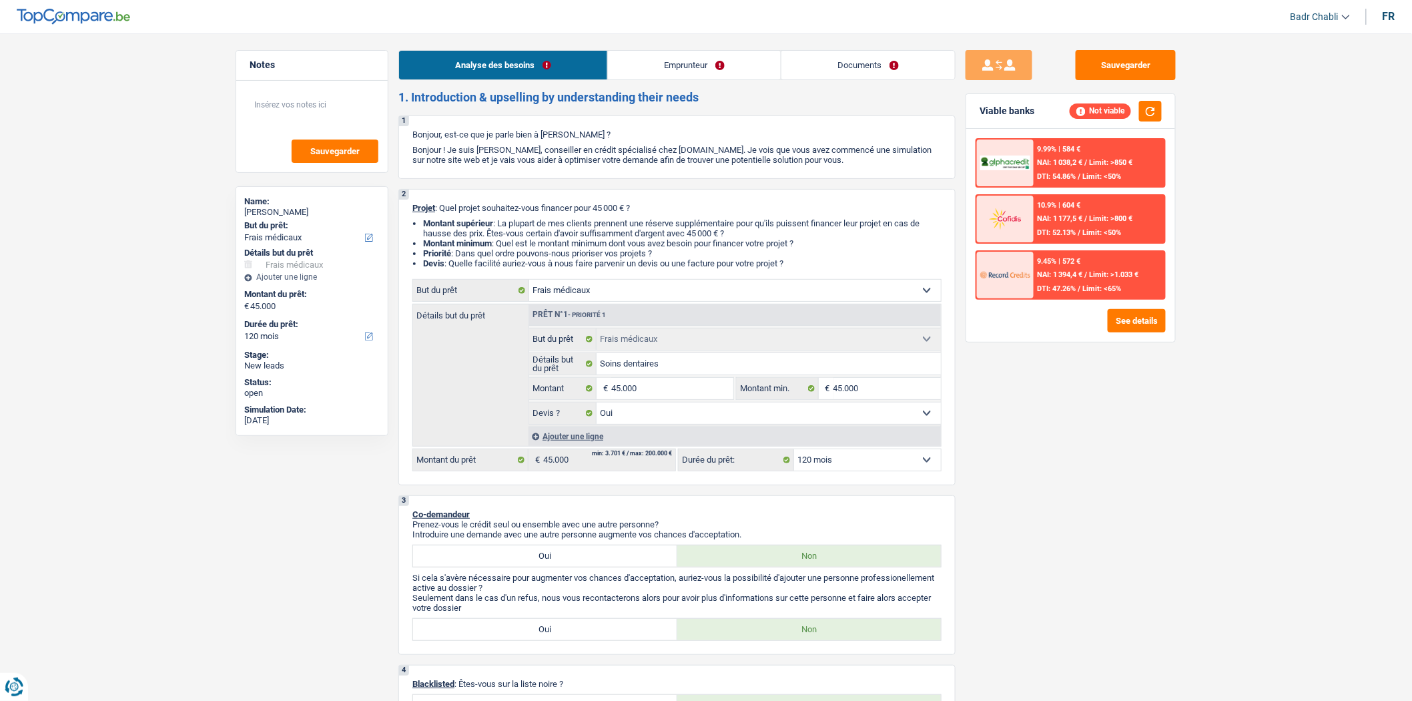
click at [704, 69] on link "Emprunteur" at bounding box center [694, 65] width 173 height 29
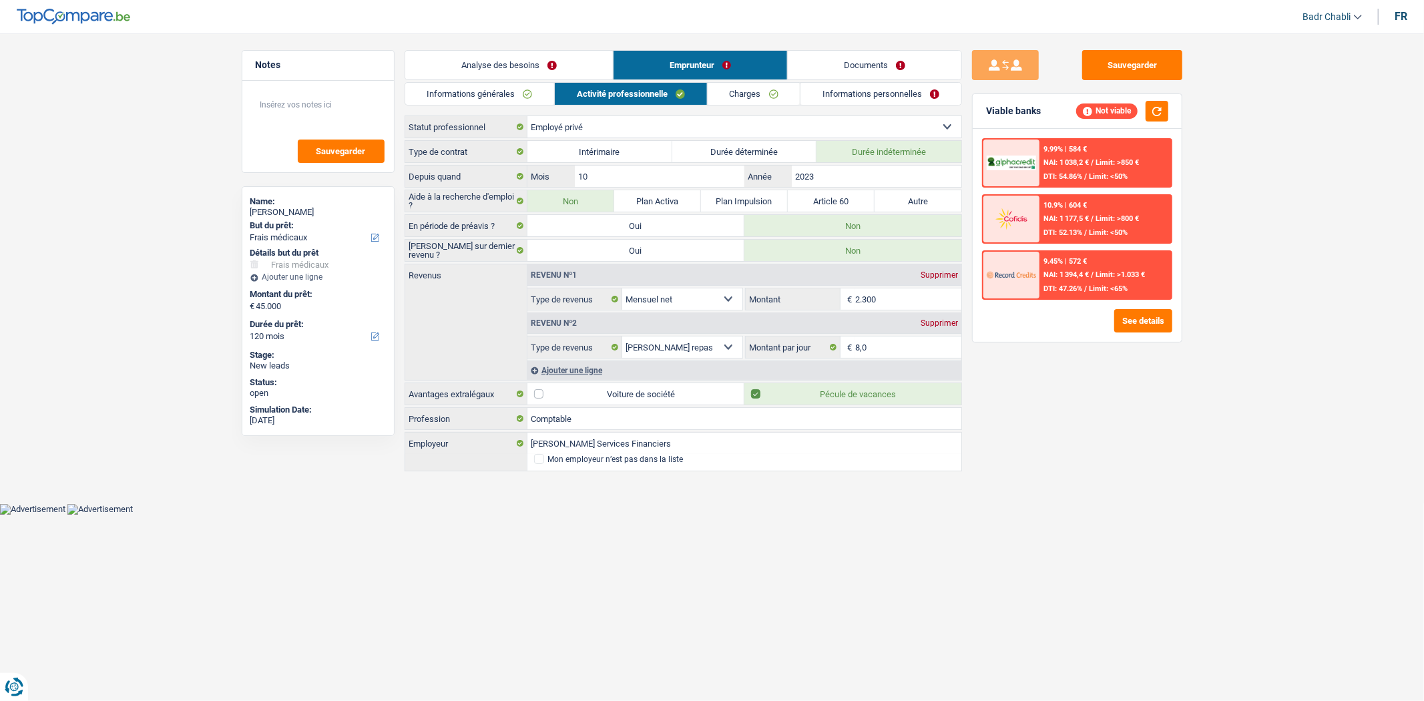
click at [741, 92] on link "Charges" at bounding box center [754, 94] width 93 height 22
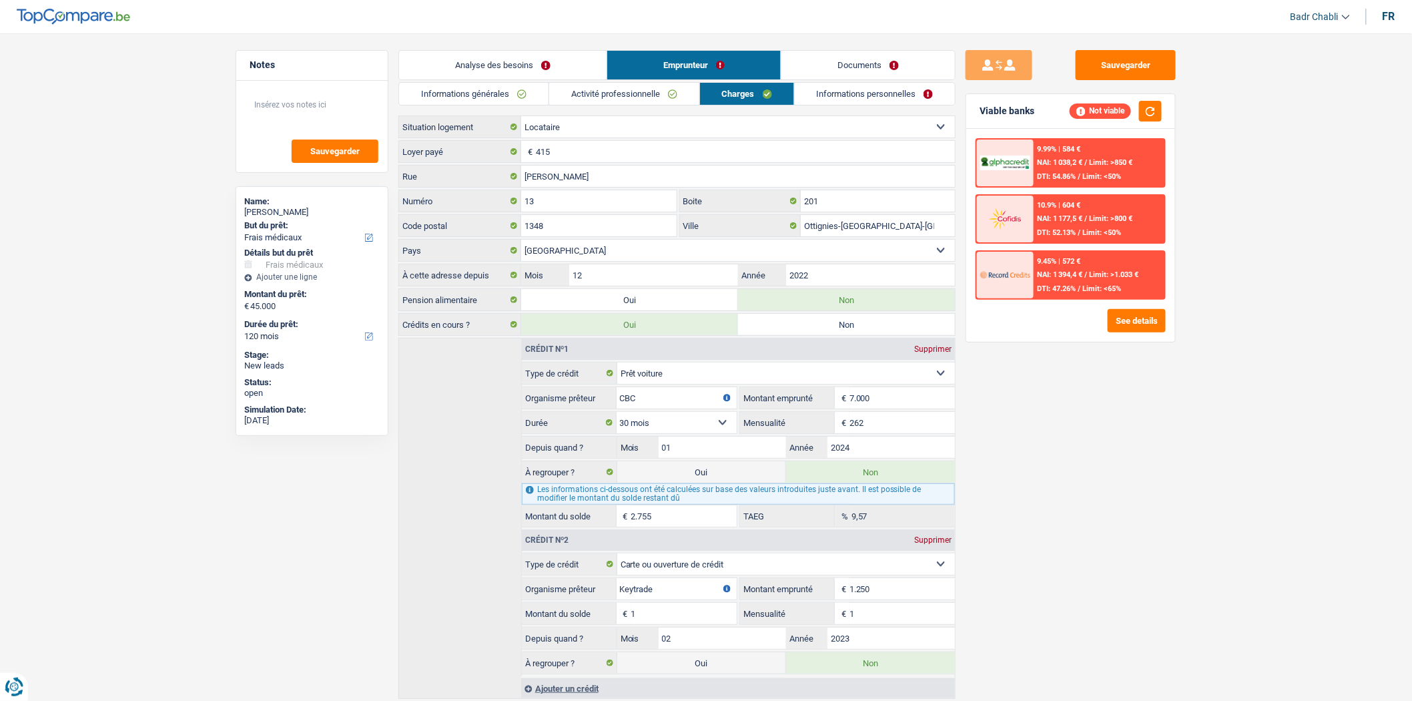
click at [639, 97] on link "Activité professionnelle" at bounding box center [624, 94] width 150 height 22
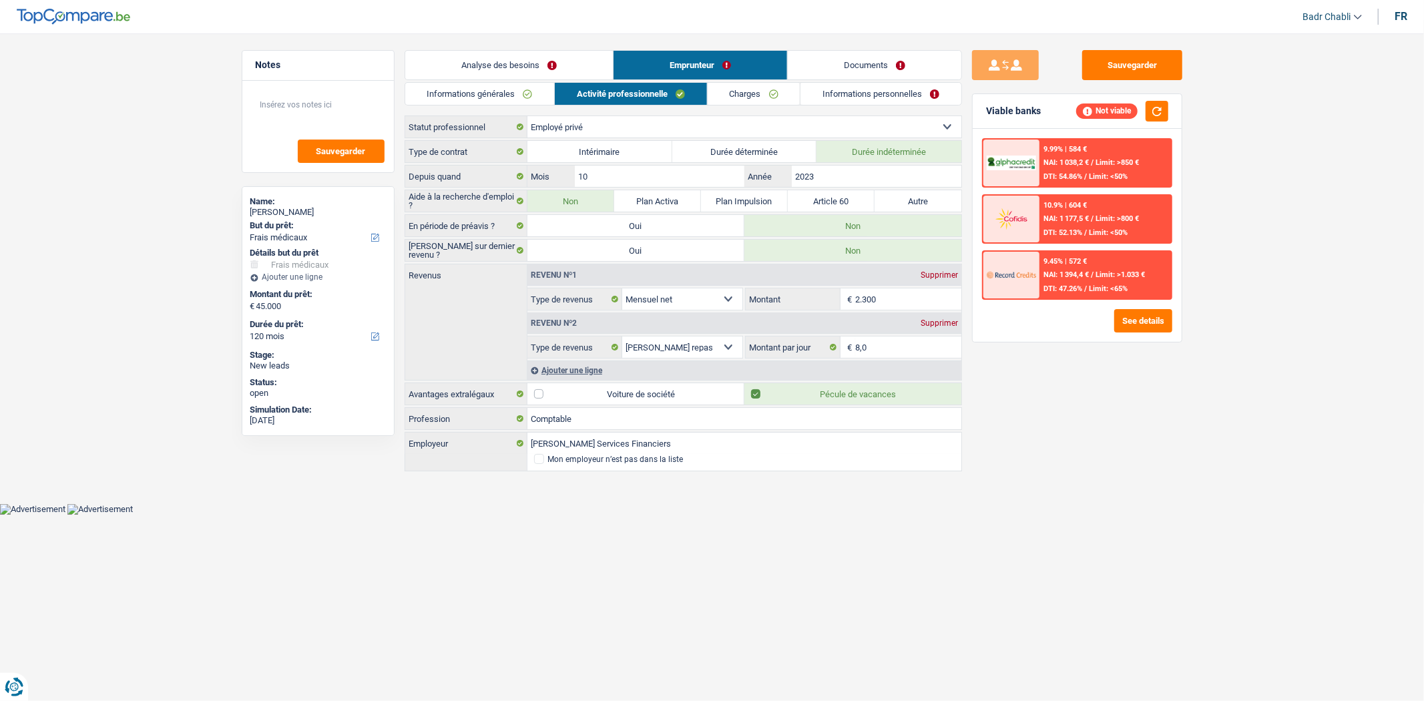
click at [524, 57] on link "Analyse des besoins" at bounding box center [509, 65] width 208 height 29
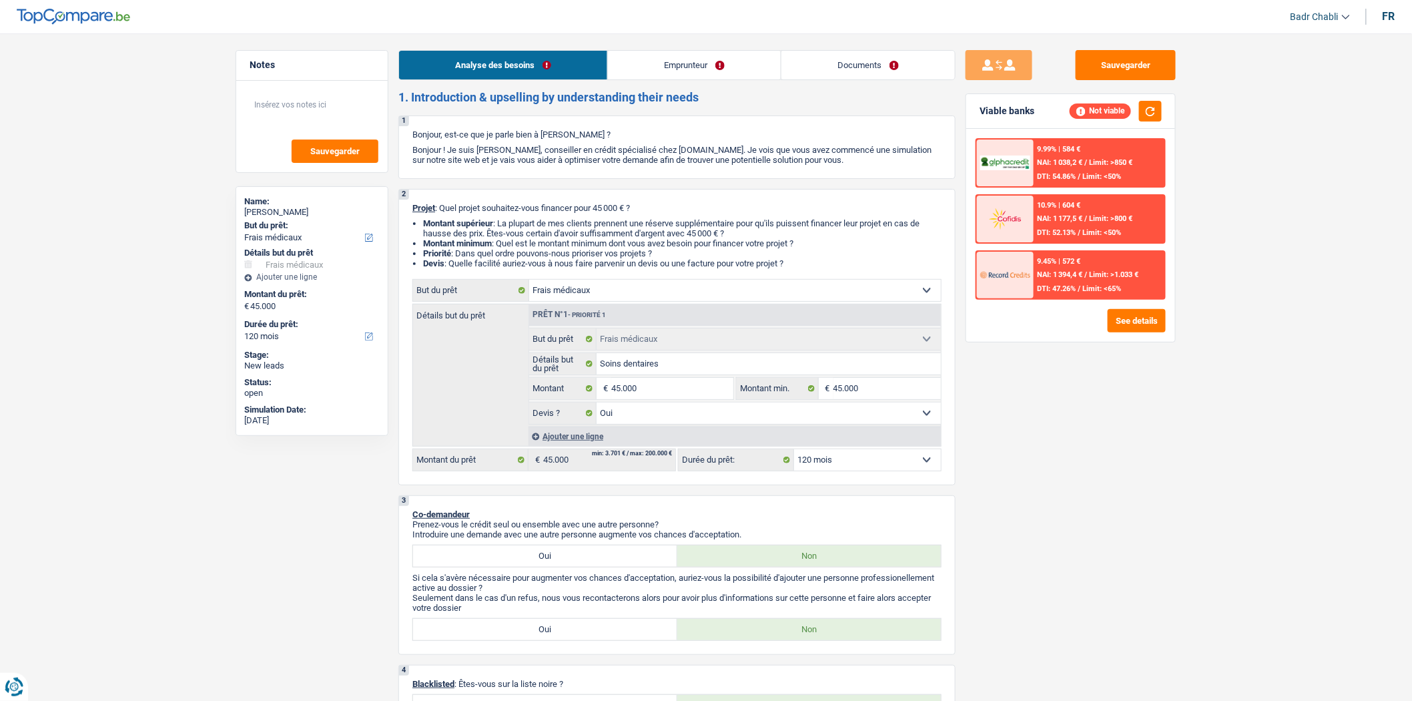
click at [1079, 266] on div "9.45% | 572 € NAI: 1 394,4 € / Limit: >1.033 € DTI: 47.26% / Limit: <65%" at bounding box center [1100, 275] width 132 height 47
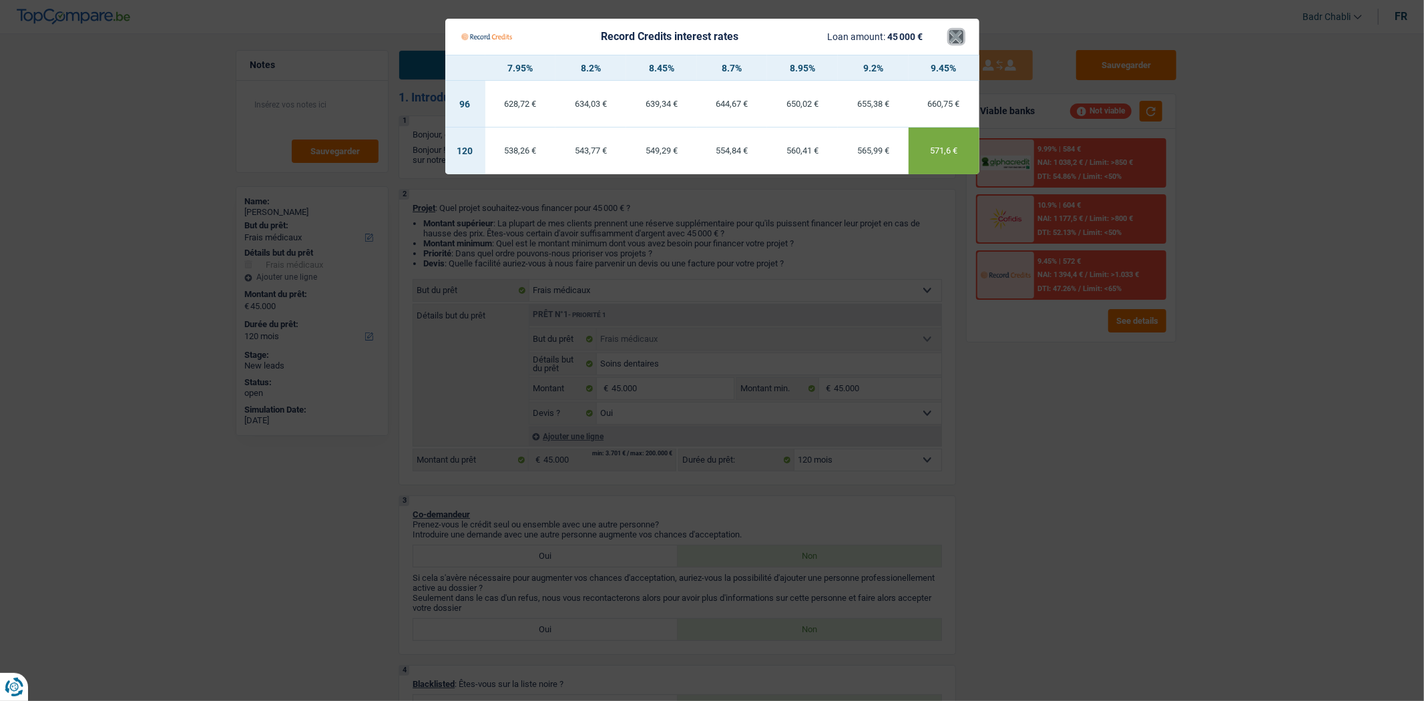
click at [958, 30] on button "×" at bounding box center [956, 36] width 14 height 13
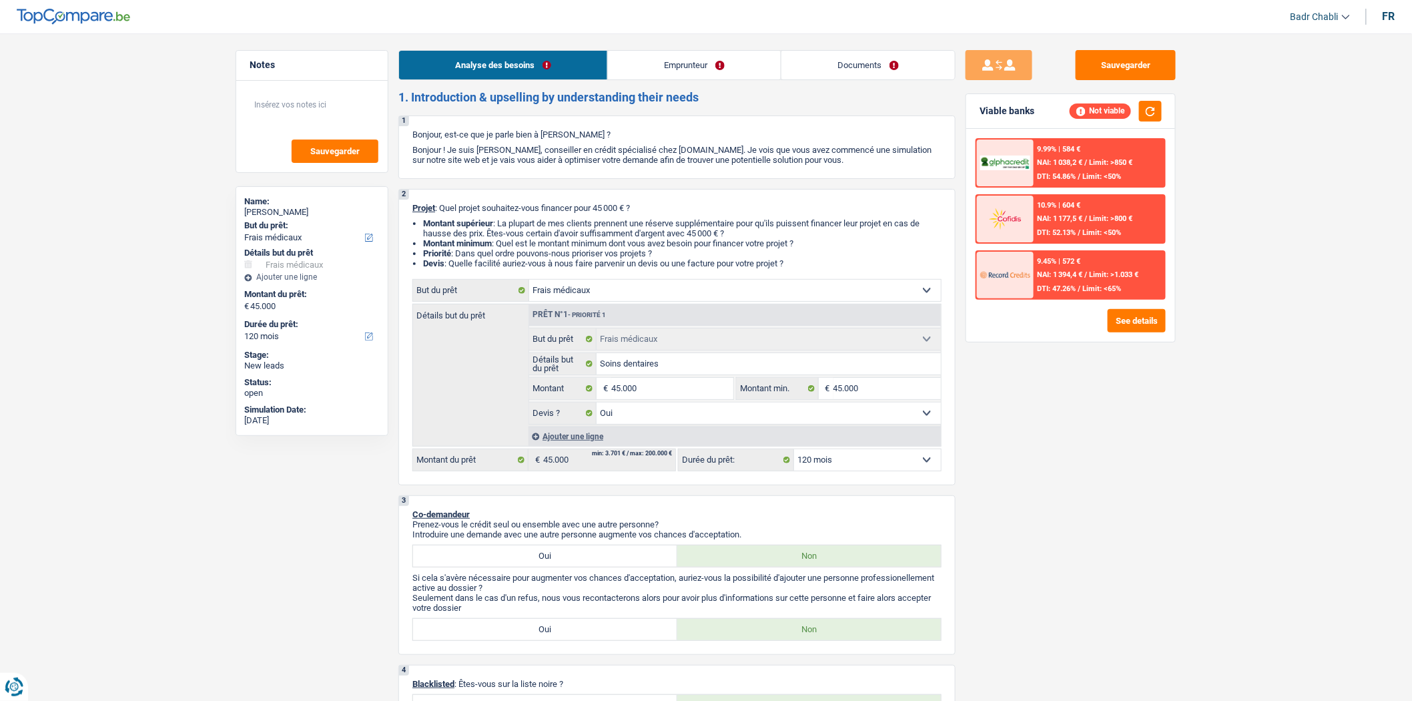
click at [1088, 274] on span "/" at bounding box center [1086, 274] width 3 height 9
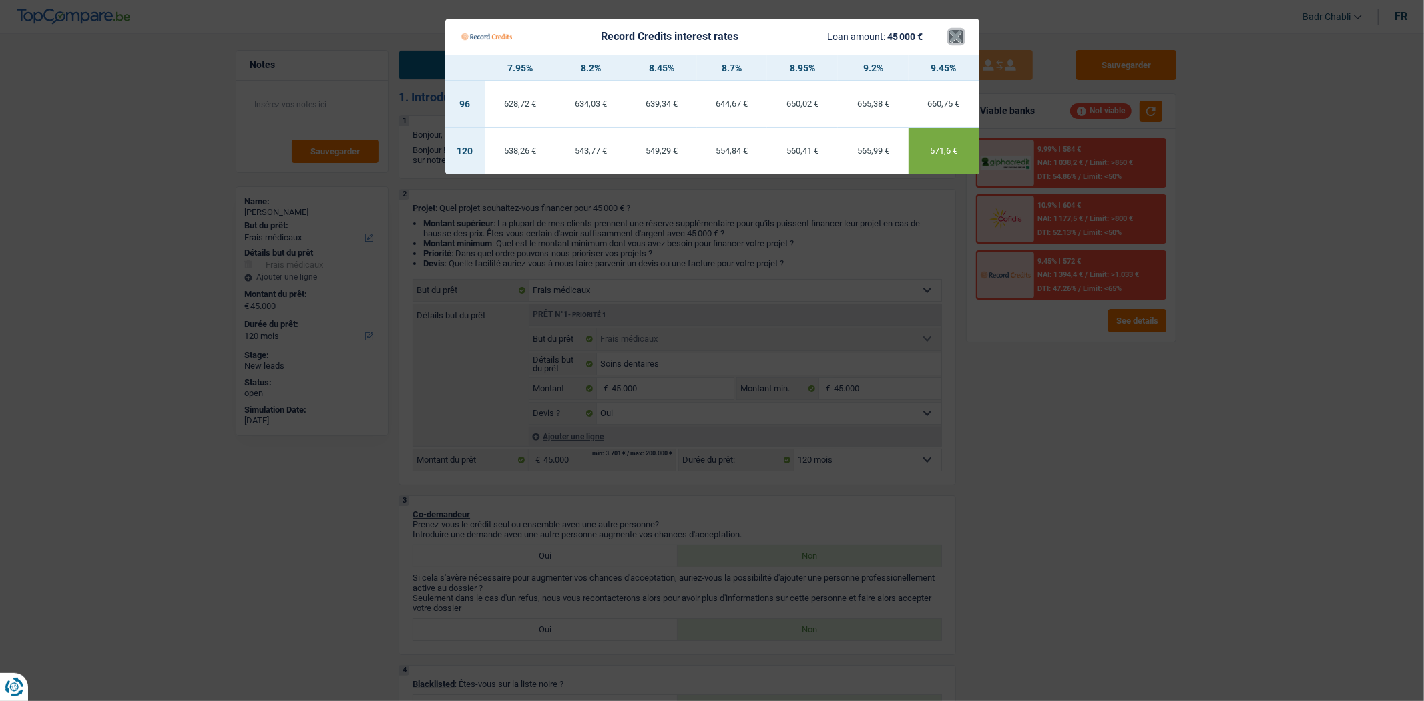
click at [956, 35] on button "×" at bounding box center [956, 36] width 14 height 13
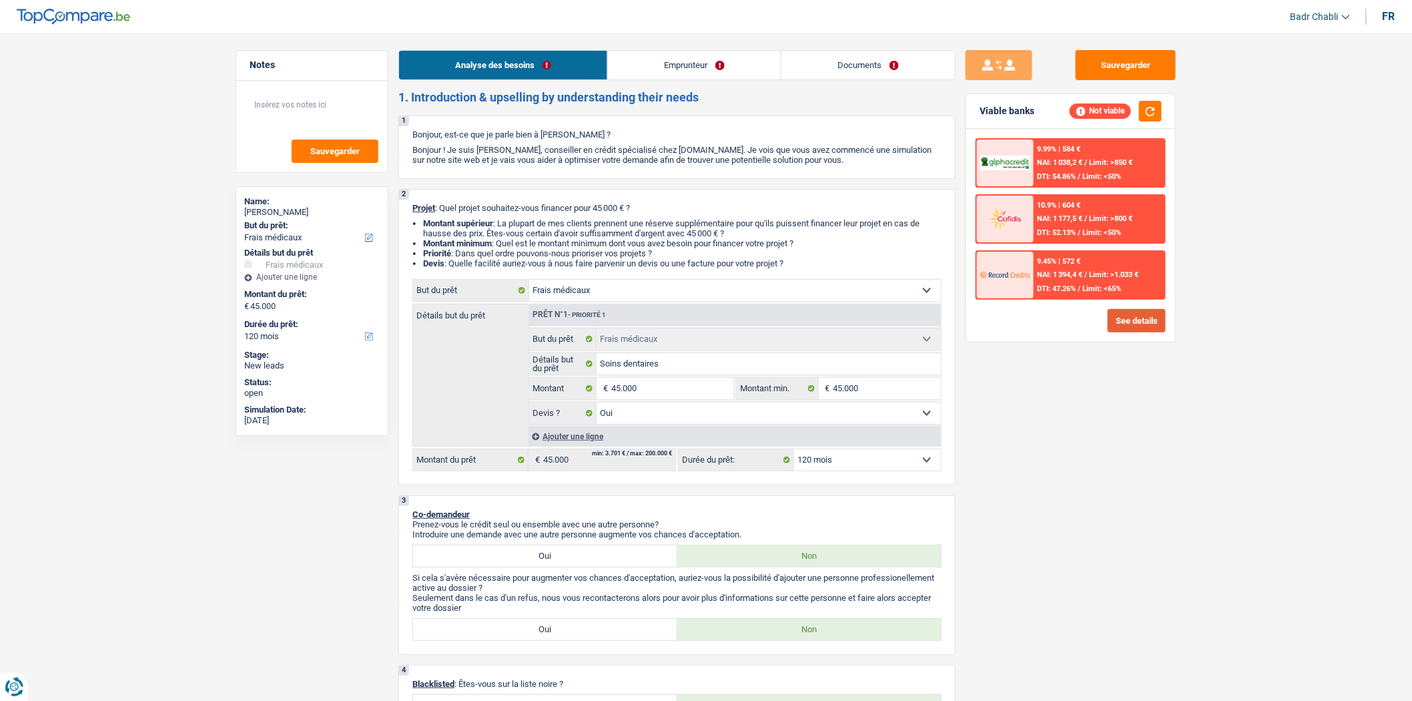
click at [1122, 310] on button "See details" at bounding box center [1137, 320] width 58 height 23
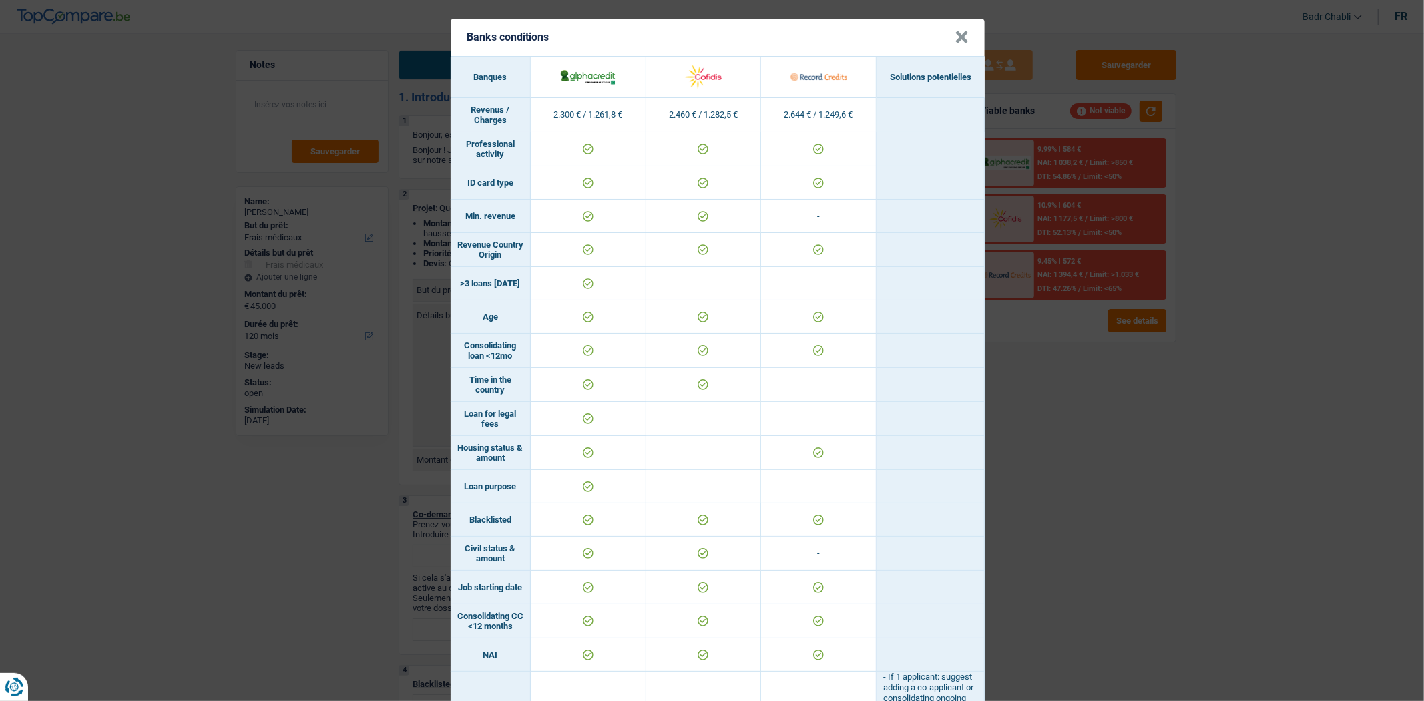
click at [948, 37] on header "Banks conditions ×" at bounding box center [718, 37] width 534 height 37
click at [955, 35] on button "×" at bounding box center [962, 37] width 14 height 13
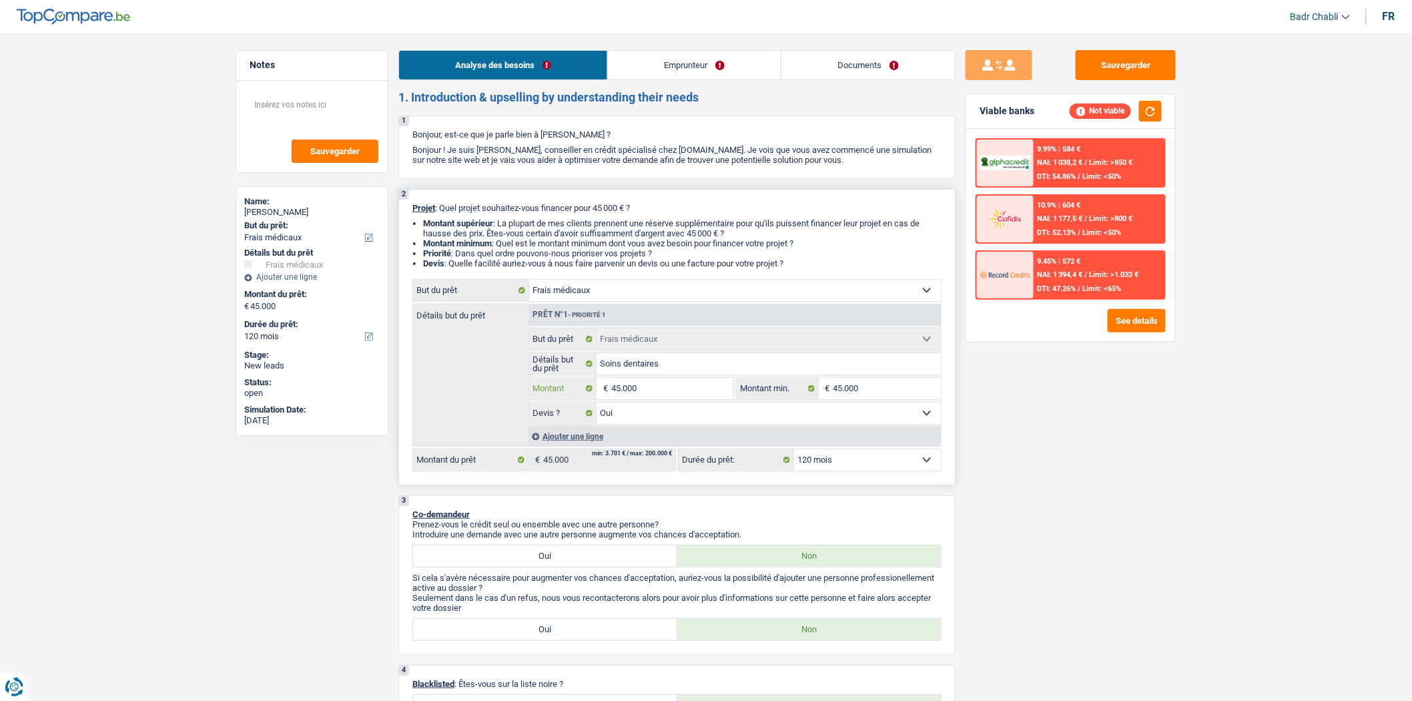
click at [673, 395] on input "45.000" at bounding box center [672, 388] width 122 height 21
type input "4"
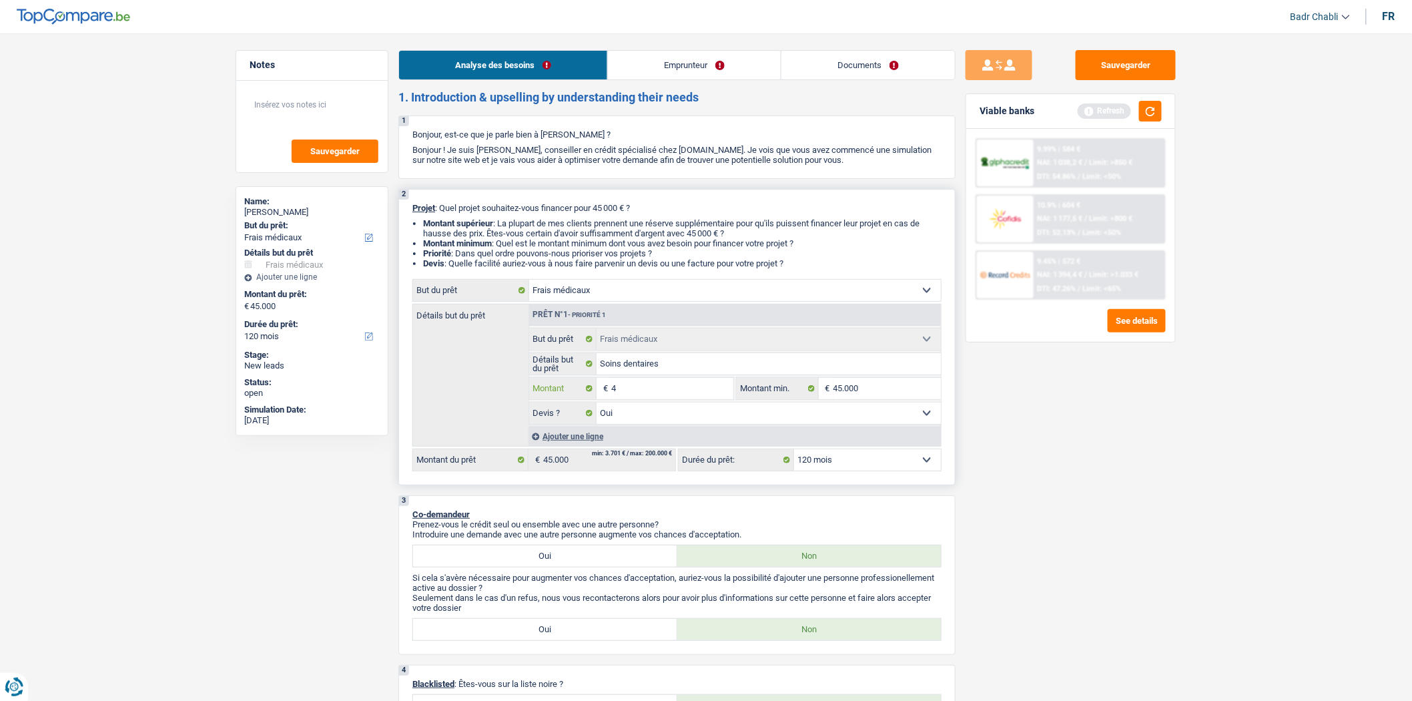
type input "40"
type input "400"
type input "4.000"
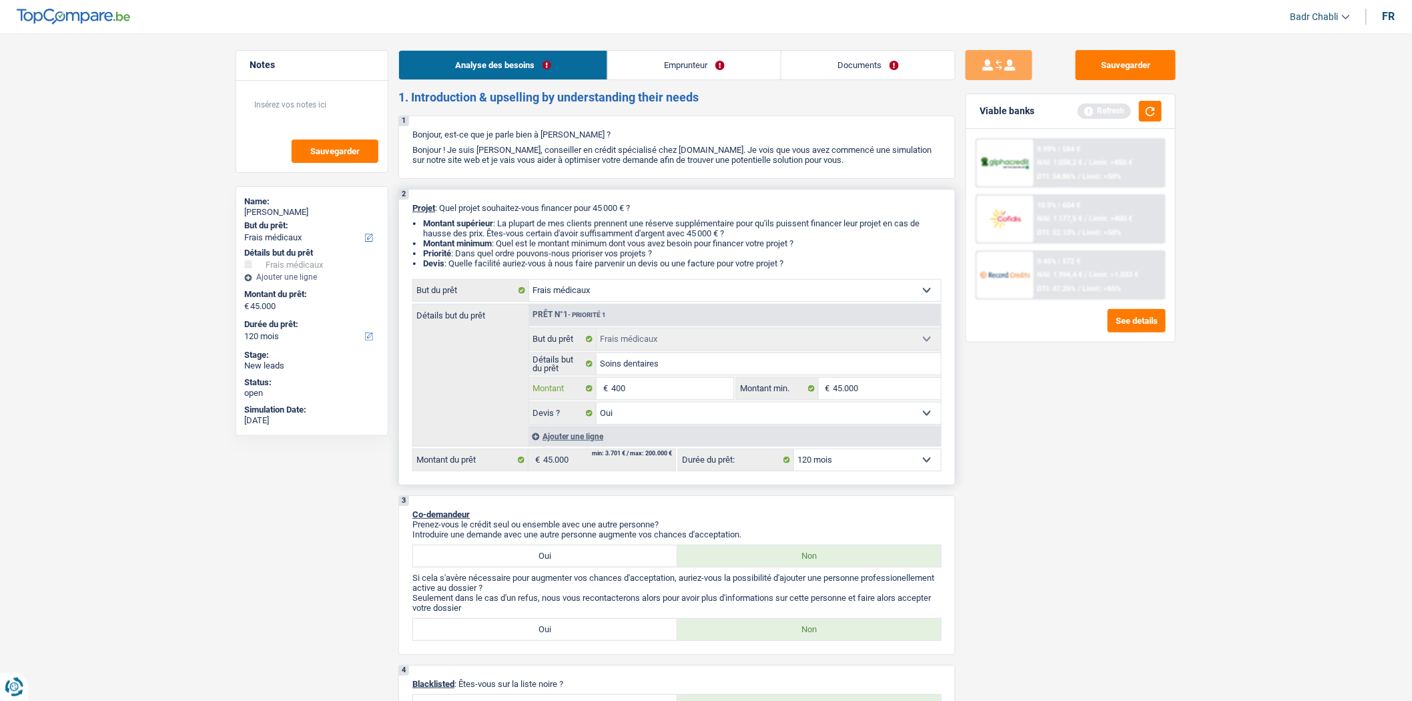
type input "4.000"
type input "40.000"
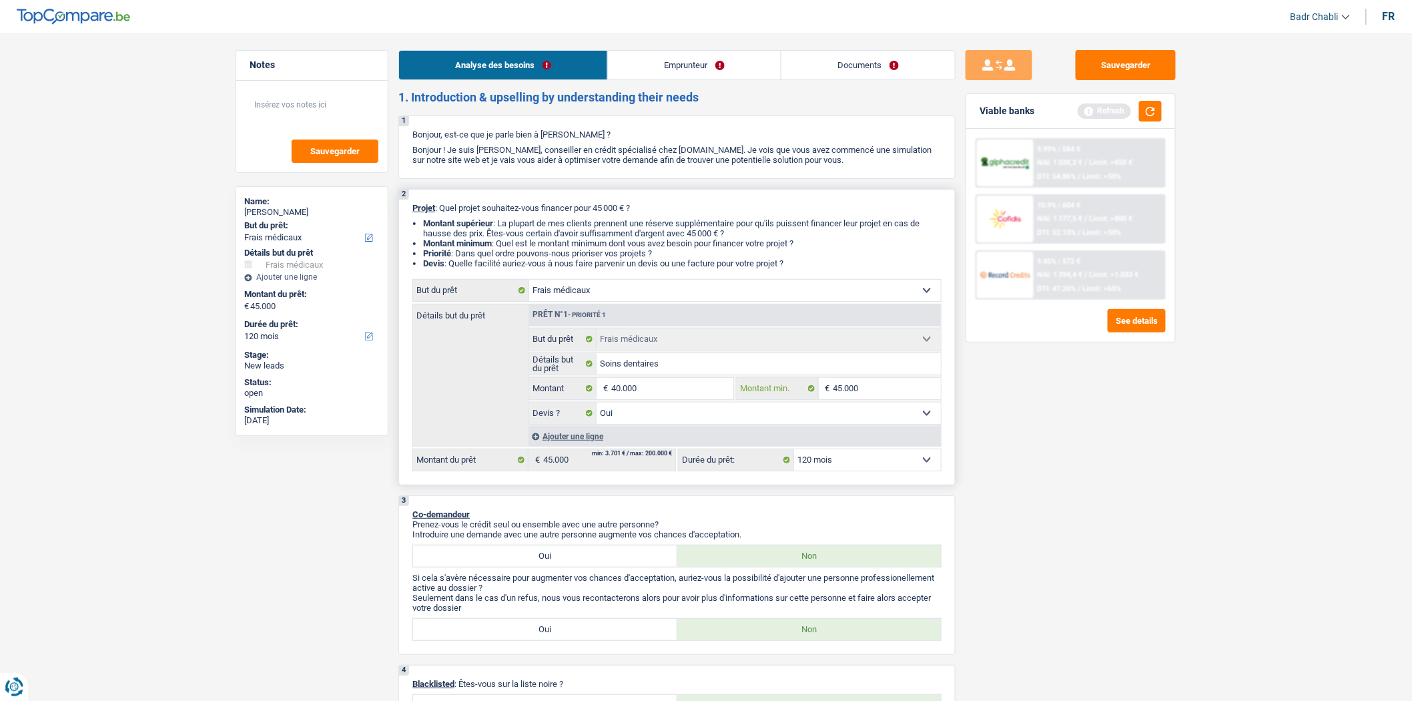
select select "144"
type input "40.000"
select select "144"
type input "40.000"
select select "144"
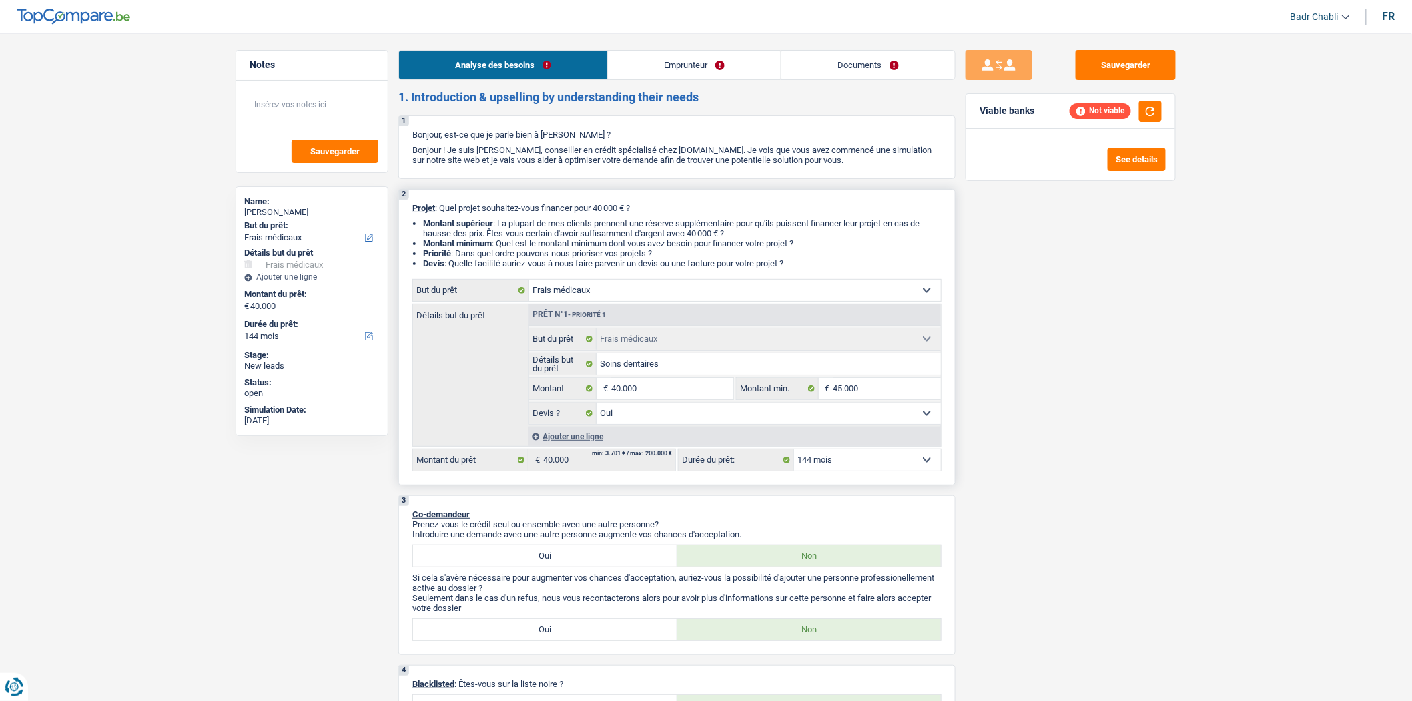
click at [856, 463] on select "12 mois 18 mois 24 mois 30 mois 36 mois 42 mois 48 mois 60 mois 72 mois 84 mois…" at bounding box center [867, 459] width 147 height 21
select select "120"
click at [794, 453] on select "12 mois 18 mois 24 mois 30 mois 36 mois 42 mois 48 mois 60 mois 72 mois 84 mois…" at bounding box center [867, 459] width 147 height 21
select select "120"
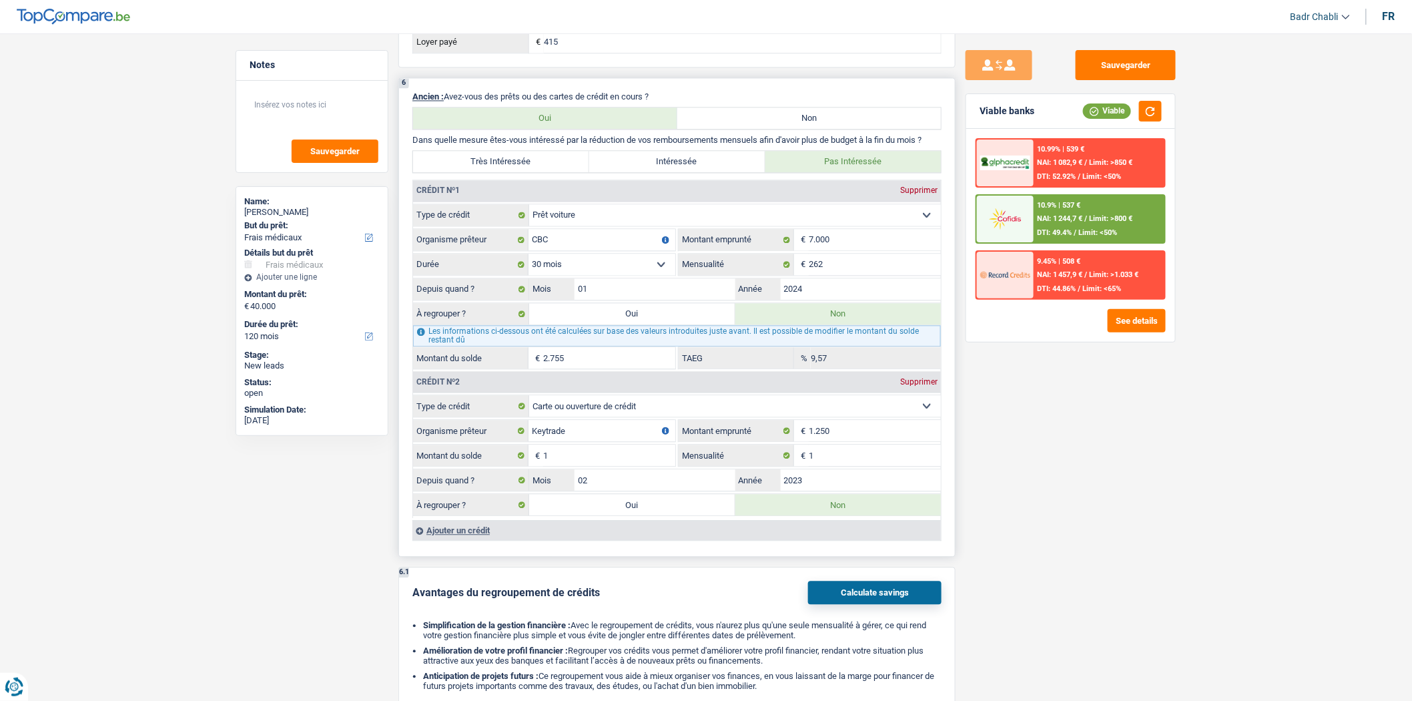
scroll to position [1112, 0]
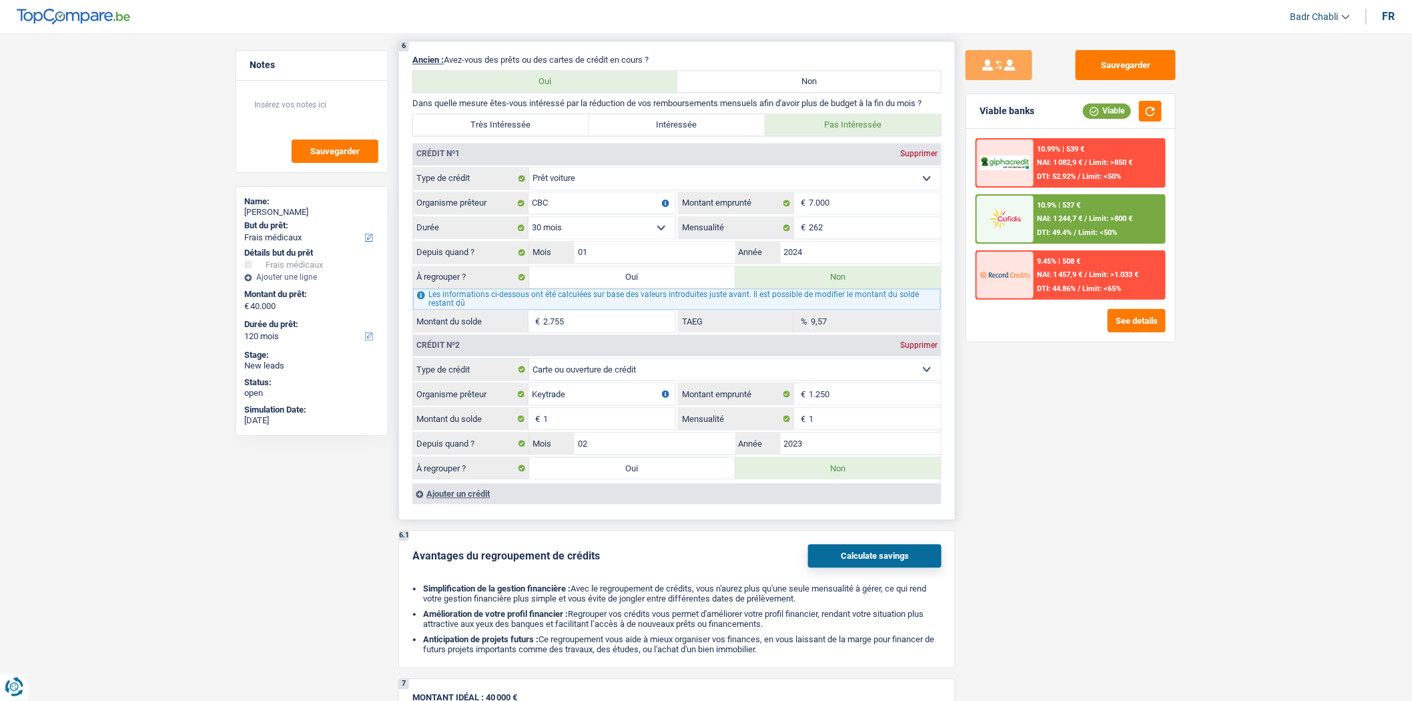
click at [645, 287] on label "Oui" at bounding box center [632, 276] width 206 height 21
click at [645, 287] on input "Oui" at bounding box center [632, 276] width 206 height 21
radio input "true"
type input "42.755"
select select "144"
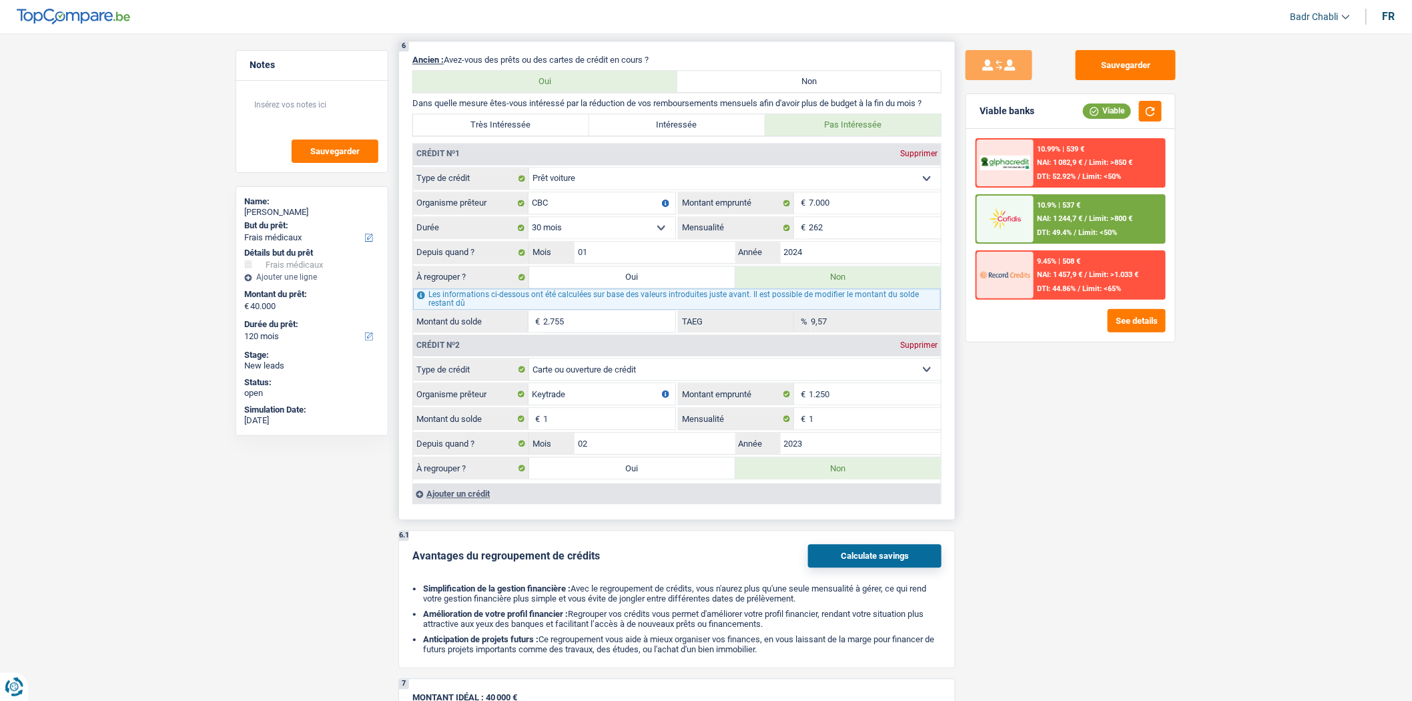
type input "2.755"
select select
select select "144"
type input "2.755"
select select
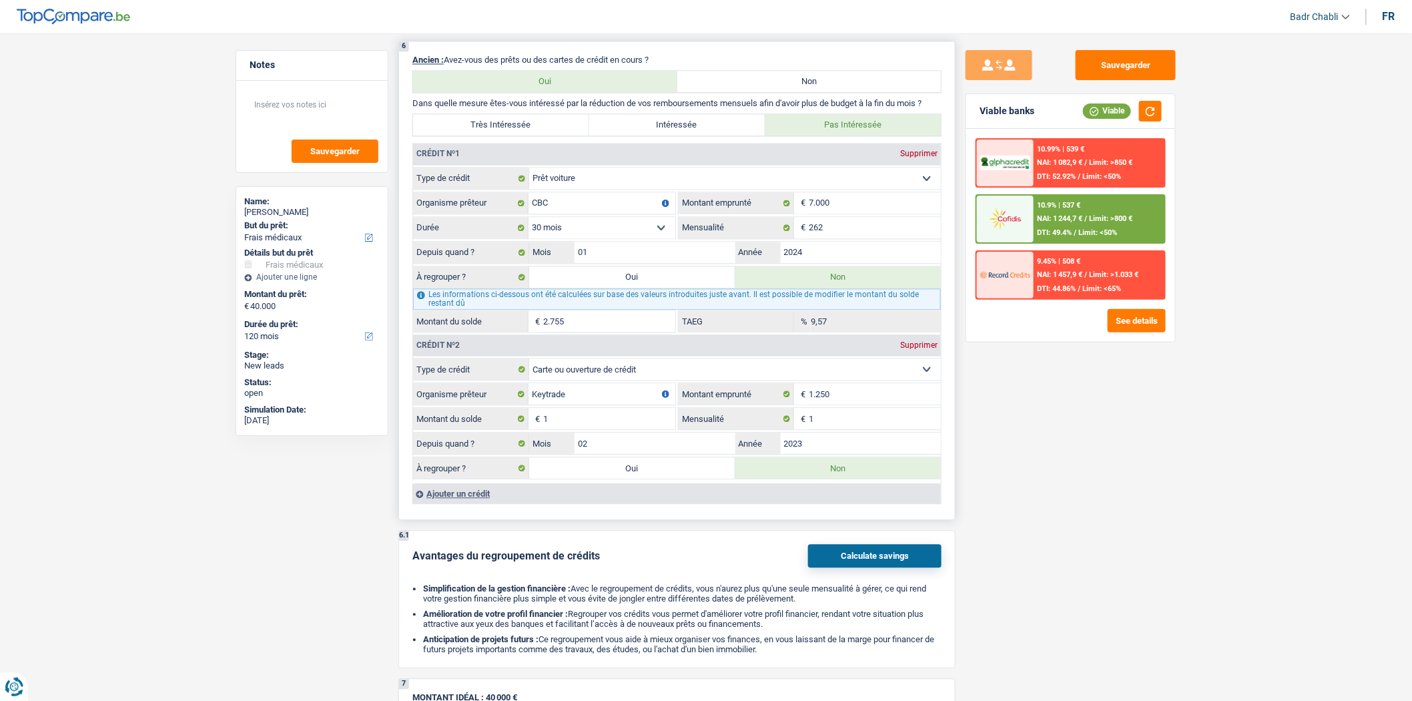
select select "144"
radio input "false"
select select "refinancing"
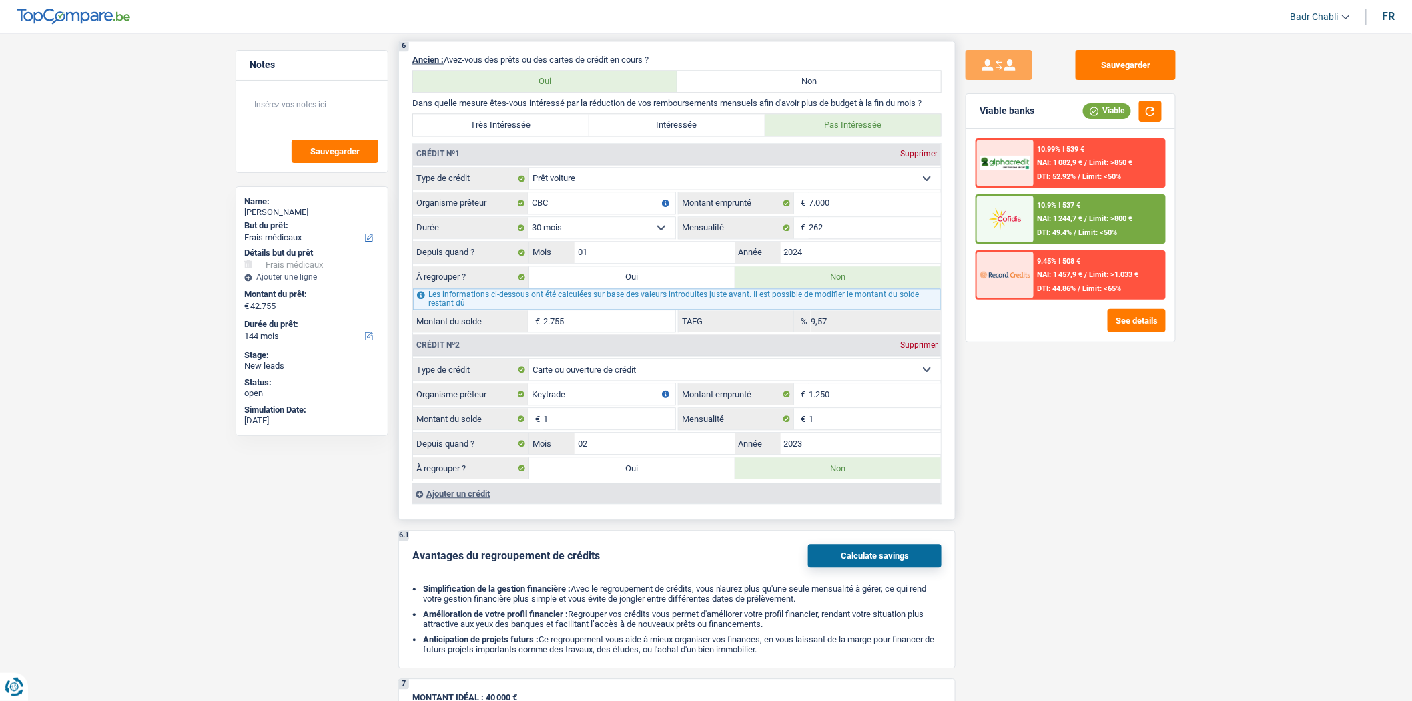
select select "refinancing"
select select "medical"
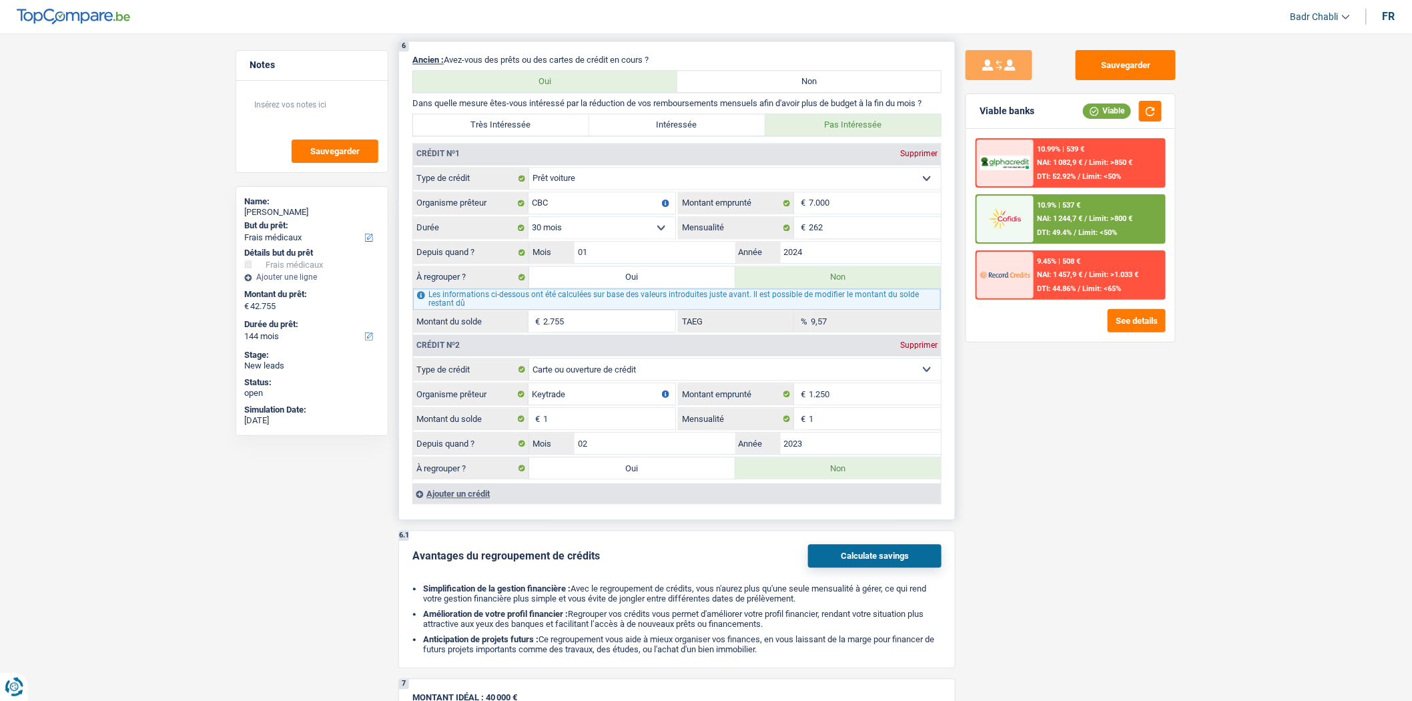
select select "yes"
select select "medical"
select select "yes"
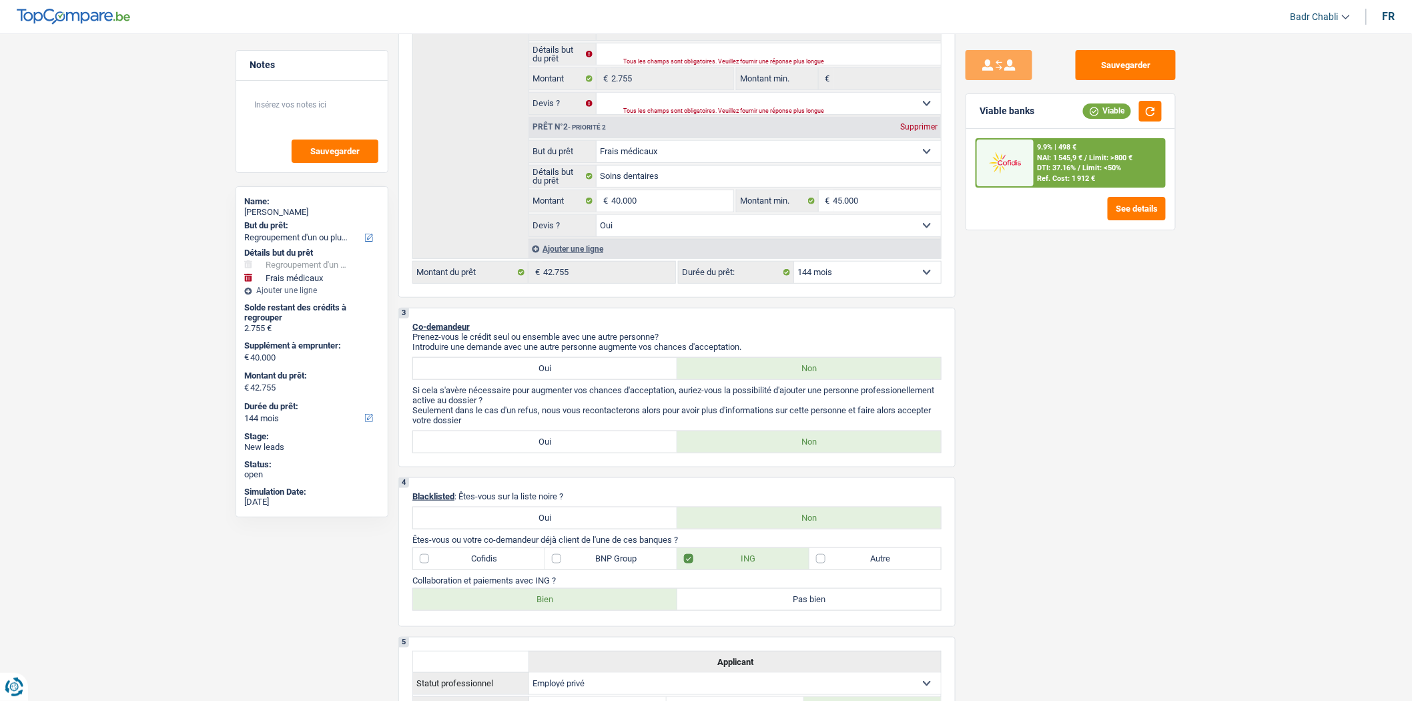
scroll to position [222, 0]
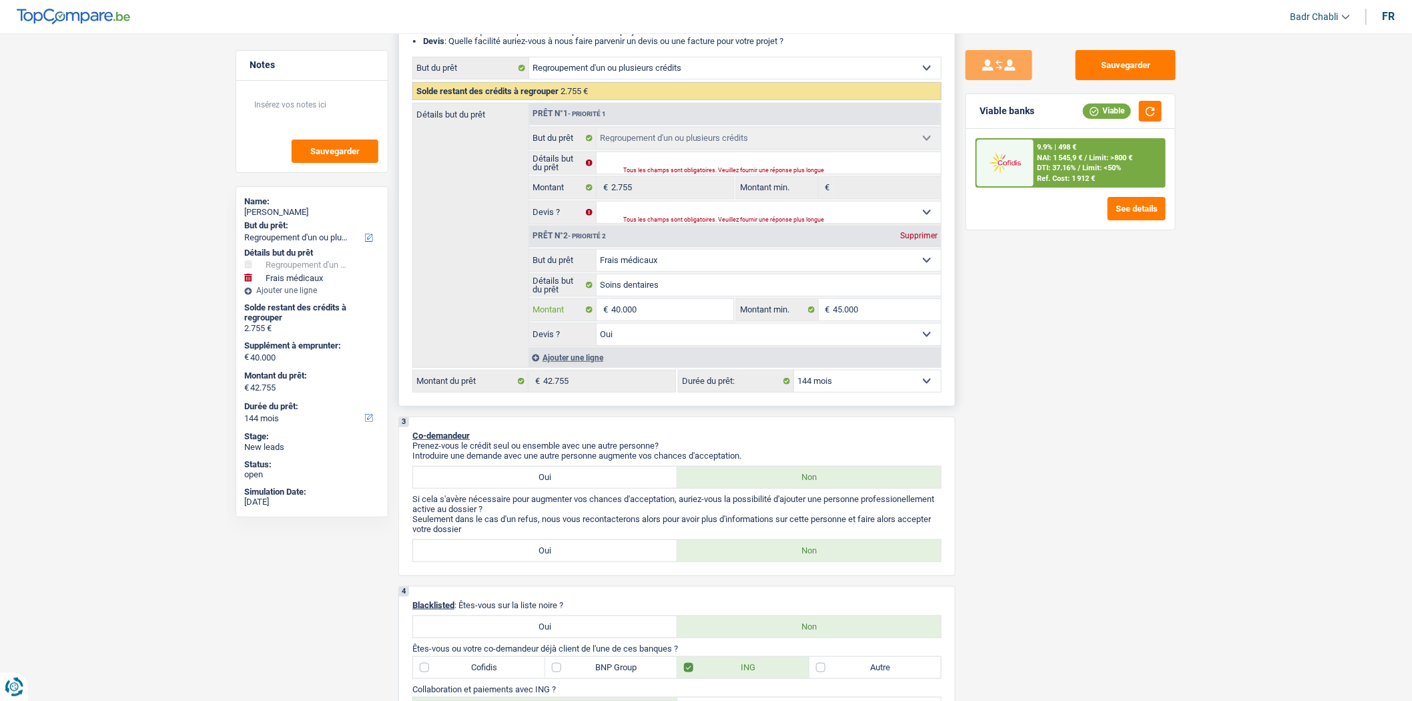
click at [670, 312] on input "40.000" at bounding box center [672, 309] width 122 height 21
type input "4"
type input "45"
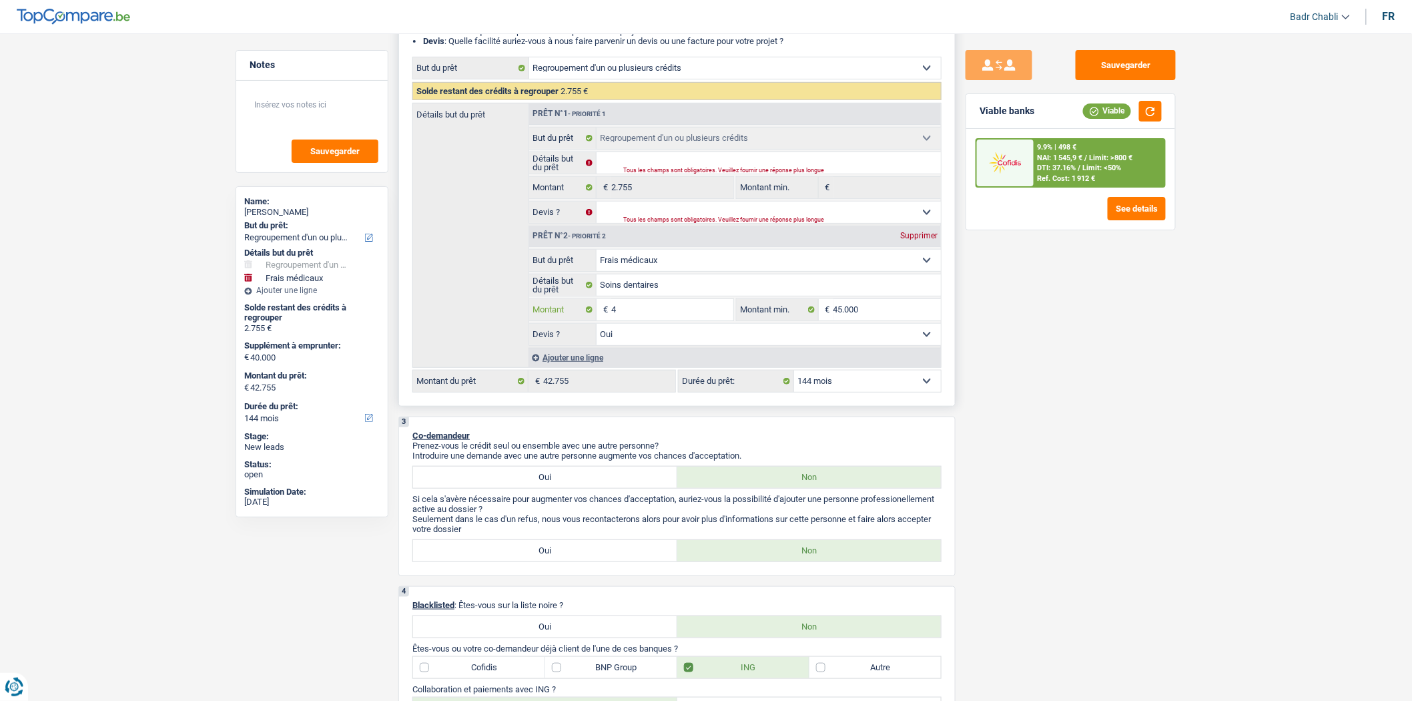
type input "45"
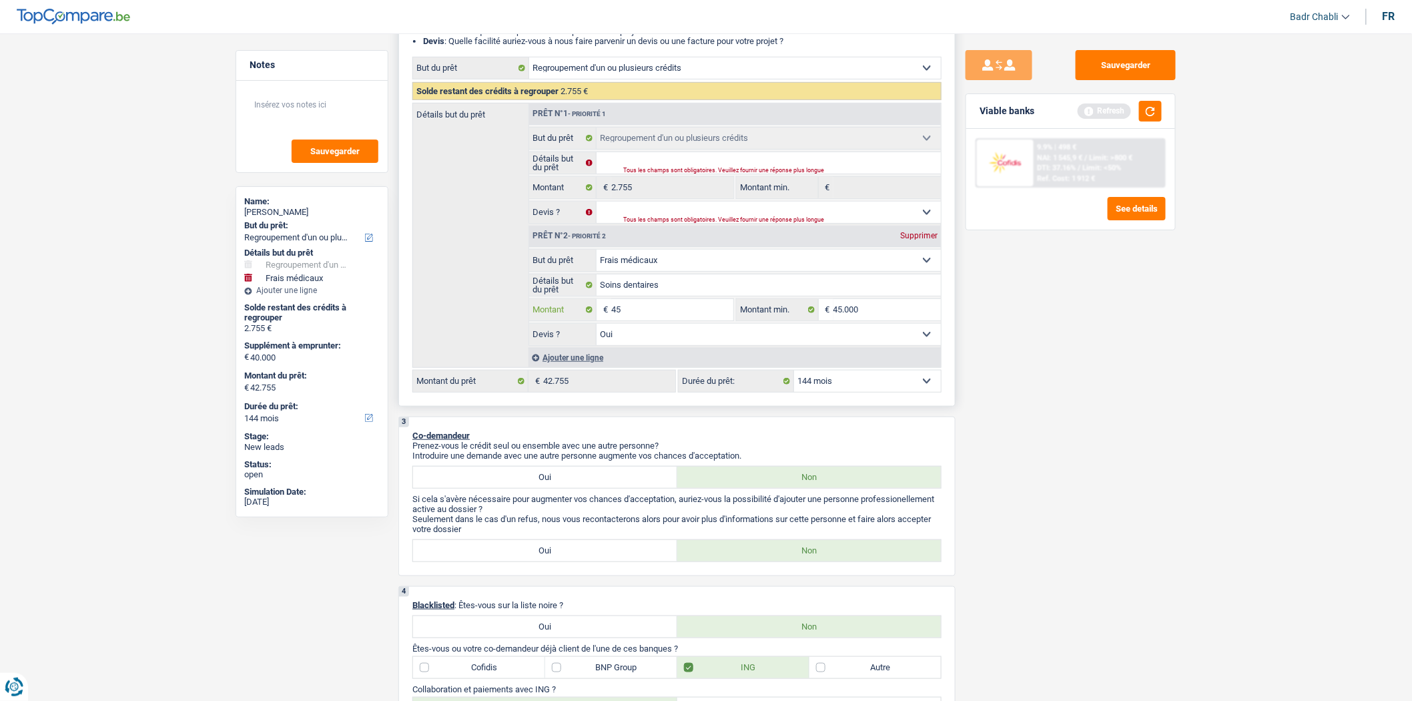
type input "450"
type input "4.500"
type input "45.000"
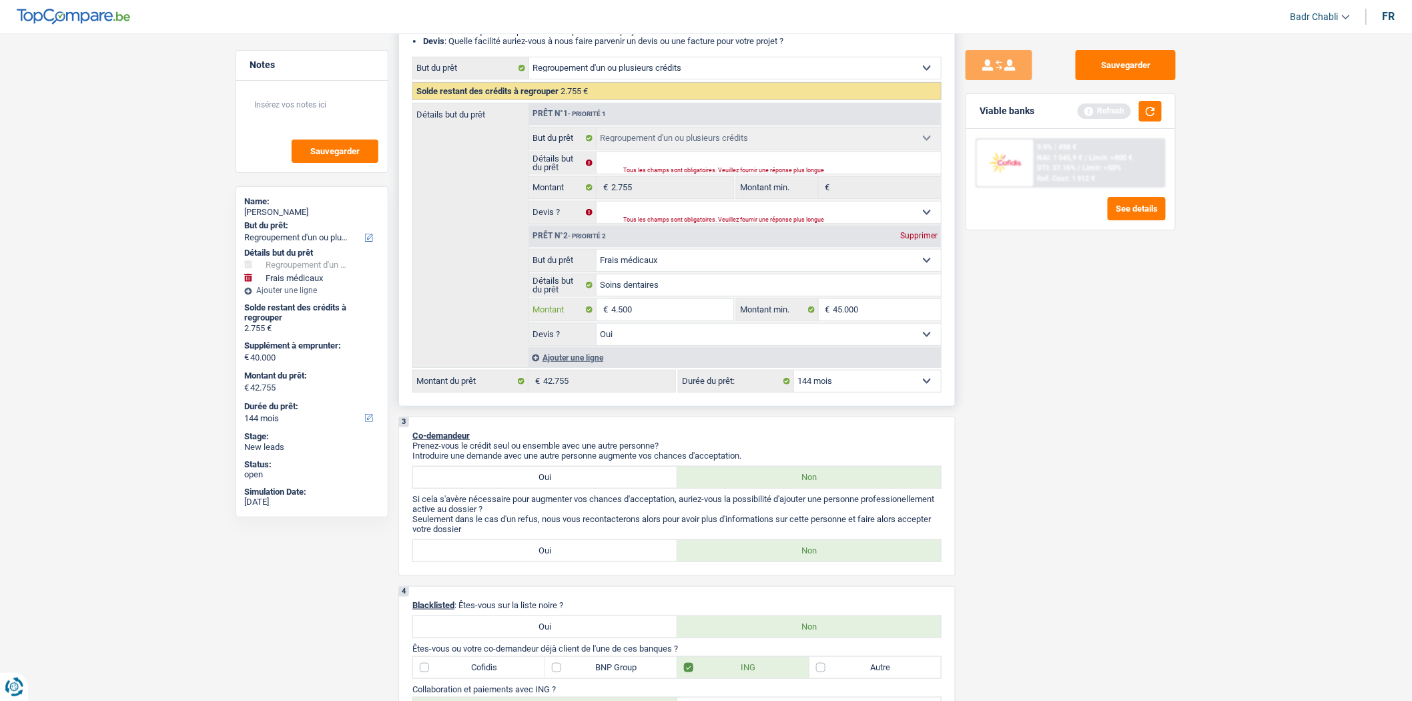
type input "45.000"
type input "47.755"
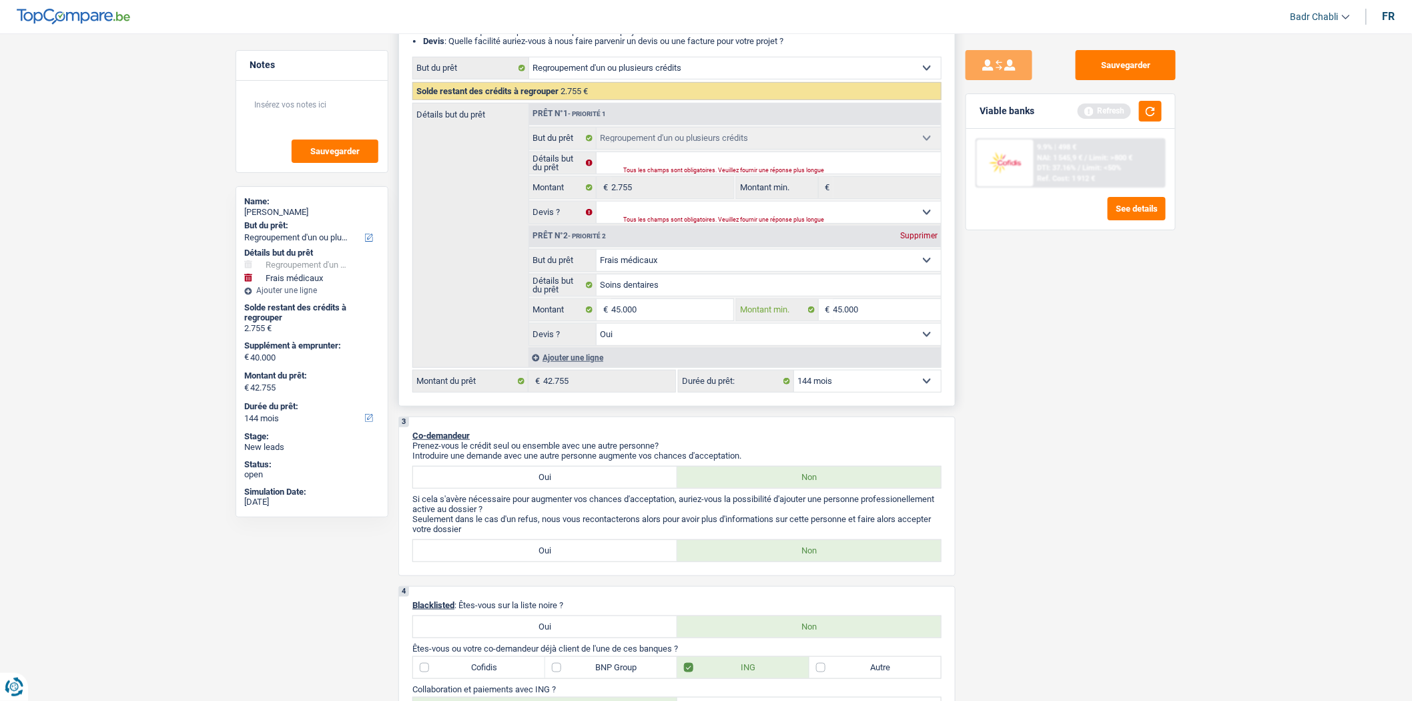
type input "47.755"
drag, startPoint x: 1167, startPoint y: 104, endPoint x: 1153, endPoint y: 111, distance: 15.8
click at [1166, 105] on div "Viable banks Refresh" at bounding box center [1071, 111] width 209 height 35
click at [1153, 111] on button "button" at bounding box center [1150, 111] width 23 height 21
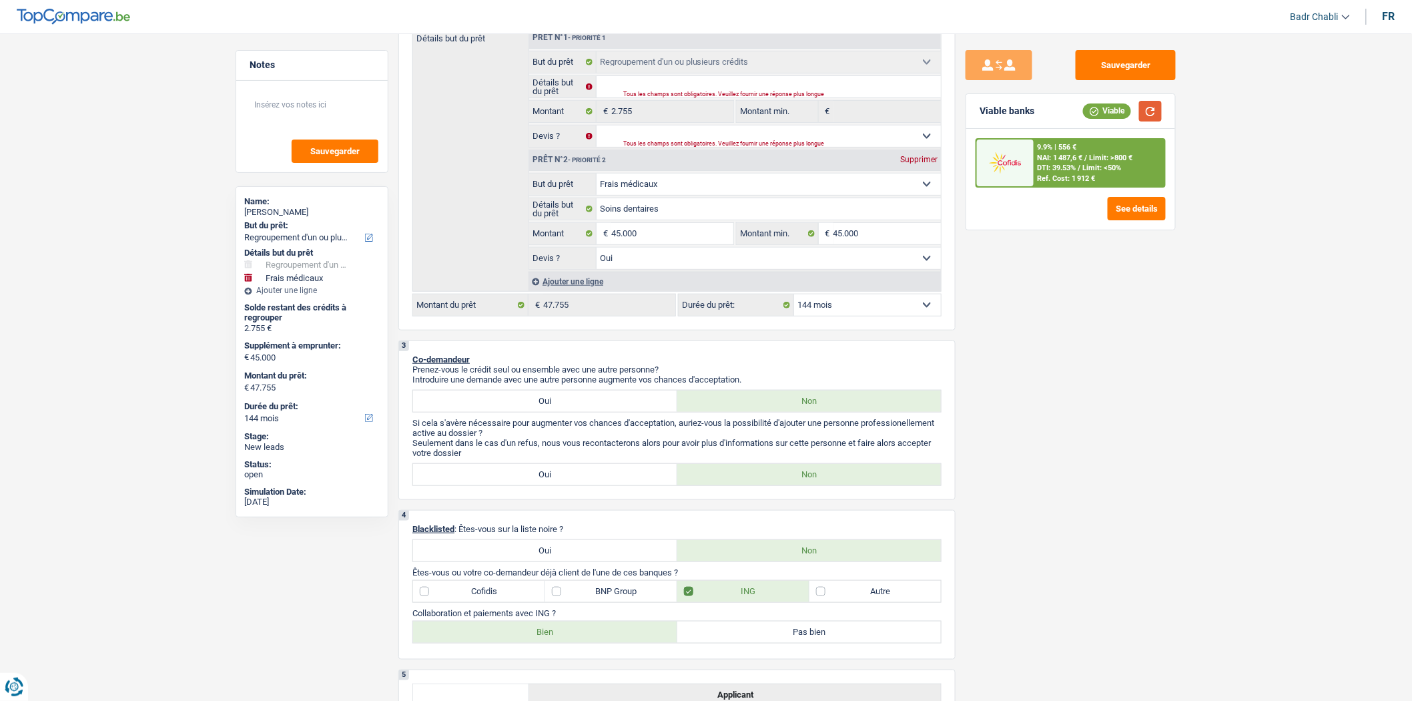
scroll to position [296, 0]
click at [822, 307] on select "12 mois 18 mois 24 mois 30 mois 36 mois 42 mois 48 mois 60 mois 72 mois 84 mois…" at bounding box center [867, 306] width 147 height 21
select select "120"
click at [794, 301] on select "12 mois 18 mois 24 mois 30 mois 36 mois 42 mois 48 mois 60 mois 72 mois 84 mois…" at bounding box center [867, 306] width 147 height 21
select select "120"
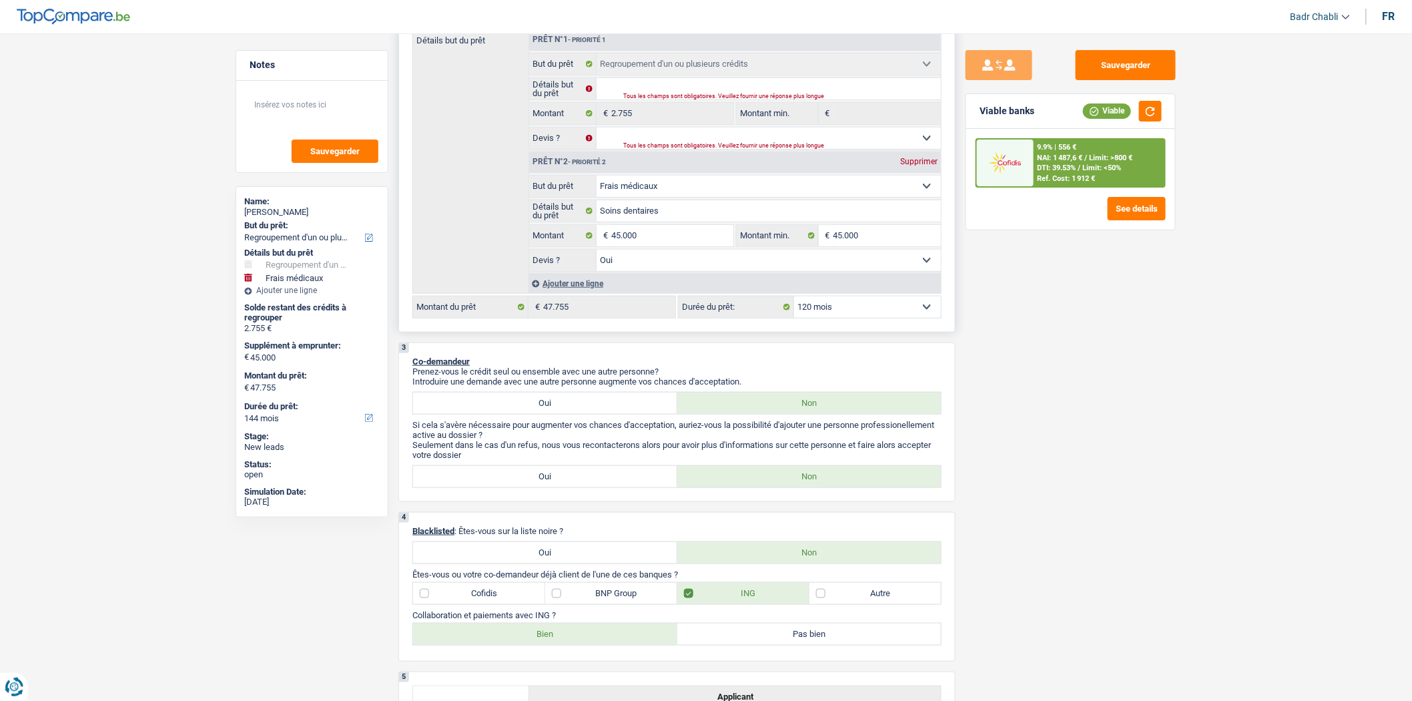
select select "120"
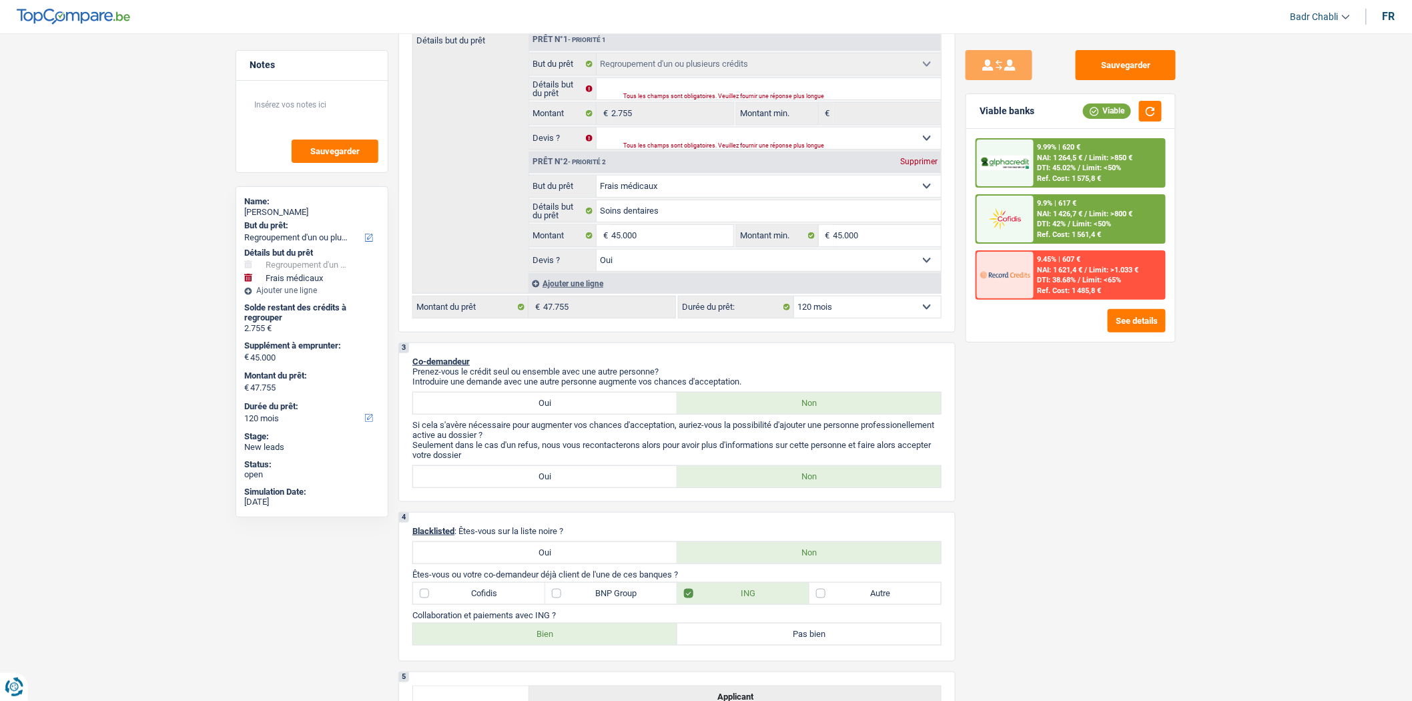
click at [1085, 162] on div "9.99% | 620 € NAI: 1 264,5 € / Limit: >850 € DTI: 45.02% / Limit: <50% Ref. Cos…" at bounding box center [1100, 163] width 132 height 47
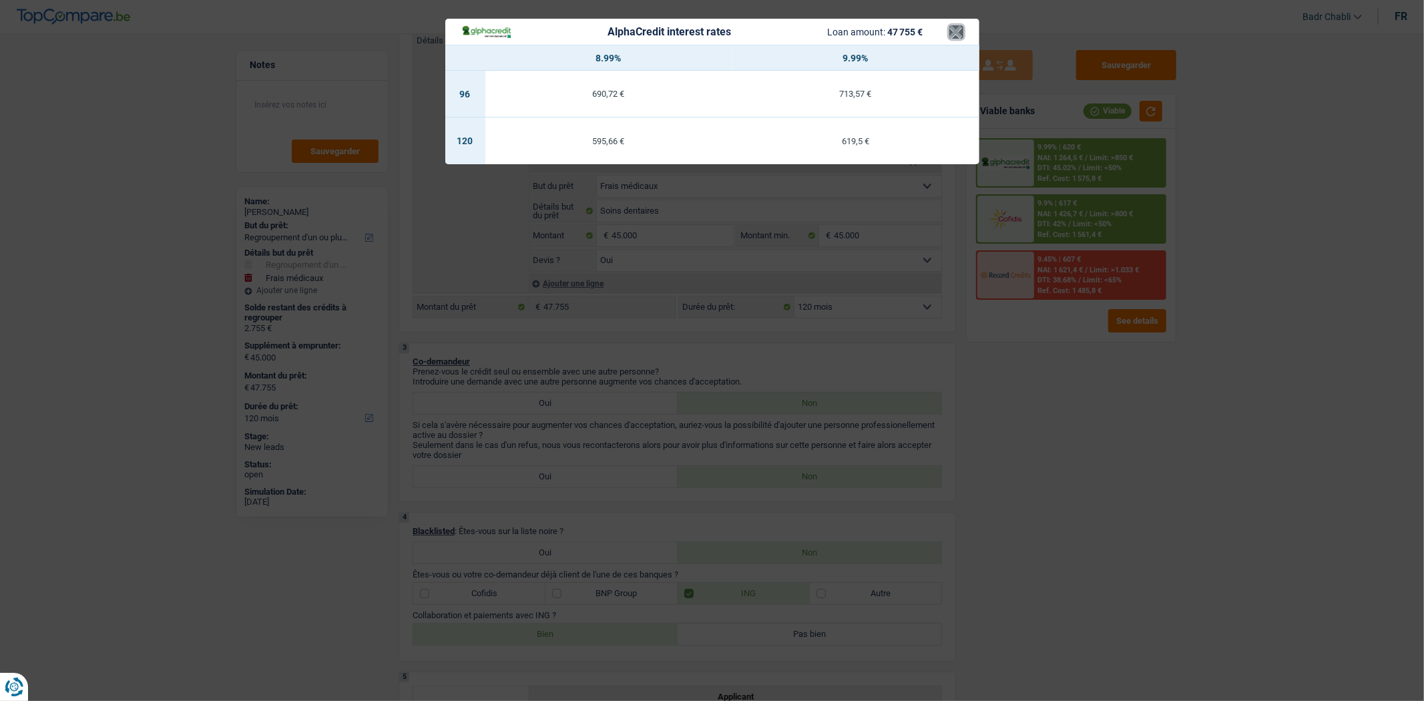
click at [958, 31] on button "×" at bounding box center [956, 31] width 14 height 13
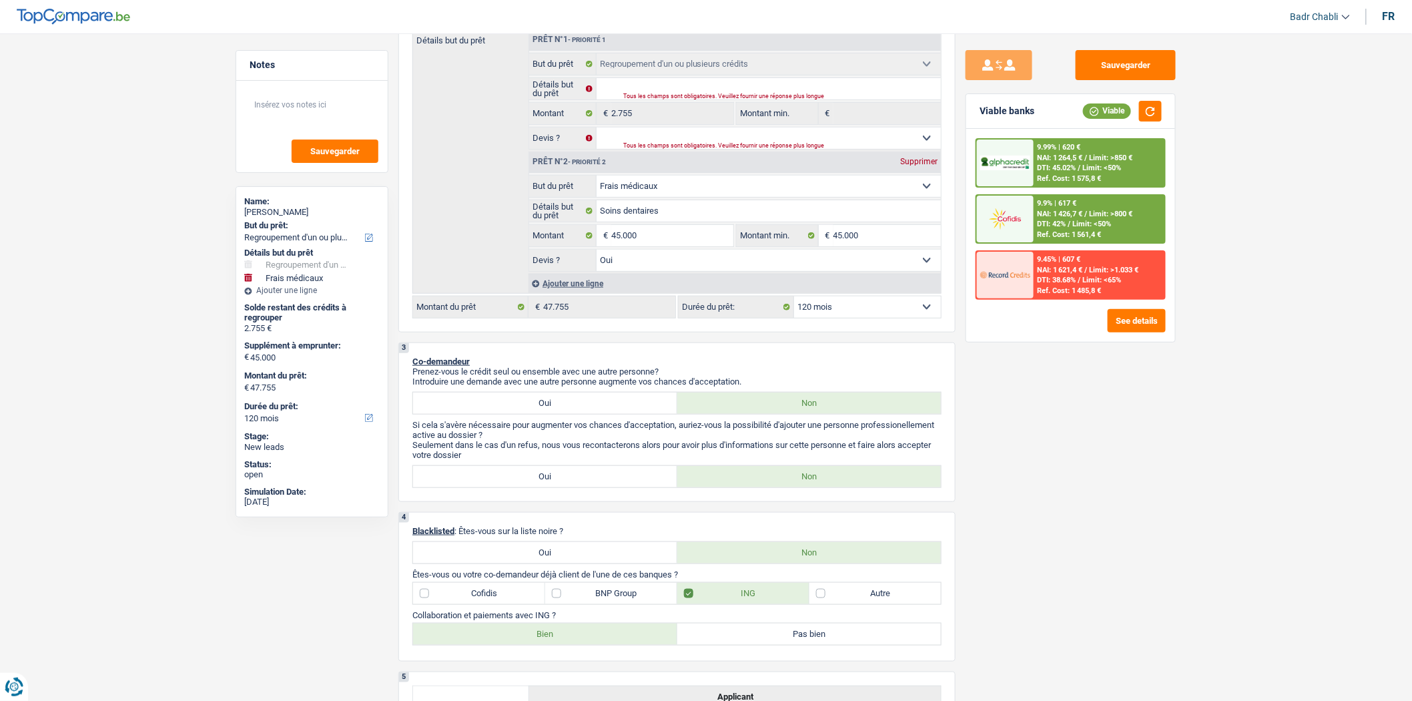
click at [1132, 197] on div "9.9% | 617 € NAI: 1 426,7 € / Limit: >800 € DTI: 42% / Limit: <50% Ref. Cost: 1…" at bounding box center [1100, 219] width 132 height 47
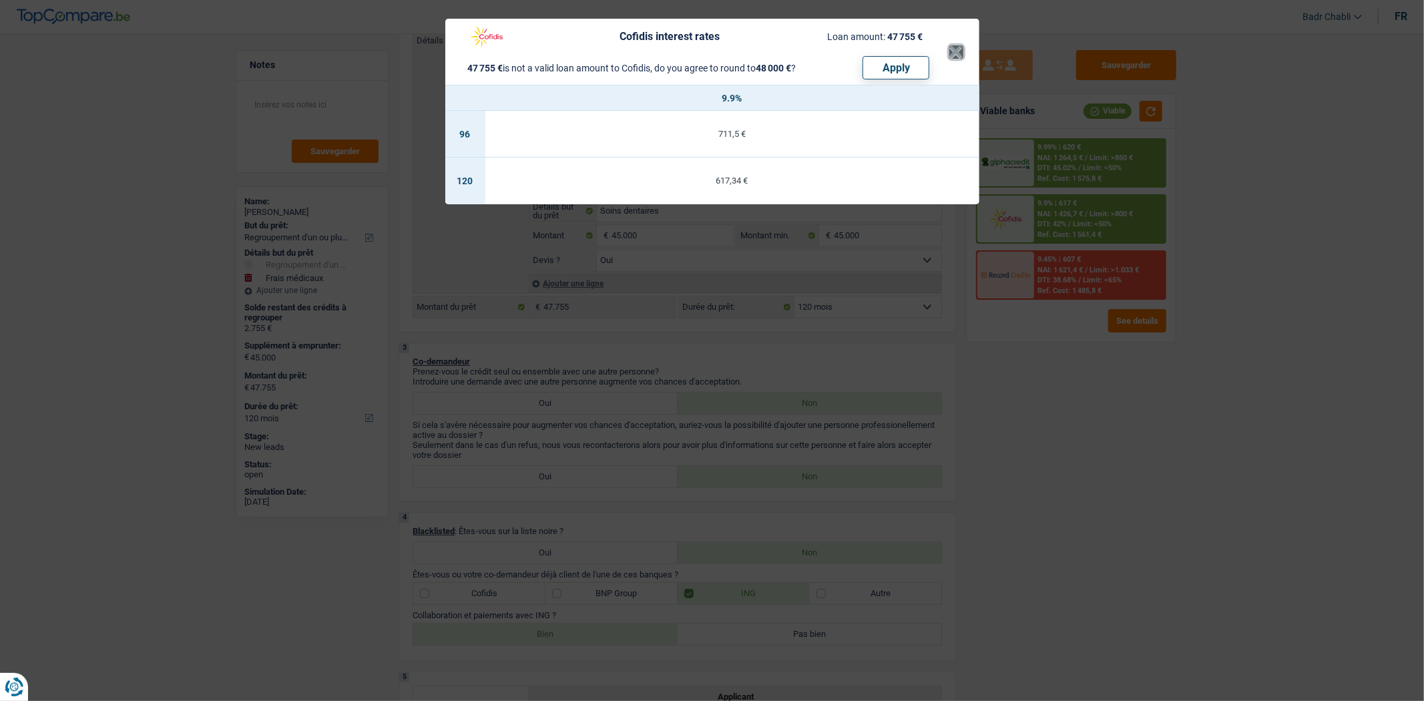
click at [961, 51] on button "×" at bounding box center [956, 51] width 14 height 13
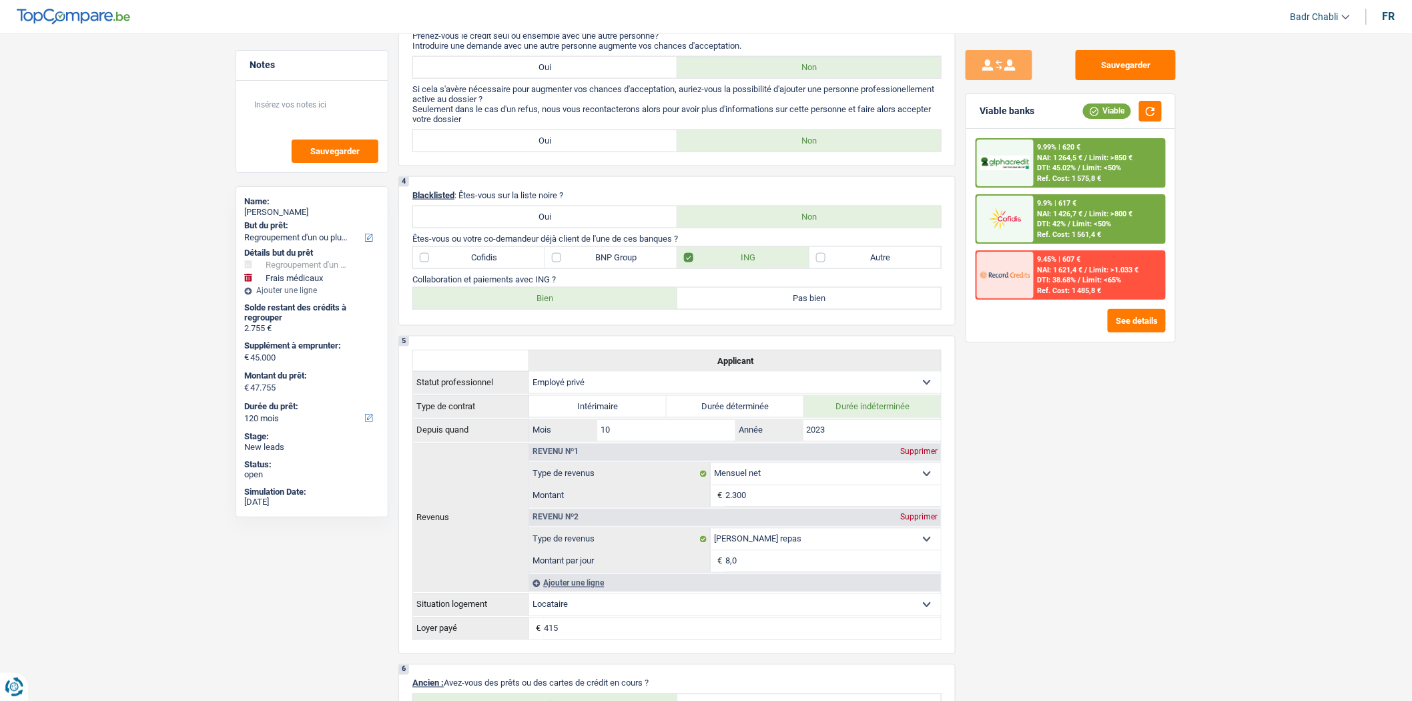
scroll to position [629, 0]
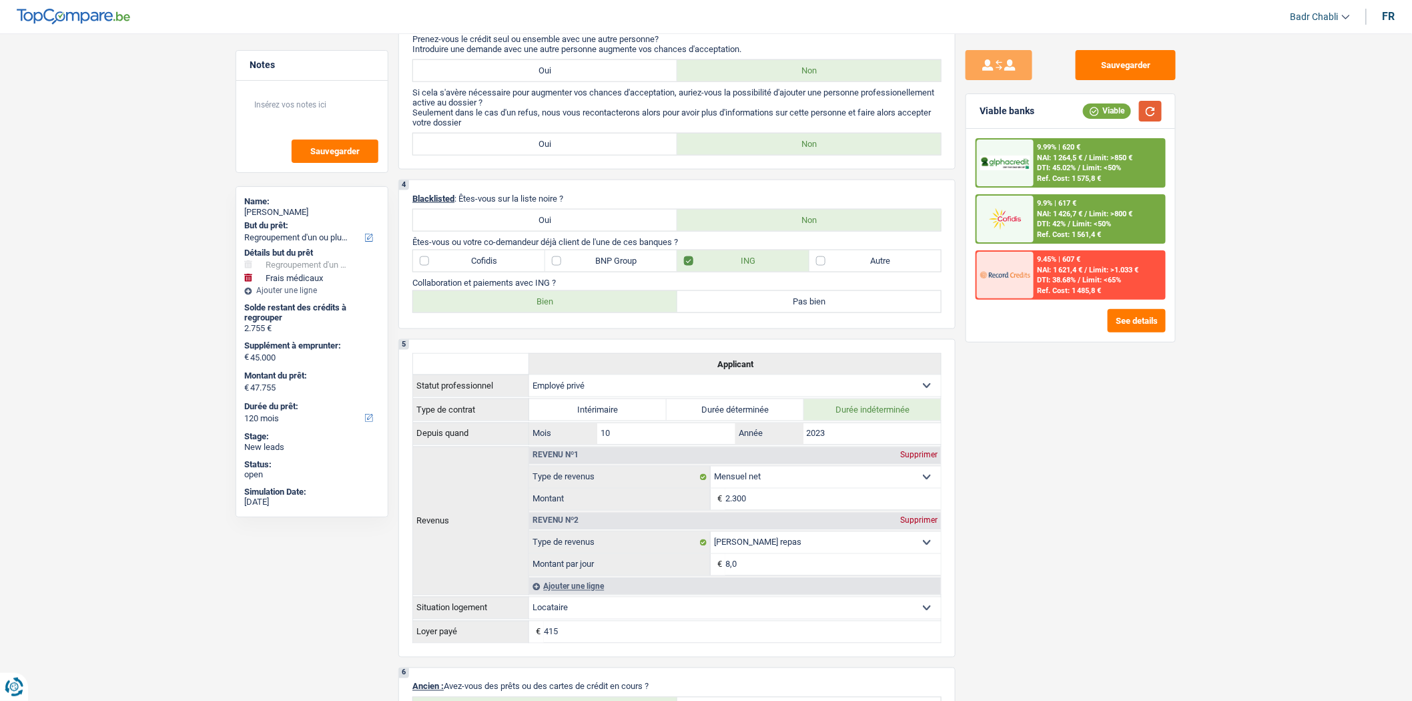
click at [1149, 109] on button "button" at bounding box center [1150, 111] width 23 height 21
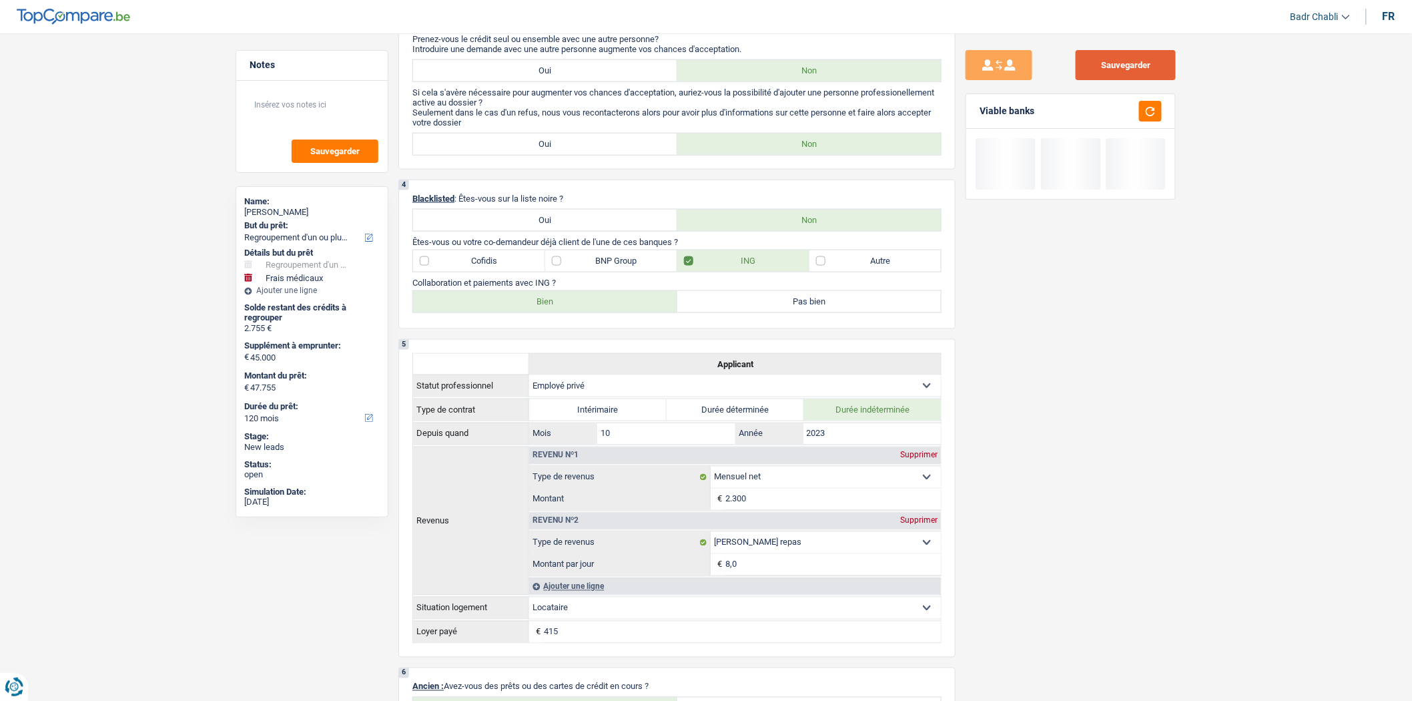
click at [1141, 69] on button "Sauvegarder" at bounding box center [1126, 65] width 100 height 30
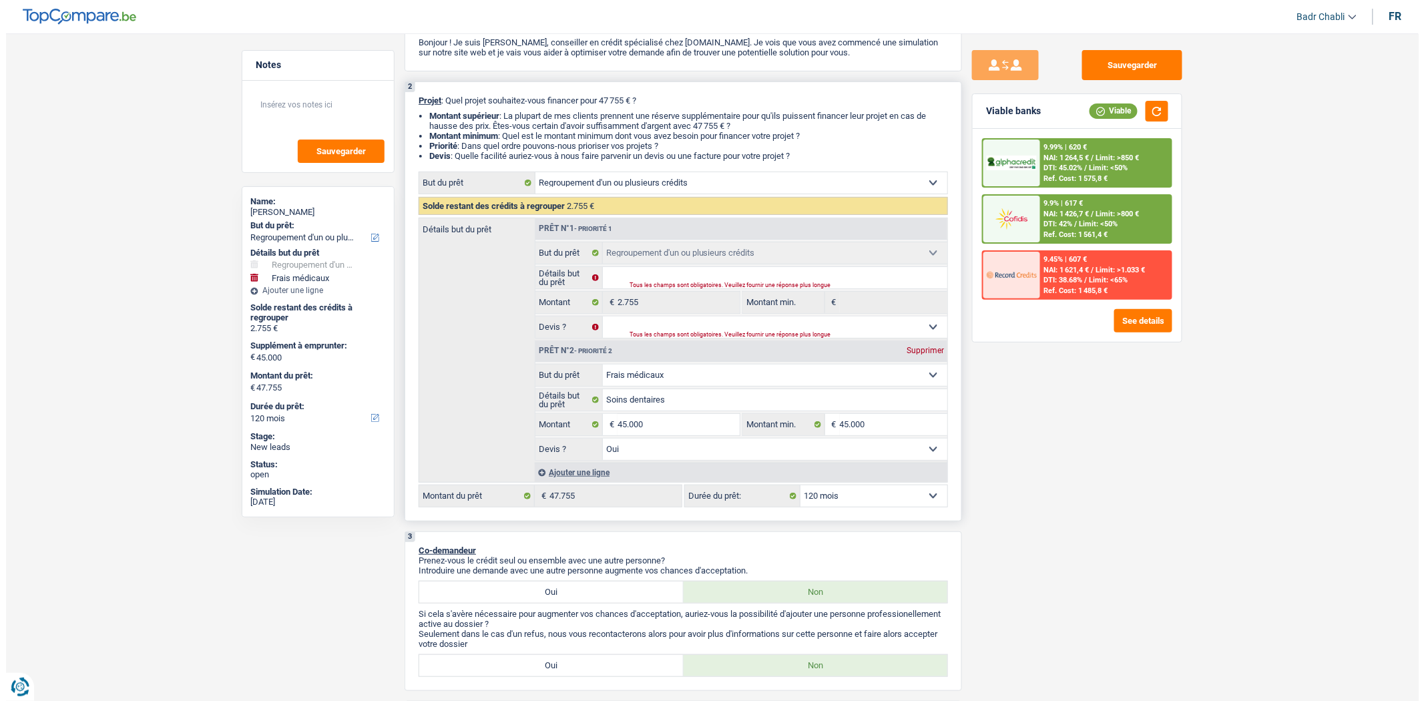
scroll to position [0, 0]
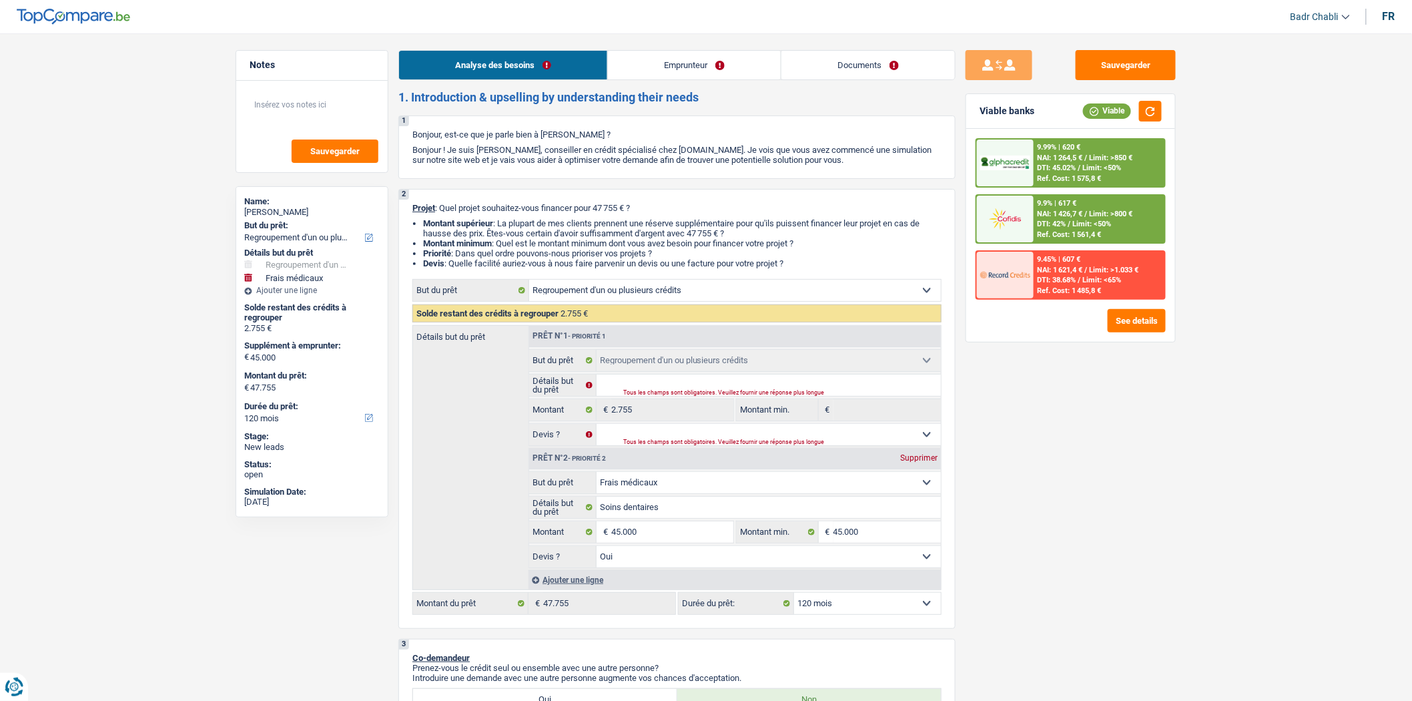
click at [724, 65] on link "Emprunteur" at bounding box center [694, 65] width 173 height 29
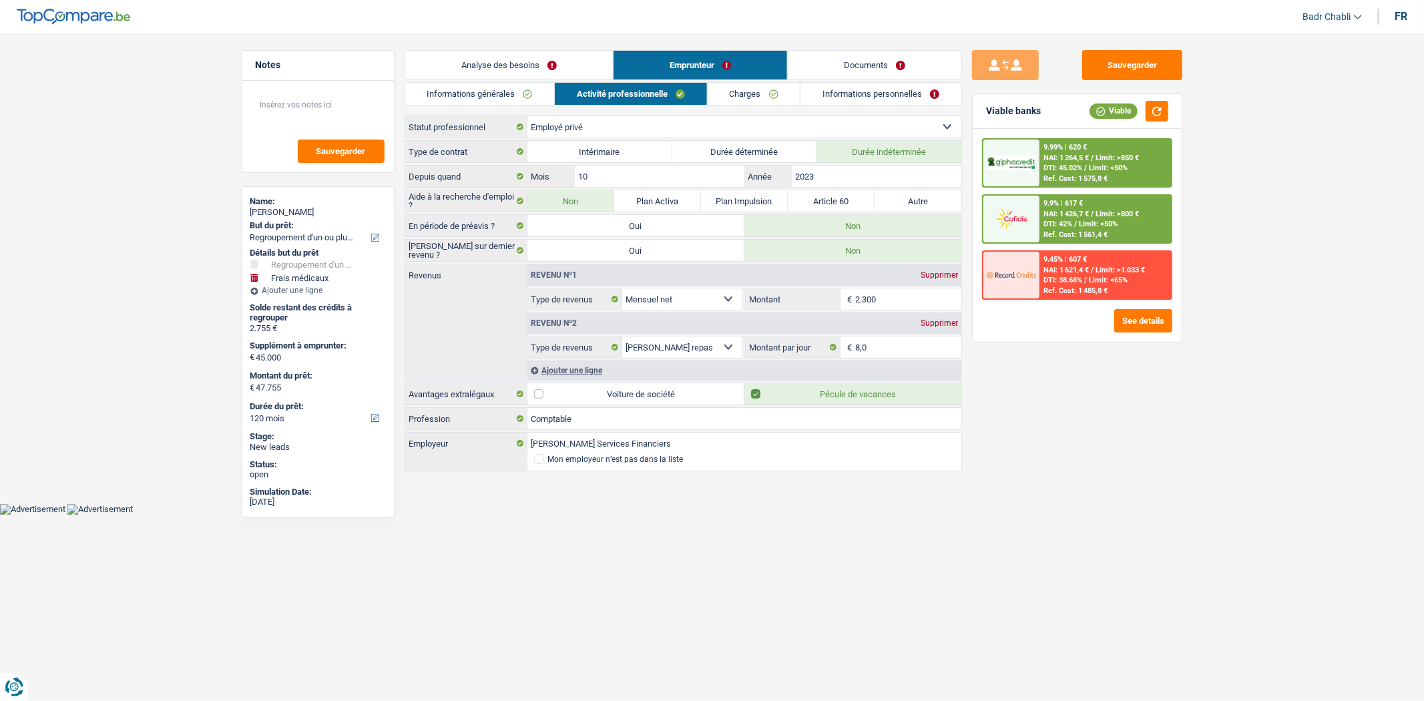
click at [731, 91] on link "Charges" at bounding box center [754, 94] width 93 height 22
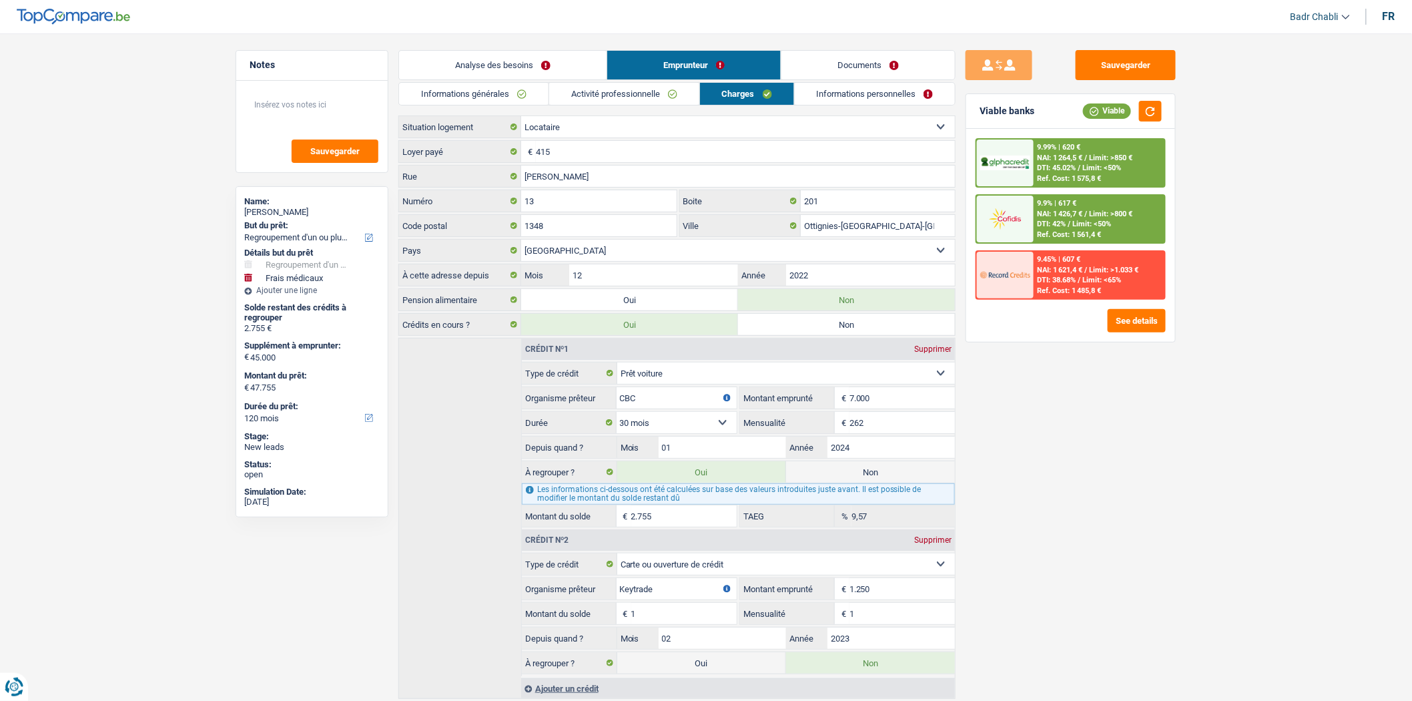
click at [660, 96] on link "Activité professionnelle" at bounding box center [624, 94] width 150 height 22
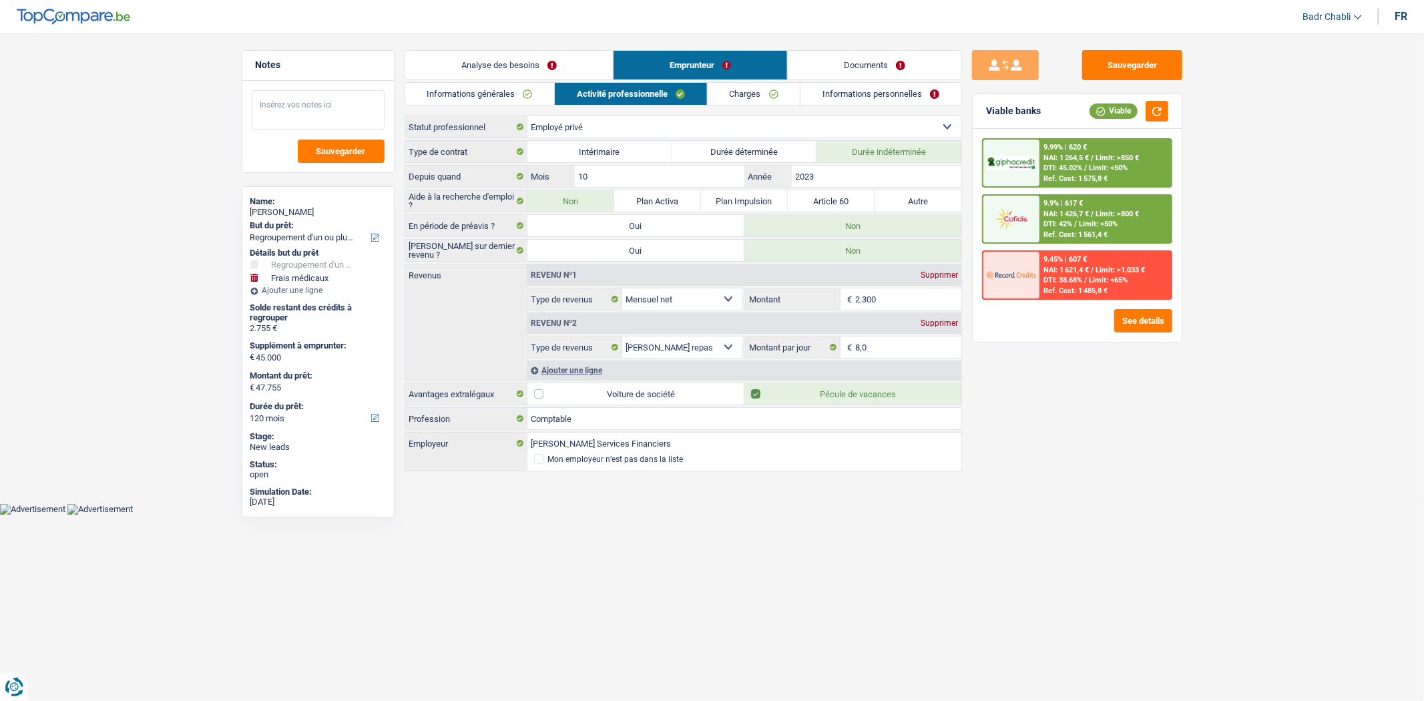
click at [332, 109] on textarea at bounding box center [318, 110] width 133 height 40
type textarea "e"
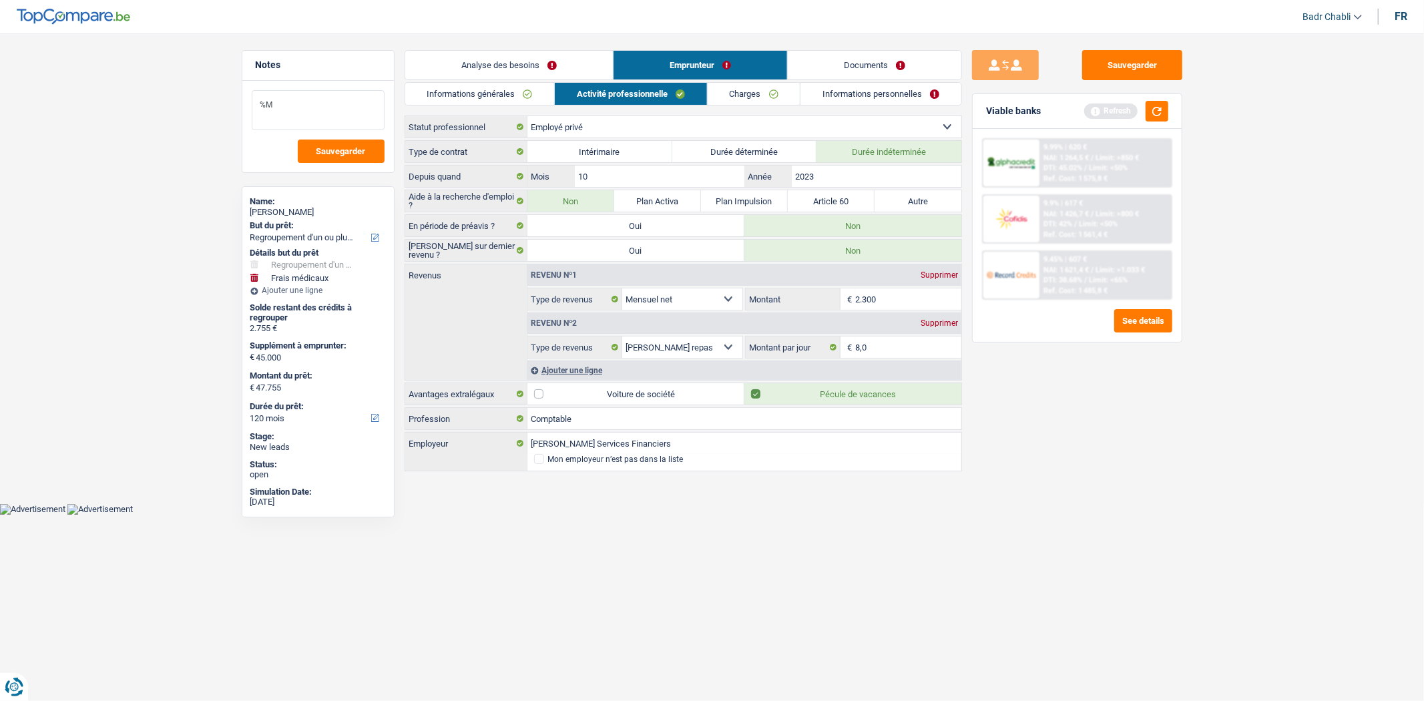
type textarea "%"
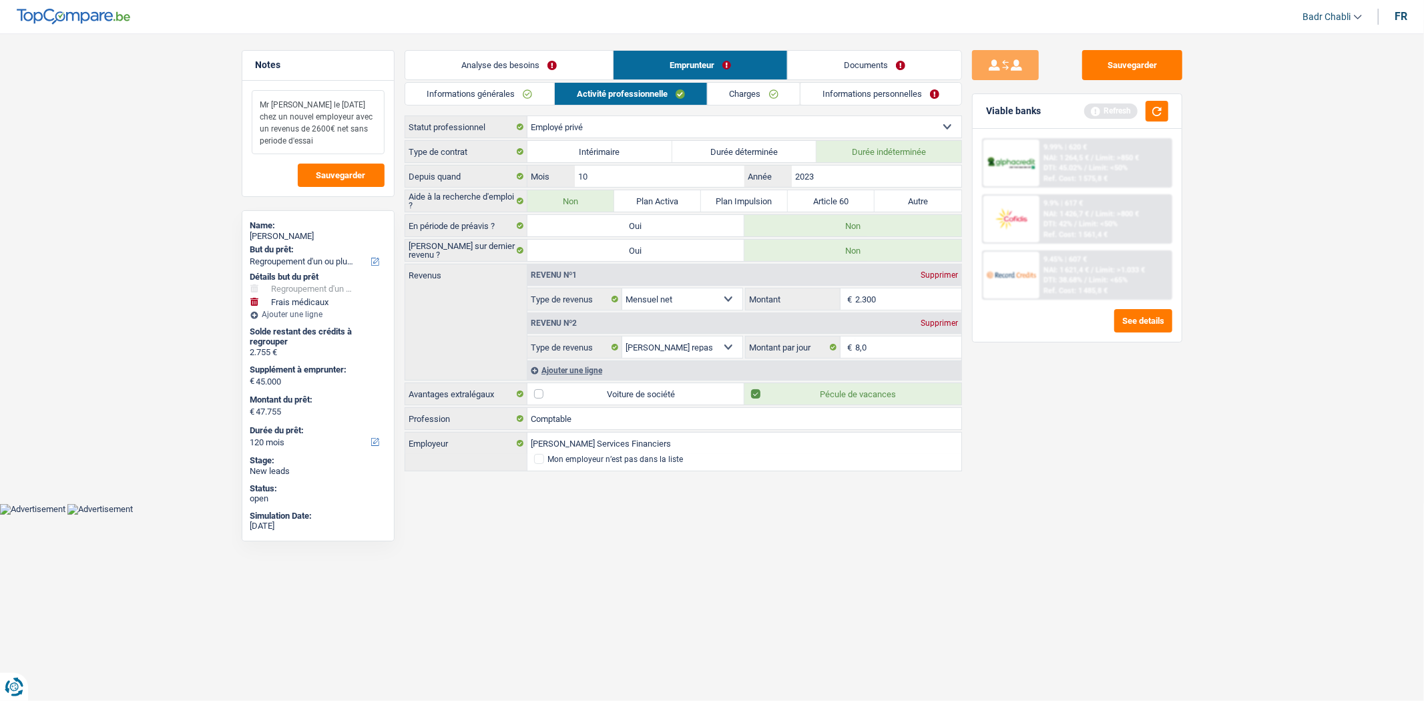
click at [342, 105] on textarea "Mr commmence le 01 septembre chez un nouvel employeur avec un revenus de 2600€ …" at bounding box center [318, 122] width 133 height 64
click at [298, 117] on textarea "Mr commmence le 01 ier septembre chez un nouvel employeur avec un revenus de 26…" at bounding box center [318, 122] width 133 height 64
type textarea "Mr commmence le 01 ier septembre chez un nouvel employeur avec un revenus de 26…"
click at [1148, 105] on button "button" at bounding box center [1156, 111] width 23 height 21
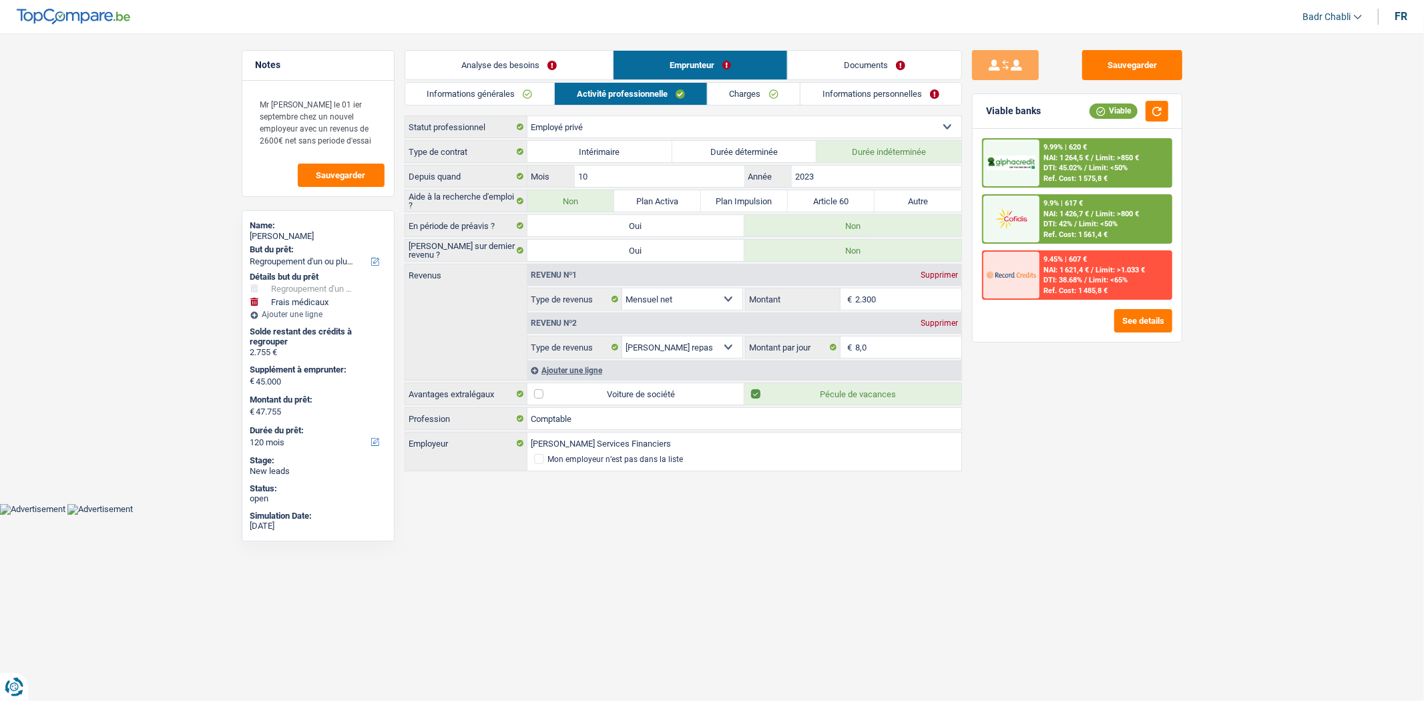
click at [770, 93] on link "Charges" at bounding box center [754, 94] width 93 height 22
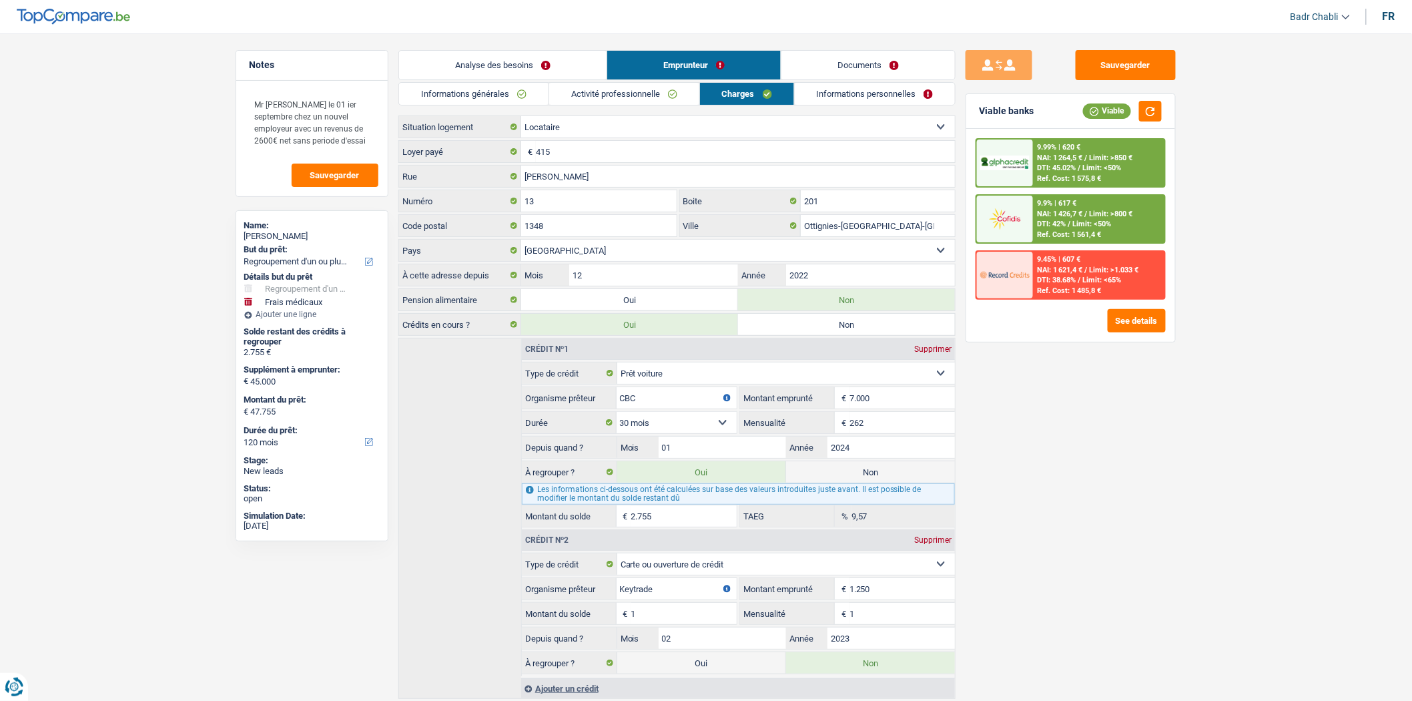
click at [858, 90] on link "Informations personnelles" at bounding box center [875, 94] width 161 height 22
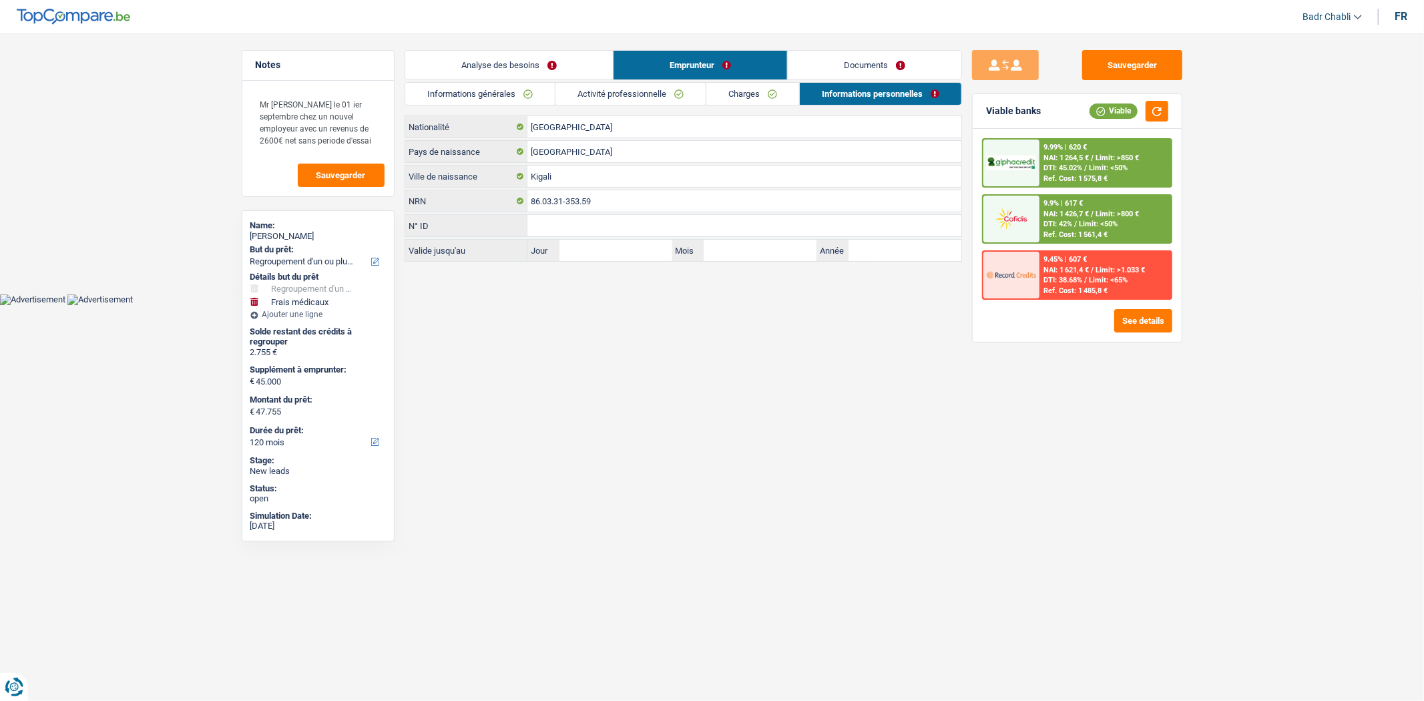
click at [728, 91] on link "Charges" at bounding box center [752, 94] width 93 height 22
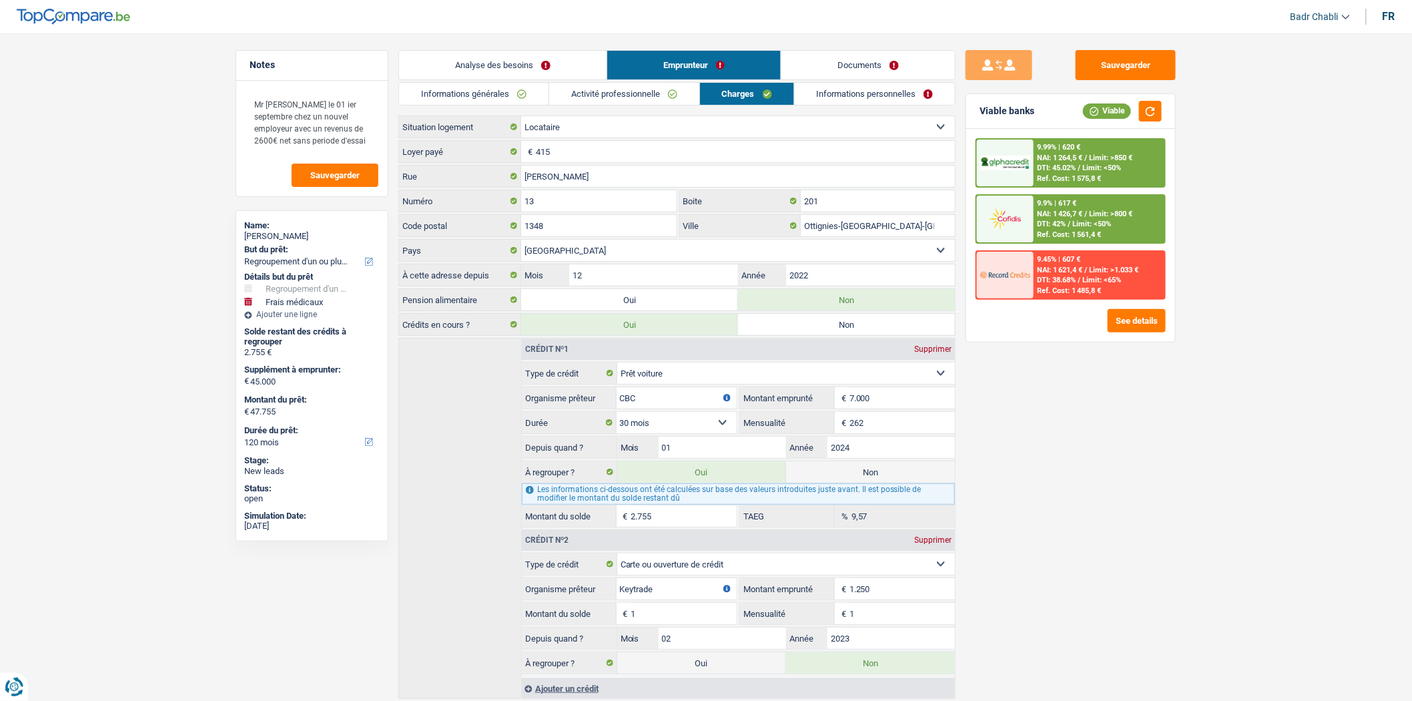
click at [864, 97] on link "Informations personnelles" at bounding box center [875, 94] width 161 height 22
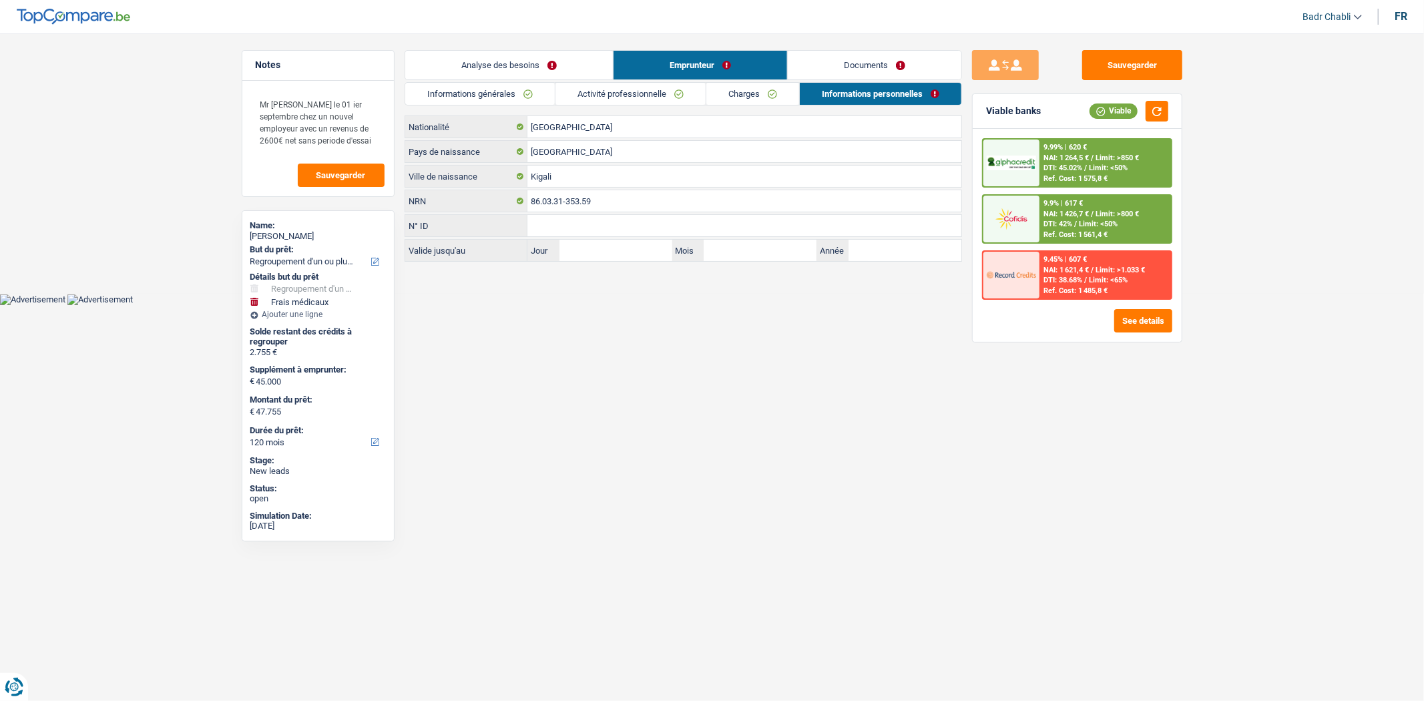
click at [872, 71] on link "Documents" at bounding box center [875, 65] width 174 height 29
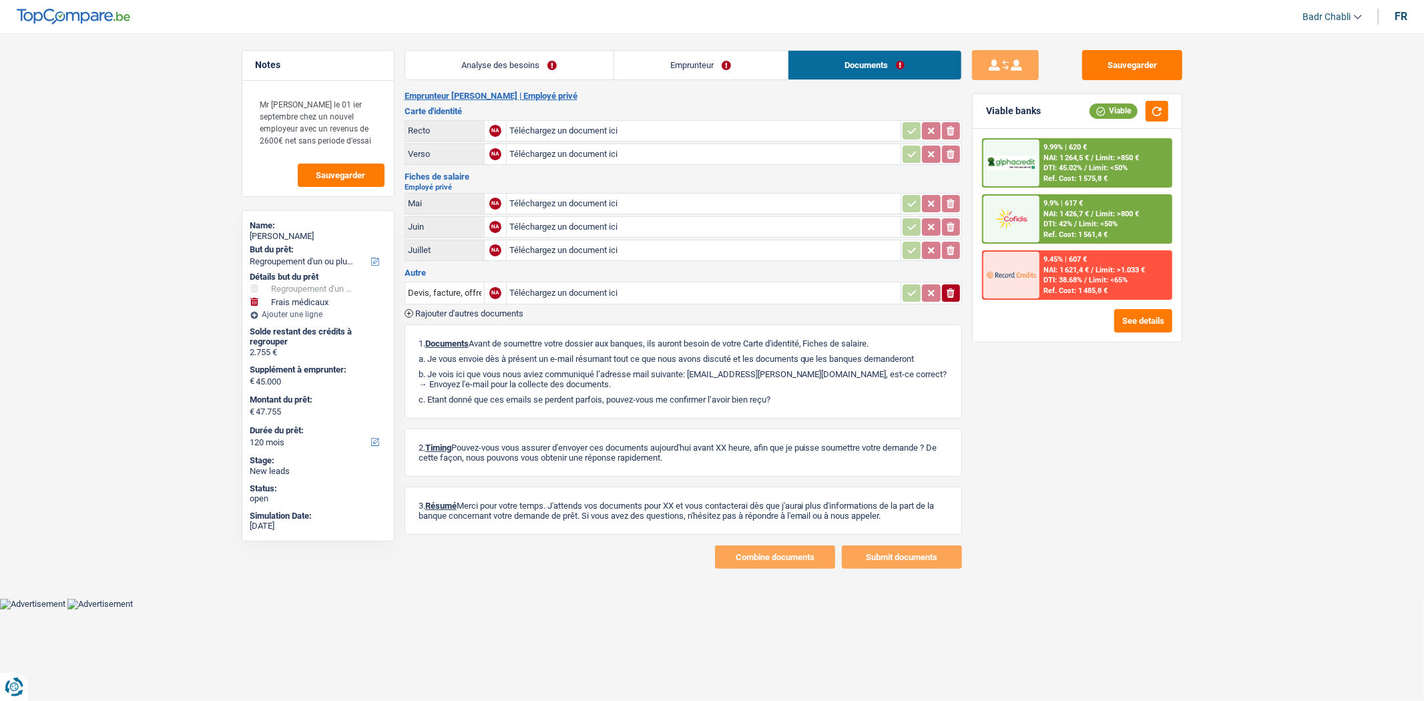
click at [696, 63] on link "Emprunteur" at bounding box center [701, 65] width 174 height 29
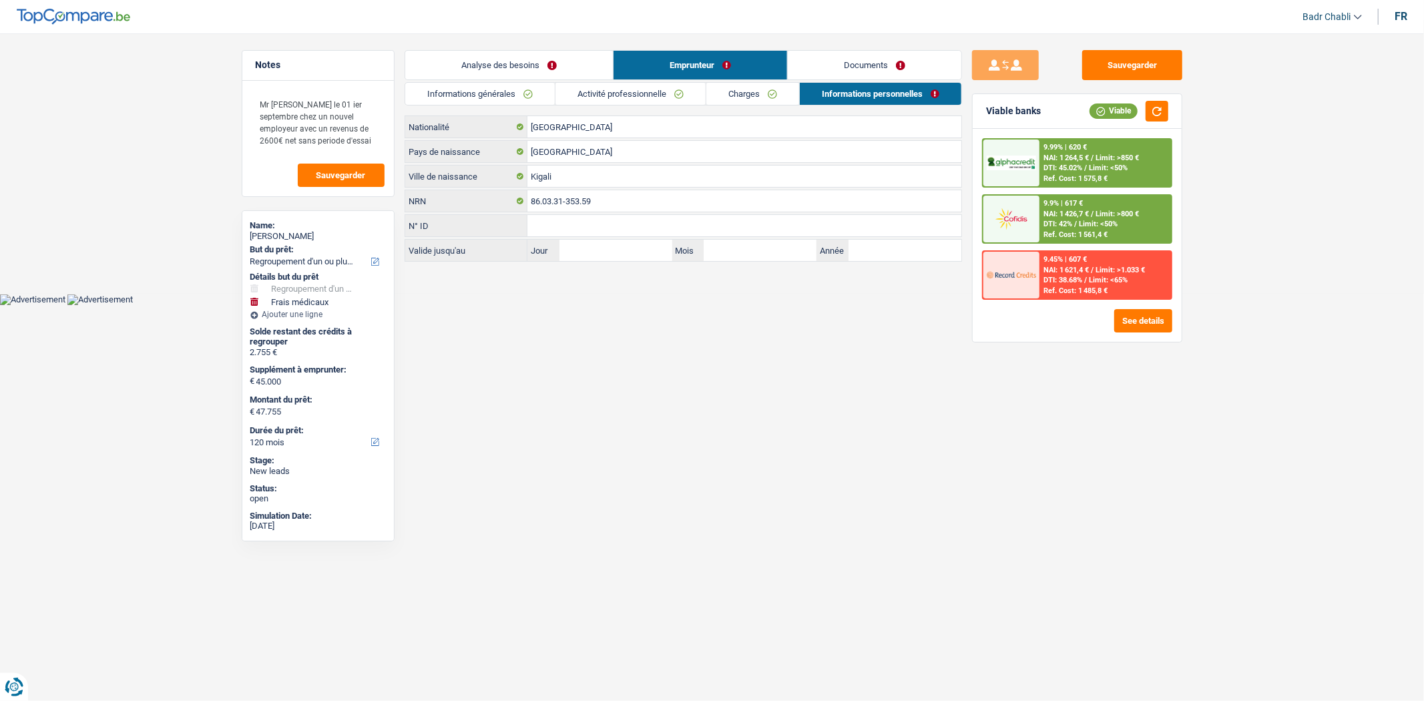
click at [642, 85] on link "Activité professionnelle" at bounding box center [630, 94] width 150 height 22
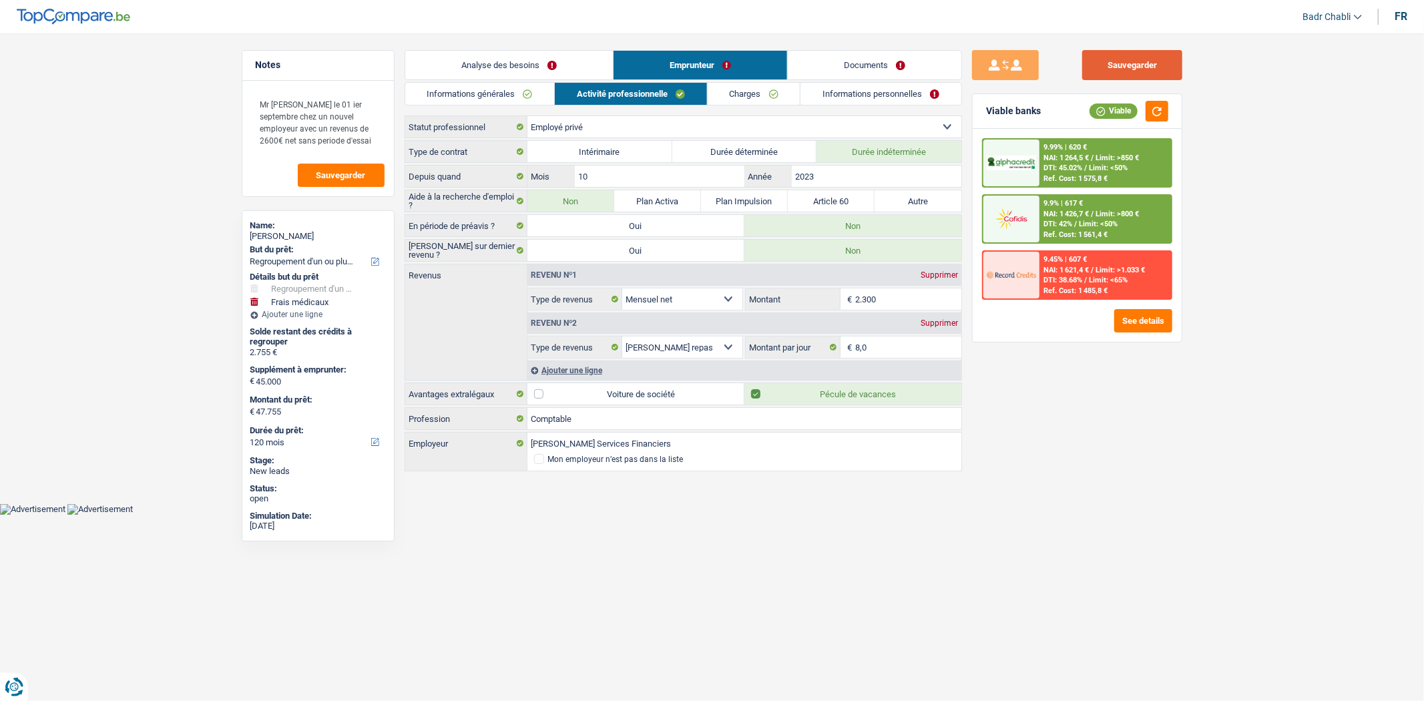
click at [1105, 61] on button "Sauvegarder" at bounding box center [1132, 65] width 100 height 30
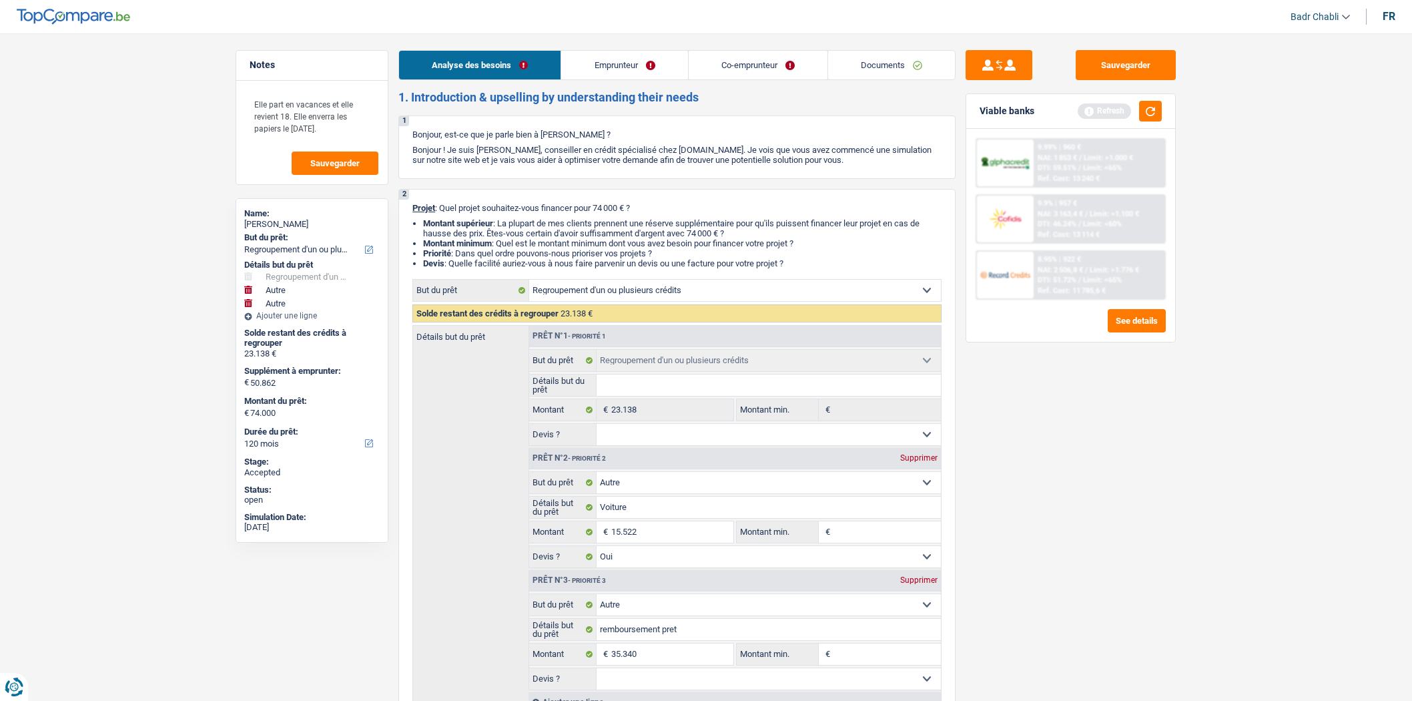
select select "refinancing"
select select "other"
select select "120"
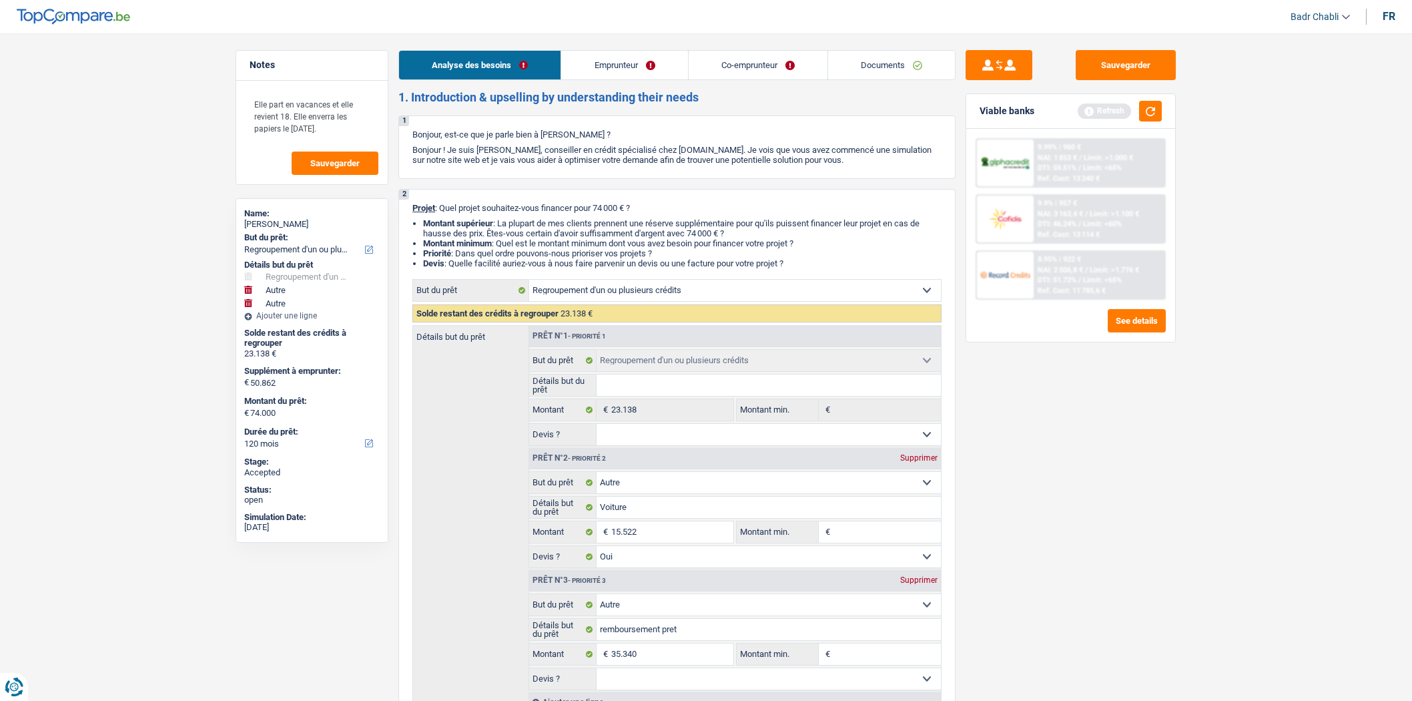
select select "refinancing"
select select "other"
select select "yes"
select select "other"
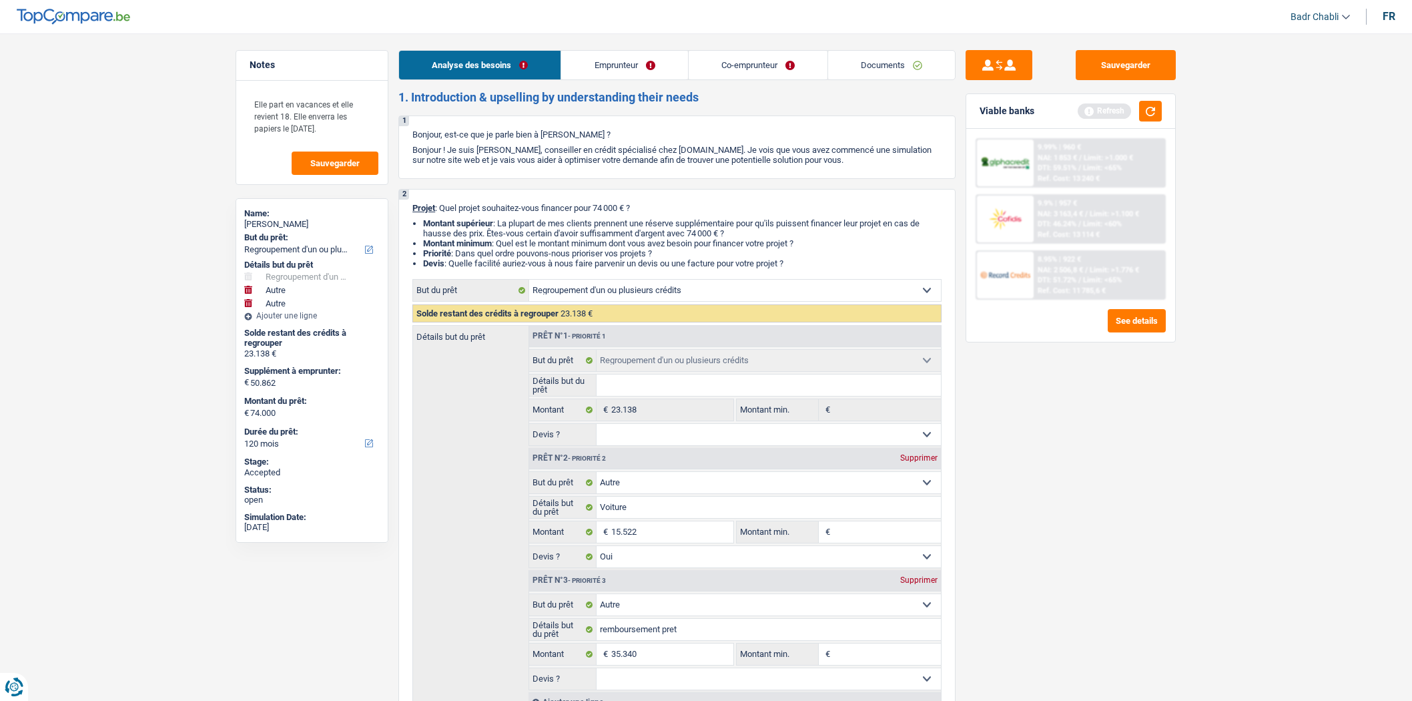
select select "120"
select select "privateEmployee"
select select "netSalary"
select select "familyAllowances"
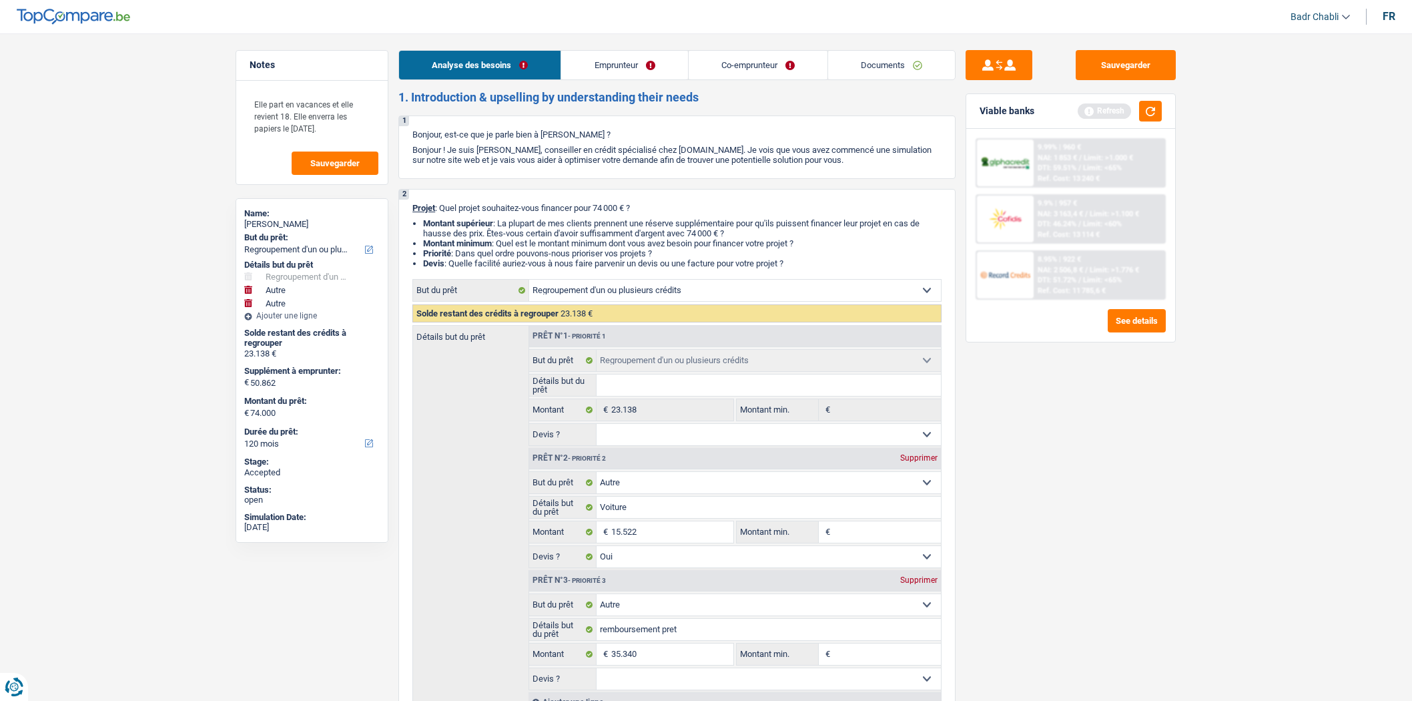
select select "mealVouchers"
select select "netSalary"
select select "mealVouchers"
select select "ownerWithMortgage"
select select "personalLoan"
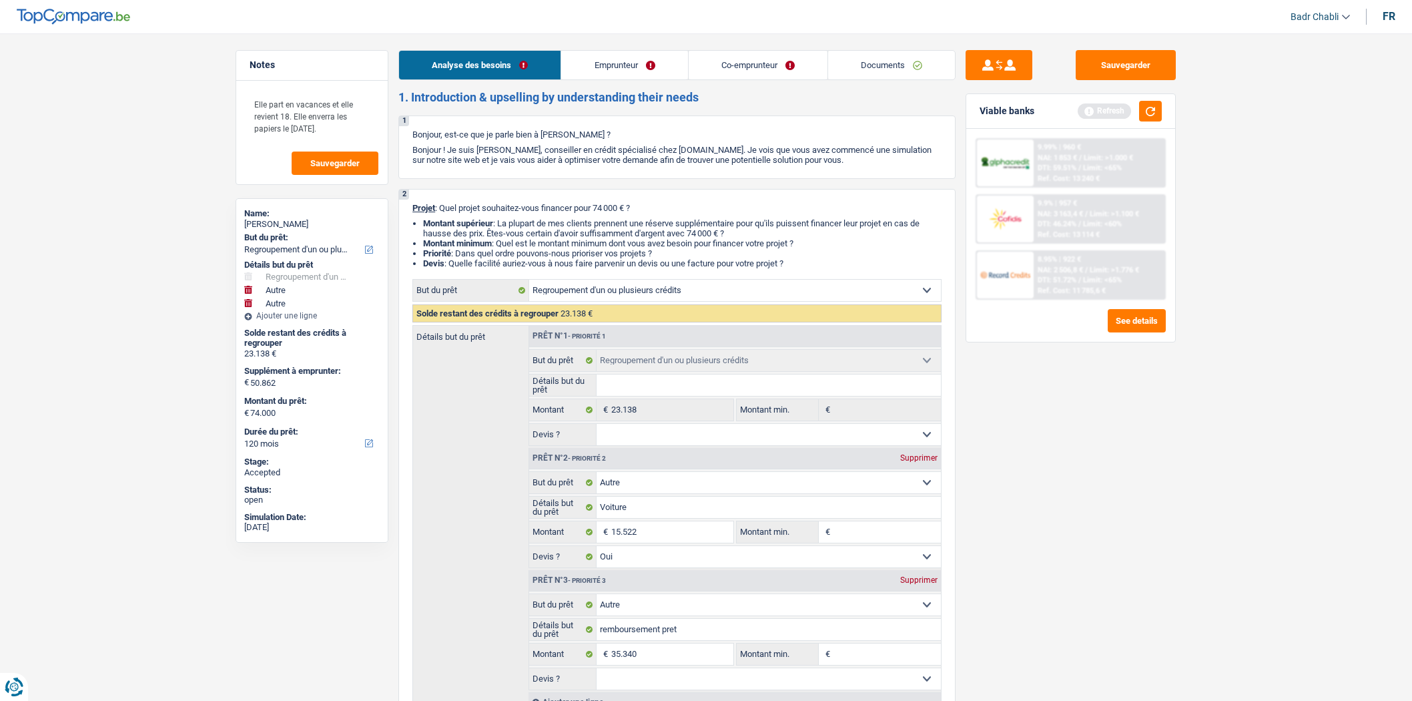
select select "other"
select select "36"
select select "personalLoan"
select select "other"
select select "120"
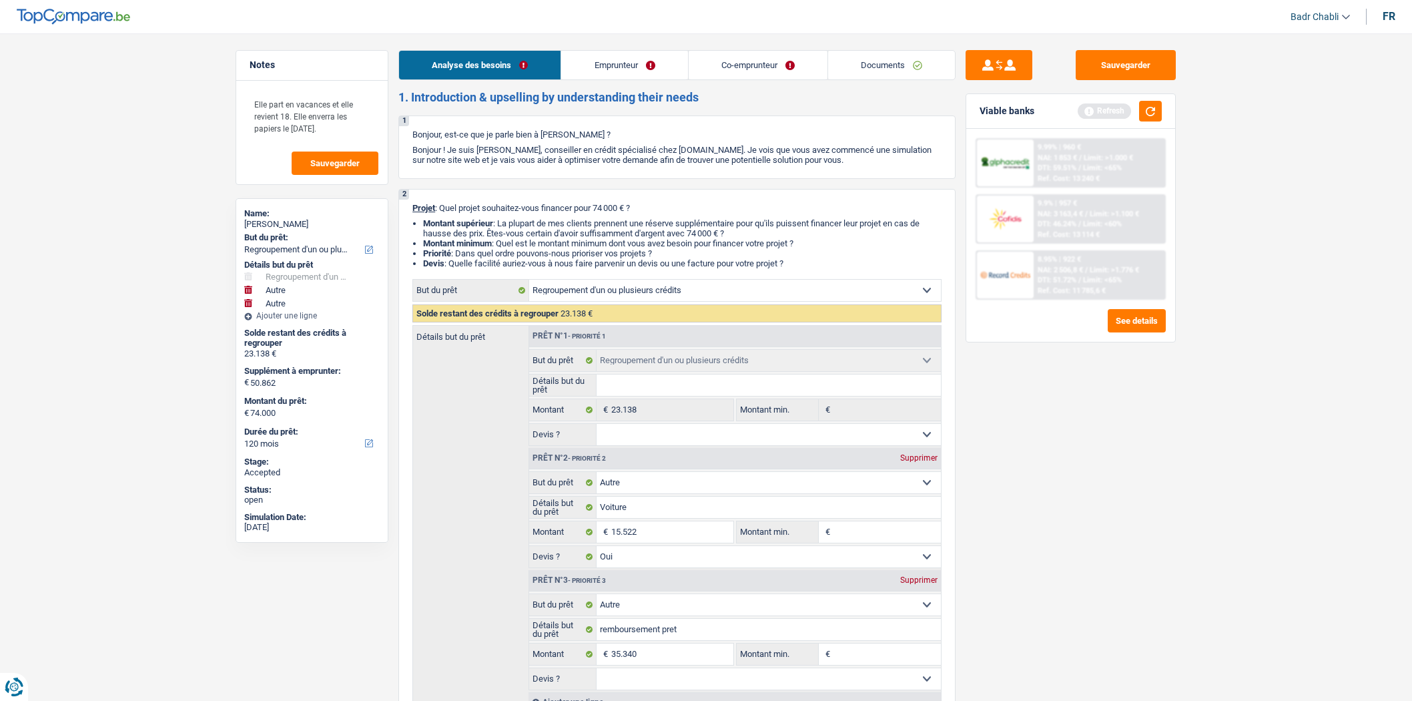
select select "personalLoan"
select select "other"
select select "84"
select select "mortgage"
select select "240"
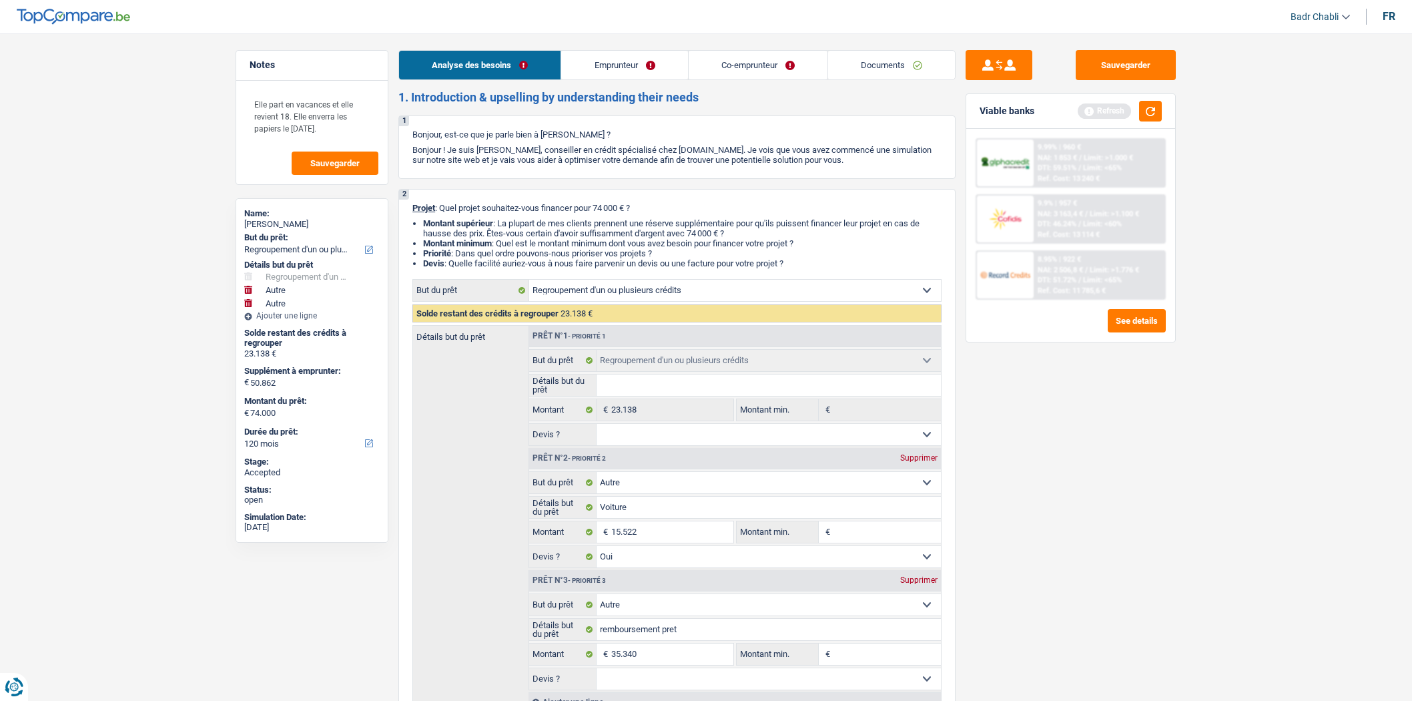
select select "refinancing"
select select "other"
select select "yes"
select select "other"
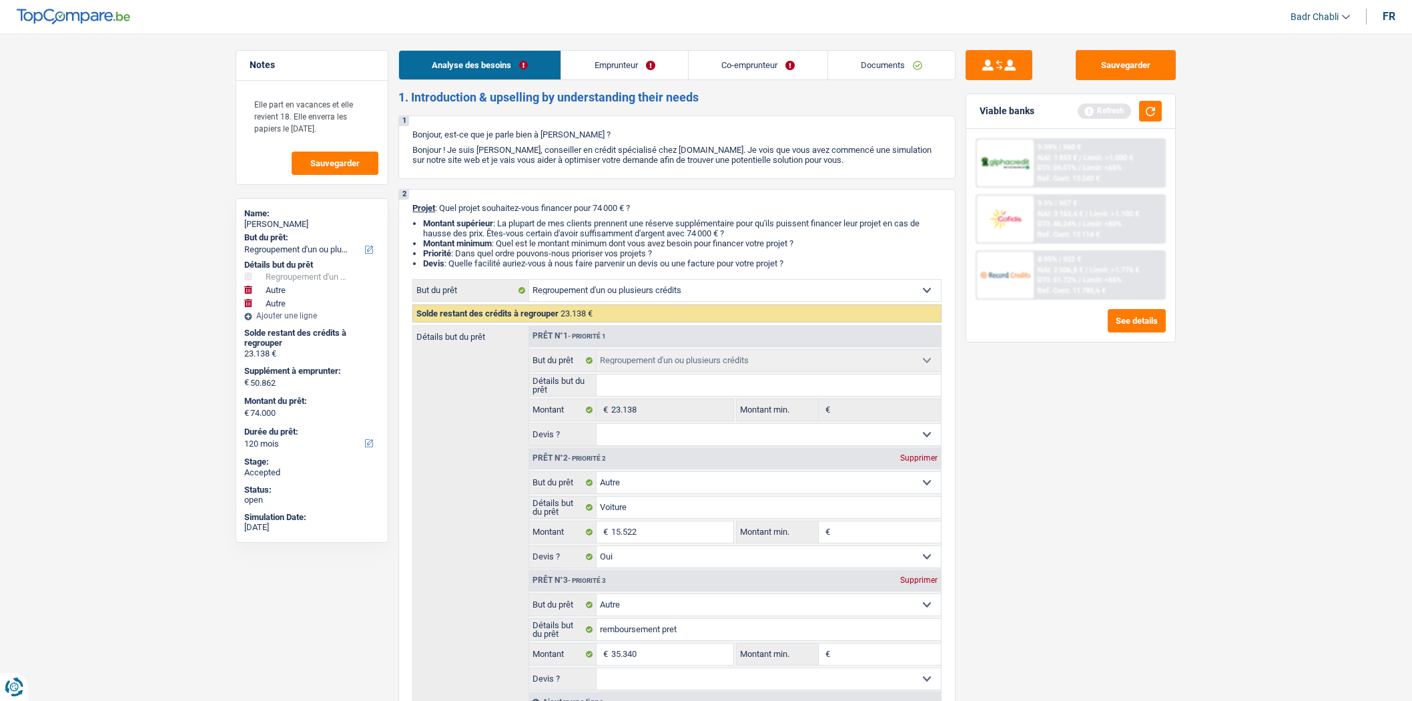
select select "120"
